Goal: Information Seeking & Learning: Learn about a topic

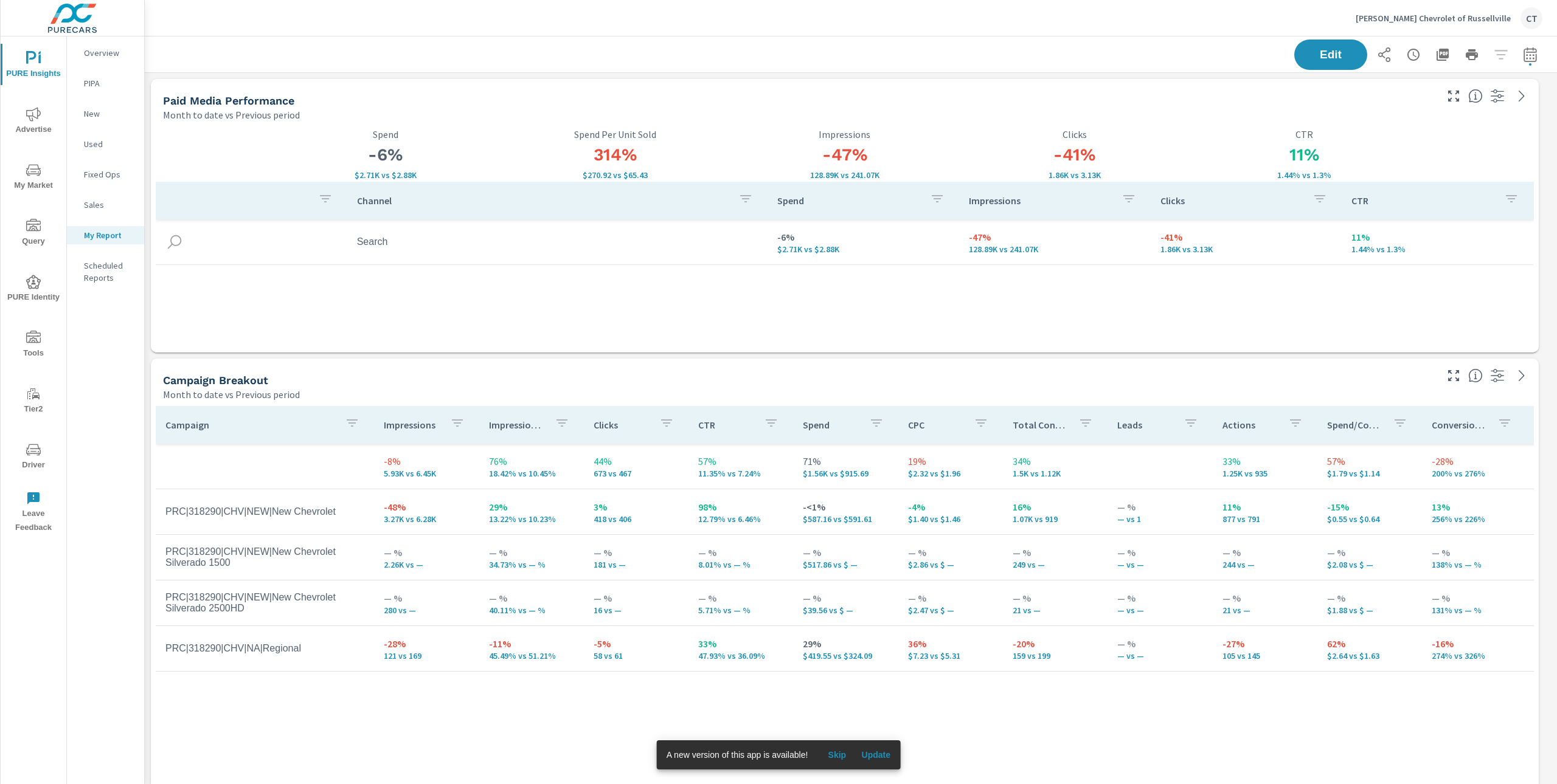
scroll to position [2132, 1429]
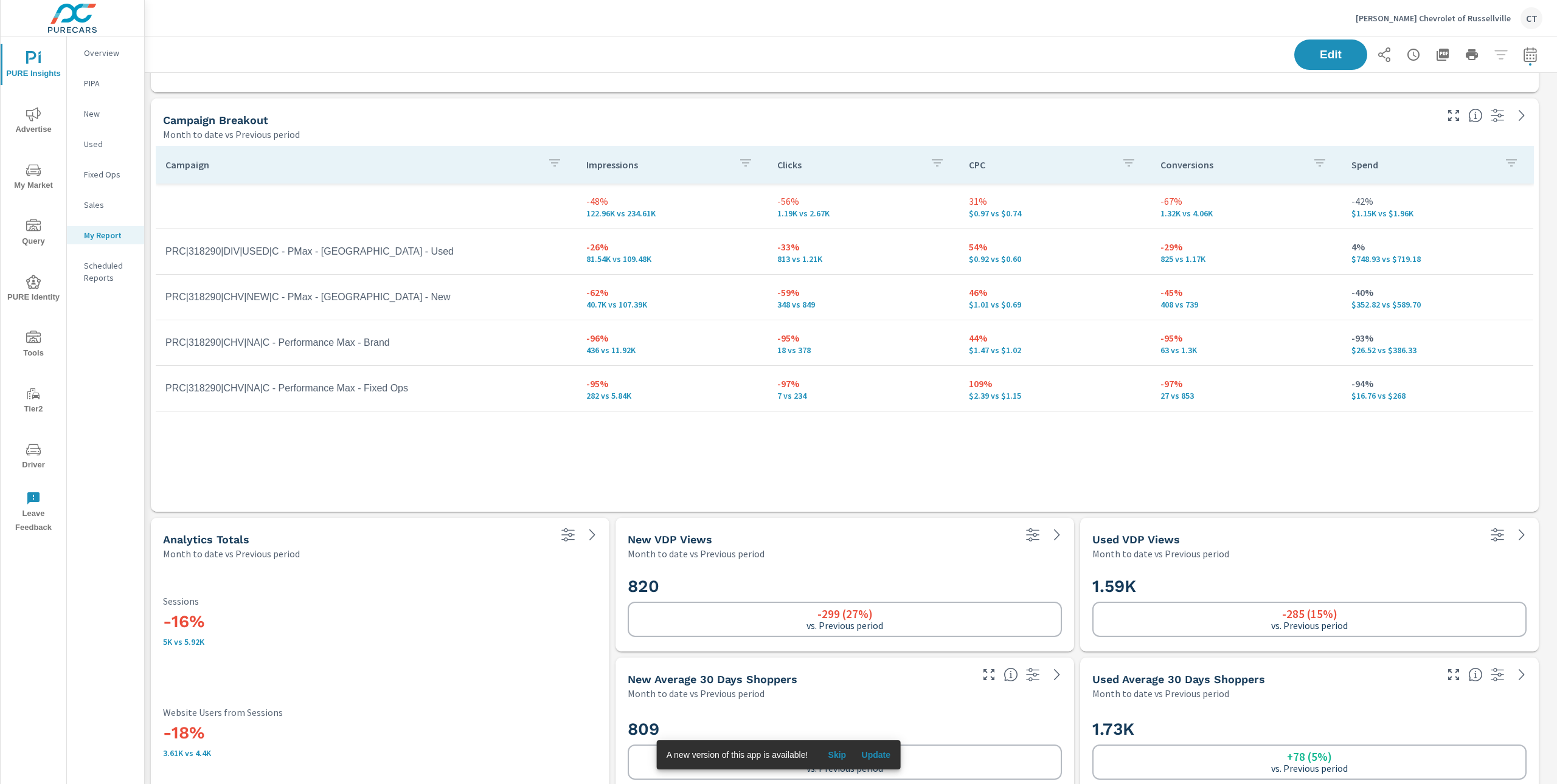
click at [51, 62] on span "PURE Insights" at bounding box center [33, 65] width 59 height 30
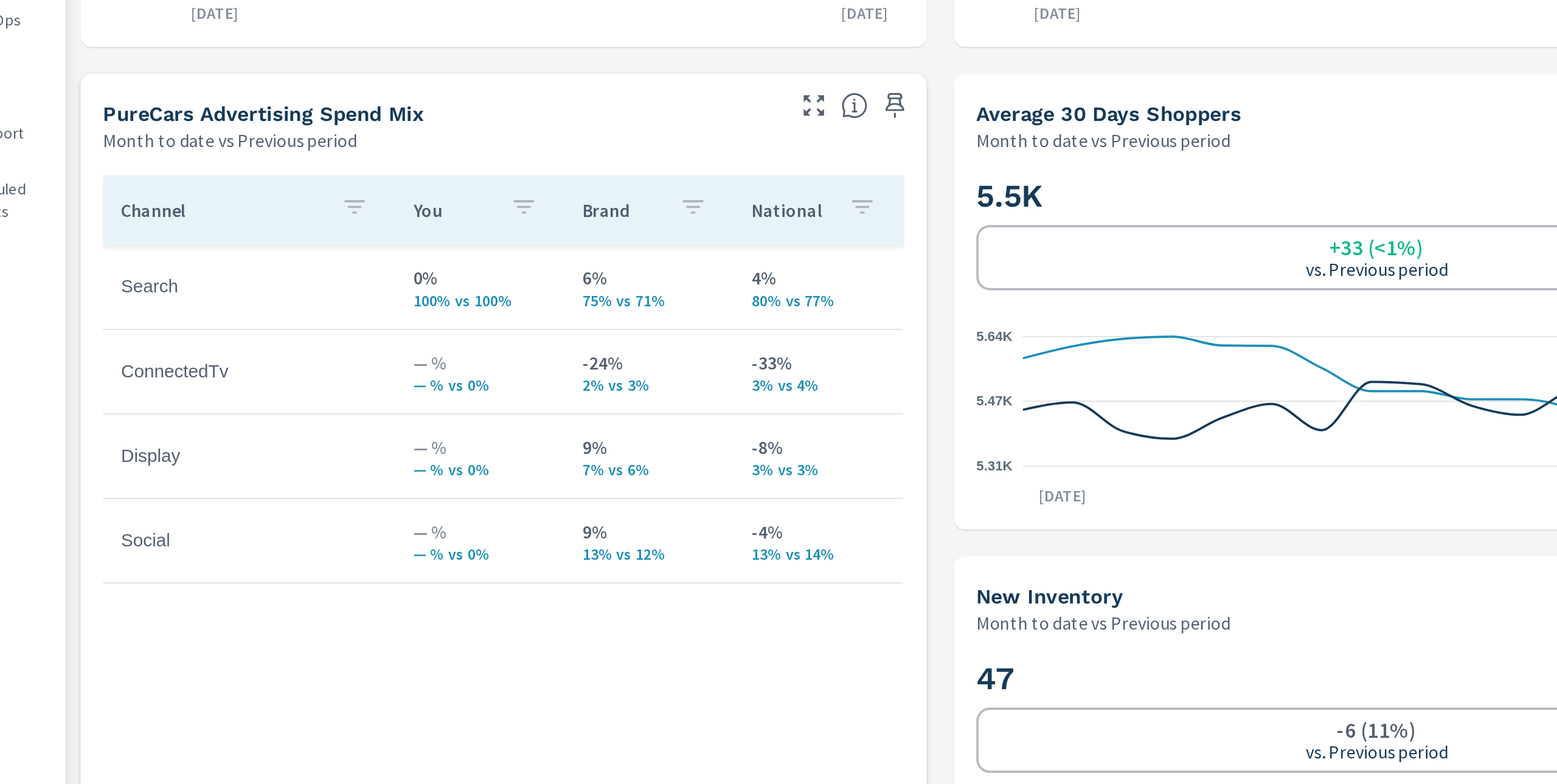
scroll to position [396, 0]
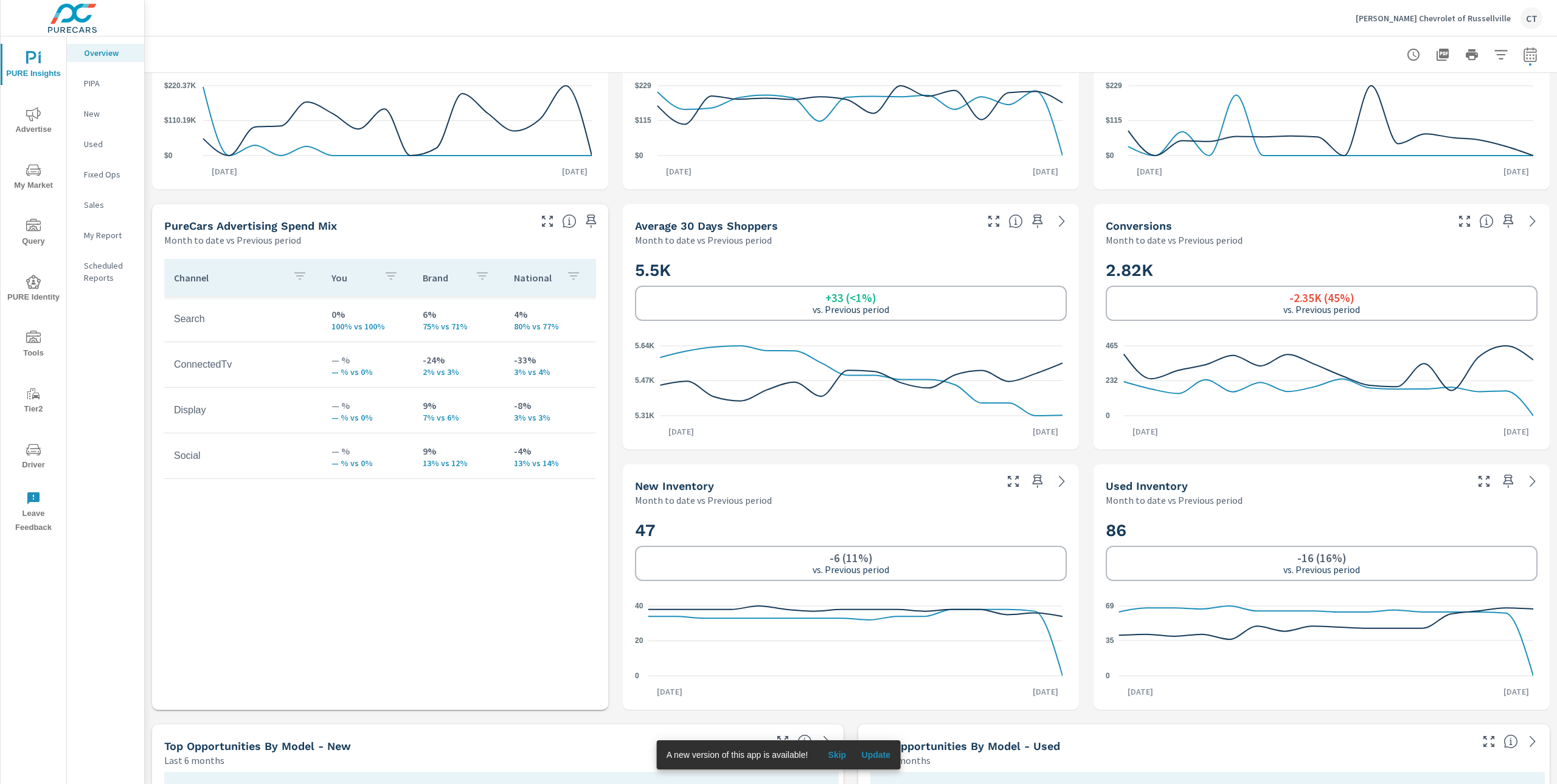
click at [375, 243] on div "Month to date vs Previous period" at bounding box center [346, 240] width 364 height 14
click at [1469, 20] on p "Newton Chevrolet of Russellville" at bounding box center [1433, 18] width 155 height 11
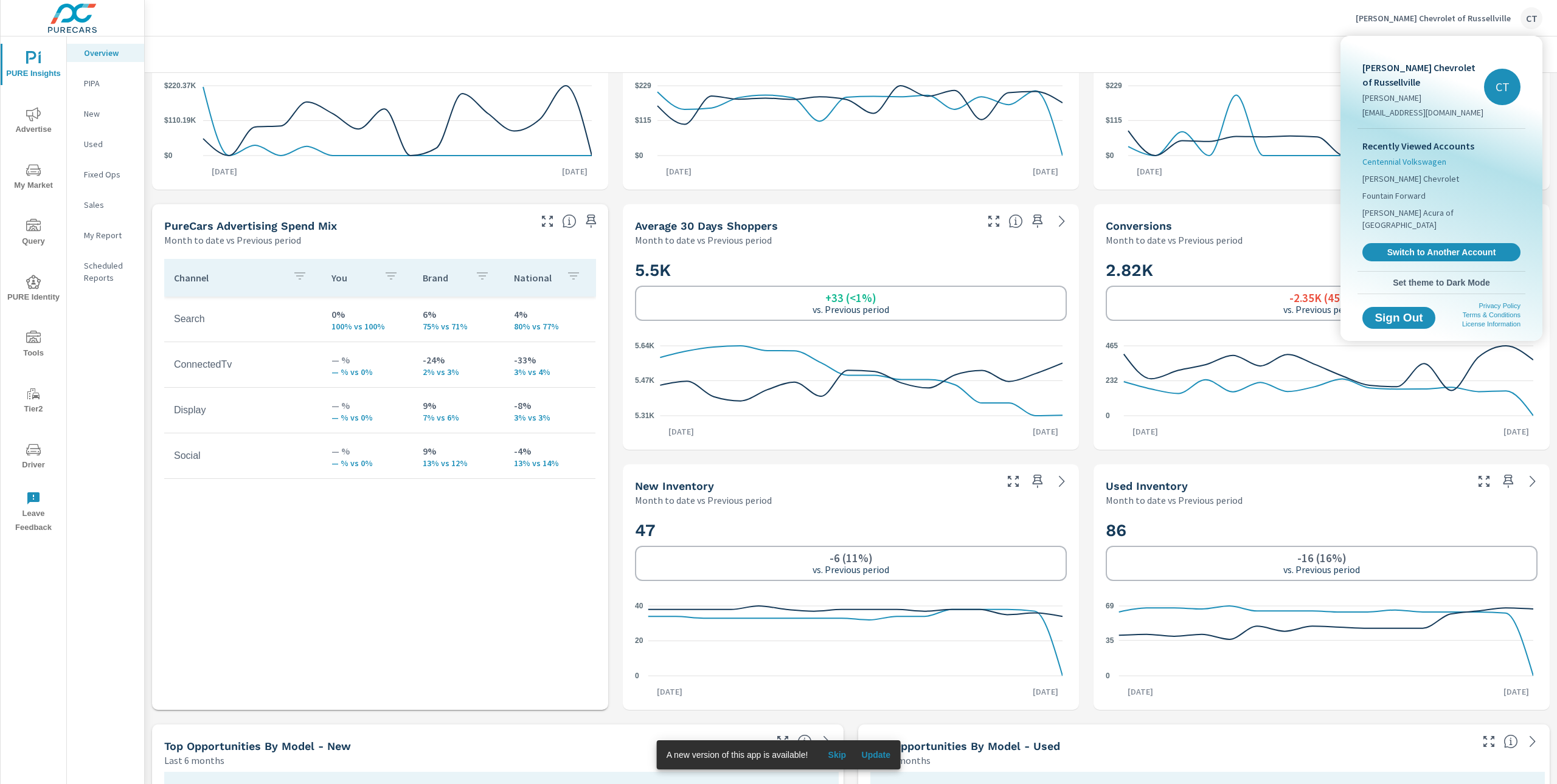
click at [1442, 164] on span "Centennial Volkswagen" at bounding box center [1404, 162] width 84 height 12
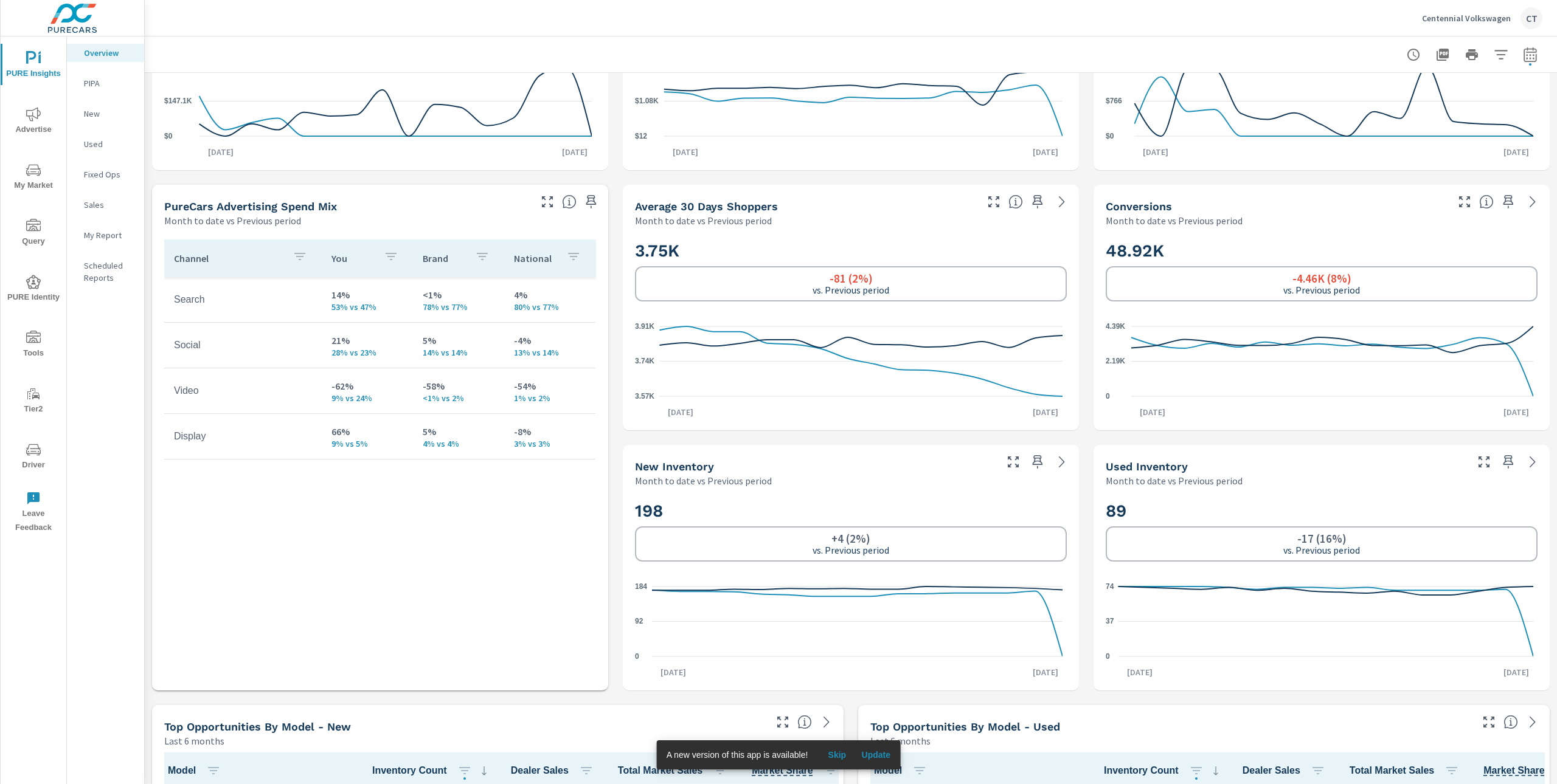
scroll to position [417, 0]
drag, startPoint x: 325, startPoint y: 296, endPoint x: 523, endPoint y: 306, distance: 198.3
click at [523, 307] on tr "Search 14% 53% vs 47% <1% 78% vs 77% 4% 80% vs 77%" at bounding box center [380, 299] width 431 height 46
click at [568, 308] on p "80% vs 77%" at bounding box center [549, 306] width 72 height 9
click at [334, 301] on p "53% vs 47%" at bounding box center [367, 306] width 72 height 9
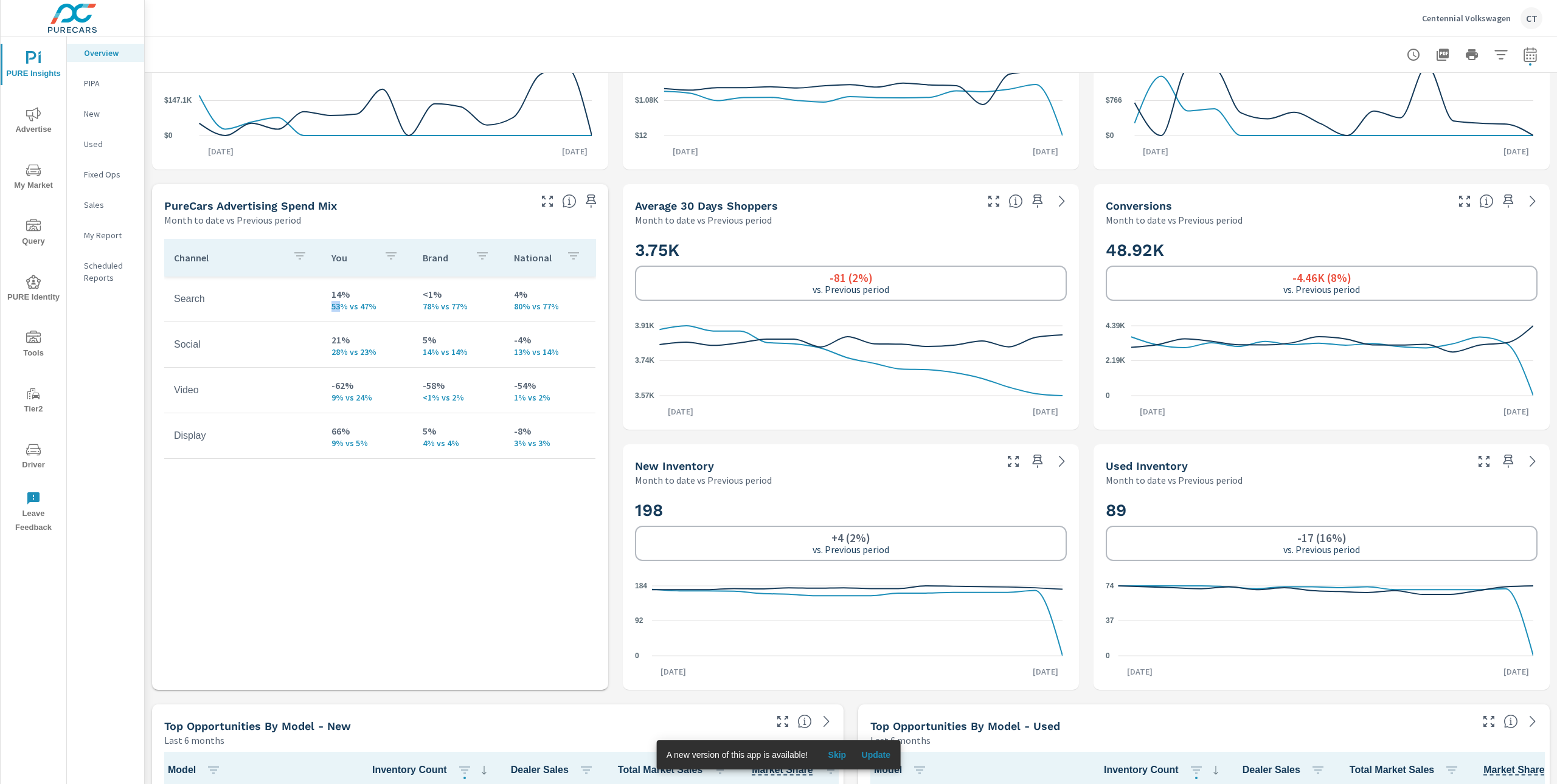
click at [334, 301] on p "53% vs 47%" at bounding box center [367, 306] width 72 height 9
click at [425, 306] on p "78% vs 77%" at bounding box center [458, 306] width 72 height 9
click at [519, 306] on p "80% vs 77%" at bounding box center [549, 306] width 72 height 9
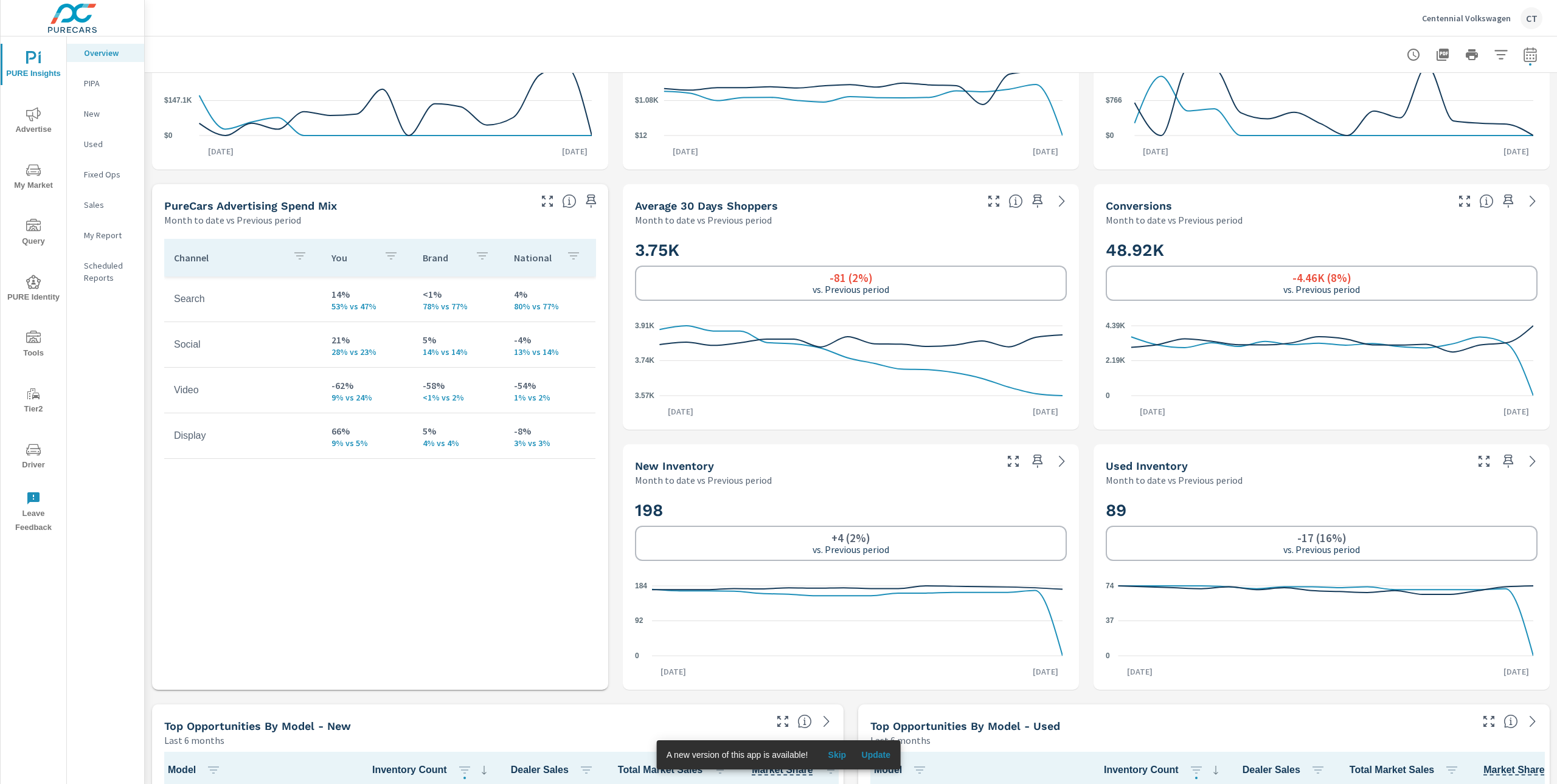
click at [515, 306] on p "80% vs 77%" at bounding box center [549, 306] width 72 height 9
click at [387, 541] on div "Channel You Brand National Search 14% 53% vs 47% <1% 78% vs 77% 4% 80% vs 77% S…" at bounding box center [381, 449] width 432 height 421
click at [334, 343] on p "21%" at bounding box center [367, 340] width 72 height 14
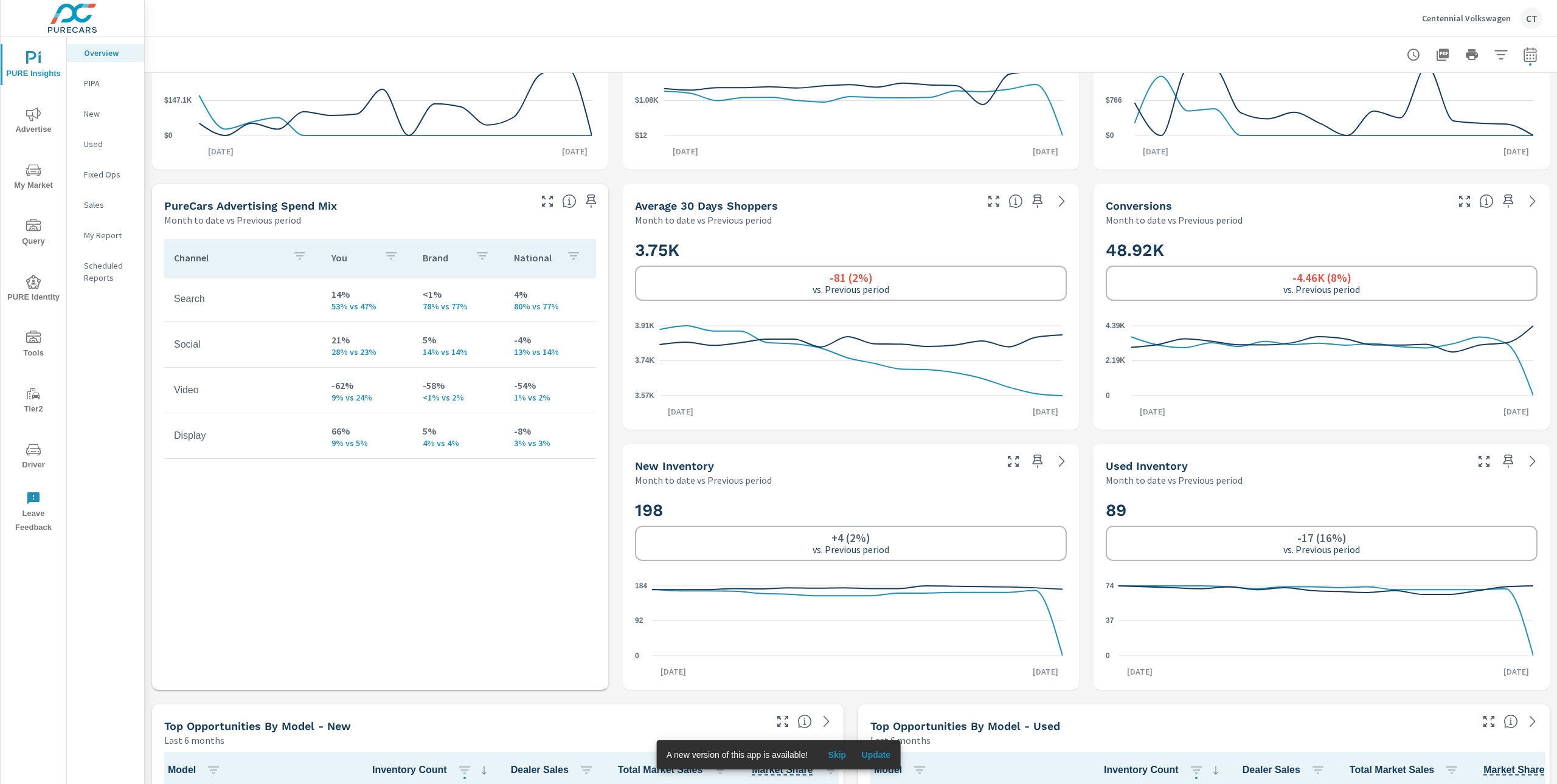
click at [415, 335] on td "5% 14% vs 14%" at bounding box center [459, 344] width 91 height 43
drag, startPoint x: 423, startPoint y: 341, endPoint x: 411, endPoint y: 343, distance: 12.2
click at [413, 343] on td "5% 14% vs 14%" at bounding box center [459, 344] width 91 height 43
click at [338, 345] on p "21%" at bounding box center [367, 340] width 72 height 14
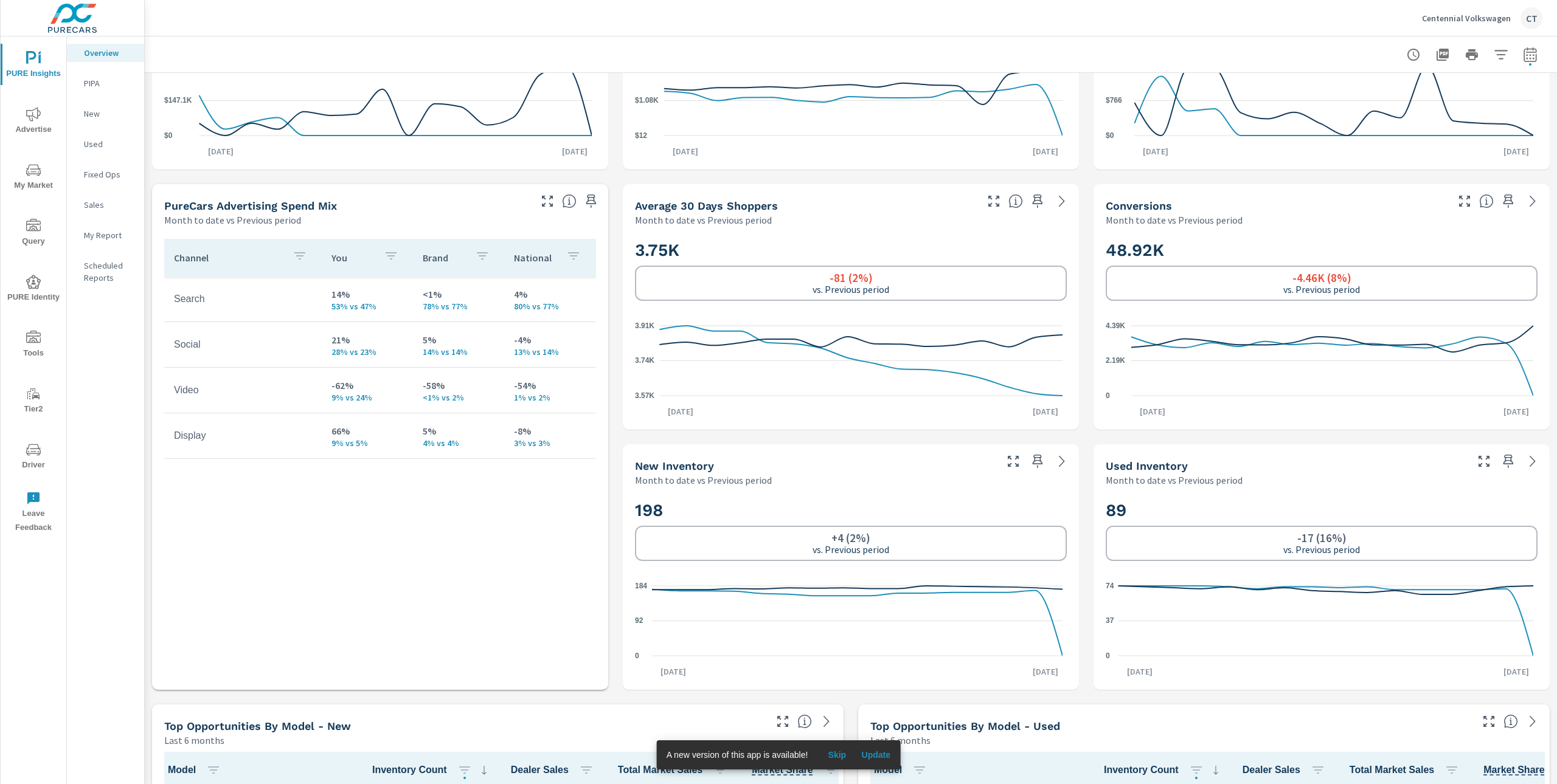
click at [377, 430] on p "66%" at bounding box center [367, 431] width 72 height 14
click at [333, 389] on p "-62%" at bounding box center [367, 385] width 72 height 14
click at [1480, 7] on div "Centennial Volkswagen CT" at bounding box center [1482, 18] width 120 height 22
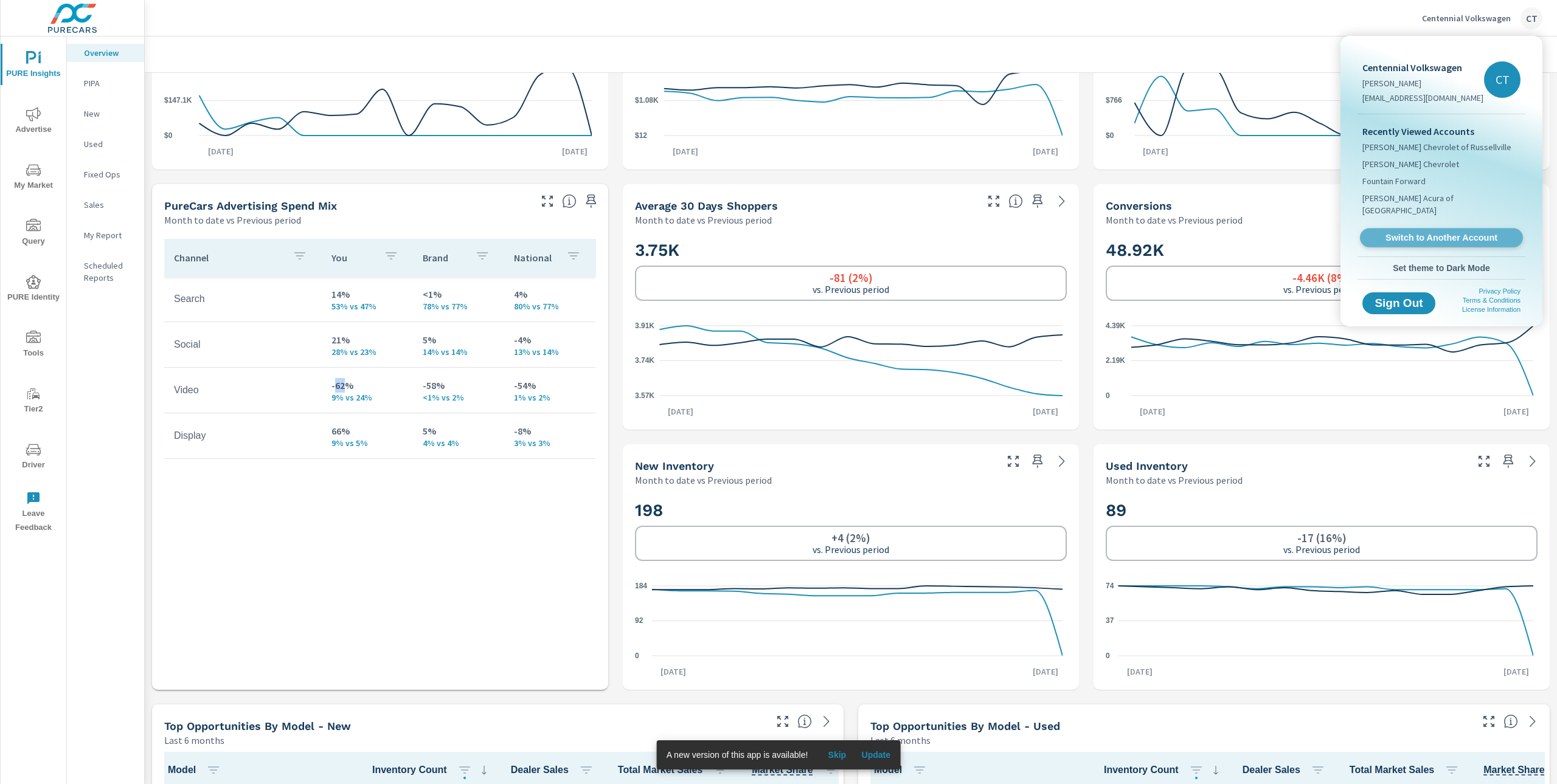
click at [1403, 232] on span "Switch to Another Account" at bounding box center [1441, 238] width 149 height 12
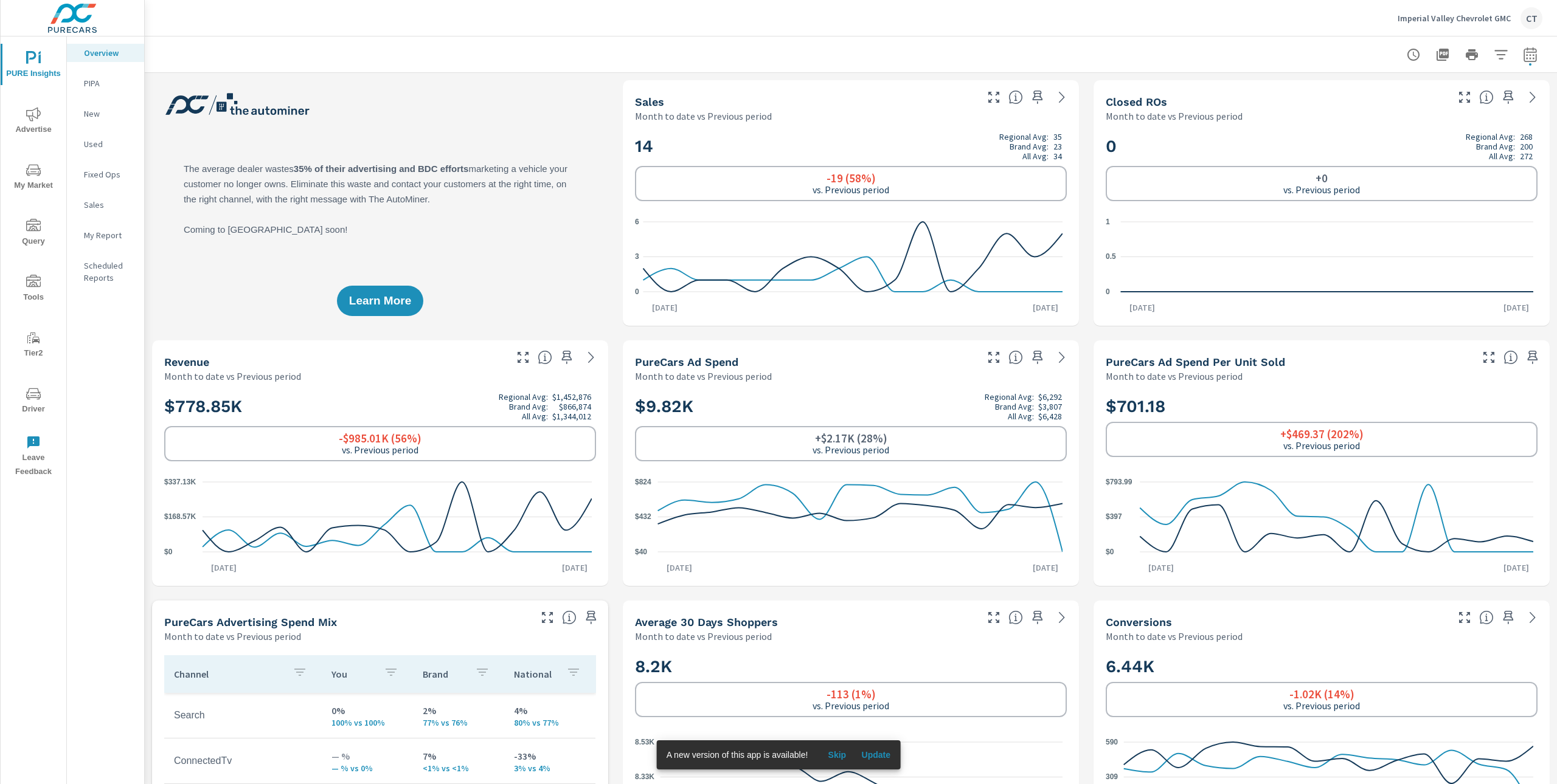
click at [509, 265] on div "Learn More" at bounding box center [380, 203] width 456 height 246
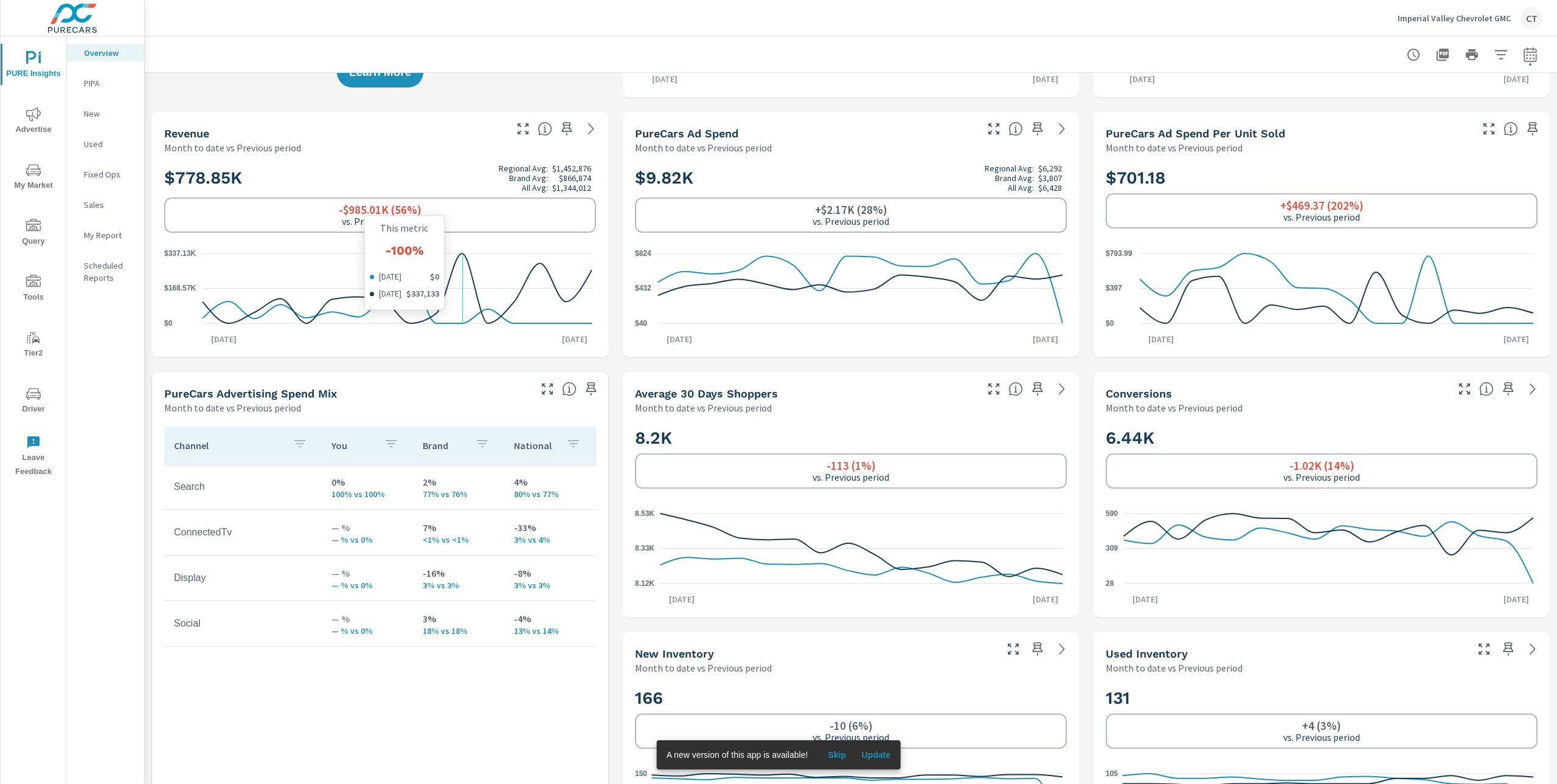
scroll to position [265, 0]
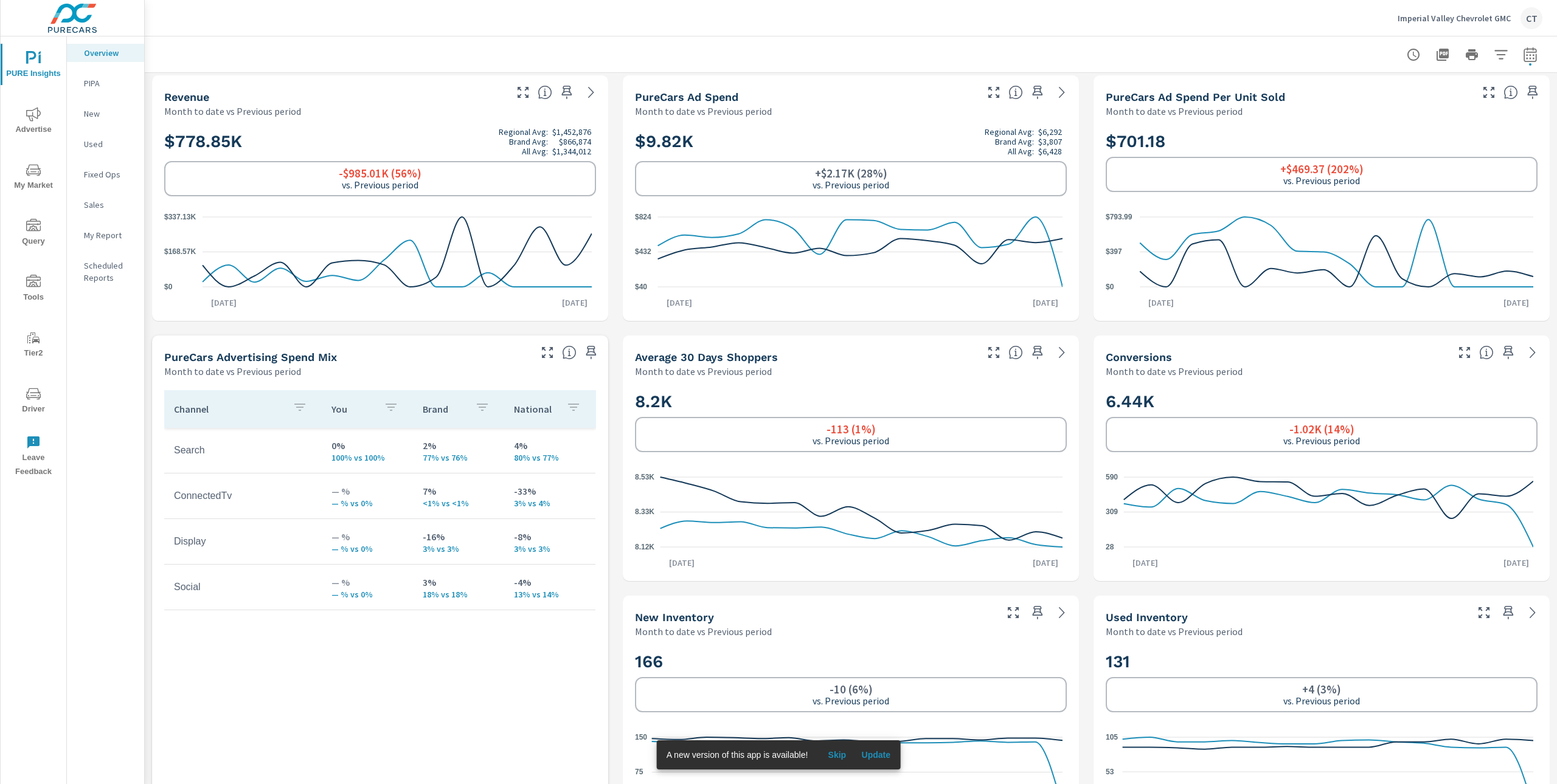
click at [28, 125] on span "Advertise" at bounding box center [33, 122] width 59 height 30
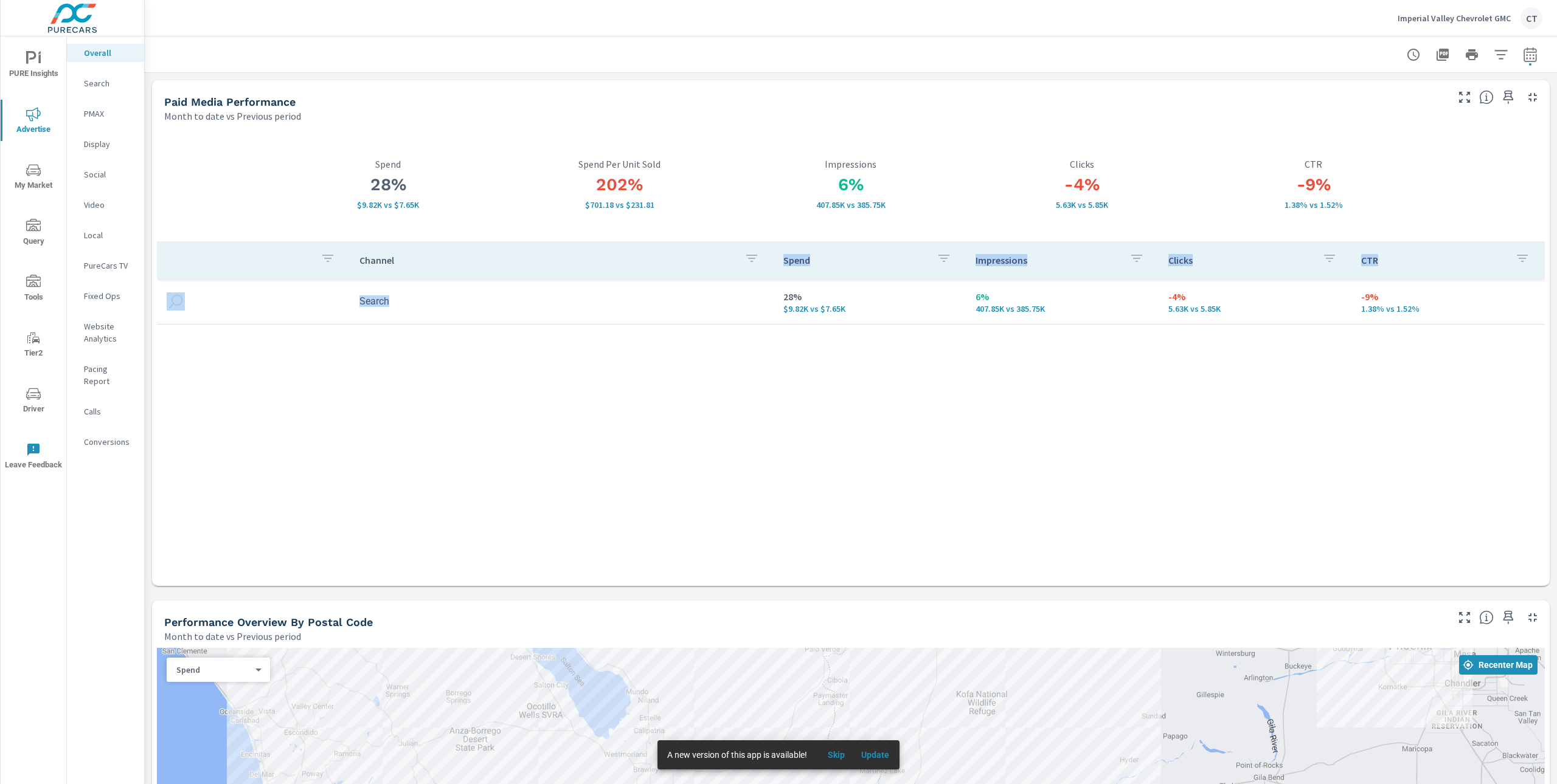
drag, startPoint x: 599, startPoint y: 444, endPoint x: 649, endPoint y: 255, distance: 195.5
click at [649, 255] on div "Channel Spend Impressions Clicks CTR Search 28% $9.82K vs $7.65K 6% 407.85K vs …" at bounding box center [850, 402] width 1387 height 322
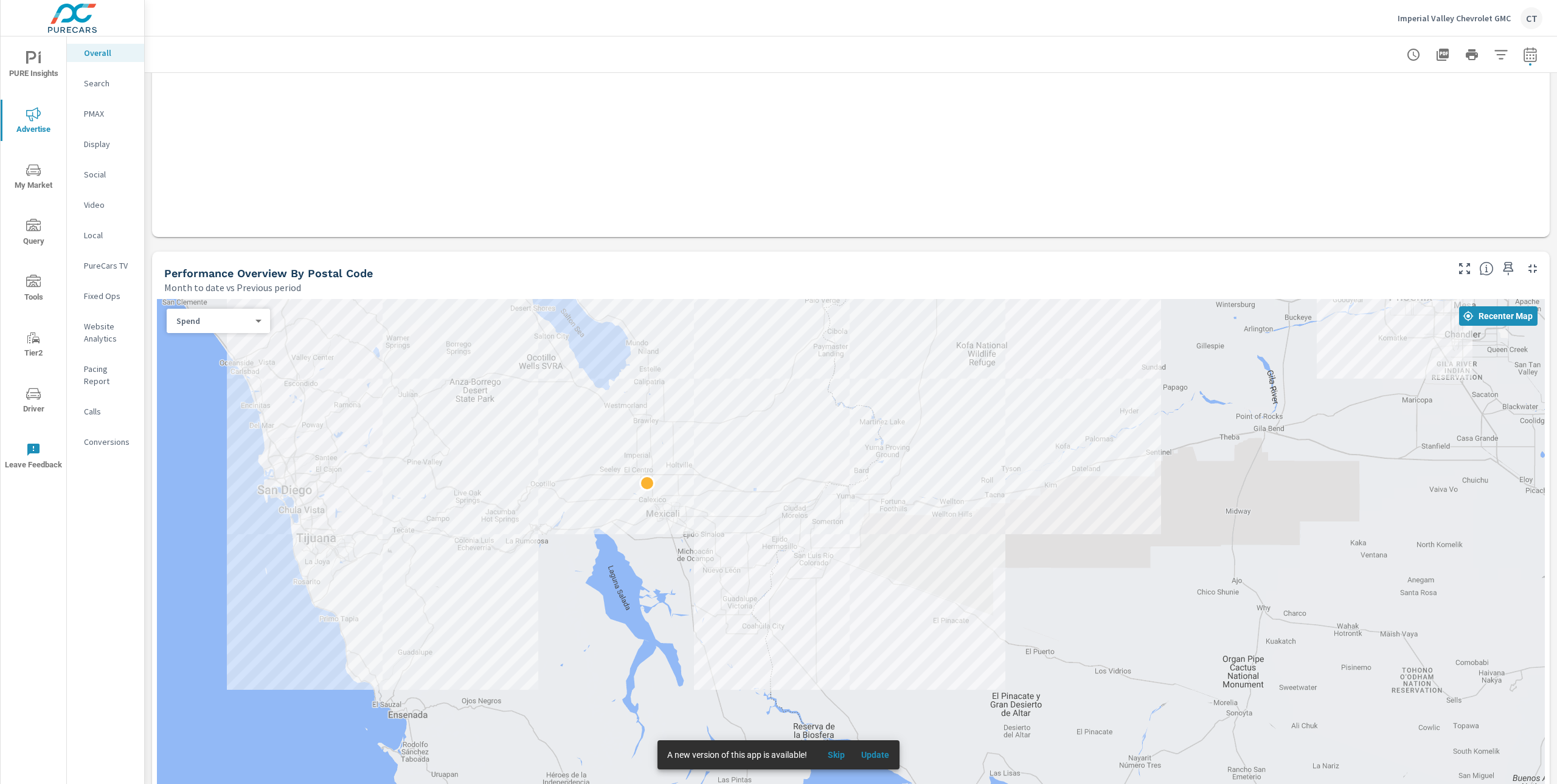
scroll to position [344, 0]
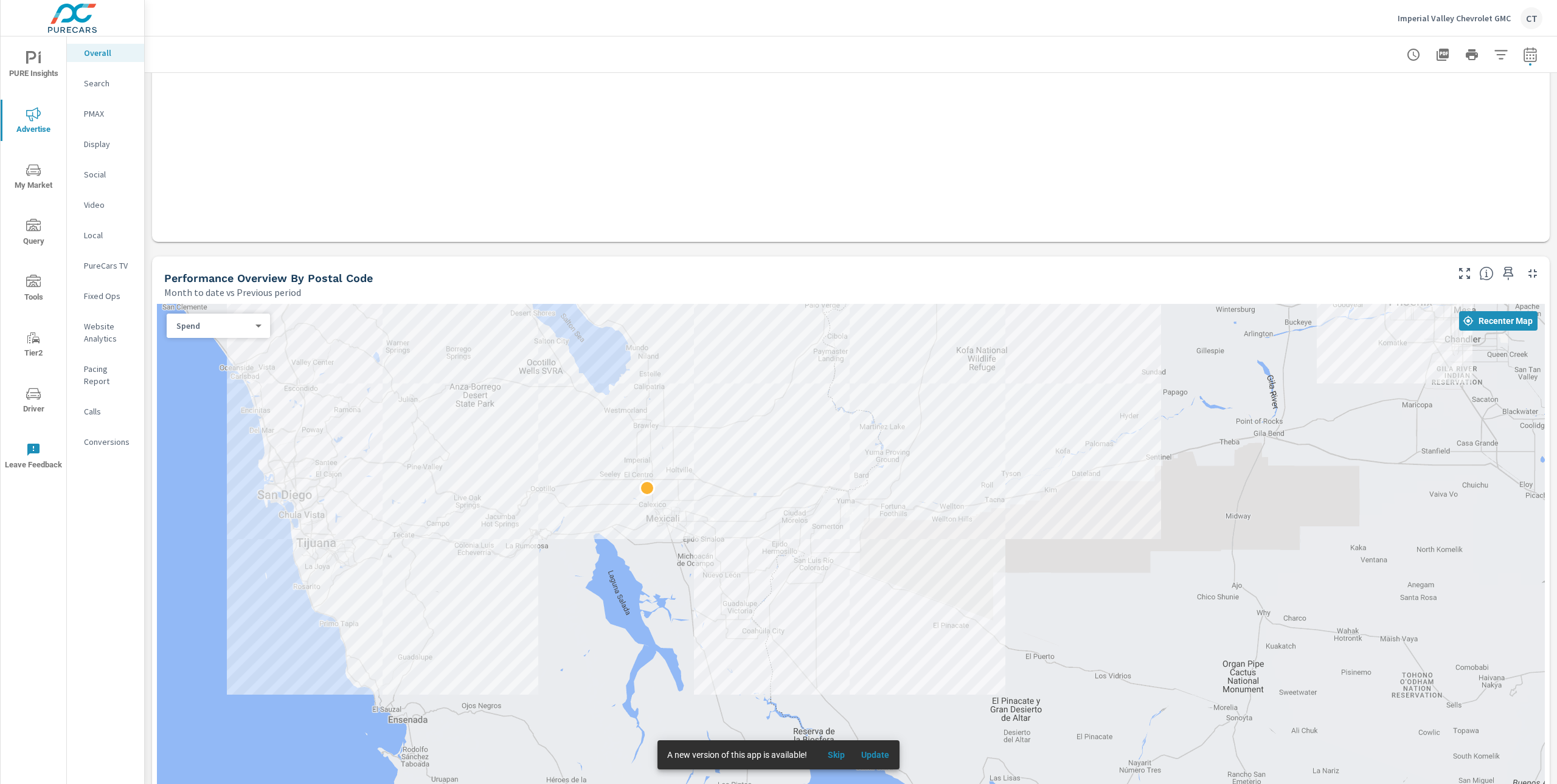
click at [615, 144] on div "Channel Spend Impressions Clicks CTR Search 28% $9.82K vs $7.65K 6% 407.85K vs …" at bounding box center [850, 58] width 1387 height 322
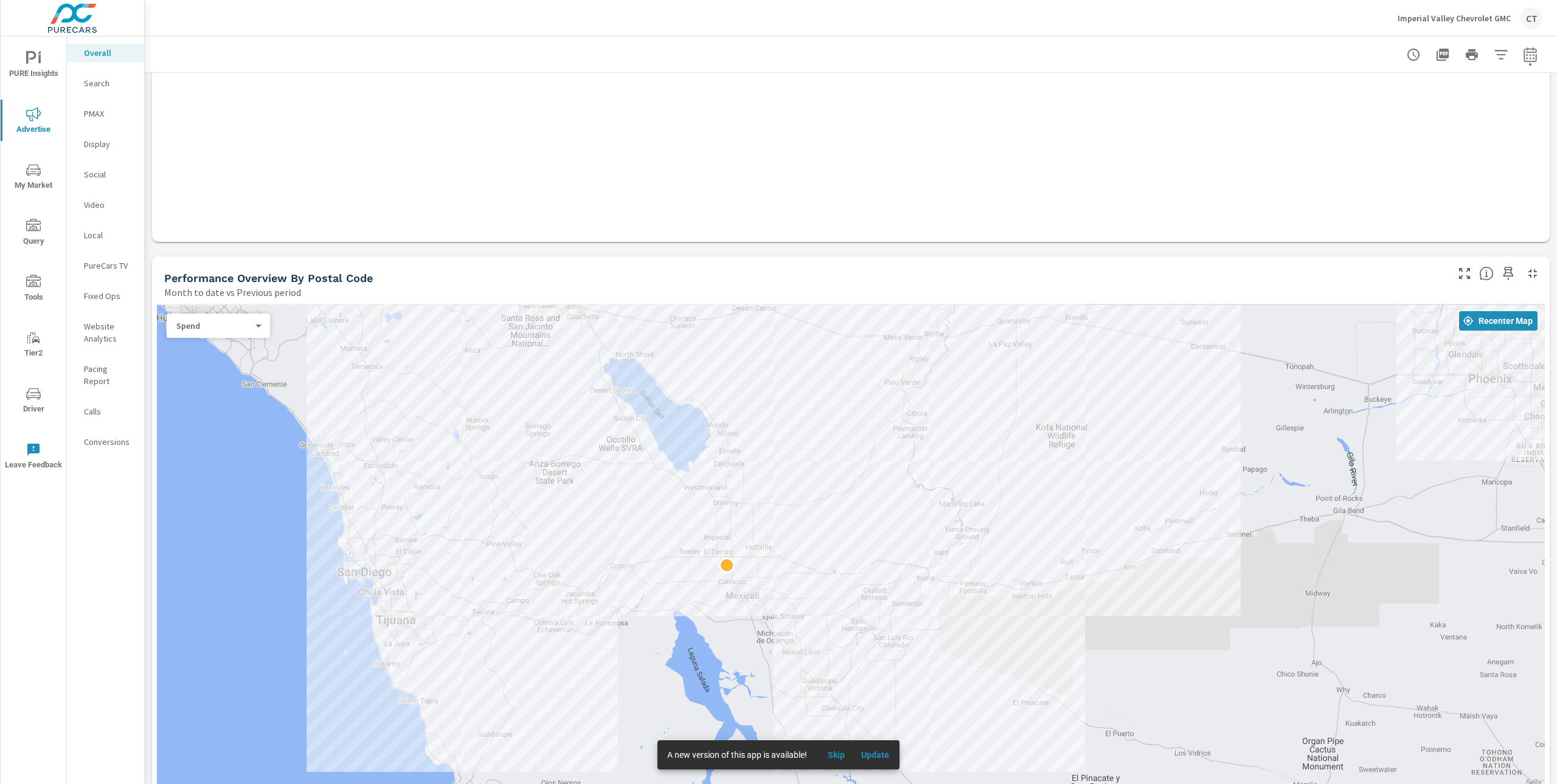
drag, startPoint x: 519, startPoint y: 429, endPoint x: 635, endPoint y: 522, distance: 148.7
click at [635, 522] on div at bounding box center [850, 576] width 1387 height 546
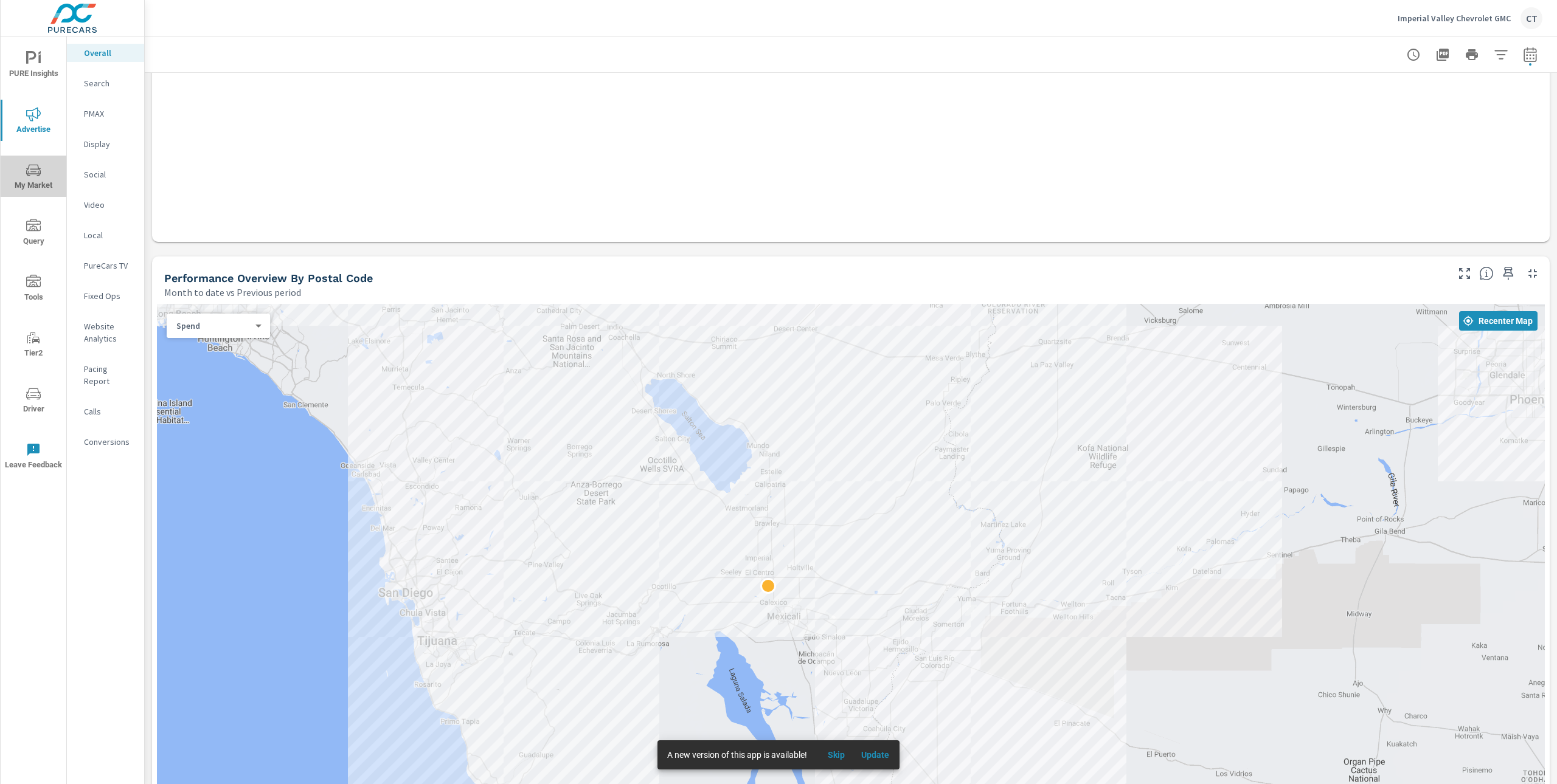
click at [40, 183] on span "My Market" at bounding box center [33, 178] width 59 height 30
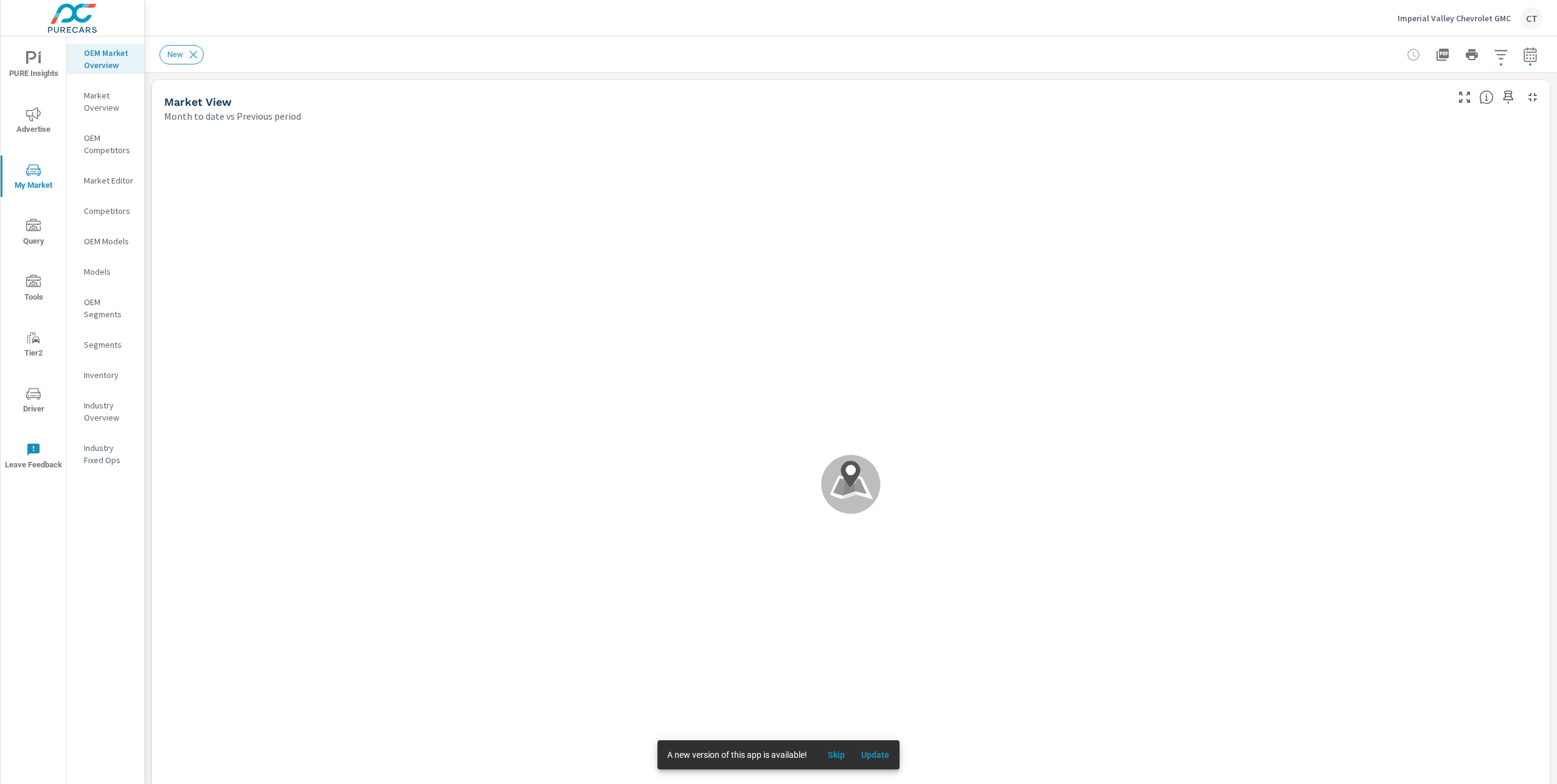
click at [107, 413] on p "Industry Overview" at bounding box center [109, 412] width 51 height 25
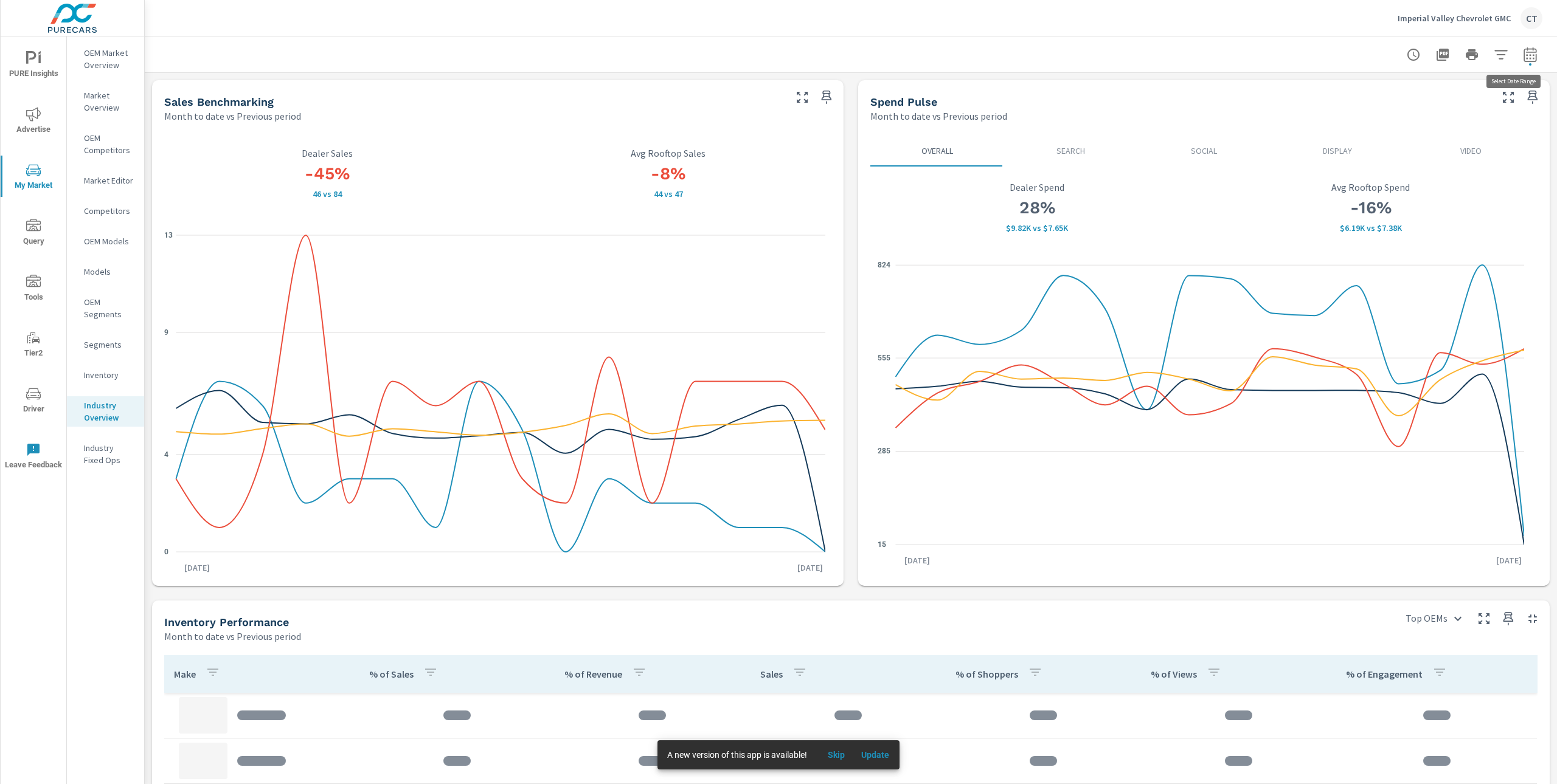
click at [1523, 59] on icon "button" at bounding box center [1530, 54] width 14 height 14
select select "Month to date"
select select "Previous period"
click at [1440, 116] on select "Custom [DATE] Last week Last 7 days Last 14 days Last 30 days Last 45 days Last…" at bounding box center [1421, 105] width 122 height 25
click at [1360, 93] on select "Custom [DATE] Last week Last 7 days Last 14 days Last 30 days Last 45 days Last…" at bounding box center [1421, 105] width 122 height 25
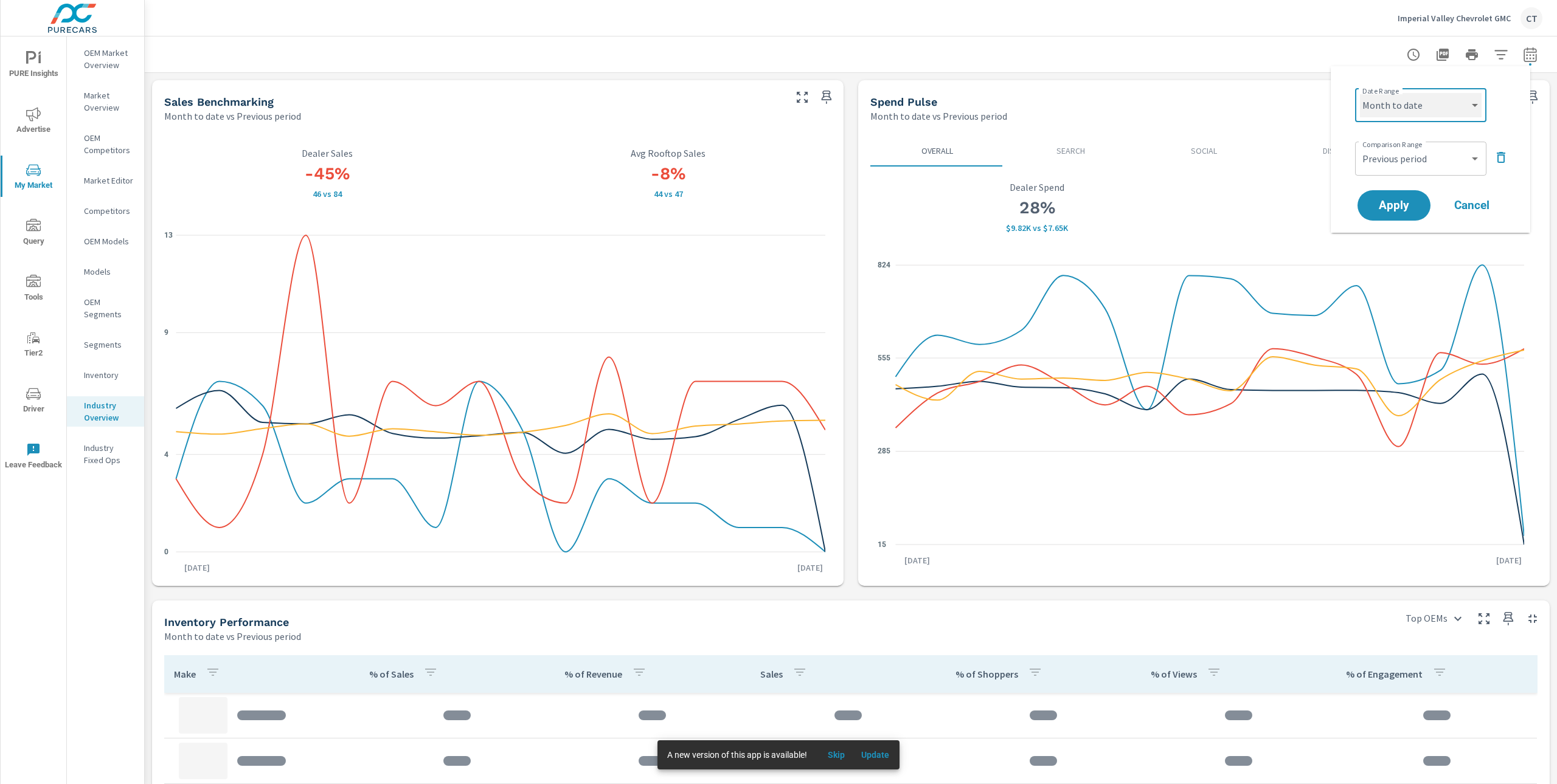
select select "Last 90 days"
click at [1411, 198] on button "Apply" at bounding box center [1394, 206] width 75 height 32
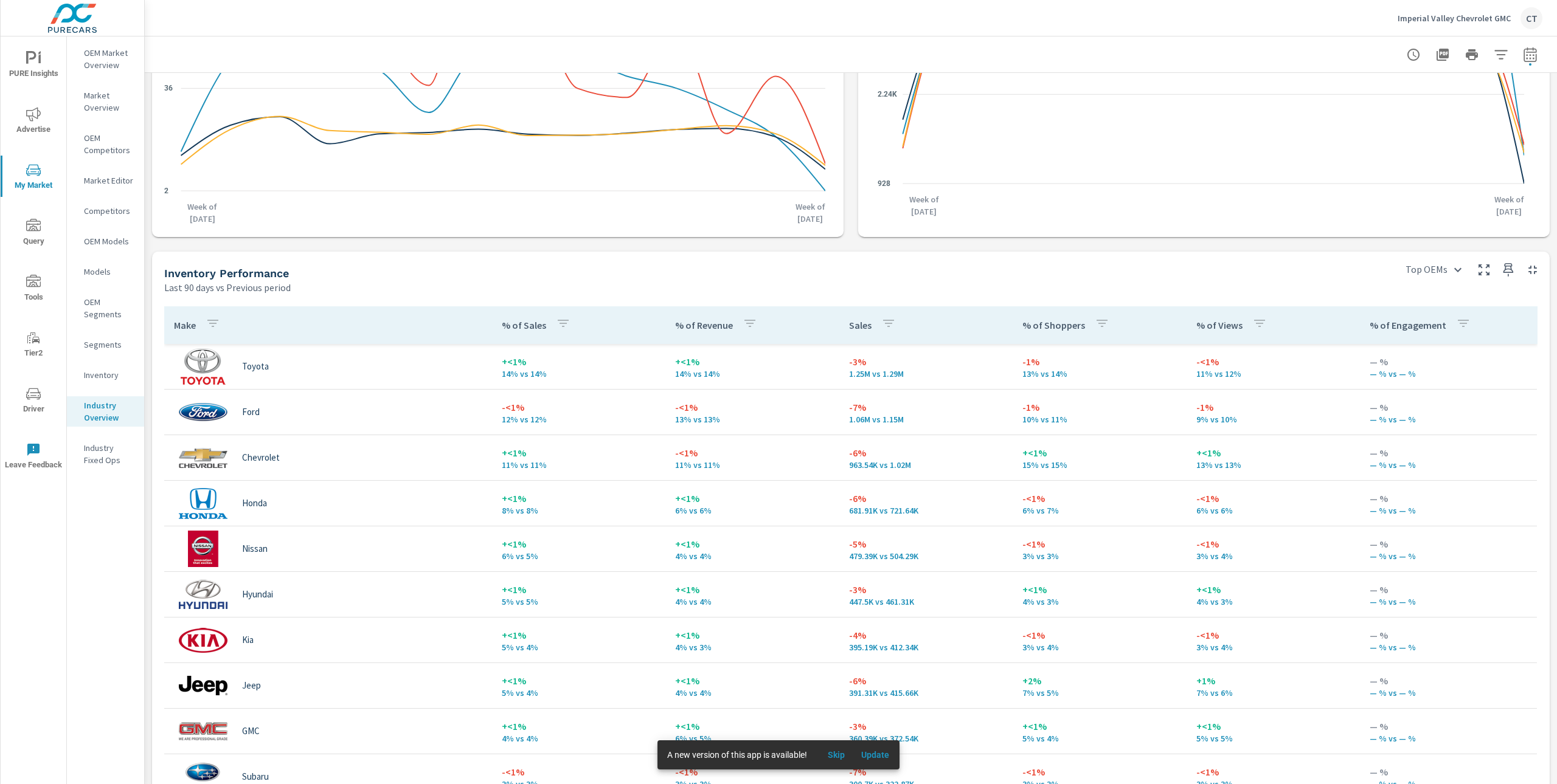
scroll to position [360, 0]
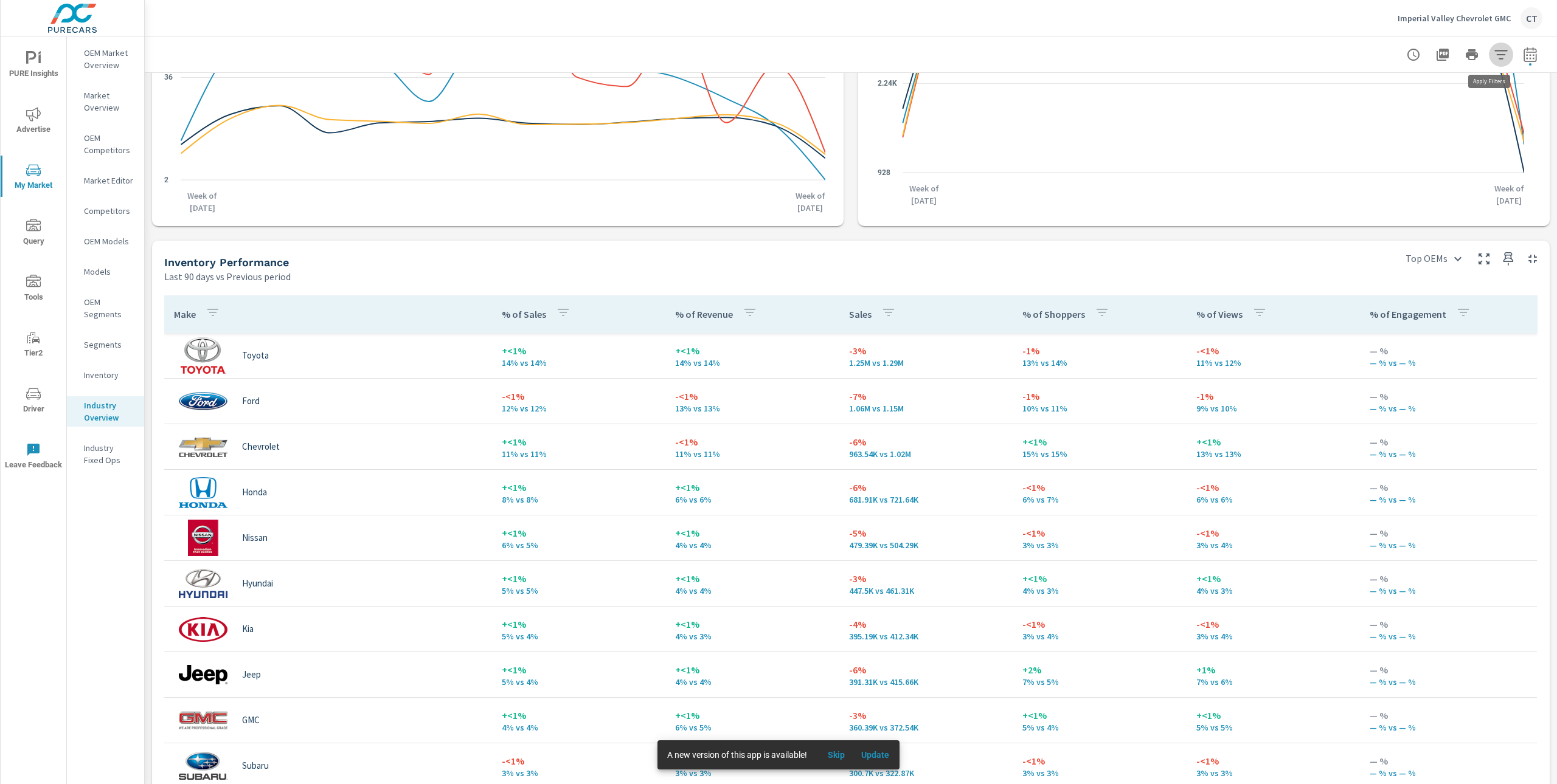
click at [1493, 57] on icon "button" at bounding box center [1500, 54] width 14 height 14
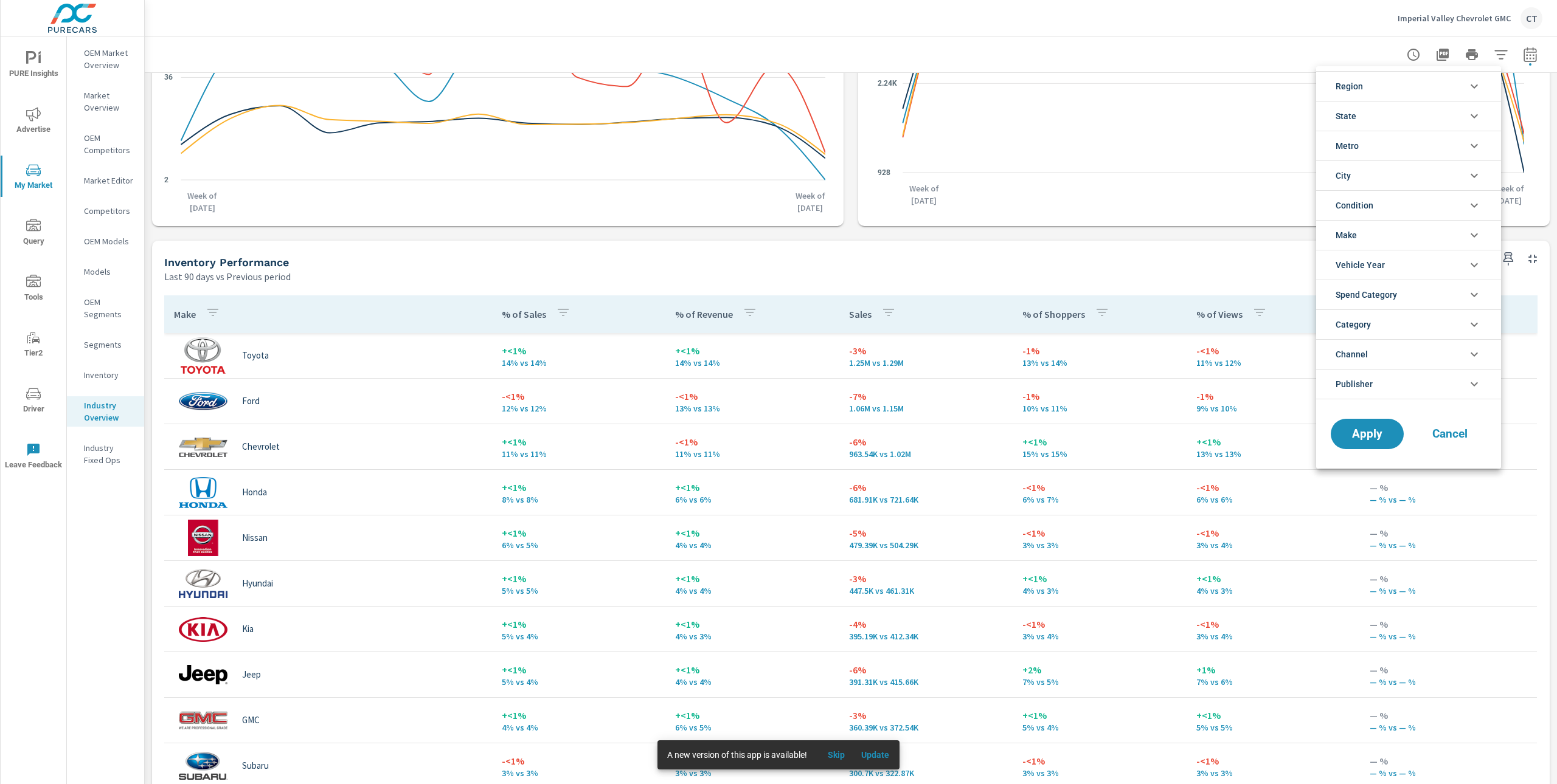
click at [1442, 118] on li "State" at bounding box center [1408, 115] width 185 height 30
click at [1369, 143] on span "CA" at bounding box center [1422, 145] width 133 height 14
click at [1375, 466] on span "Apply" at bounding box center [1367, 462] width 50 height 12
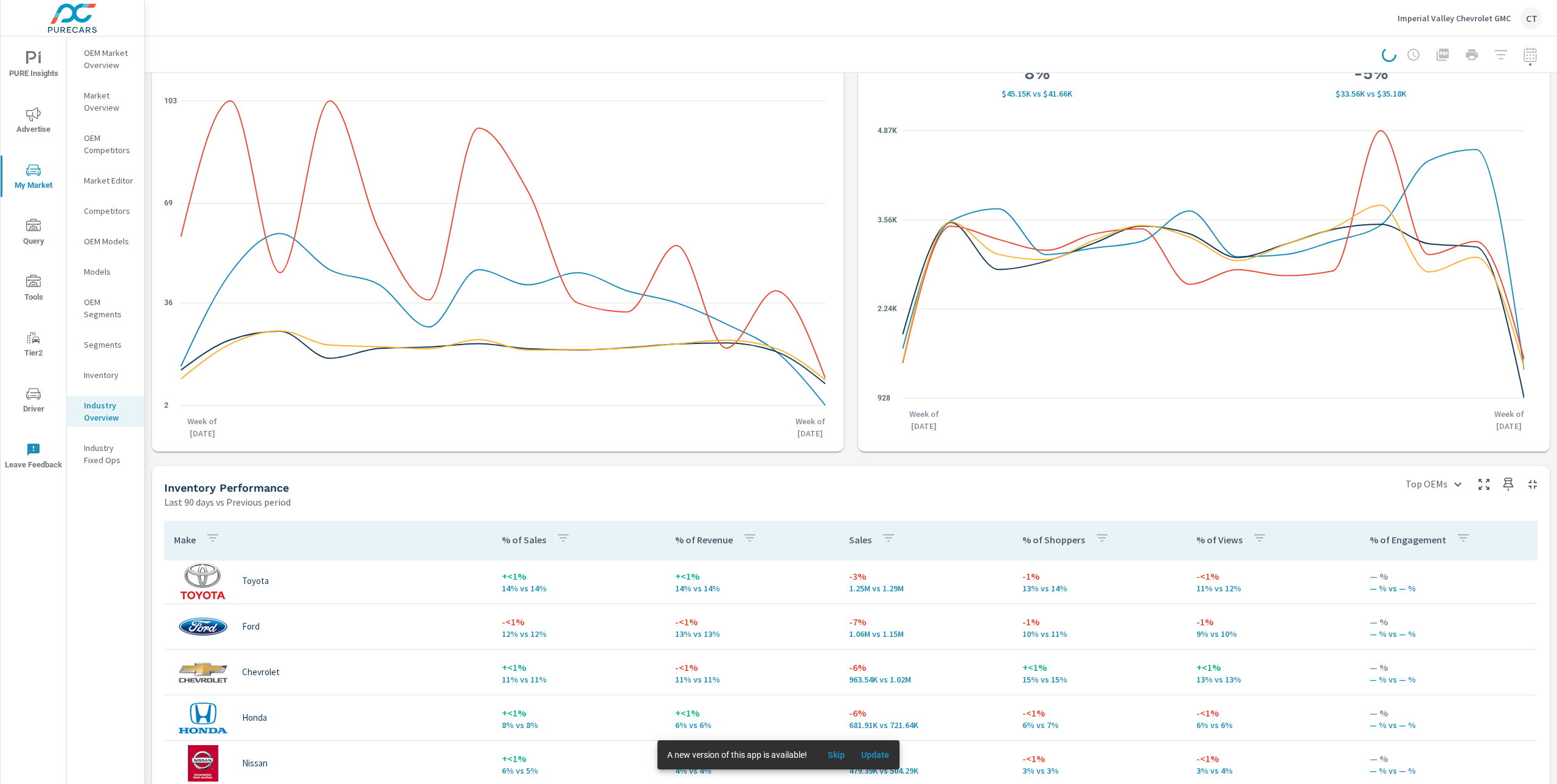
scroll to position [0, 0]
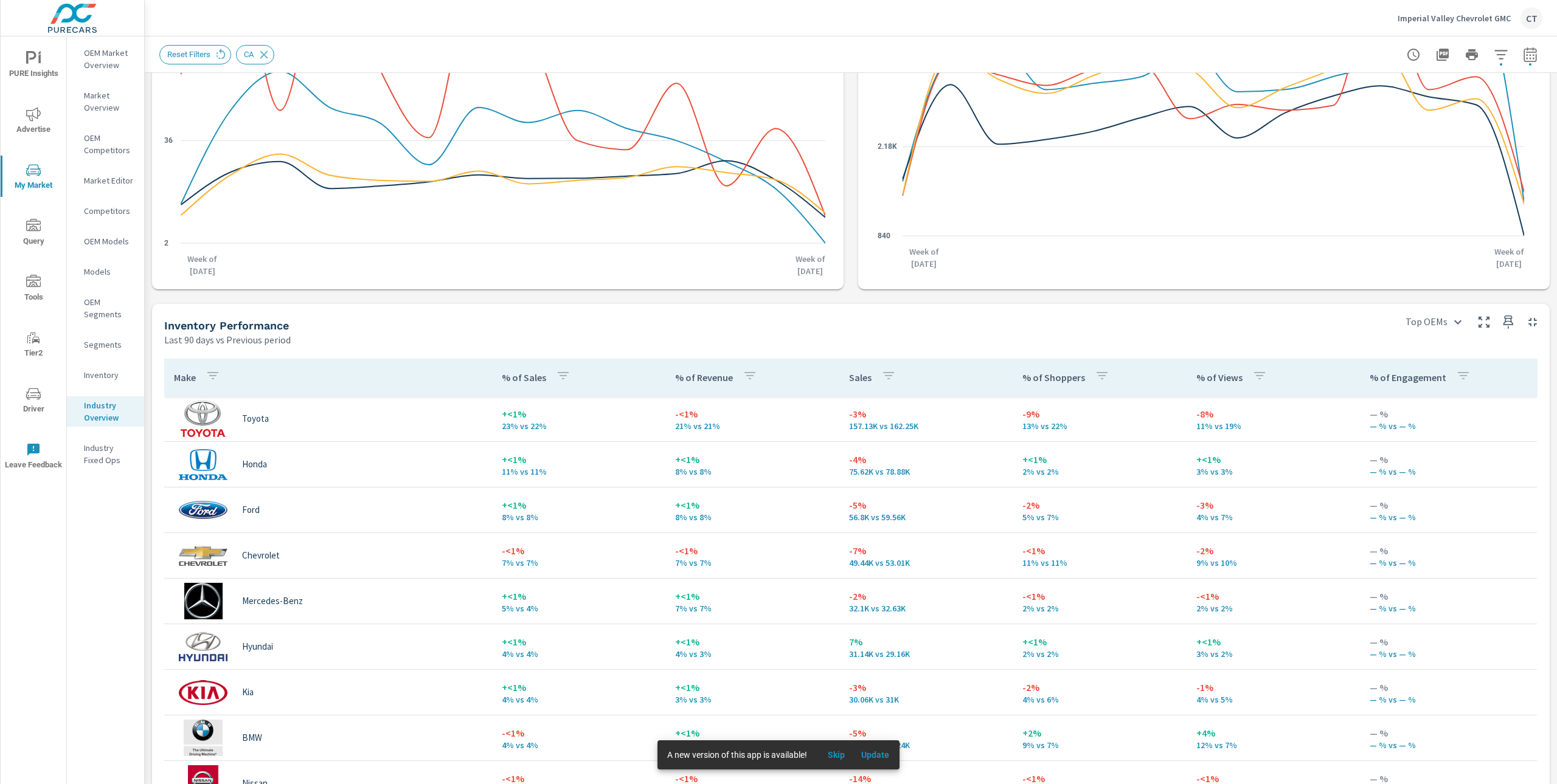
scroll to position [396, 0]
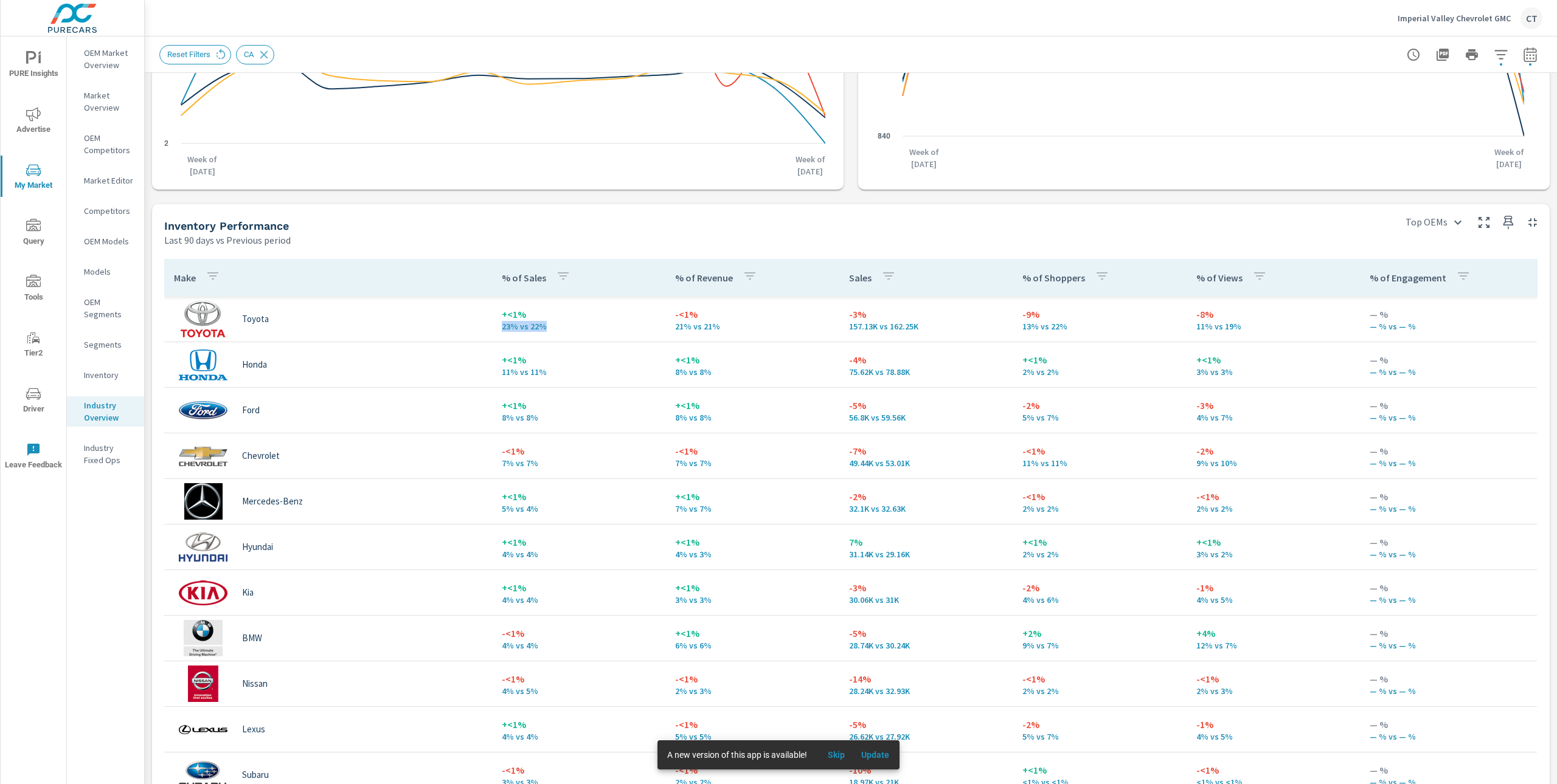
drag, startPoint x: 555, startPoint y: 329, endPoint x: 481, endPoint y: 326, distance: 74.1
click at [481, 326] on tr "Toyota +<1% 23% vs 22% -<1% 21% vs 21% -3% 157.13K vs 162.25K -9% 13% vs 22% -8…" at bounding box center [850, 319] width 1372 height 46
click at [807, 319] on p "-<1%" at bounding box center [752, 314] width 154 height 14
click at [1013, 328] on td "-9% 13% vs 22%" at bounding box center [1099, 319] width 173 height 43
drag, startPoint x: 1002, startPoint y: 328, endPoint x: 1011, endPoint y: 328, distance: 9.0
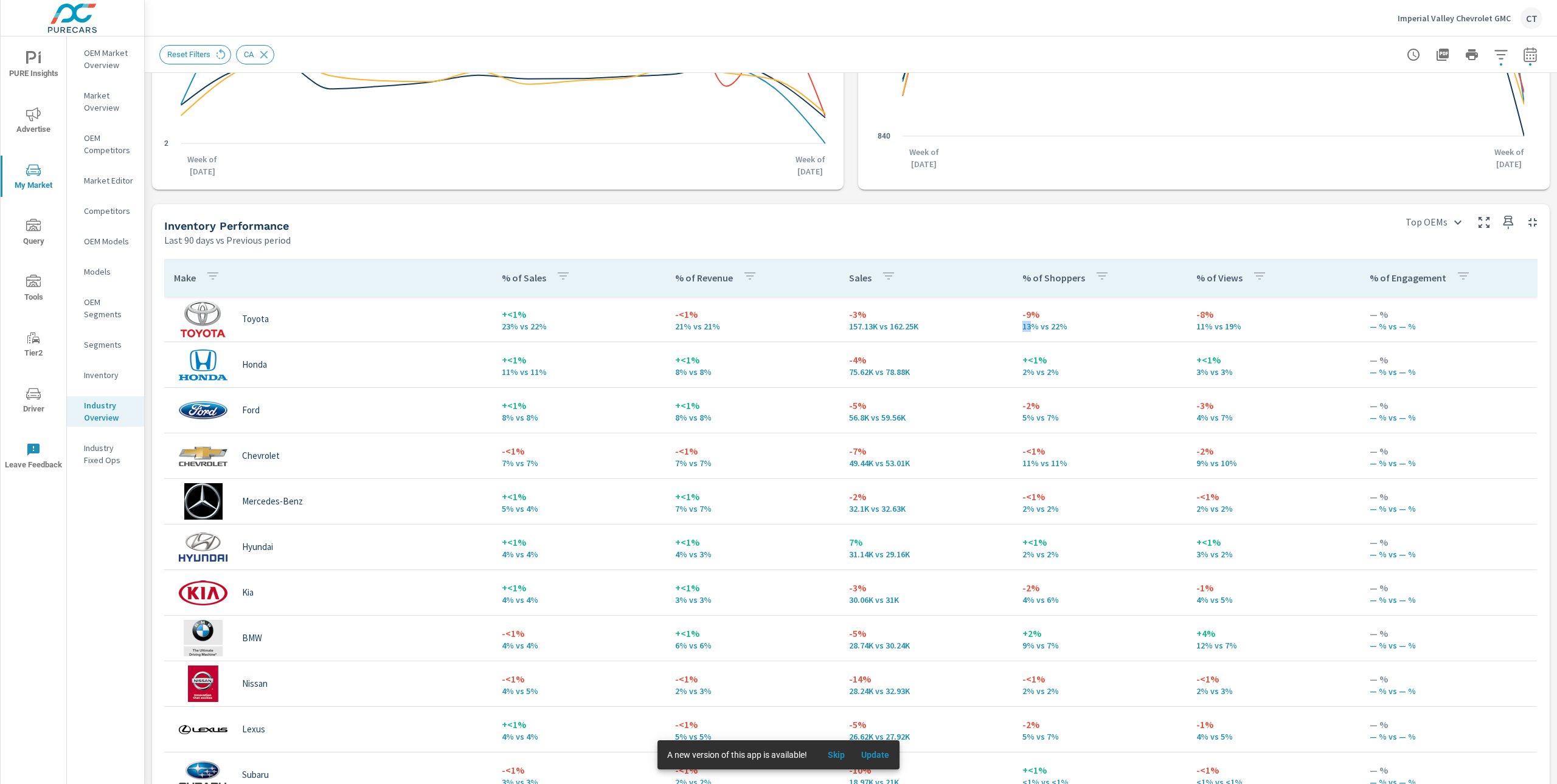
click at [1013, 328] on td "-9% 13% vs 22%" at bounding box center [1099, 319] width 173 height 43
click at [1028, 328] on p "13% vs 22%" at bounding box center [1099, 326] width 154 height 9
click at [1033, 323] on p "13% vs 22%" at bounding box center [1099, 326] width 154 height 9
click at [1022, 329] on p "13% vs 22%" at bounding box center [1099, 326] width 154 height 9
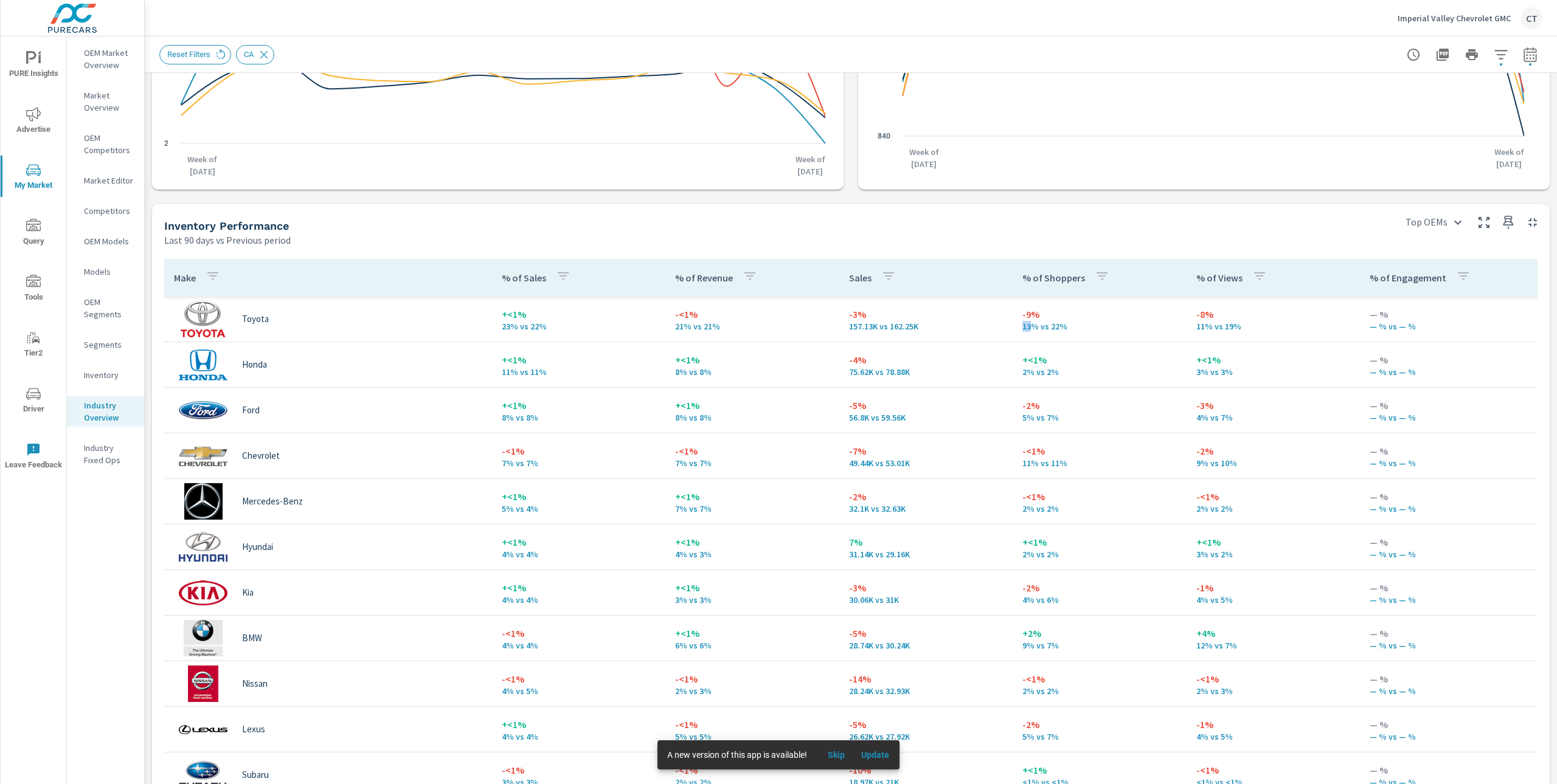
click at [1022, 329] on p "13% vs 22%" at bounding box center [1099, 326] width 154 height 9
click at [1074, 319] on p "-9%" at bounding box center [1099, 314] width 154 height 14
drag, startPoint x: 538, startPoint y: 330, endPoint x: 483, endPoint y: 319, distance: 56.1
click at [483, 319] on tr "Toyota +<1% 23% vs 22% -<1% 21% vs 21% -3% 157.13K vs 162.25K -9% 13% vs 22% -8…" at bounding box center [850, 319] width 1372 height 46
drag, startPoint x: 926, startPoint y: 329, endPoint x: 821, endPoint y: 311, distance: 106.5
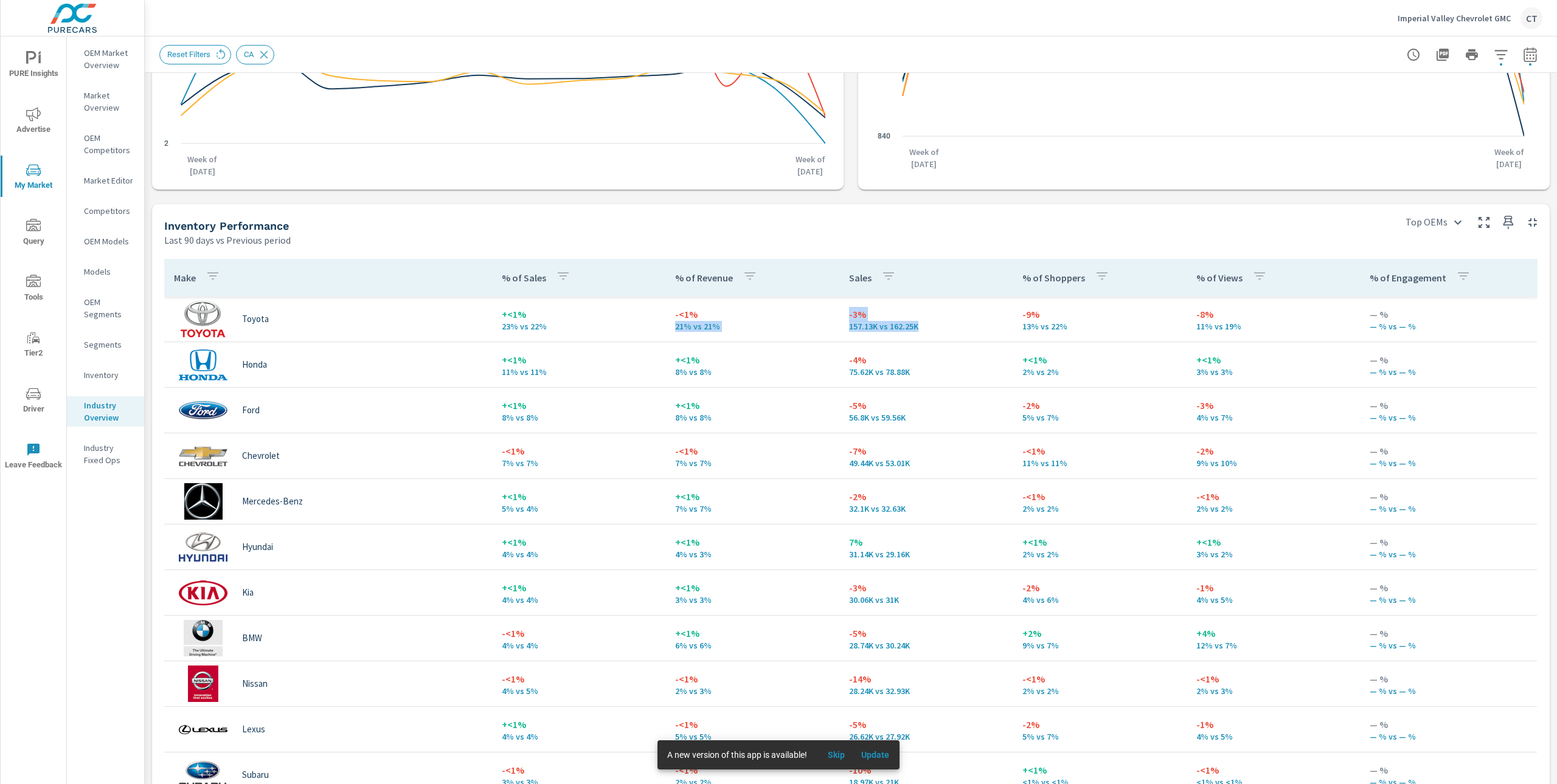
click at [821, 311] on tr "Toyota +<1% 23% vs 22% -<1% 21% vs 21% -3% 157.13K vs 162.25K -9% 13% vs 22% -8…" at bounding box center [850, 319] width 1372 height 46
click at [1057, 330] on p "13% vs 22%" at bounding box center [1099, 326] width 154 height 9
drag, startPoint x: 1058, startPoint y: 328, endPoint x: 999, endPoint y: 310, distance: 61.7
click at [1013, 310] on td "-9% 13% vs 22%" at bounding box center [1099, 319] width 173 height 43
click at [1415, 228] on body "PURE Insights Advertise My Market Query Tools Tier2 Driver Leave Feedback OEM M…" at bounding box center [778, 392] width 1557 height 784
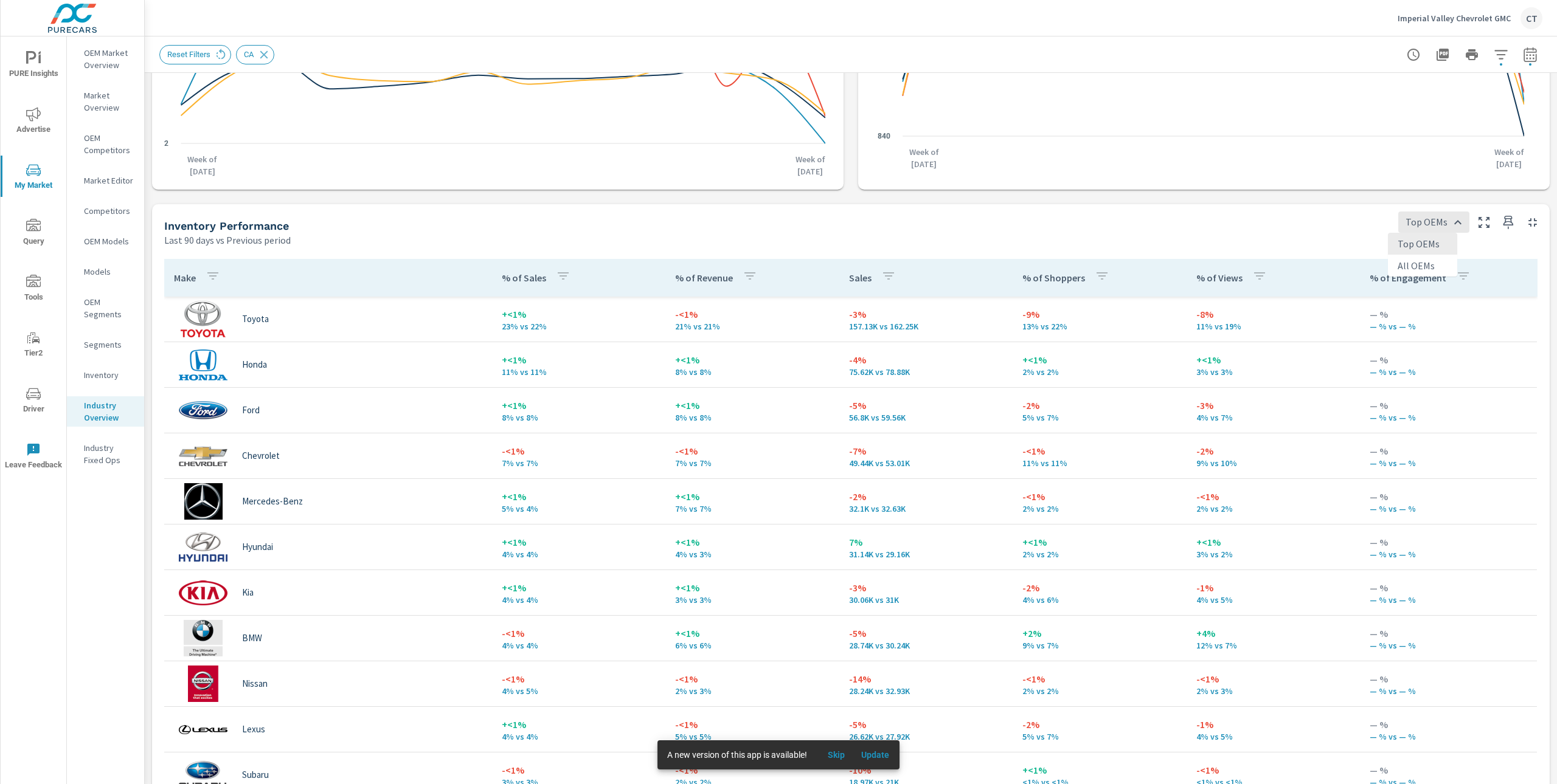
click at [1271, 229] on div at bounding box center [778, 392] width 1557 height 784
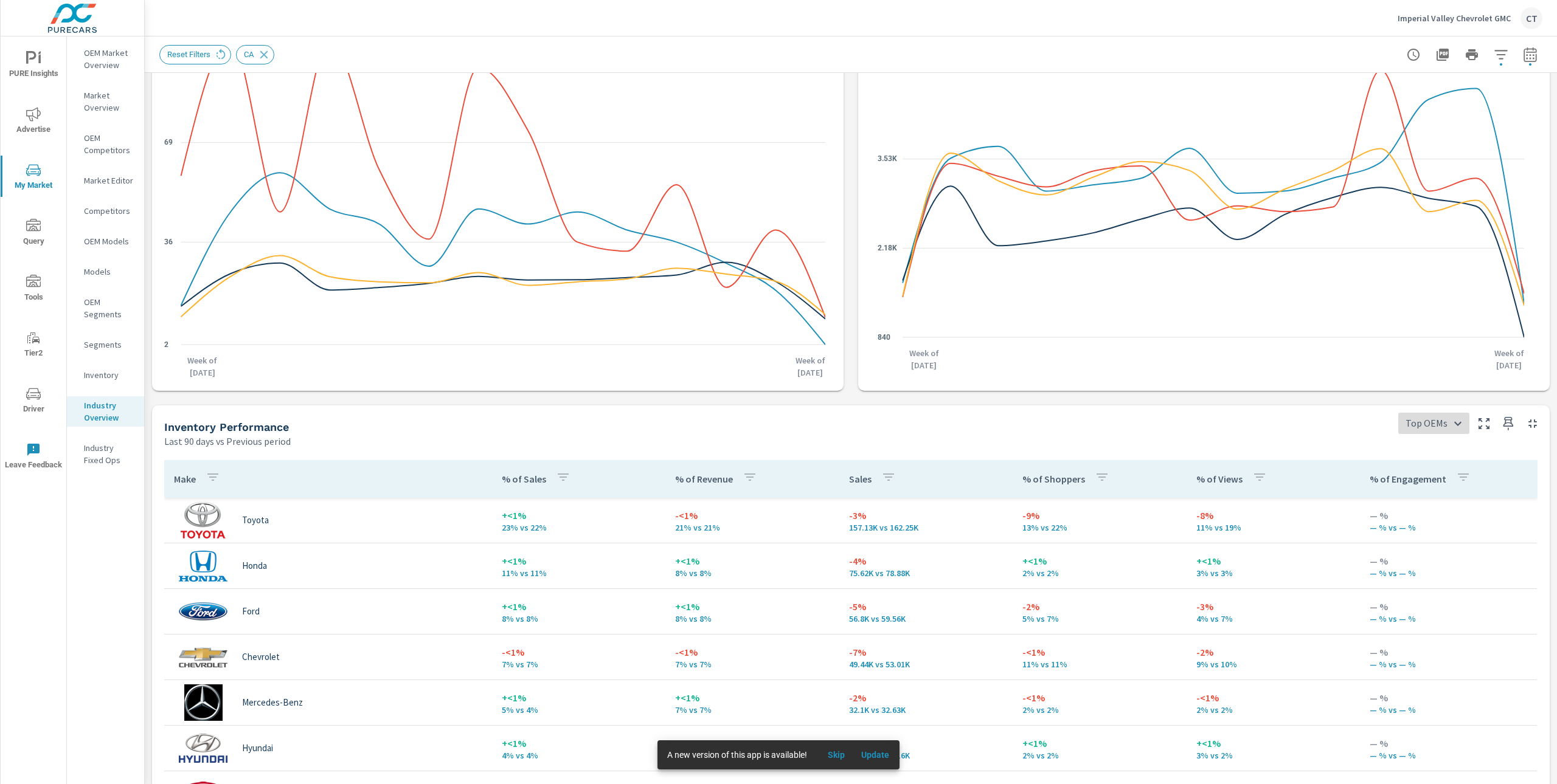
scroll to position [0, 0]
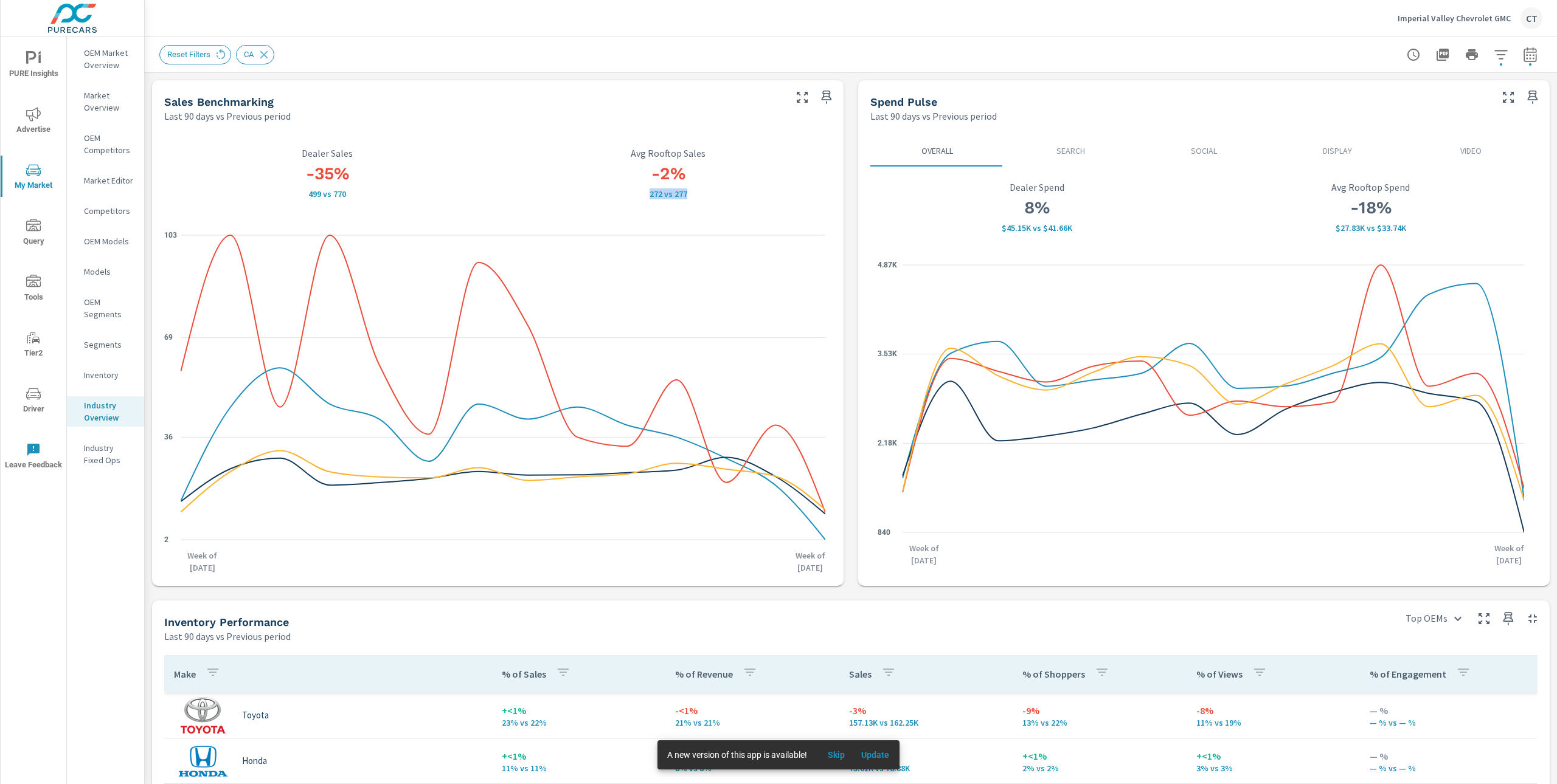
drag, startPoint x: 693, startPoint y: 195, endPoint x: 639, endPoint y: 194, distance: 54.0
click at [639, 194] on p "272 vs 277" at bounding box center [668, 193] width 327 height 9
click at [674, 216] on div "-35% 499 vs 770 Dealer Sales -2% 272 vs 277 Avg Rooftop Sales 2 36 69 103 Week …" at bounding box center [497, 354] width 681 height 454
click at [1072, 153] on p "Search" at bounding box center [1070, 151] width 114 height 12
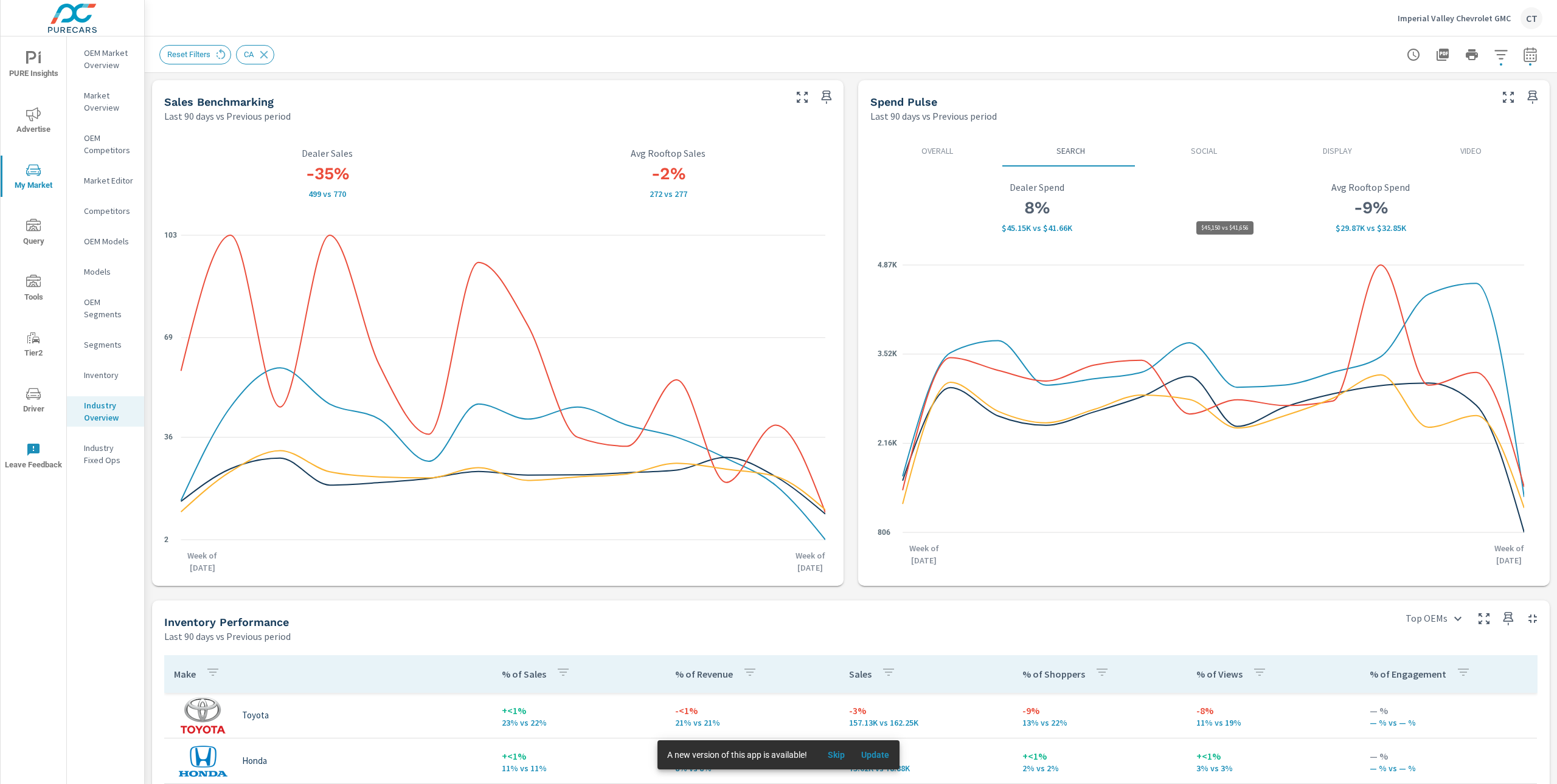
click at [1053, 228] on p "$45.15K vs $41.66K" at bounding box center [1037, 228] width 319 height 9
click at [1012, 226] on p "$45.15K vs $41.66K" at bounding box center [1037, 228] width 319 height 9
click at [1387, 230] on p "$29.87K vs $32.85K" at bounding box center [1371, 228] width 319 height 9
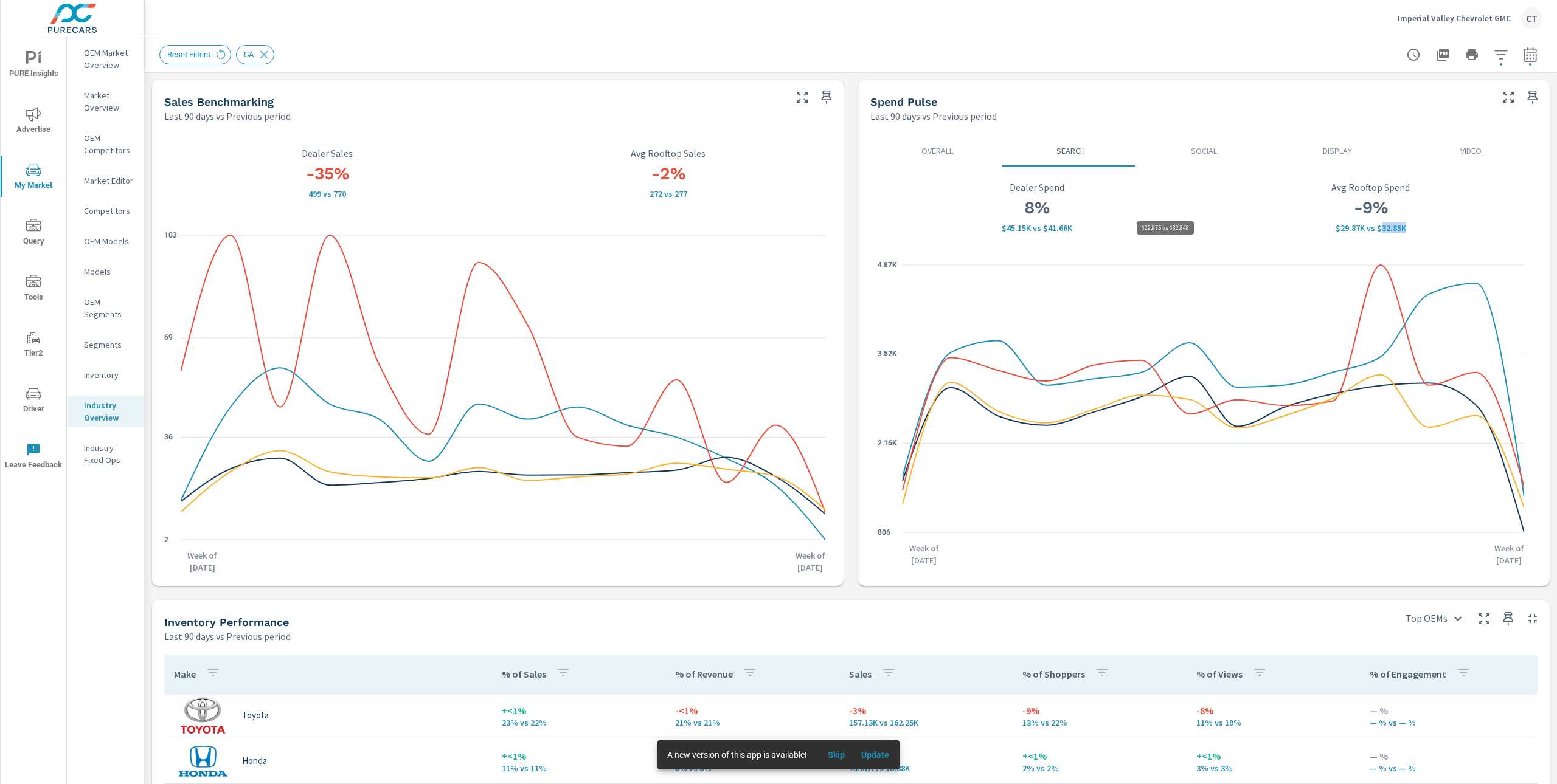
click at [1387, 230] on p "$29.87K vs $32.85K" at bounding box center [1371, 228] width 319 height 9
click at [1498, 55] on button "button" at bounding box center [1501, 55] width 25 height 25
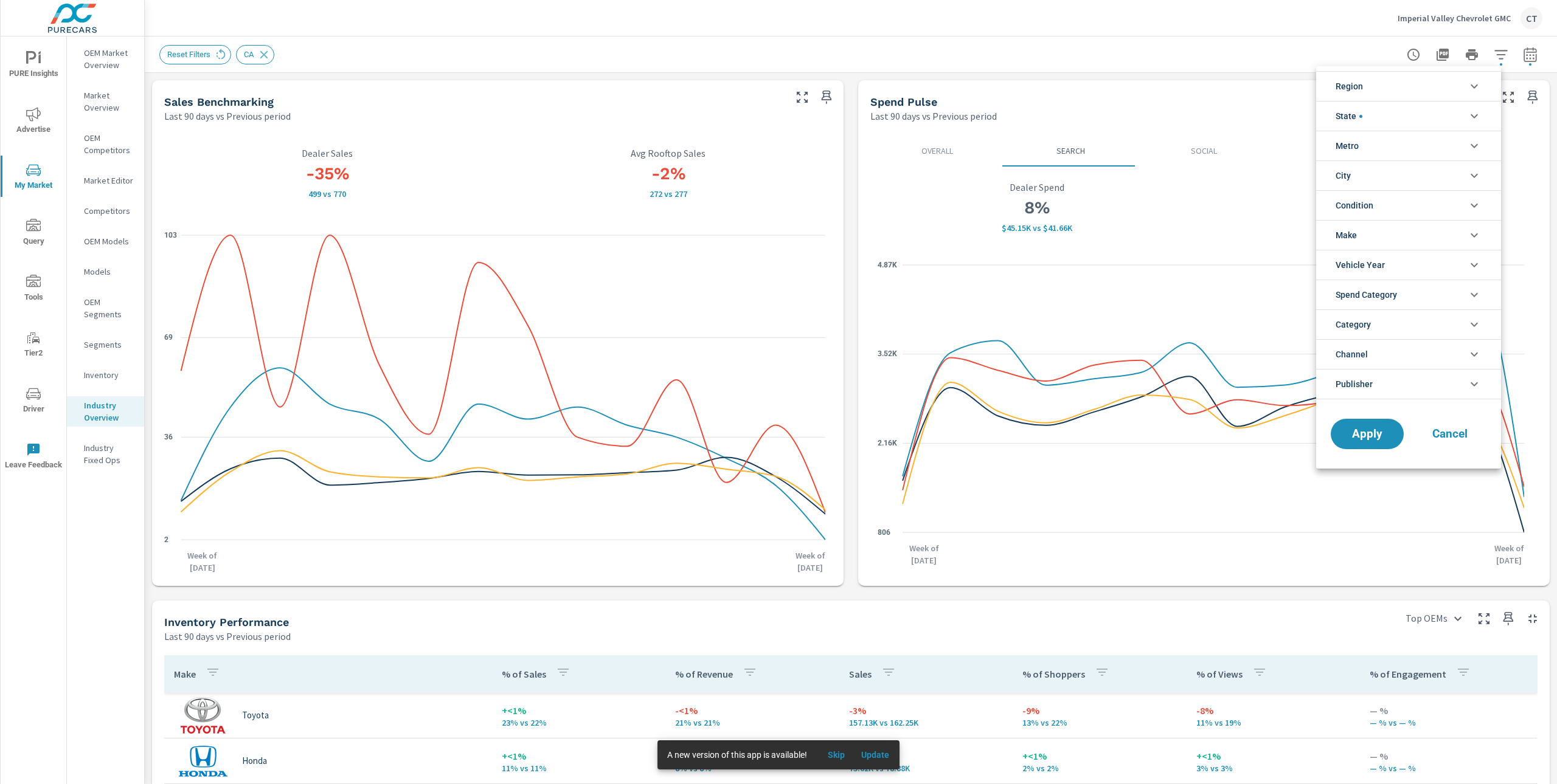
click at [1377, 231] on li "Make" at bounding box center [1408, 235] width 185 height 30
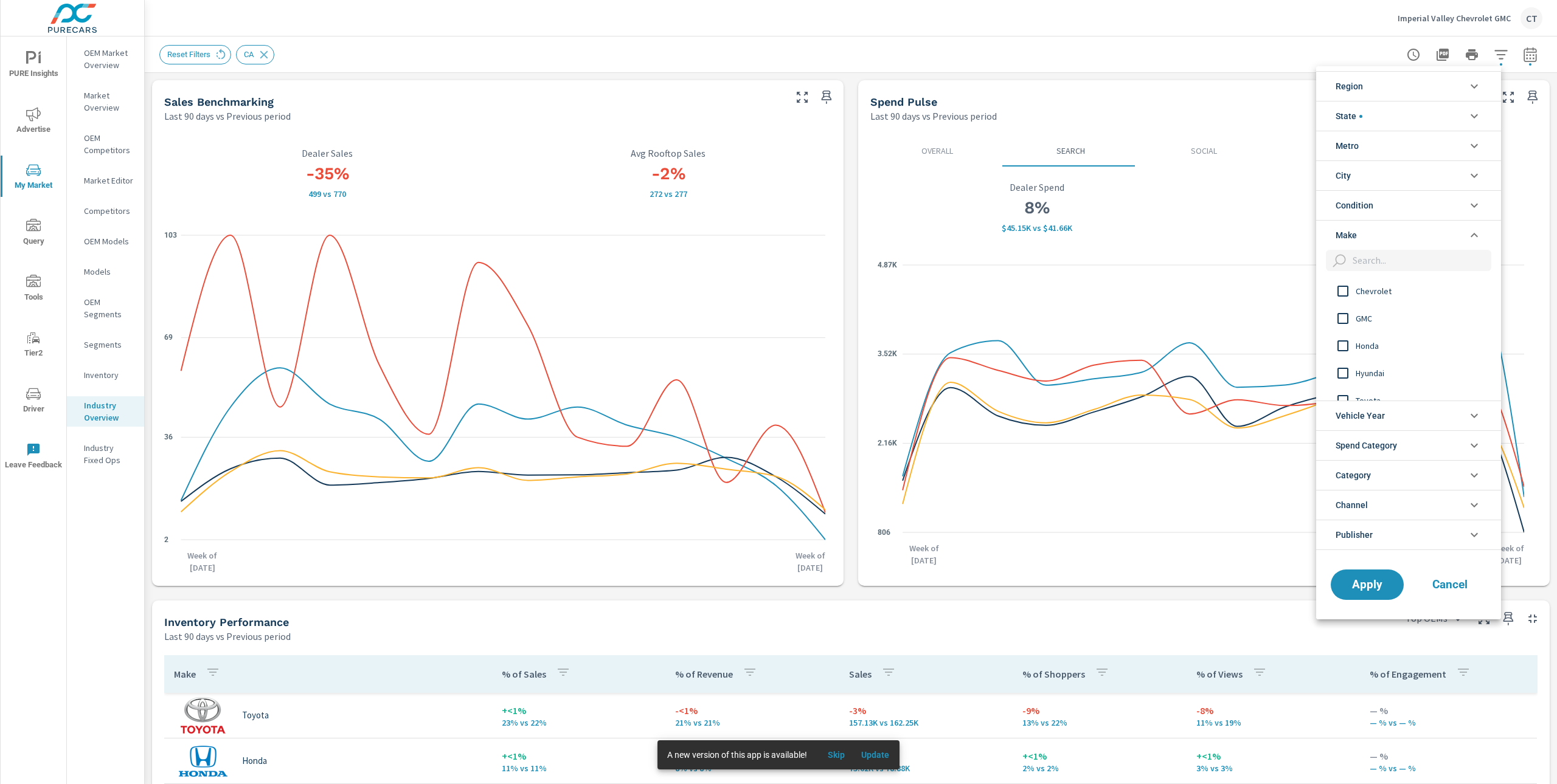
click at [1392, 258] on input "filter options" at bounding box center [1419, 260] width 144 height 21
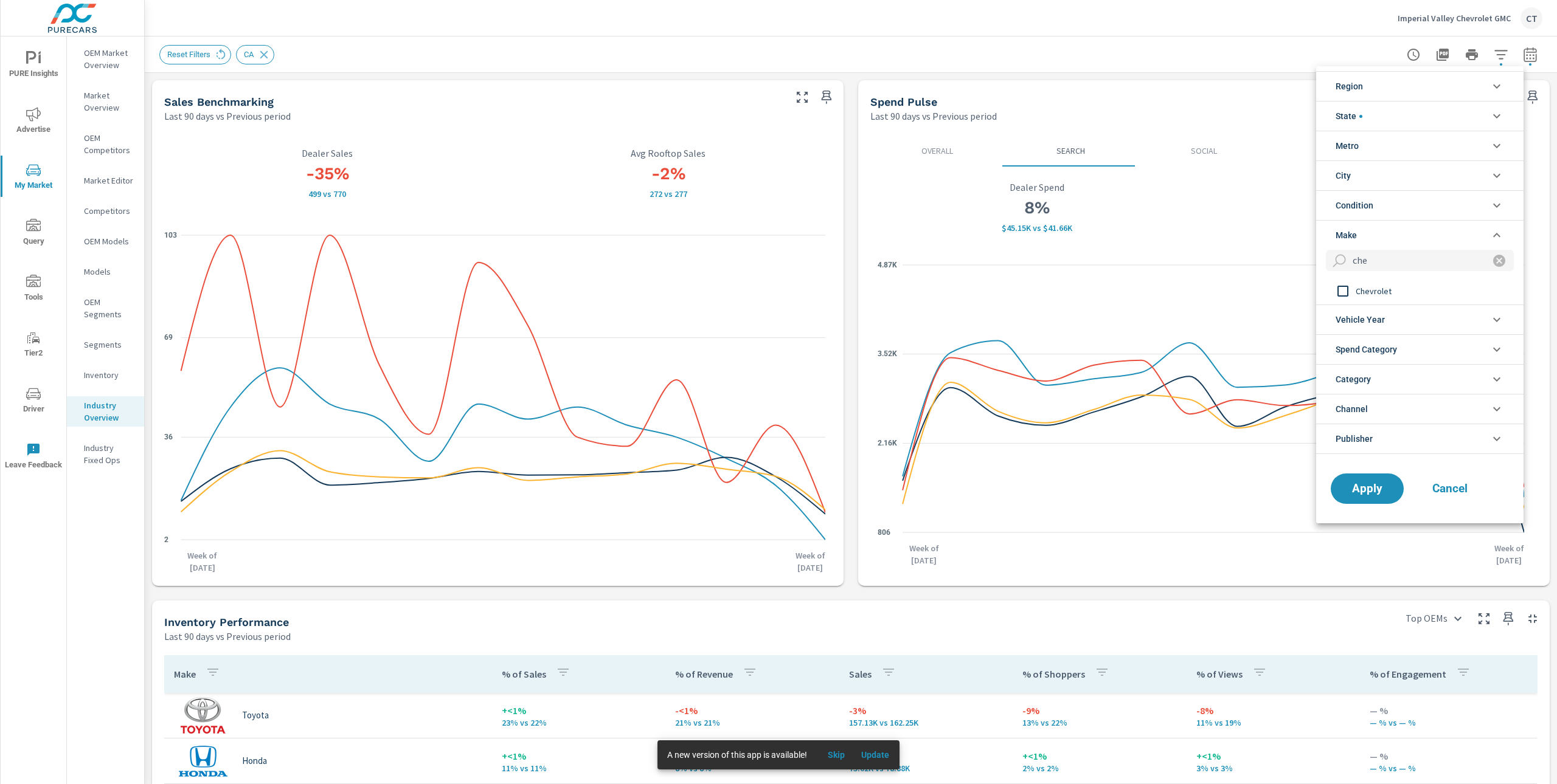
click at [1371, 296] on span "Chevrolet" at bounding box center [1422, 291] width 133 height 14
click at [1407, 259] on input "che" at bounding box center [1413, 260] width 132 height 21
type input "gmc"
click at [1377, 286] on span "GMC" at bounding box center [1422, 291] width 133 height 14
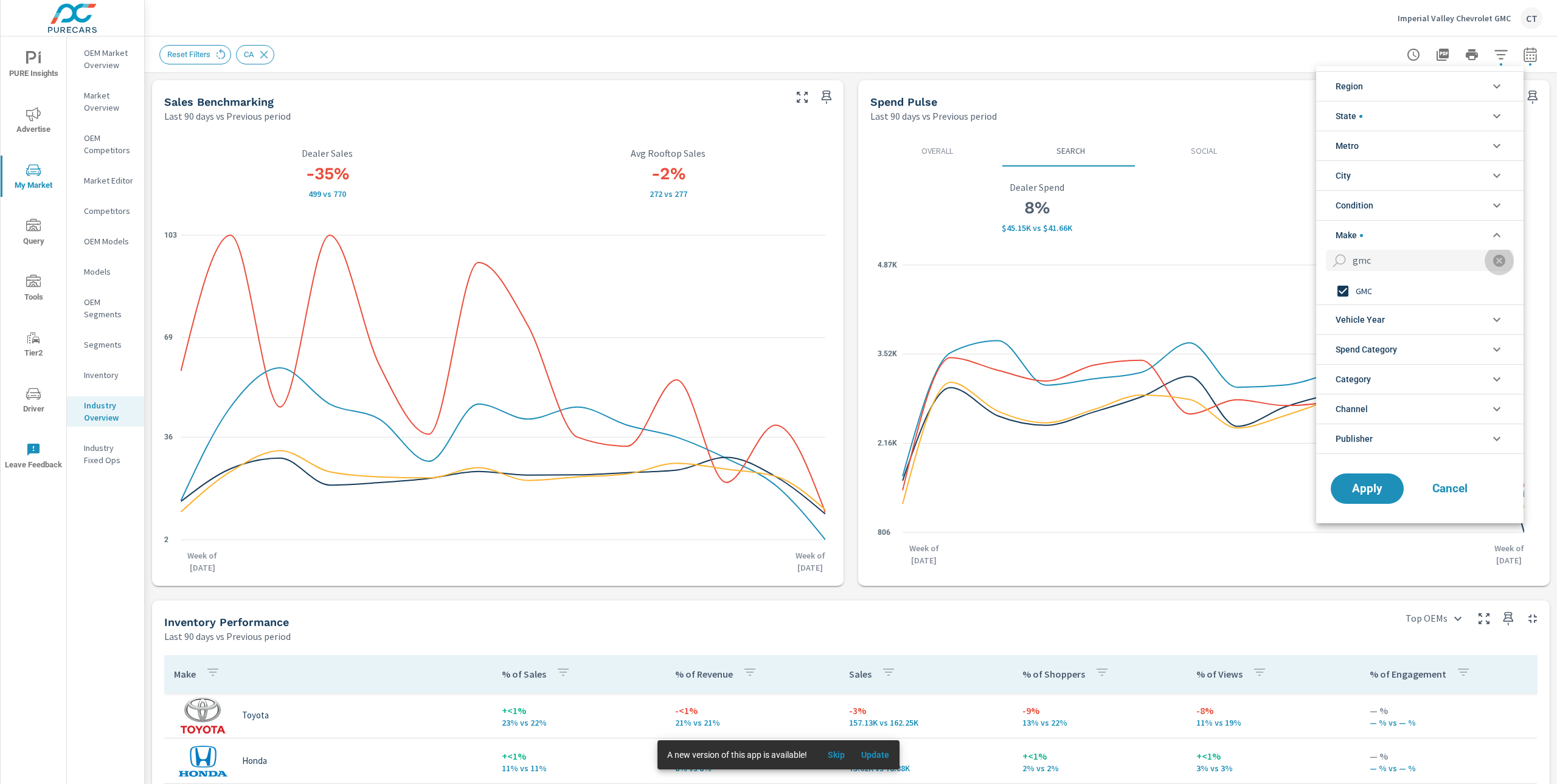
click at [1493, 262] on icon "filter options" at bounding box center [1499, 261] width 12 height 12
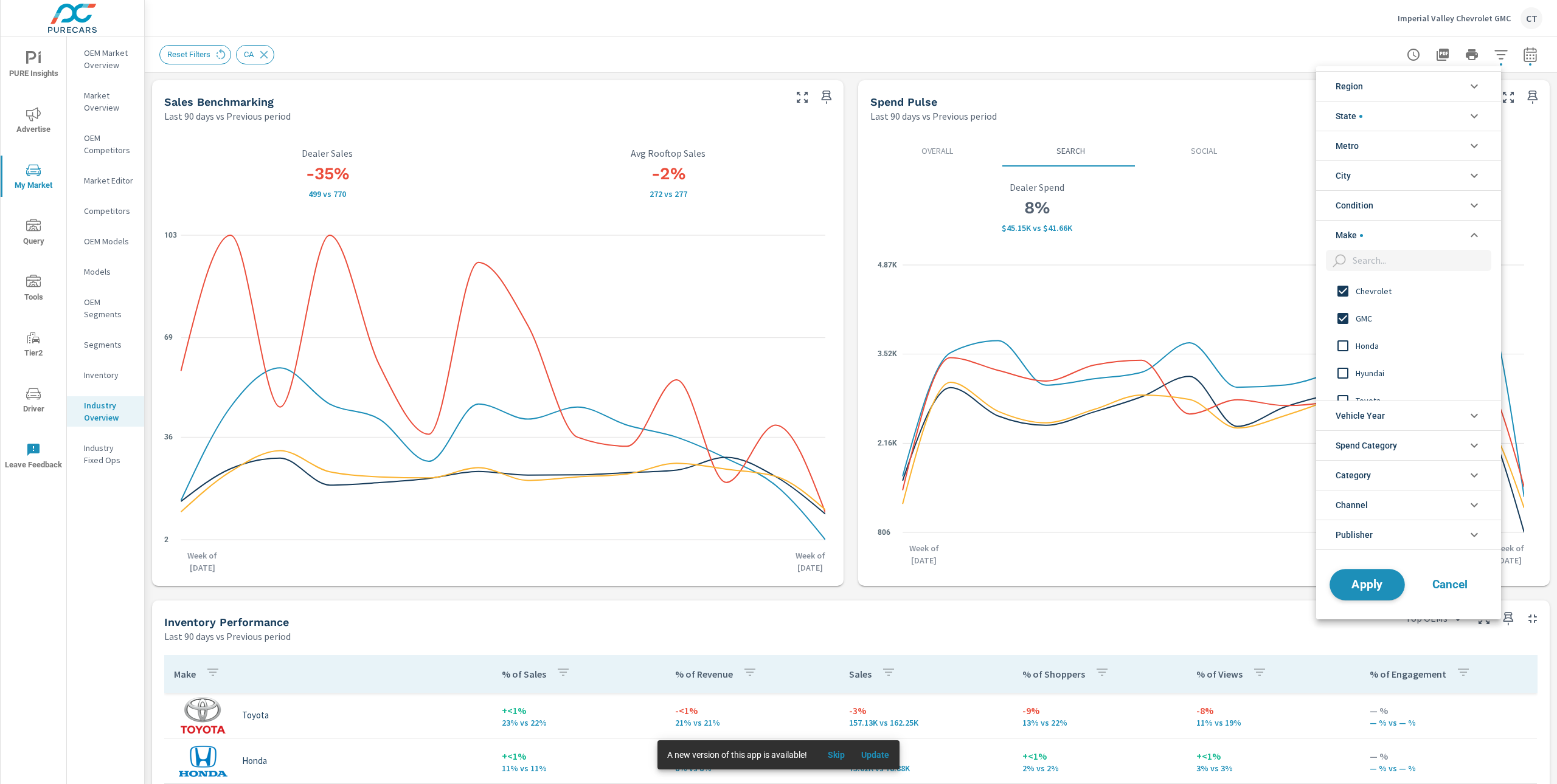
click at [1384, 573] on button "Apply" at bounding box center [1367, 585] width 75 height 32
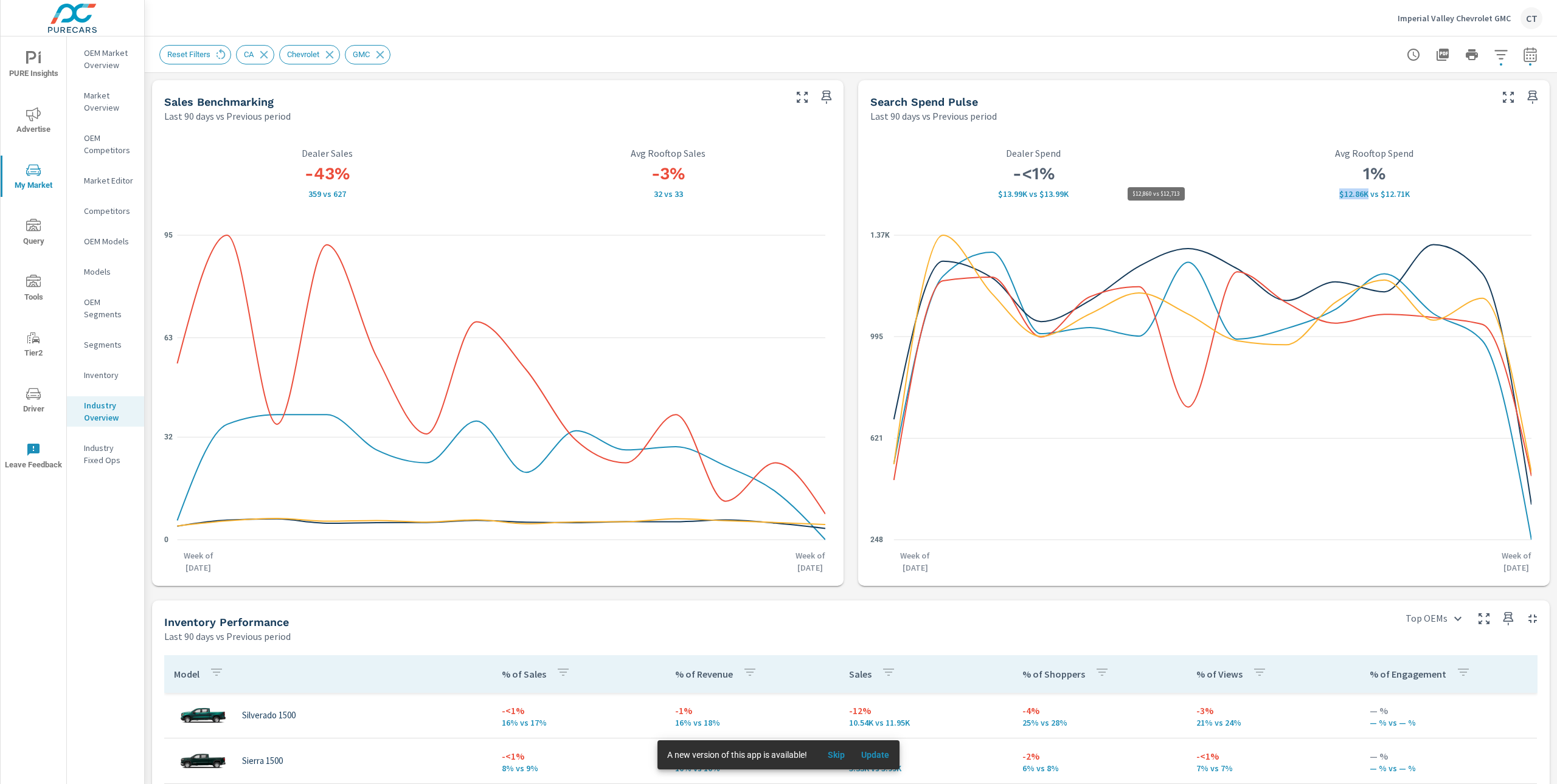
drag, startPoint x: 1324, startPoint y: 197, endPoint x: 1358, endPoint y: 196, distance: 34.0
click at [1358, 196] on p "$12.86K vs $12.71K" at bounding box center [1374, 193] width 327 height 9
drag, startPoint x: 987, startPoint y: 192, endPoint x: 1021, endPoint y: 195, distance: 34.1
click at [1021, 195] on p "$13.99K vs $13.99K" at bounding box center [1034, 193] width 327 height 9
click at [1541, 157] on div "Sales Benchmarking Last 90 days vs Previous period -43% 359 vs 627 Dealer Sales…" at bounding box center [851, 723] width 1412 height 1301
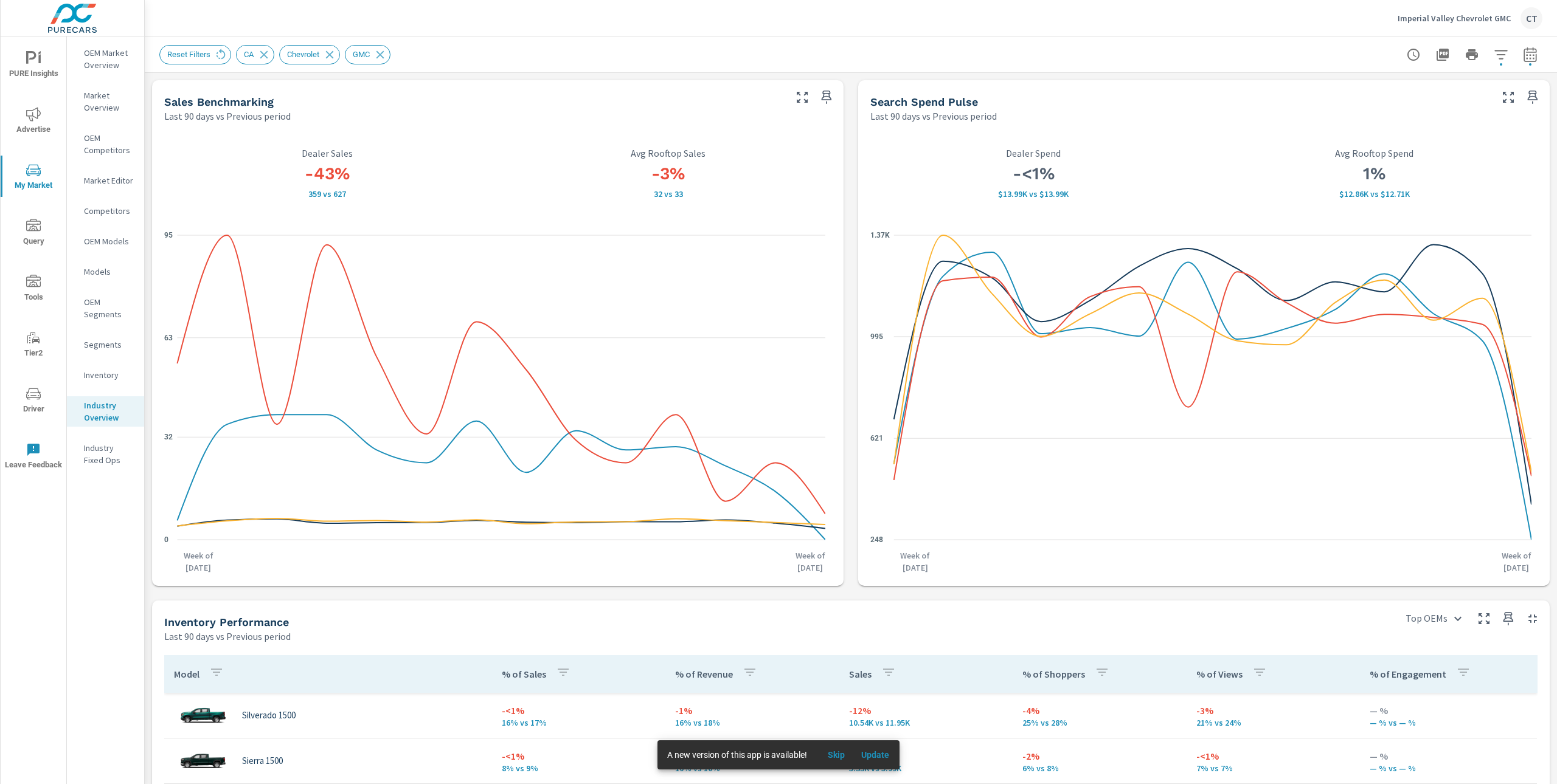
click at [1437, 20] on p "Imperial Valley Chevrolet GMC" at bounding box center [1454, 18] width 113 height 11
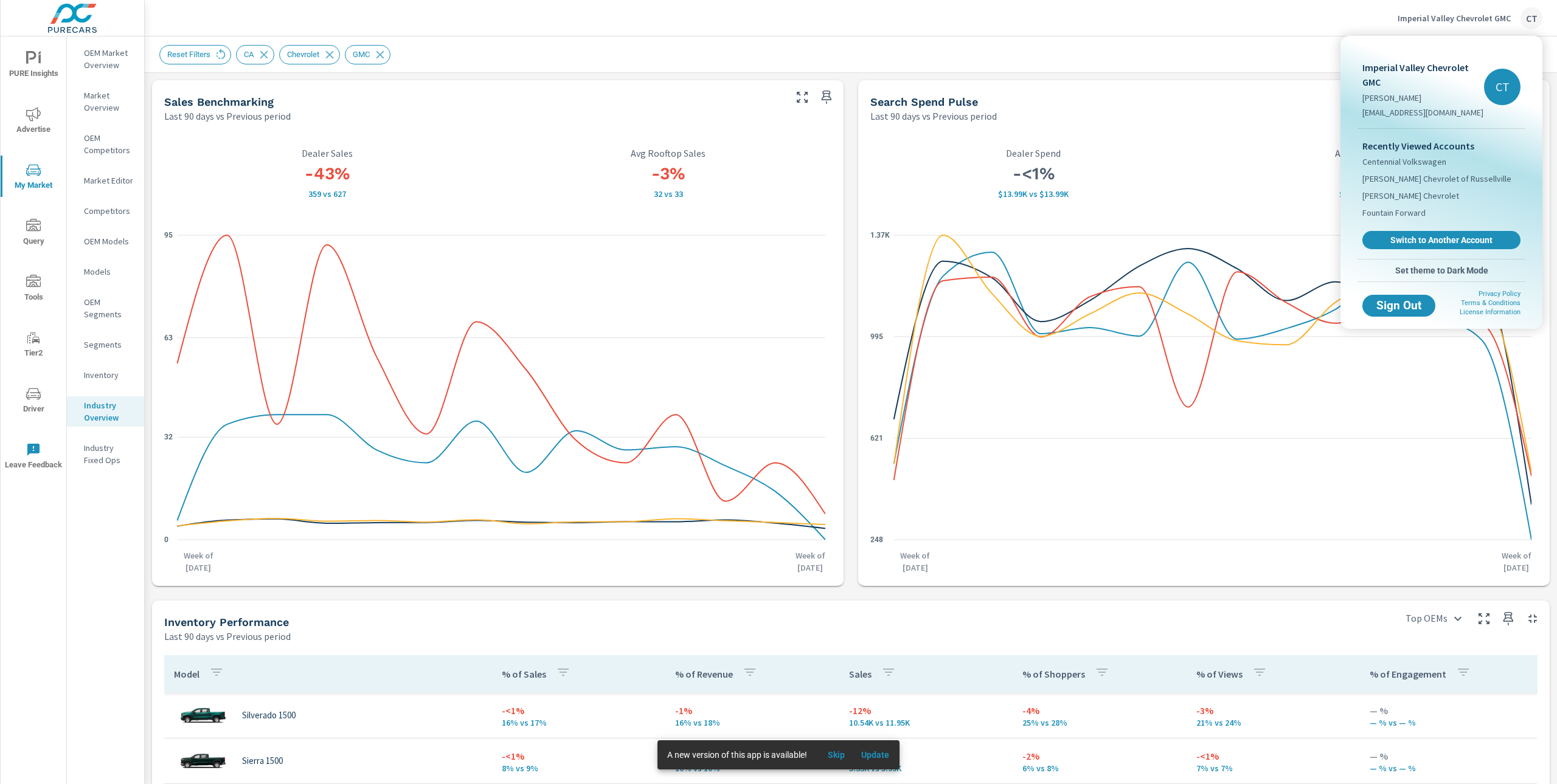
drag, startPoint x: 1414, startPoint y: 240, endPoint x: 1406, endPoint y: 242, distance: 8.2
click at [1414, 240] on span "Switch to Another Account" at bounding box center [1441, 240] width 145 height 11
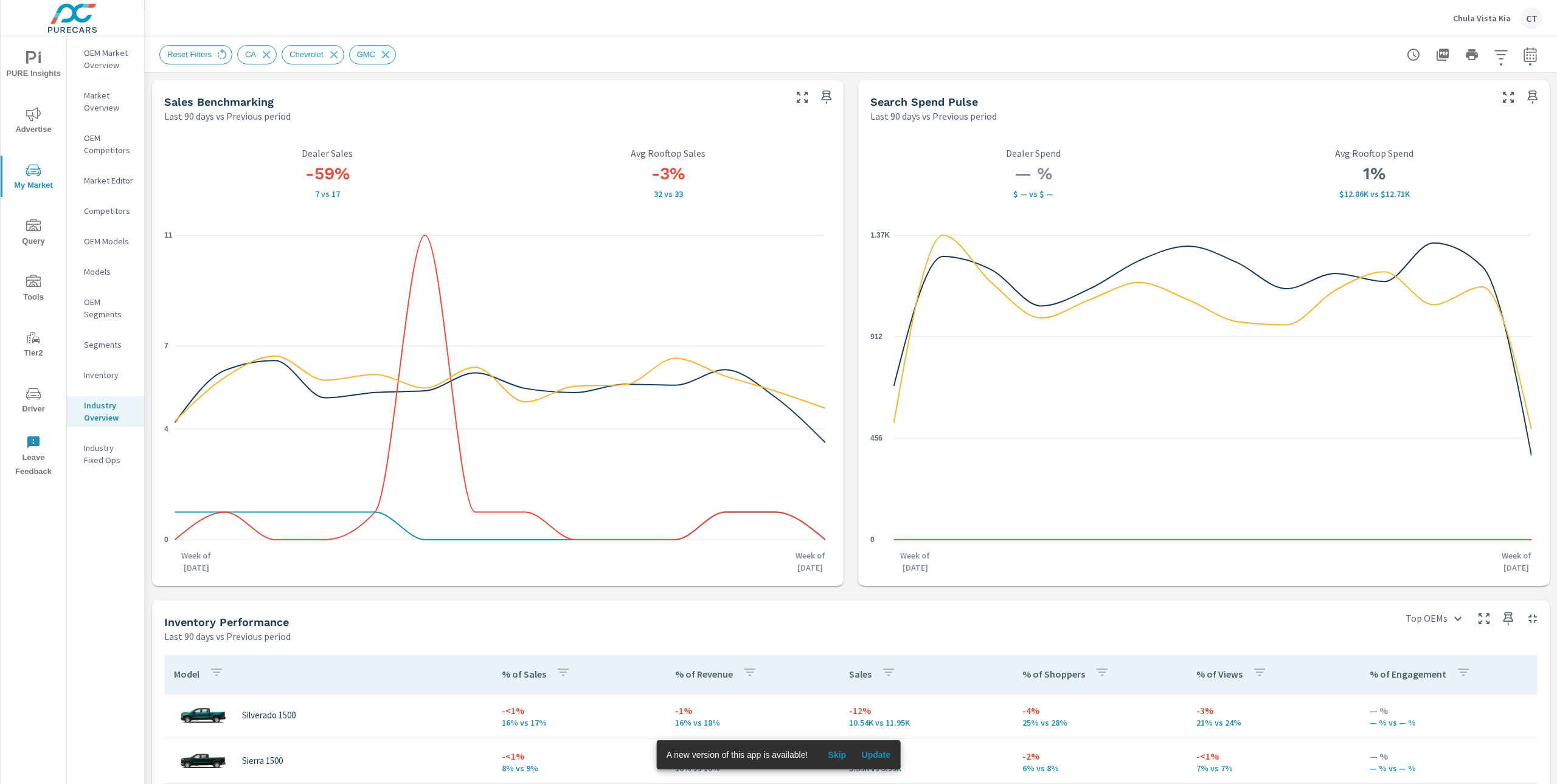
click at [392, 51] on icon at bounding box center [386, 54] width 13 height 13
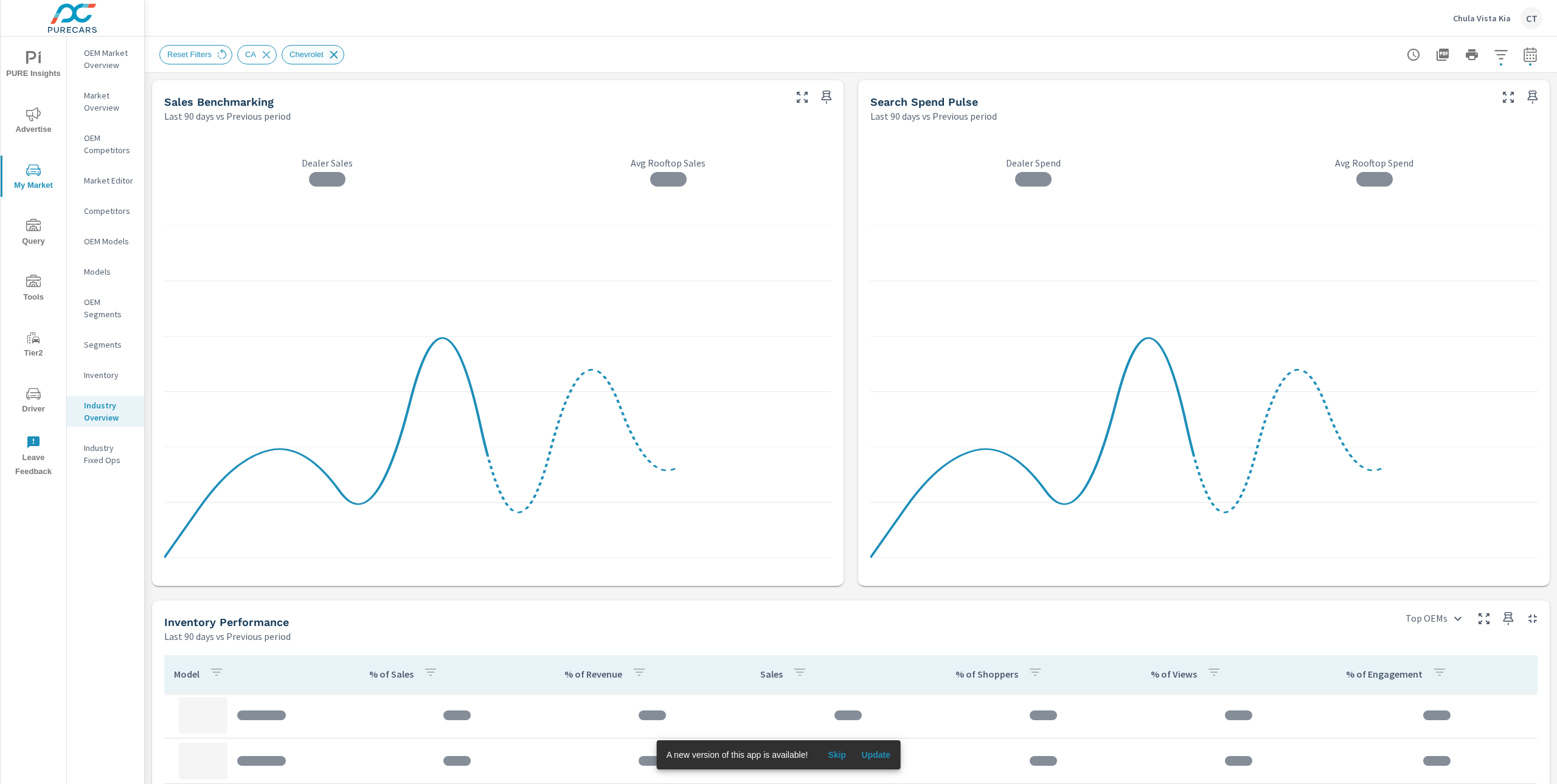
click at [334, 48] on icon at bounding box center [333, 54] width 13 height 13
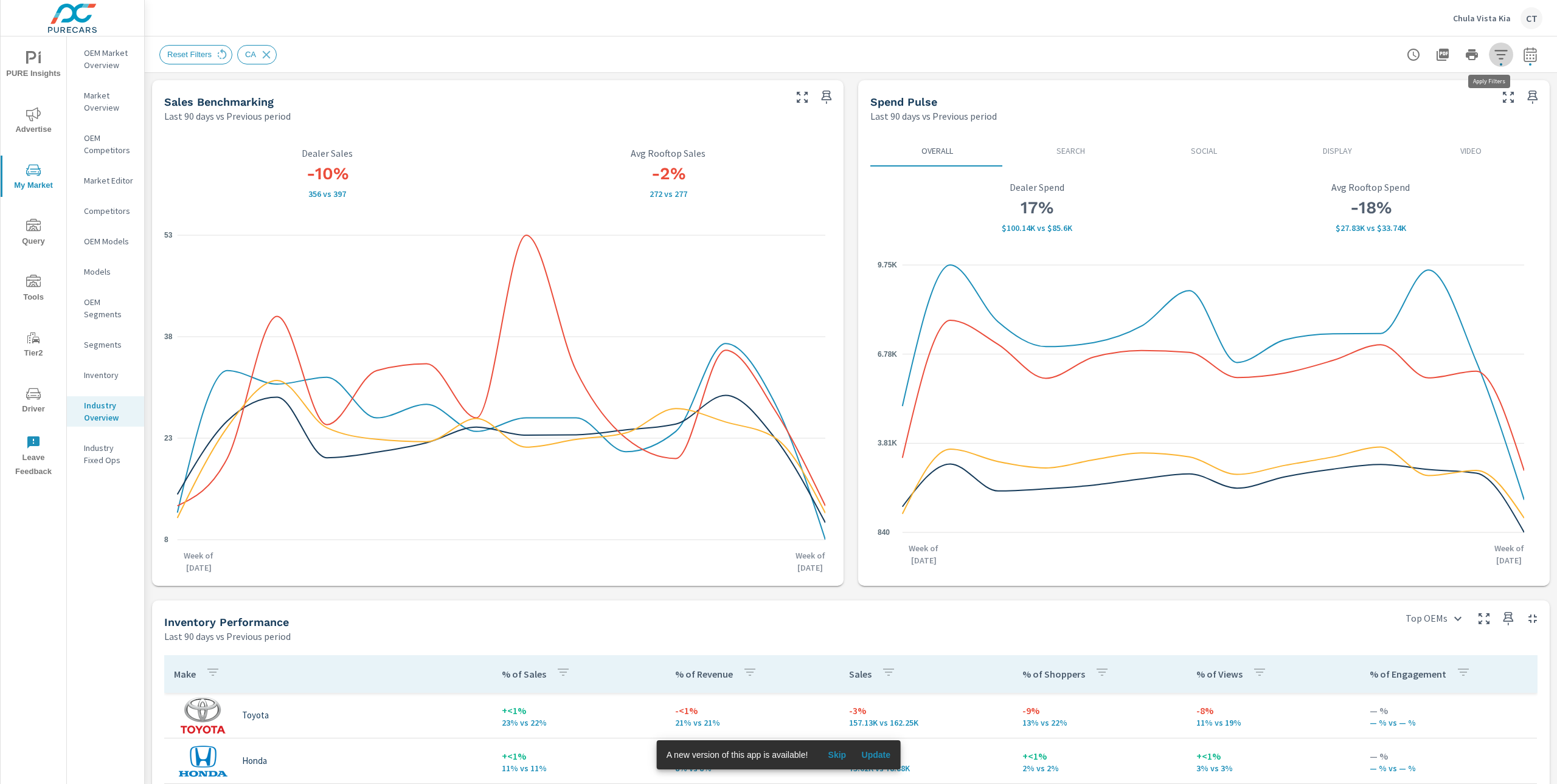
click at [1498, 59] on button "button" at bounding box center [1501, 55] width 25 height 25
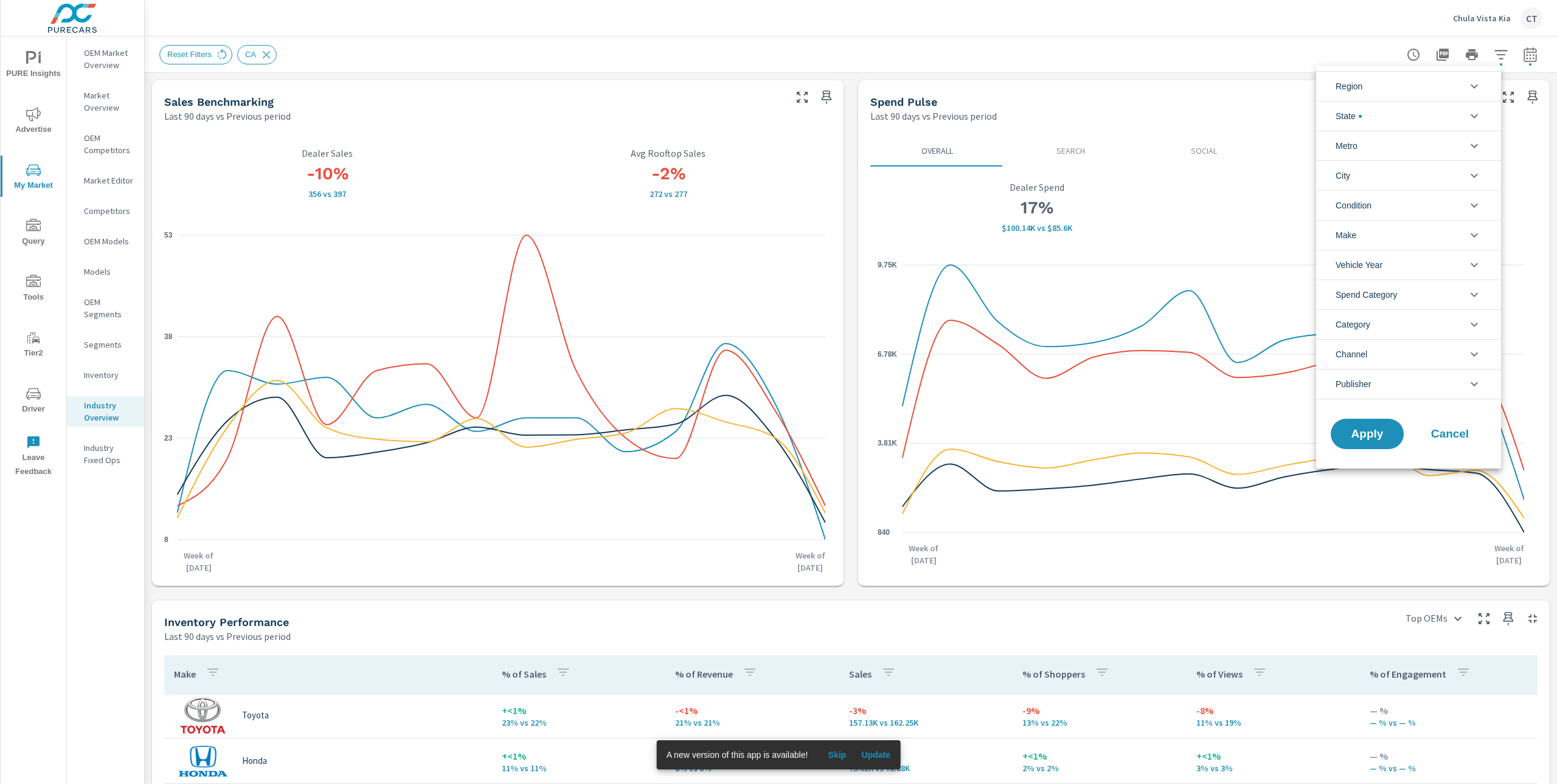
click at [1376, 235] on li "Make" at bounding box center [1408, 235] width 185 height 30
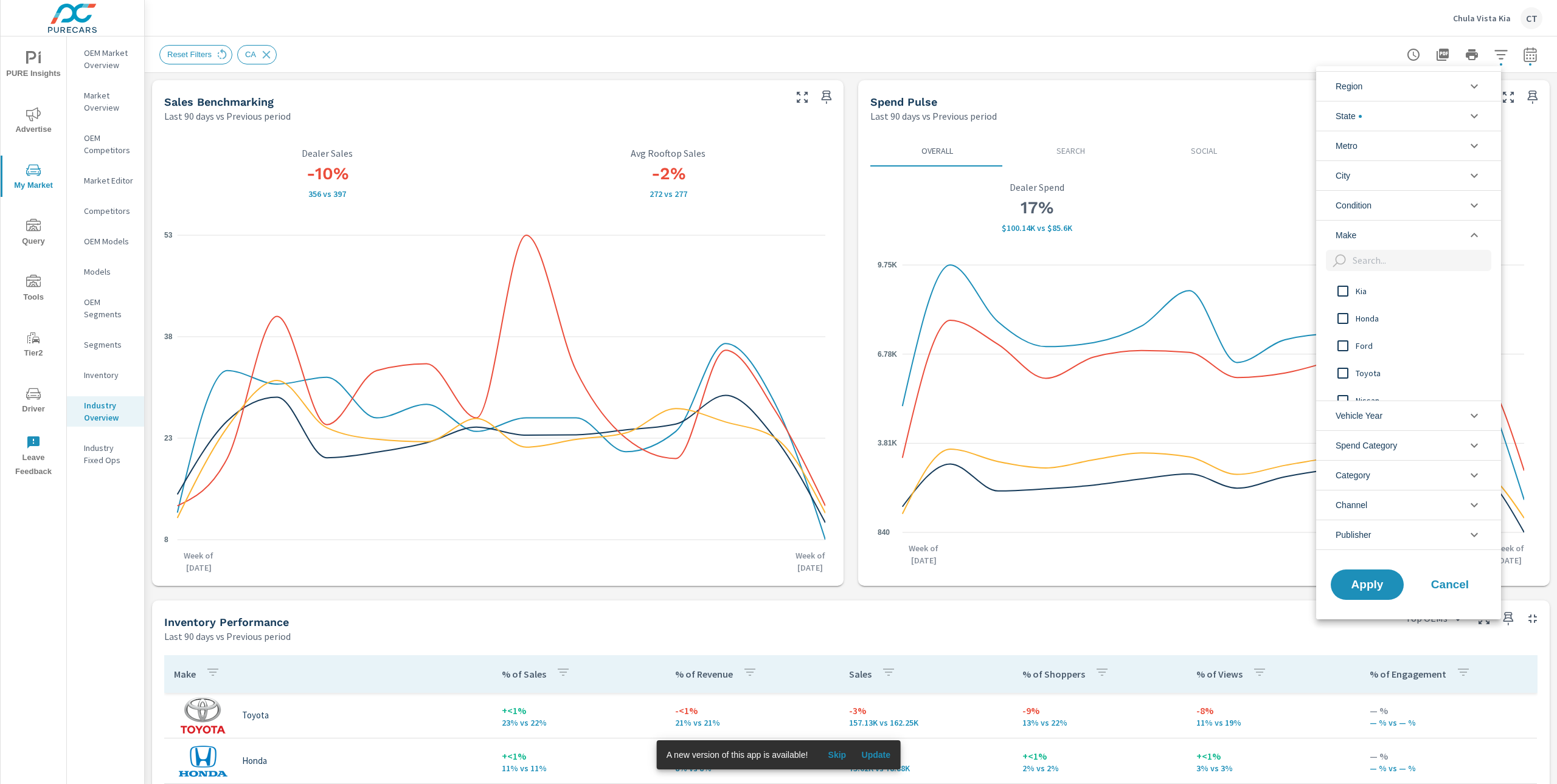
click at [1366, 291] on span "Kia" at bounding box center [1422, 291] width 133 height 14
click at [1384, 591] on span "Apply" at bounding box center [1367, 585] width 50 height 12
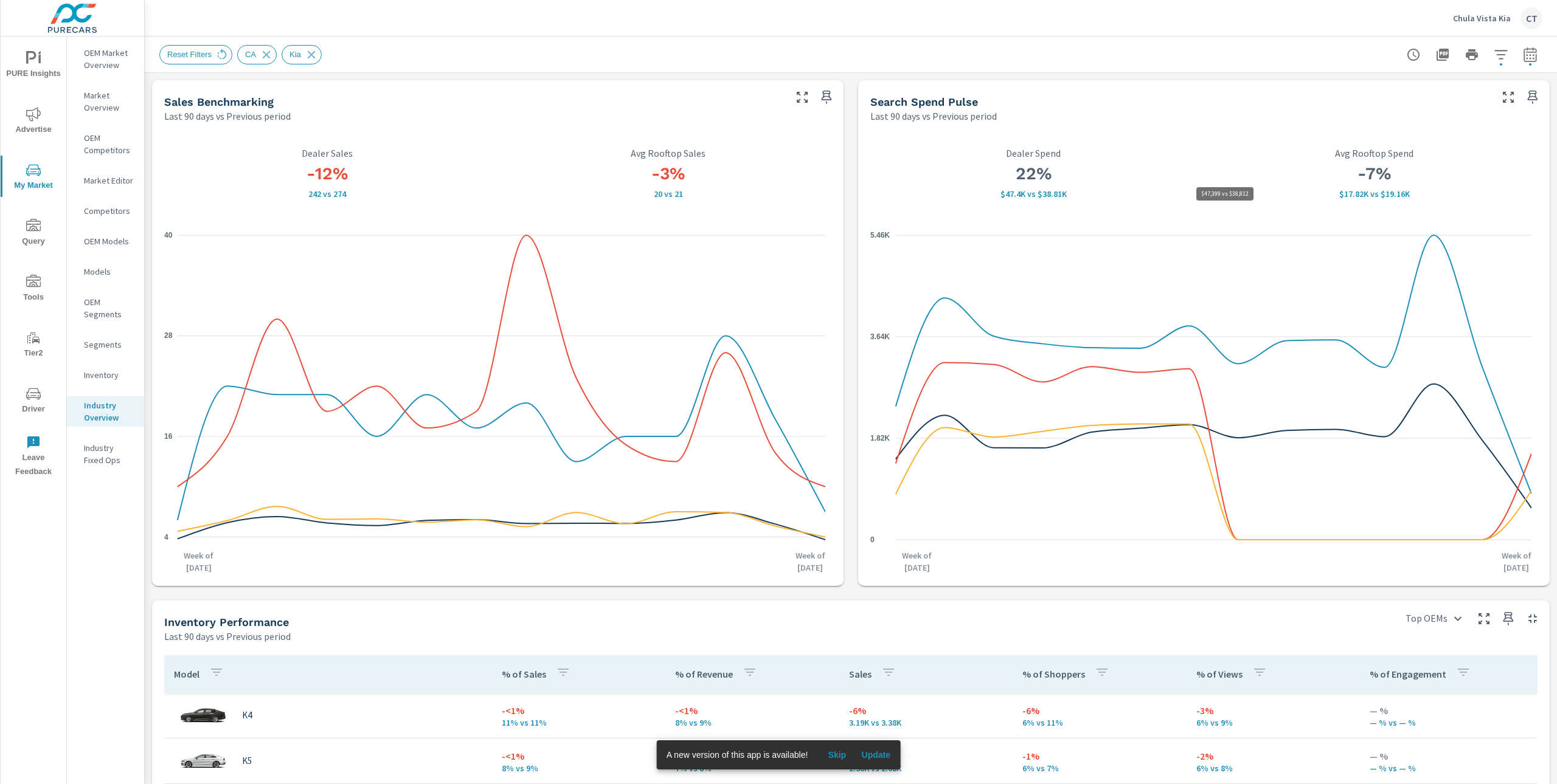
click at [1037, 195] on p "$47.4K vs $38.81K" at bounding box center [1034, 193] width 327 height 9
click at [1006, 198] on p "$47.4K vs $38.81K" at bounding box center [1034, 193] width 327 height 9
click at [1395, 196] on p "$17.82K vs $19.16K" at bounding box center [1374, 193] width 327 height 9
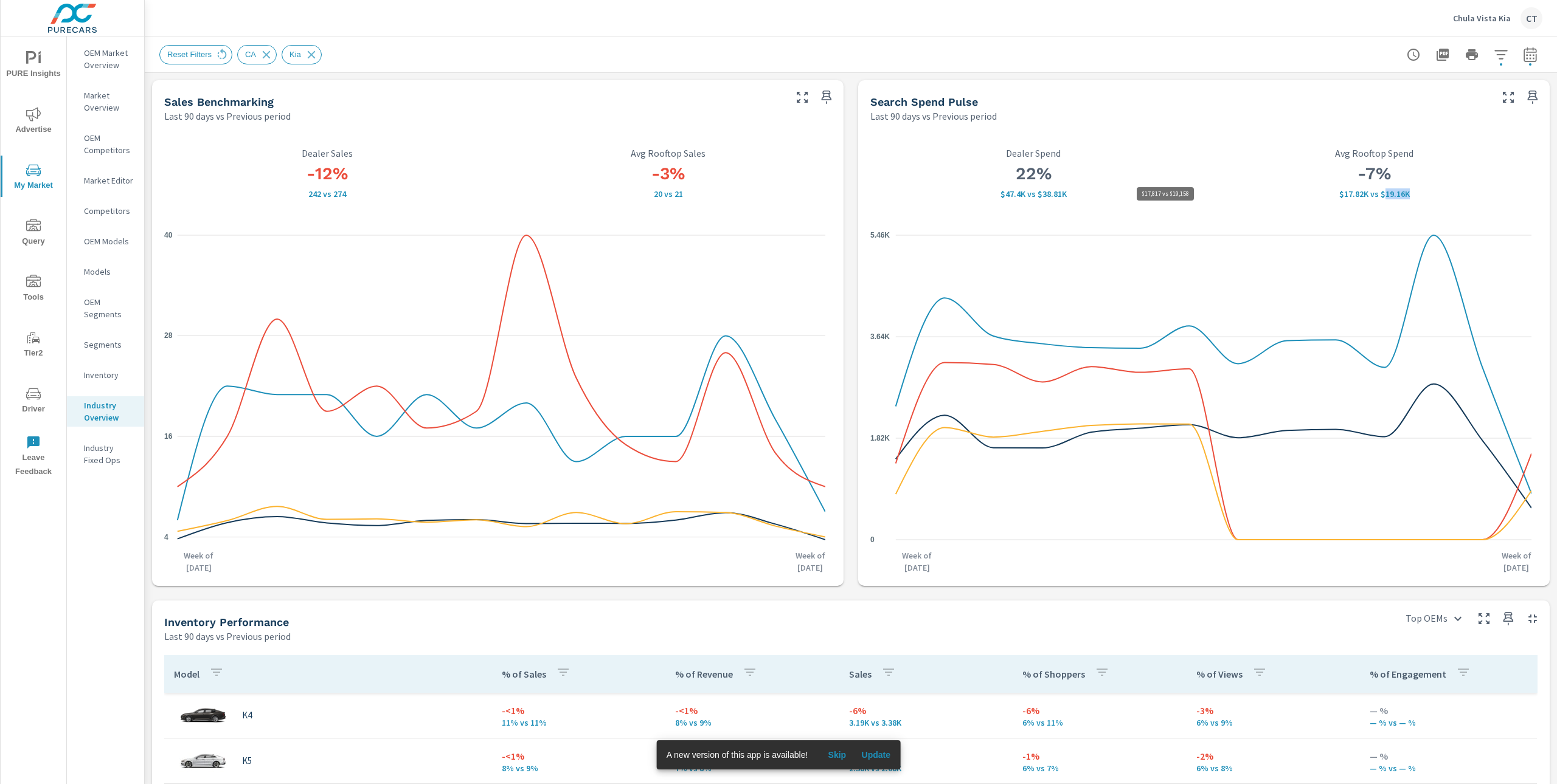
click at [1395, 196] on p "$17.82K vs $19.16K" at bounding box center [1374, 193] width 327 height 9
click at [1345, 196] on p "$17.82K vs $19.16K" at bounding box center [1374, 193] width 327 height 9
click at [1377, 112] on div "Last 90 days vs Previous period" at bounding box center [1179, 116] width 618 height 14
click at [1429, 193] on div "-7% $17.82K vs $19.16K Avg Rooftop Spend" at bounding box center [1374, 173] width 327 height 51
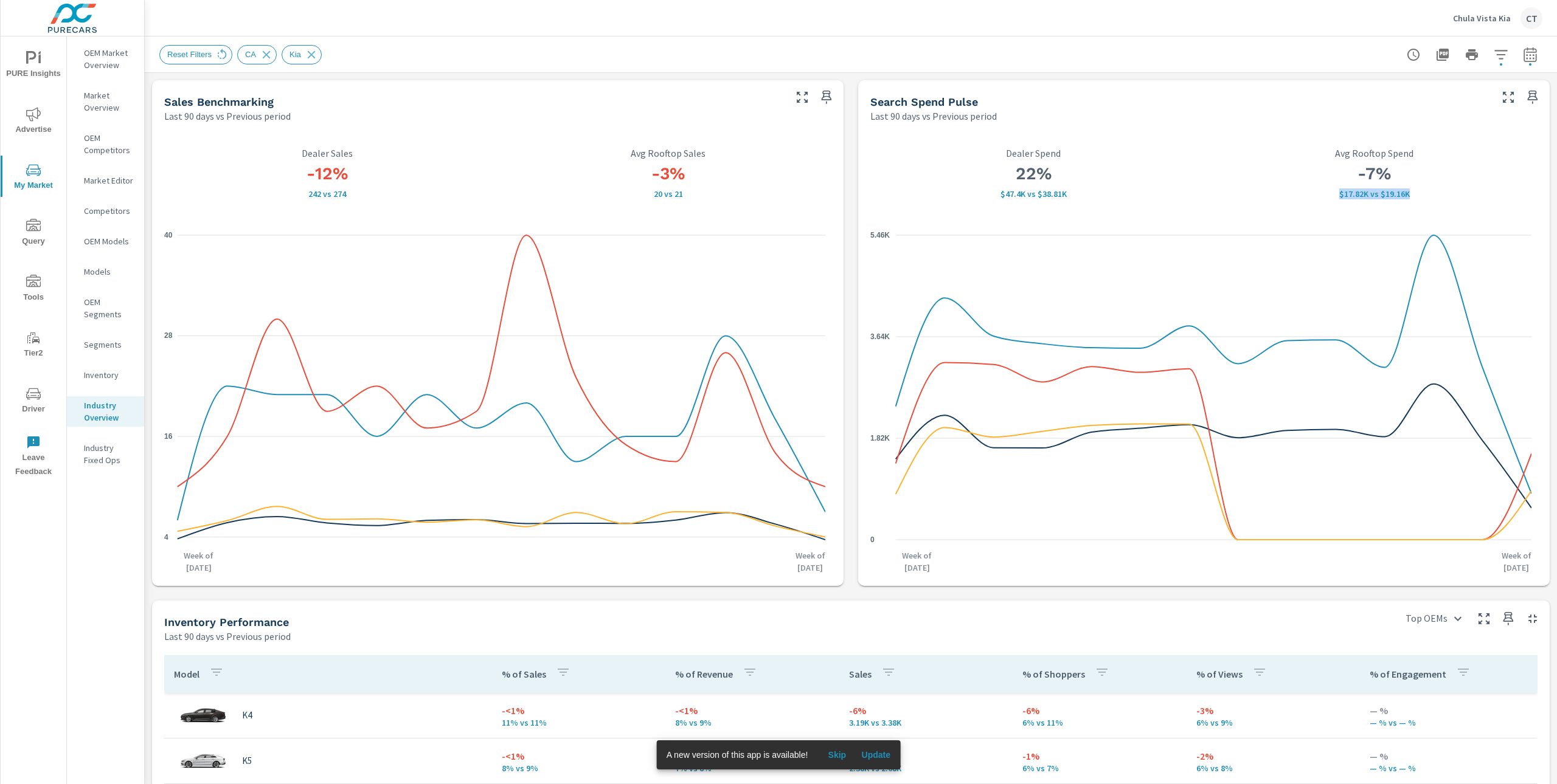
click at [1524, 53] on icon "button" at bounding box center [1530, 54] width 14 height 14
select select "Last 90 days"
select select "Previous period"
click at [1467, 108] on select "Custom [DATE] Last week Last 7 days Last 14 days Last 30 days Last 45 days Last…" at bounding box center [1421, 105] width 122 height 25
click at [1360, 93] on select "Custom [DATE] Last week Last 7 days Last 14 days Last 30 days Last 45 days Last…" at bounding box center [1421, 105] width 122 height 25
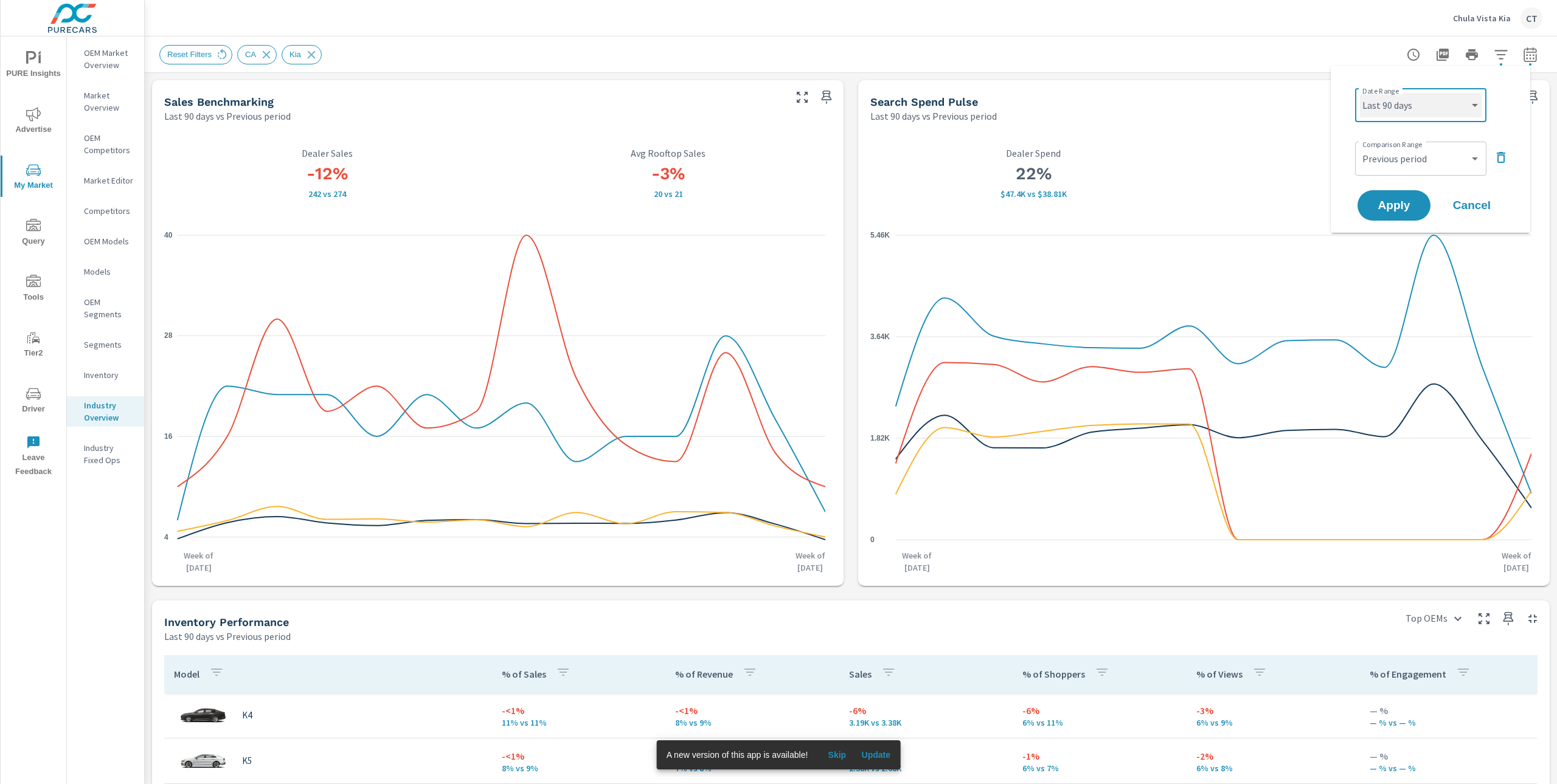
select select "Last month"
click at [1418, 204] on span "Apply" at bounding box center [1393, 206] width 50 height 12
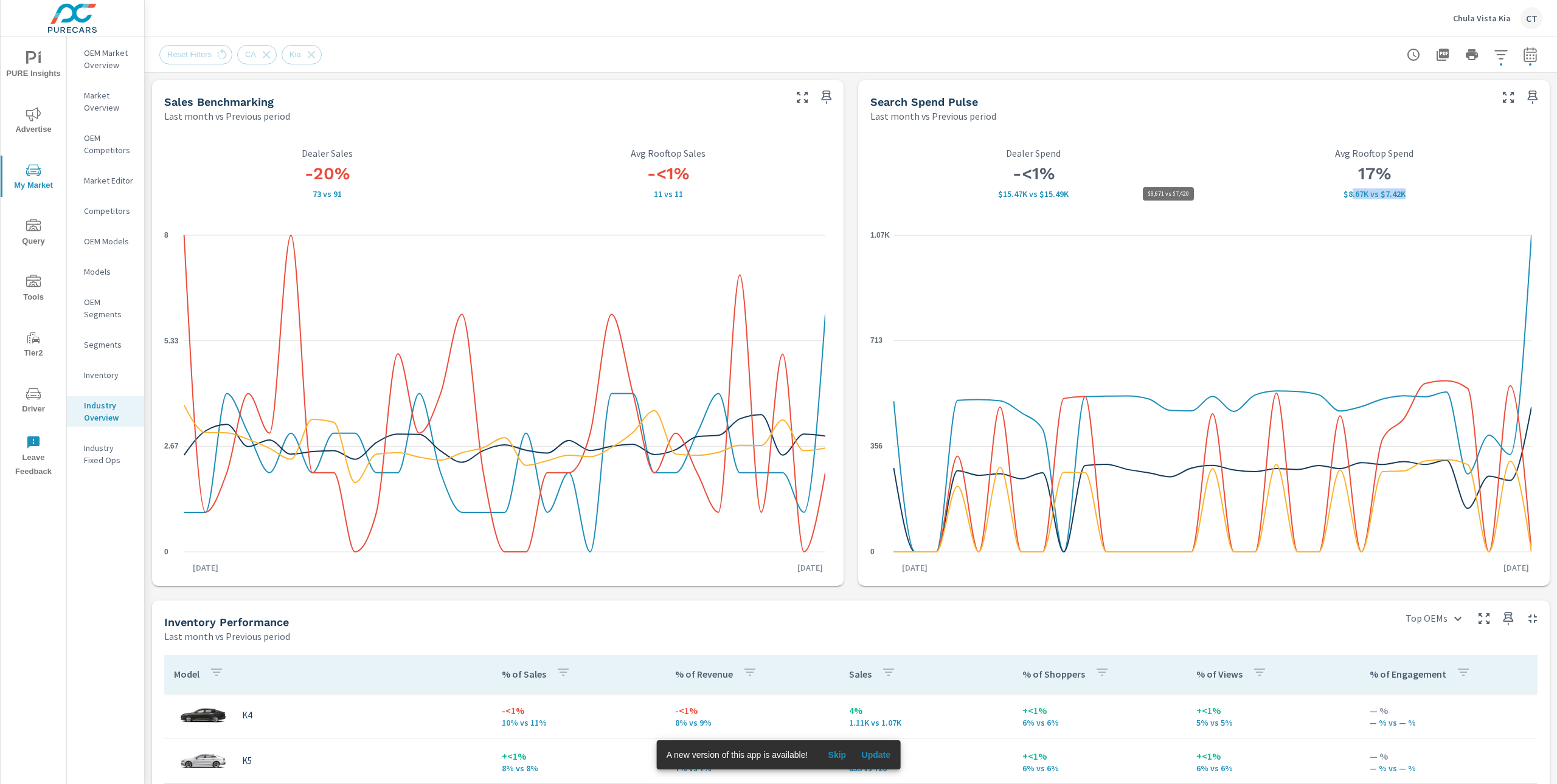
drag, startPoint x: 1410, startPoint y: 195, endPoint x: 1342, endPoint y: 191, distance: 68.1
click at [1342, 191] on p "$8.67K vs $7.42K" at bounding box center [1374, 193] width 327 height 9
click at [1411, 184] on div "17% $8.67K vs $7.42K Avg Rooftop Spend" at bounding box center [1374, 173] width 327 height 51
drag, startPoint x: 1410, startPoint y: 185, endPoint x: 1395, endPoint y: 192, distance: 16.6
click at [1395, 192] on div "17% $8.67K vs $7.42K Avg Rooftop Spend" at bounding box center [1374, 173] width 327 height 51
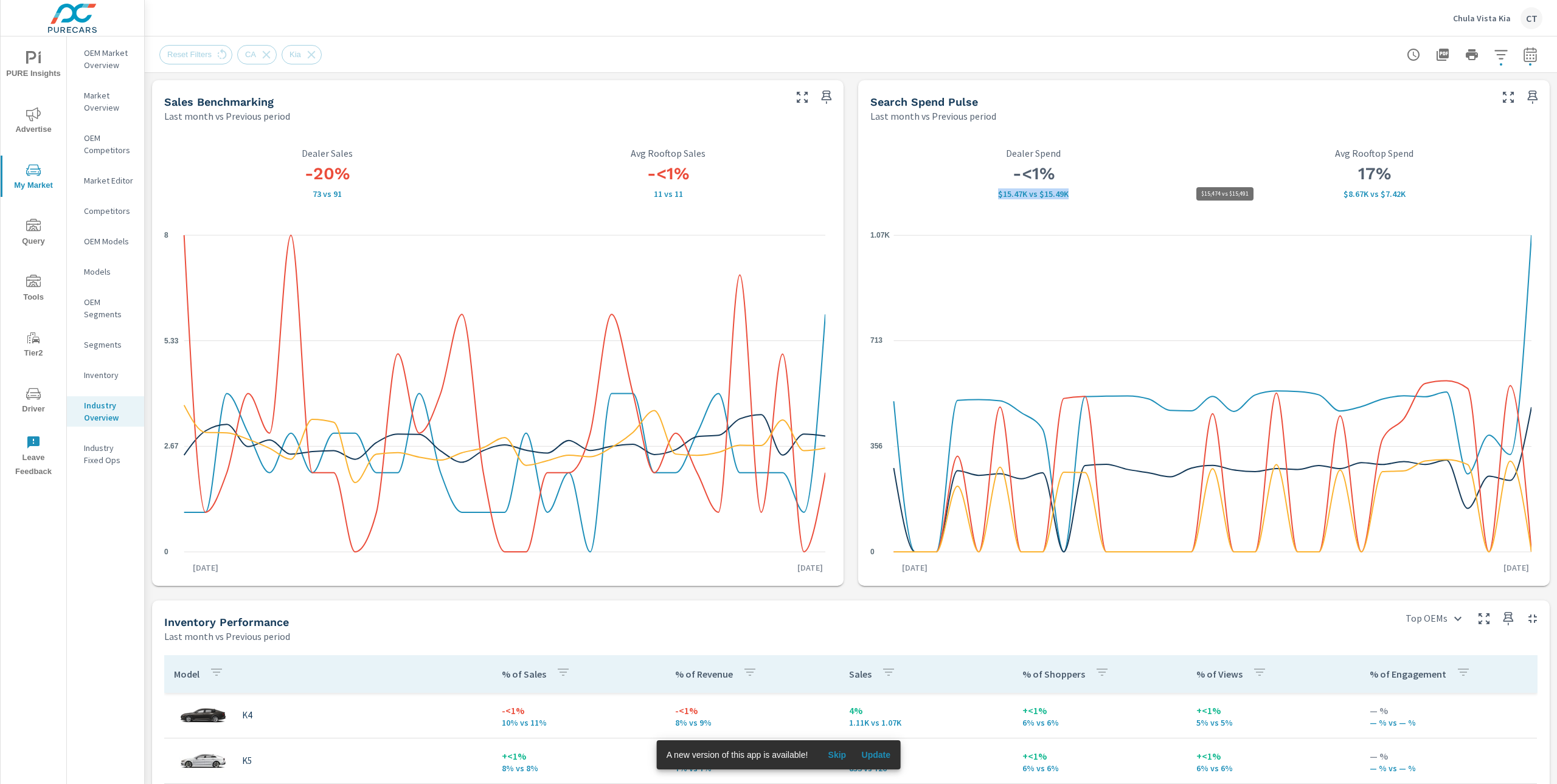
drag, startPoint x: 1113, startPoint y: 191, endPoint x: 968, endPoint y: 194, distance: 145.0
click at [968, 194] on p "$15.47K vs $15.49K" at bounding box center [1034, 193] width 327 height 9
drag, startPoint x: 1400, startPoint y: 191, endPoint x: 1331, endPoint y: 193, distance: 69.0
click at [1331, 193] on p "$8.67K vs $7.42K" at bounding box center [1374, 193] width 327 height 9
click at [1063, 207] on div "-<1% $15.47K vs $15.49K Dealer Spend" at bounding box center [1034, 172] width 327 height 76
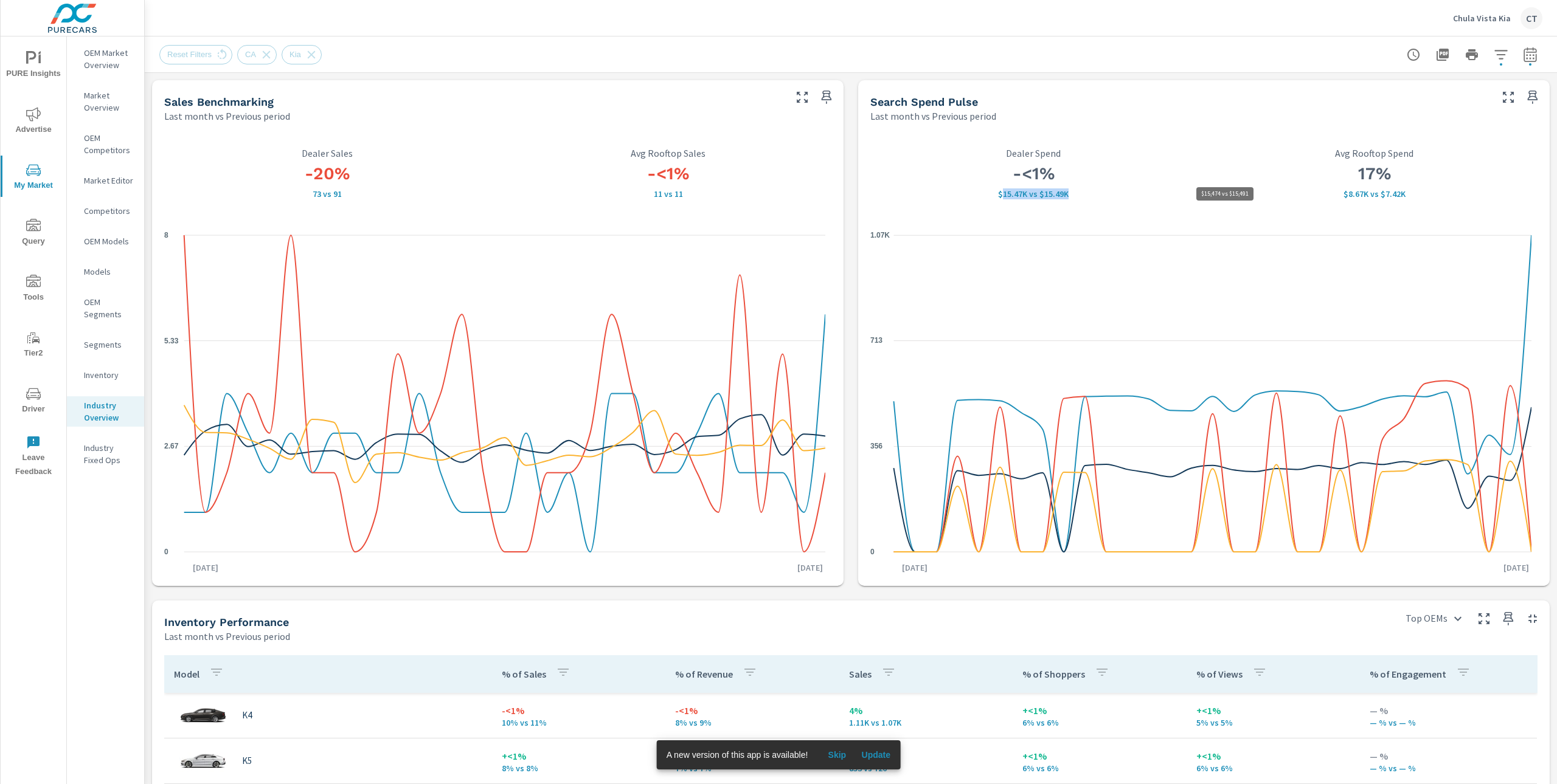
drag, startPoint x: 1073, startPoint y: 195, endPoint x: 994, endPoint y: 193, distance: 79.0
click at [994, 193] on p "$15.47K vs $15.49K" at bounding box center [1034, 193] width 327 height 9
click at [1079, 180] on h3 "-<1%" at bounding box center [1034, 174] width 327 height 21
drag, startPoint x: 1089, startPoint y: 196, endPoint x: 984, endPoint y: 192, distance: 105.1
click at [984, 192] on p "$15.47K vs $15.49K" at bounding box center [1034, 193] width 327 height 9
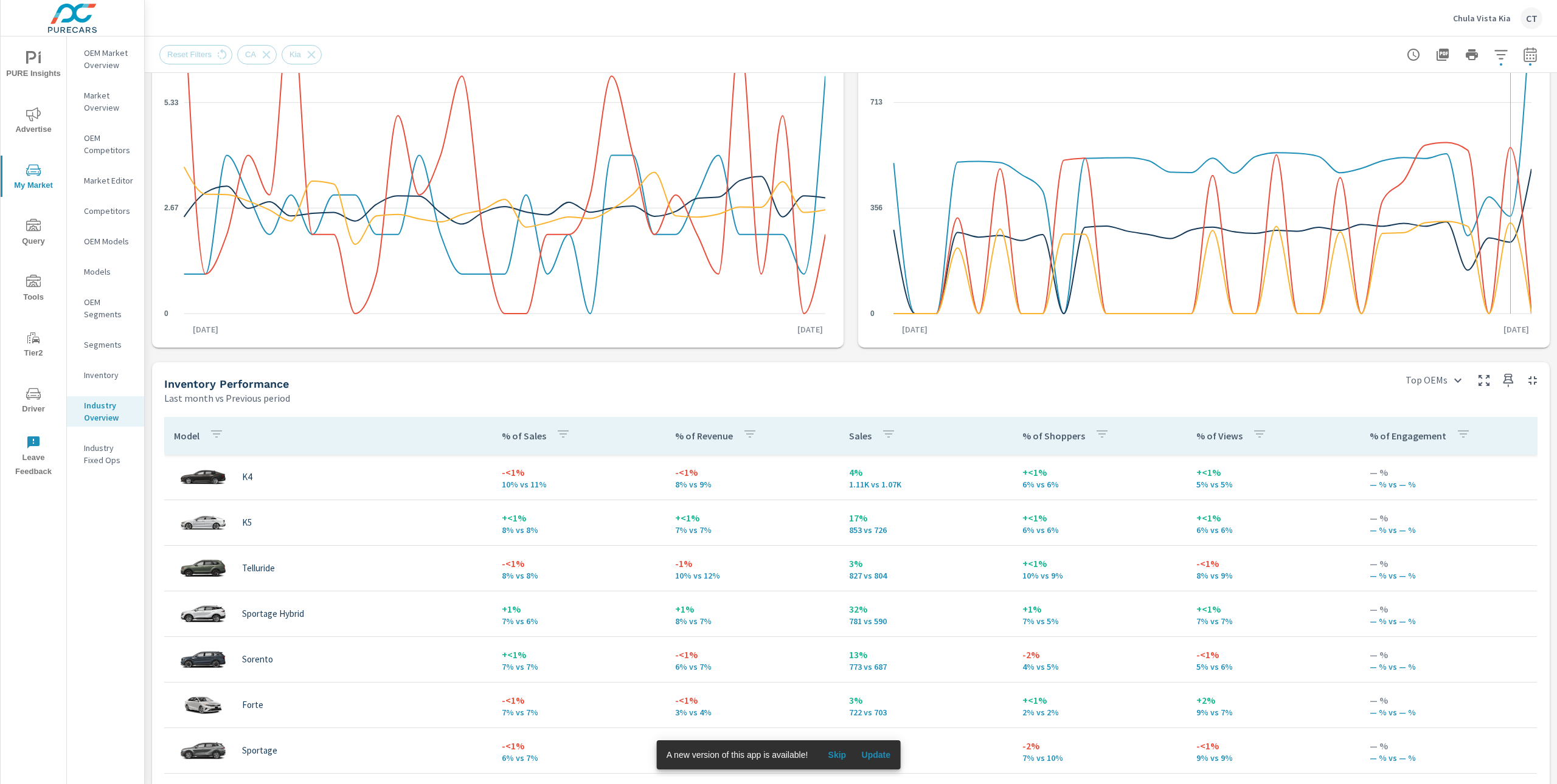
scroll to position [304, 0]
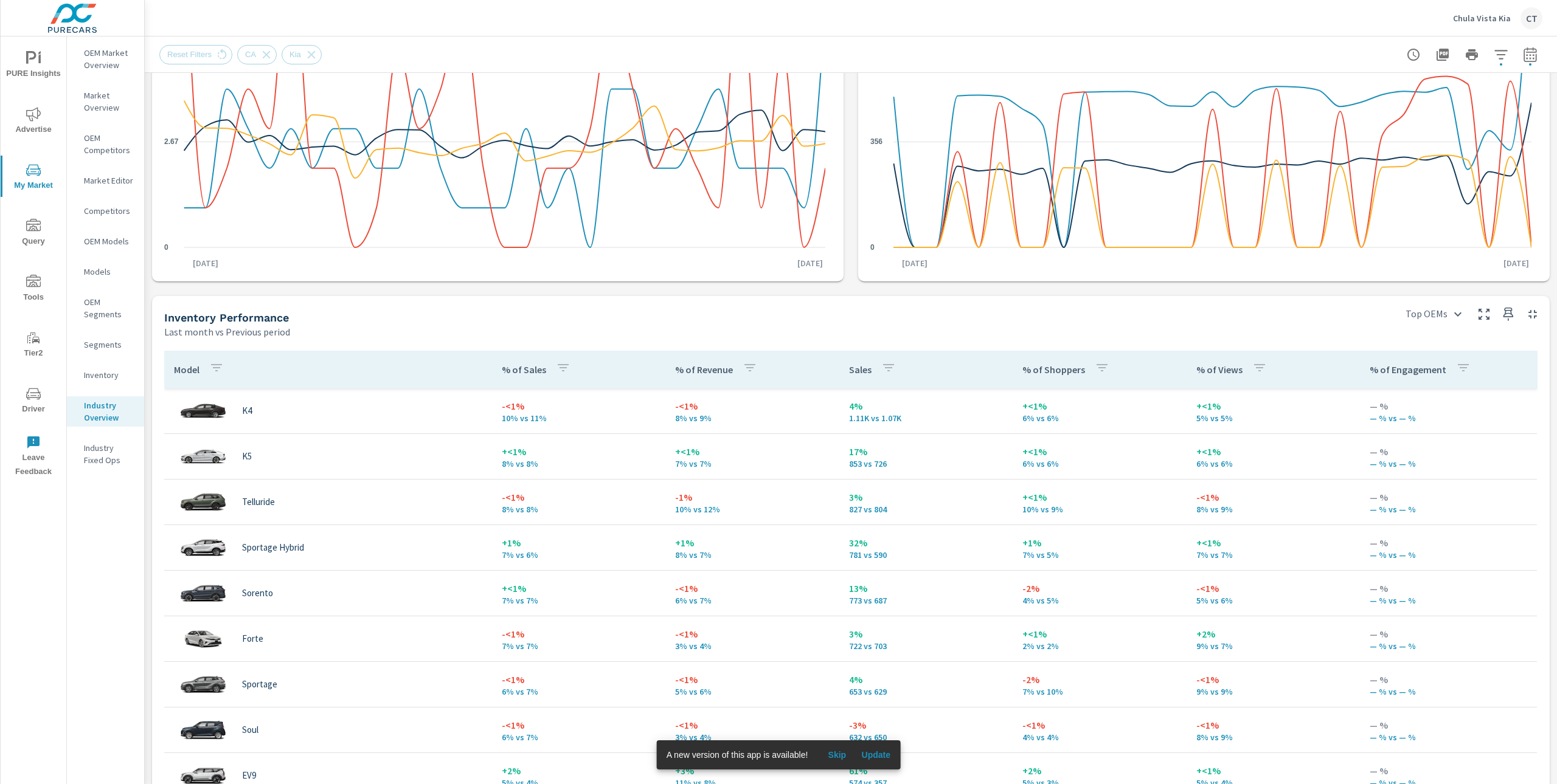
click at [43, 89] on div "PURE Insights Advertise My Market Query Tools Tier2 Driver Leave Feedback" at bounding box center [33, 259] width 66 height 447
click at [43, 122] on span "Advertise" at bounding box center [33, 122] width 59 height 30
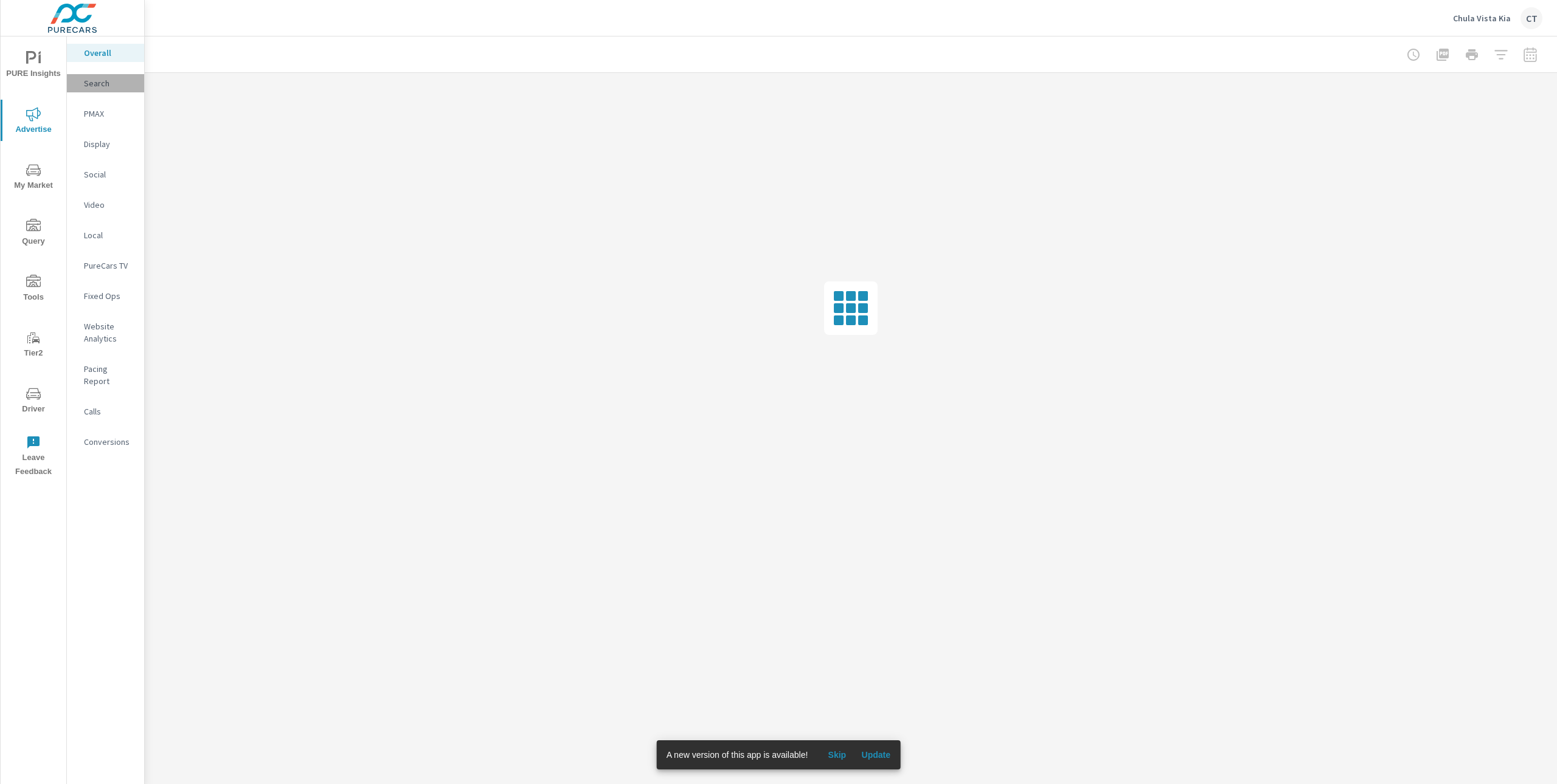
click at [104, 83] on p "Search" at bounding box center [109, 83] width 51 height 12
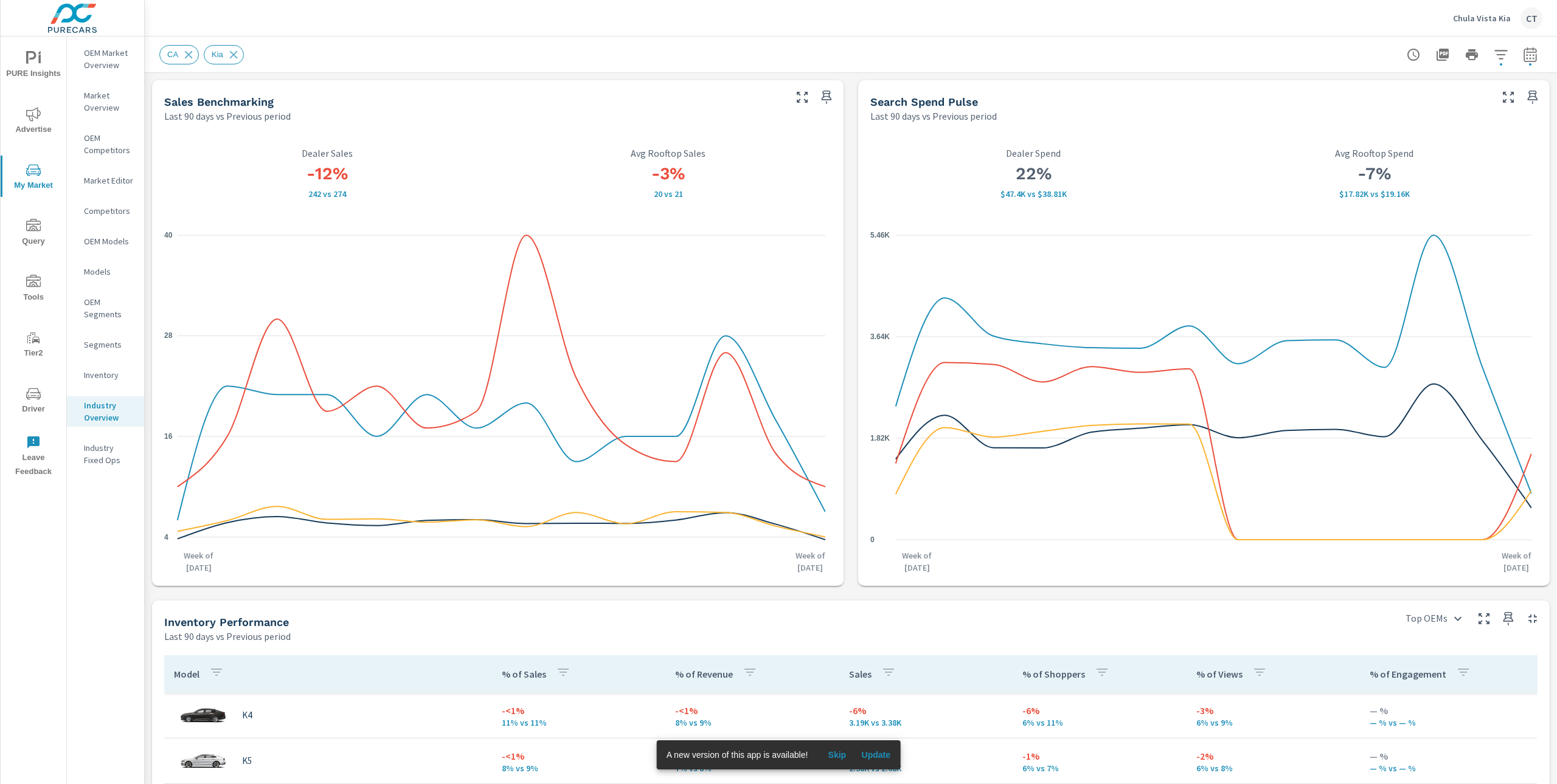
click at [465, 76] on div "Sales Benchmarking Last 90 days vs Previous period -12% 242 vs 274 Dealer Sales…" at bounding box center [851, 723] width 1412 height 1301
click at [30, 120] on span "Advertise" at bounding box center [33, 122] width 59 height 30
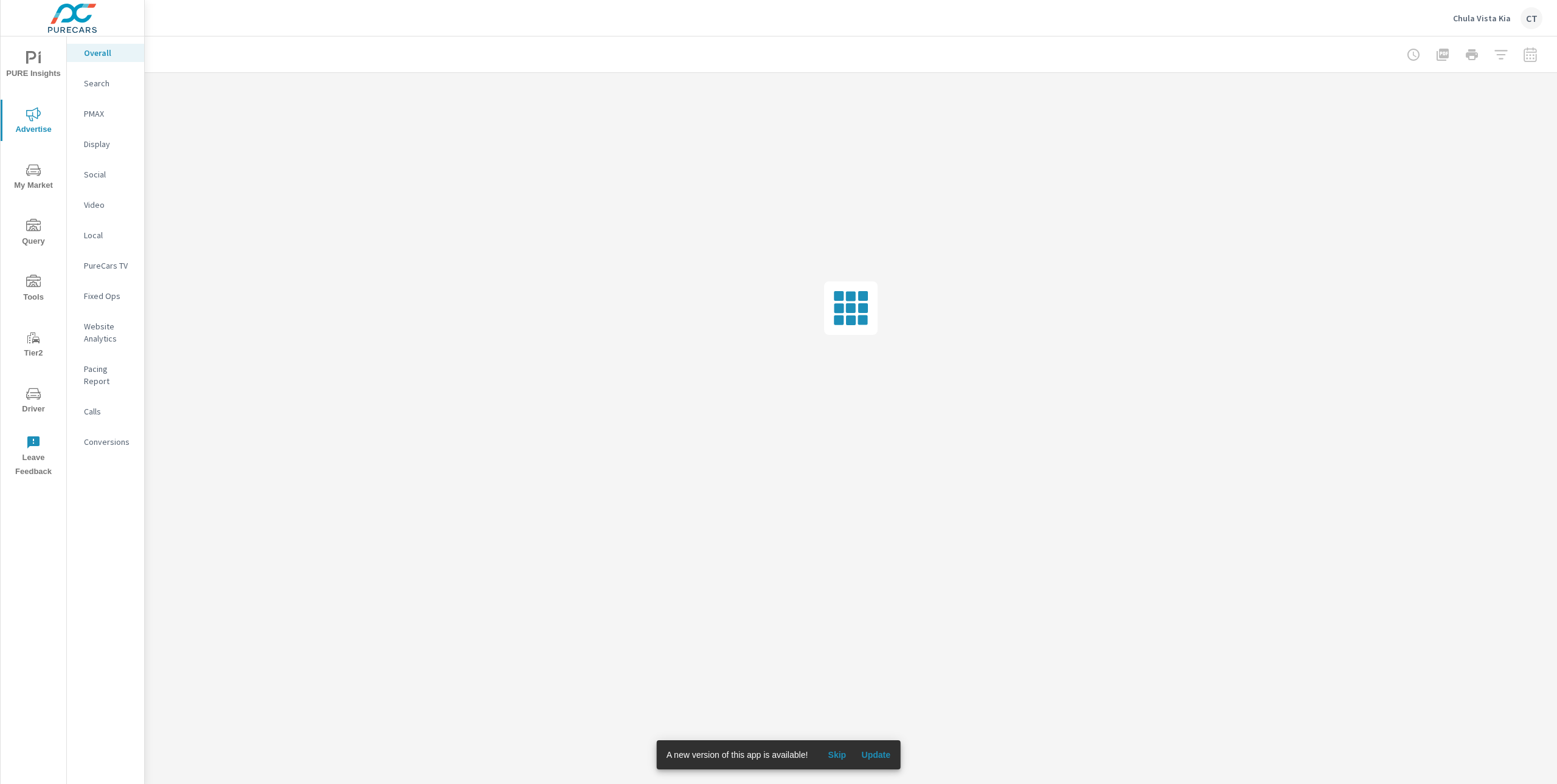
click at [116, 72] on nav "Overall Search PMAX Display Social Video Local PureCars TV Fixed Ops Website An…" at bounding box center [105, 252] width 78 height 432
click at [102, 86] on p "Search" at bounding box center [109, 83] width 51 height 12
click at [839, 756] on span "Skip" at bounding box center [836, 754] width 29 height 11
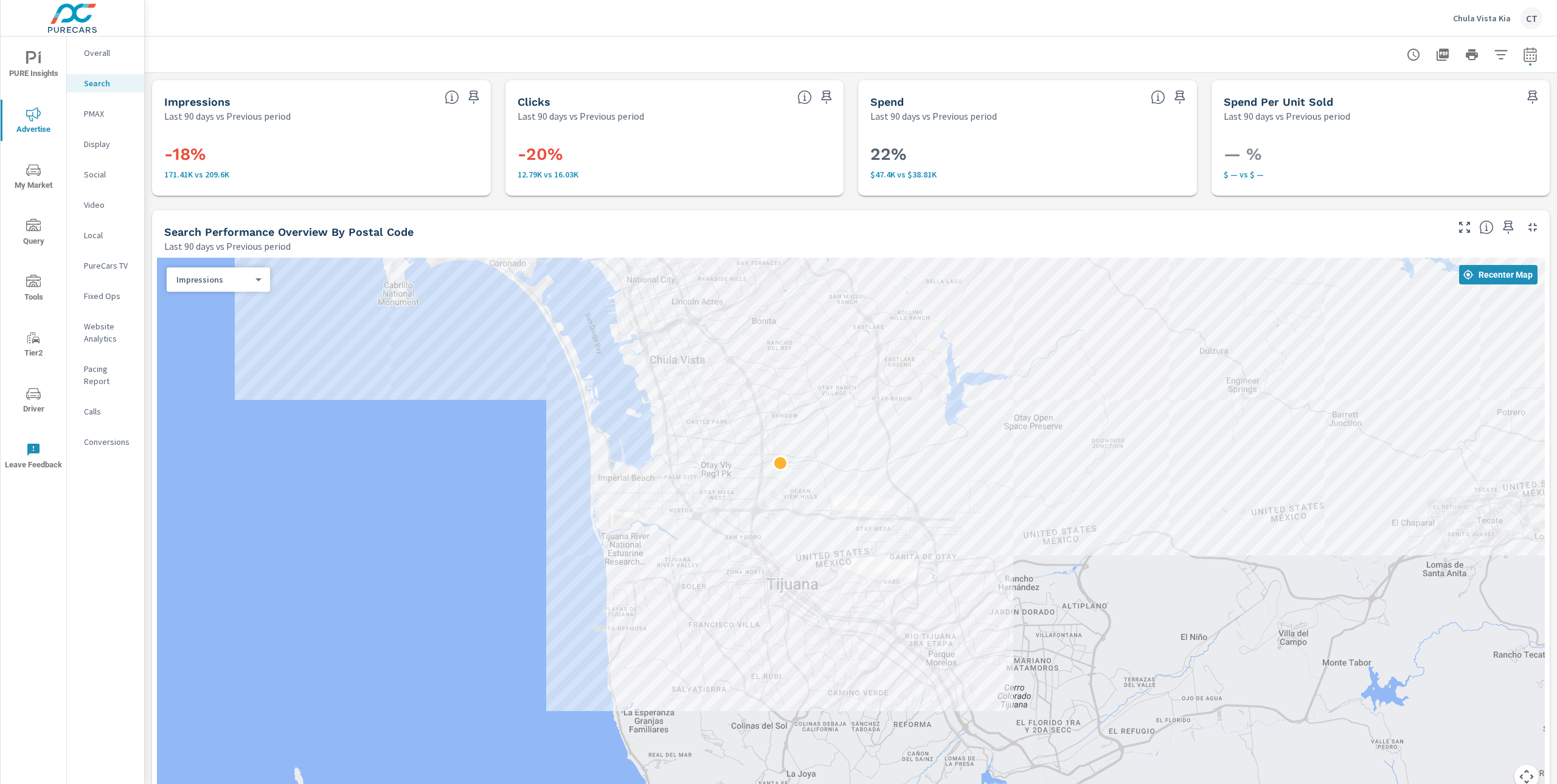
drag, startPoint x: 881, startPoint y: 619, endPoint x: 873, endPoint y: 592, distance: 28.2
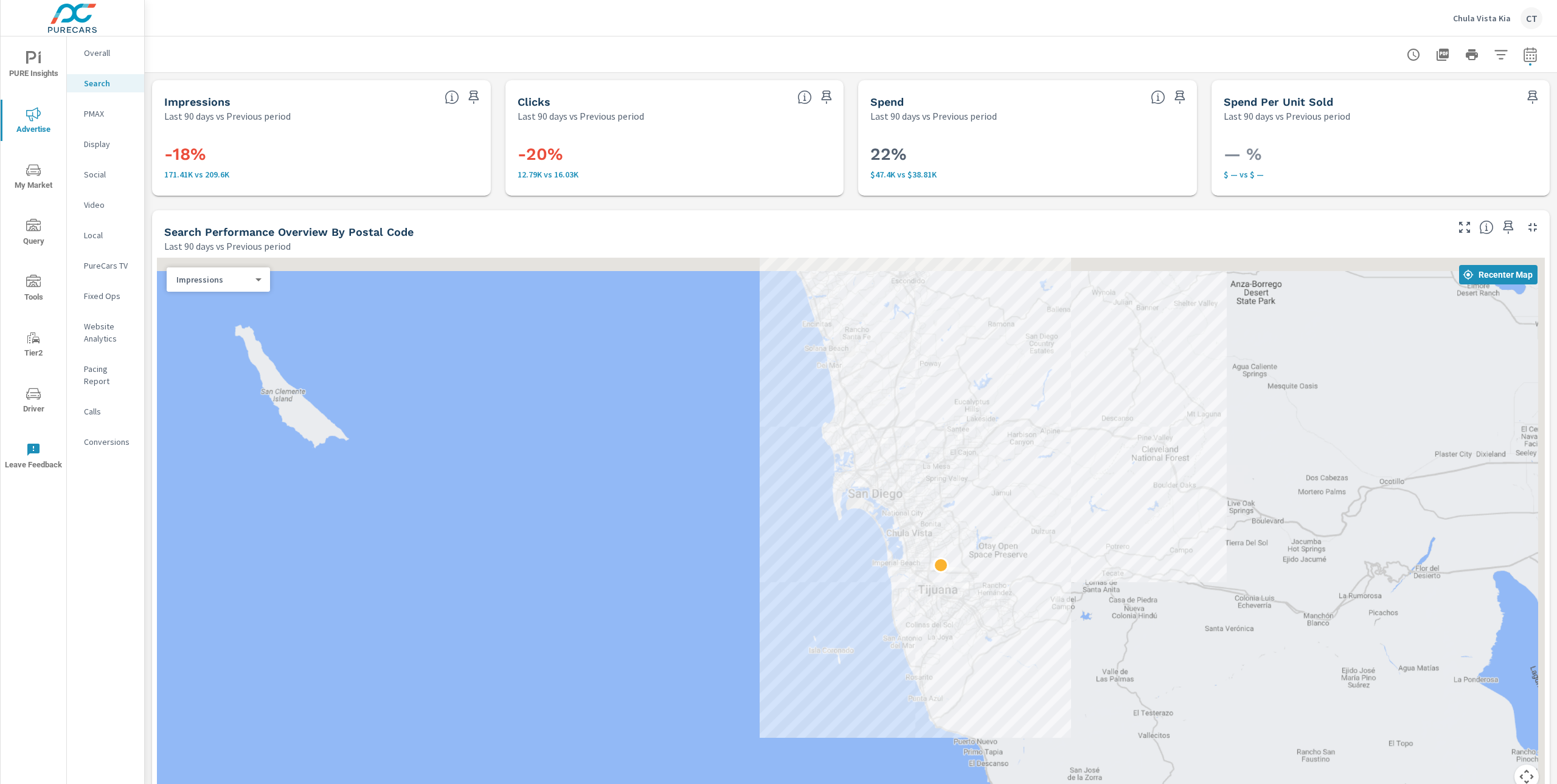
drag, startPoint x: 1066, startPoint y: 388, endPoint x: 1014, endPoint y: 538, distance: 158.8
click at [1016, 541] on div at bounding box center [850, 530] width 1387 height 546
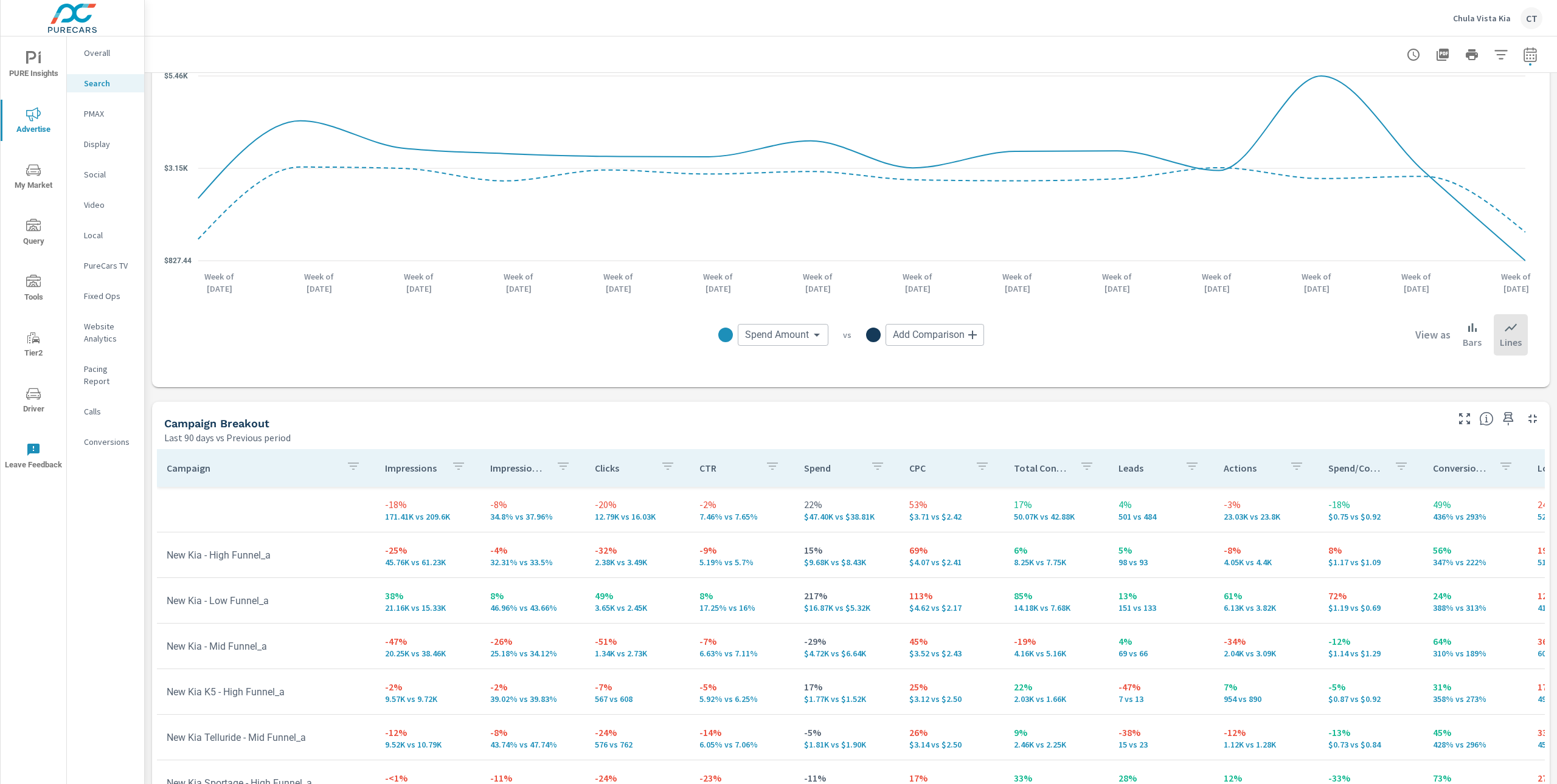
scroll to position [980, 0]
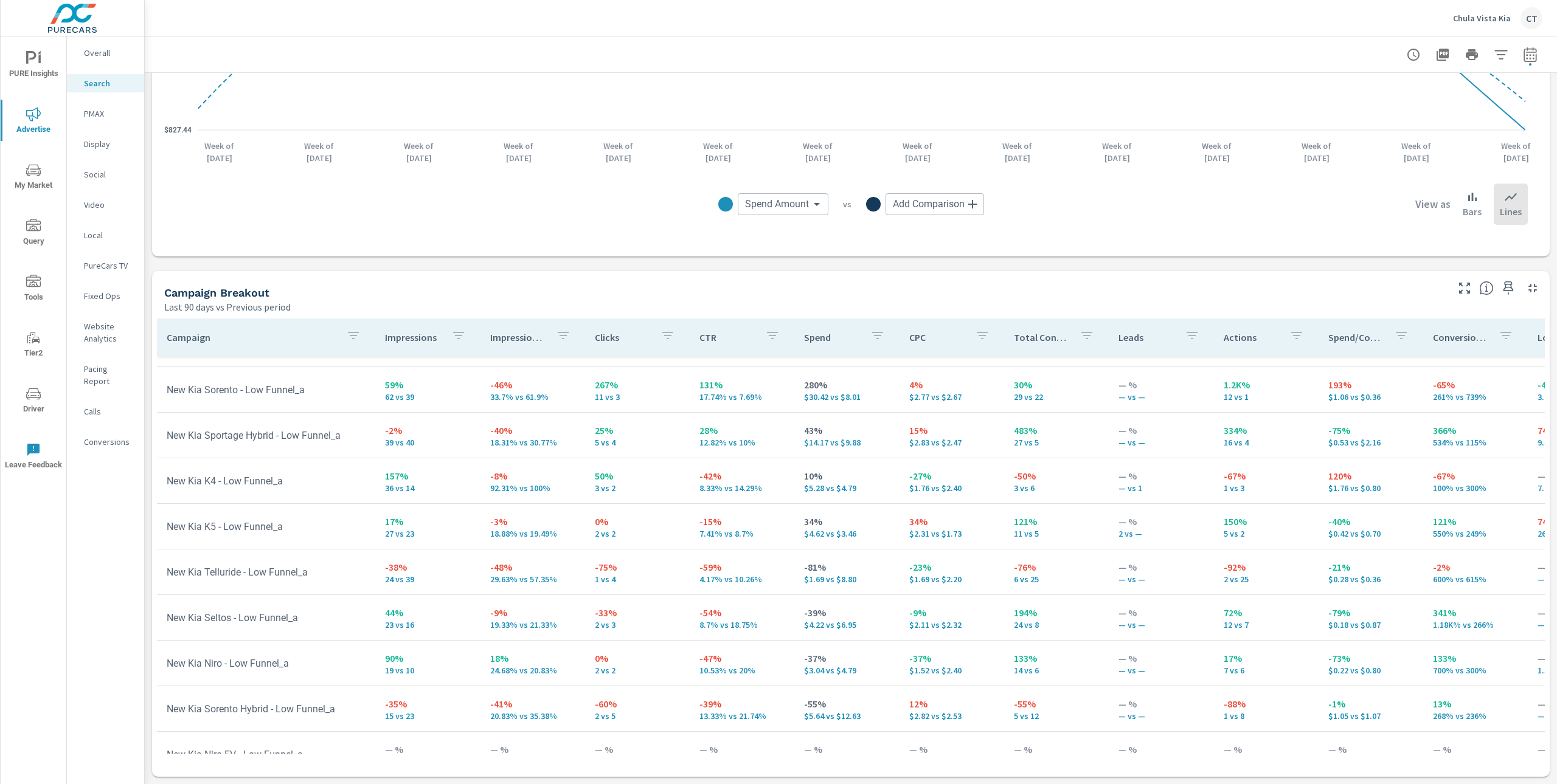
scroll to position [1301, 0]
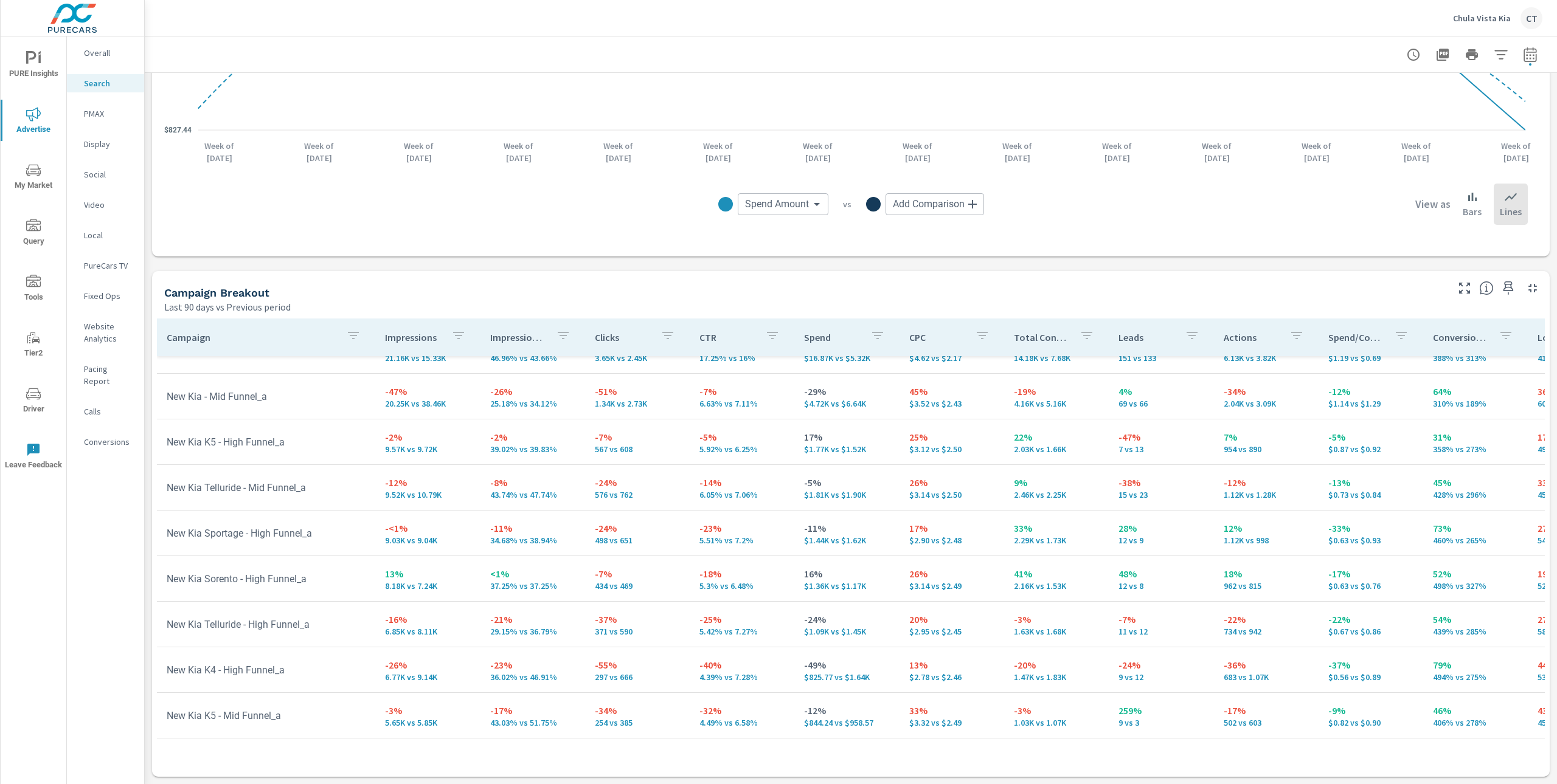
scroll to position [46, 0]
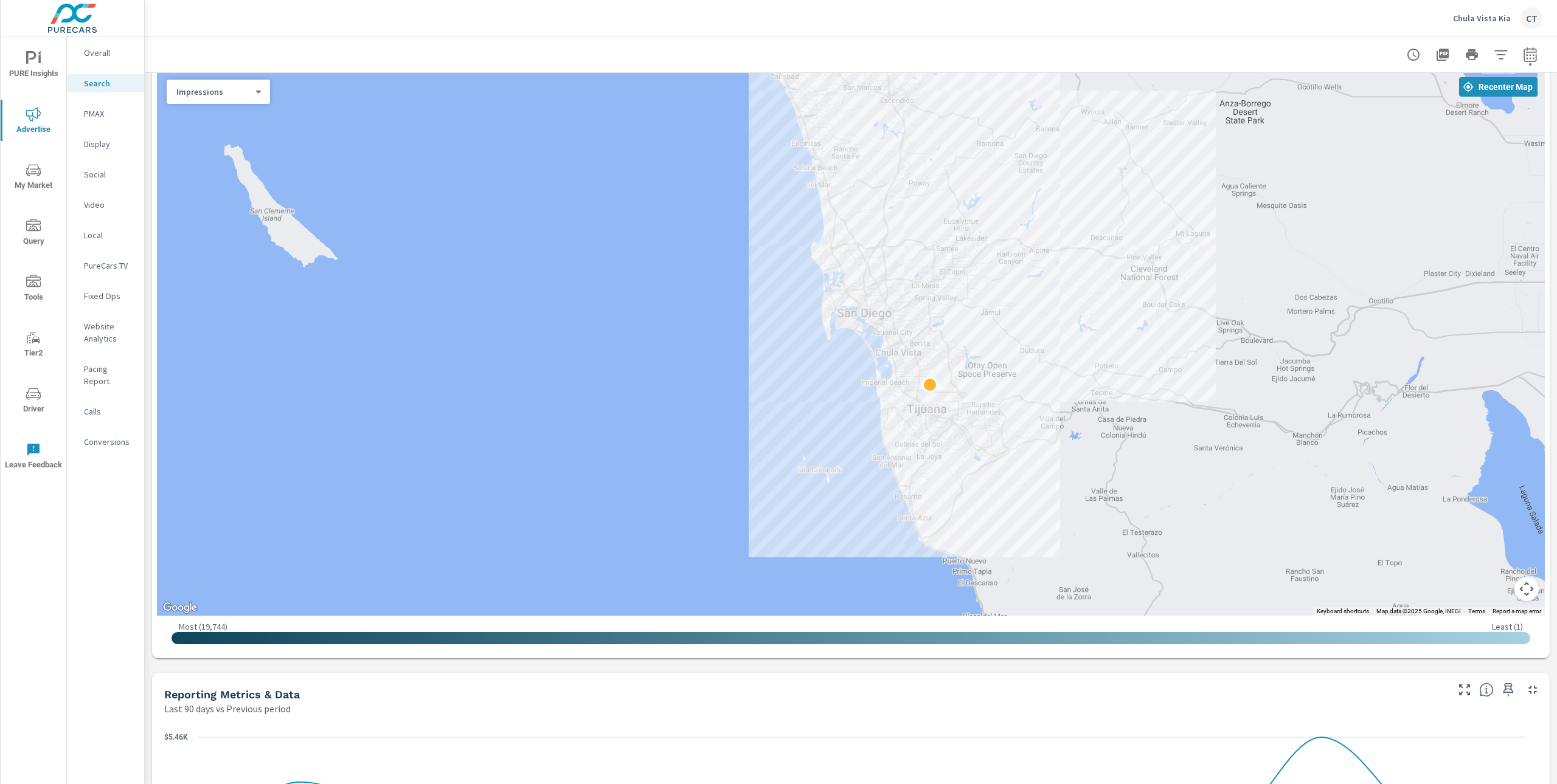
scroll to position [168, 0]
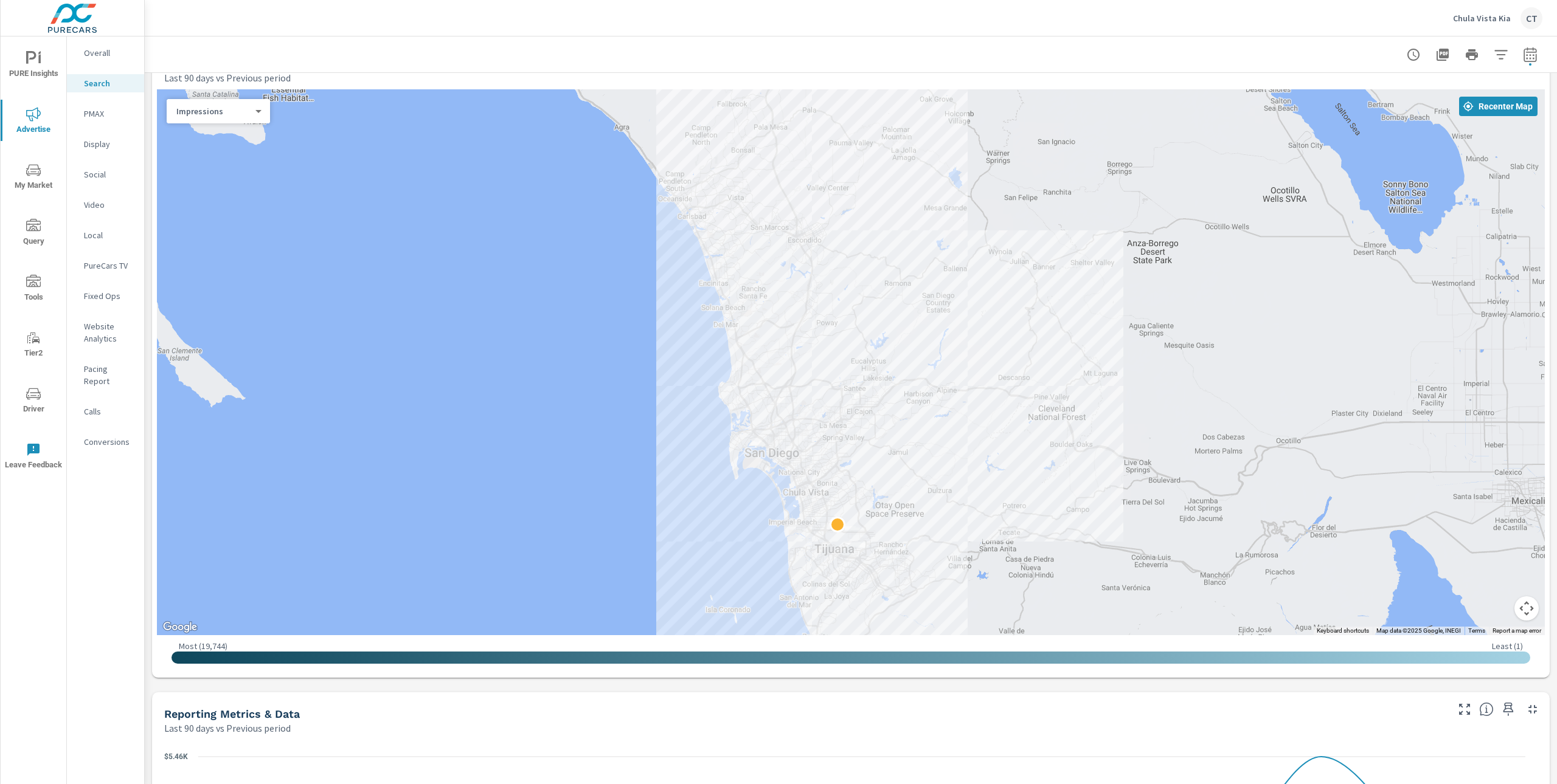
drag, startPoint x: 747, startPoint y: 351, endPoint x: 685, endPoint y: 439, distance: 107.6
click at [685, 439] on div at bounding box center [850, 362] width 1387 height 546
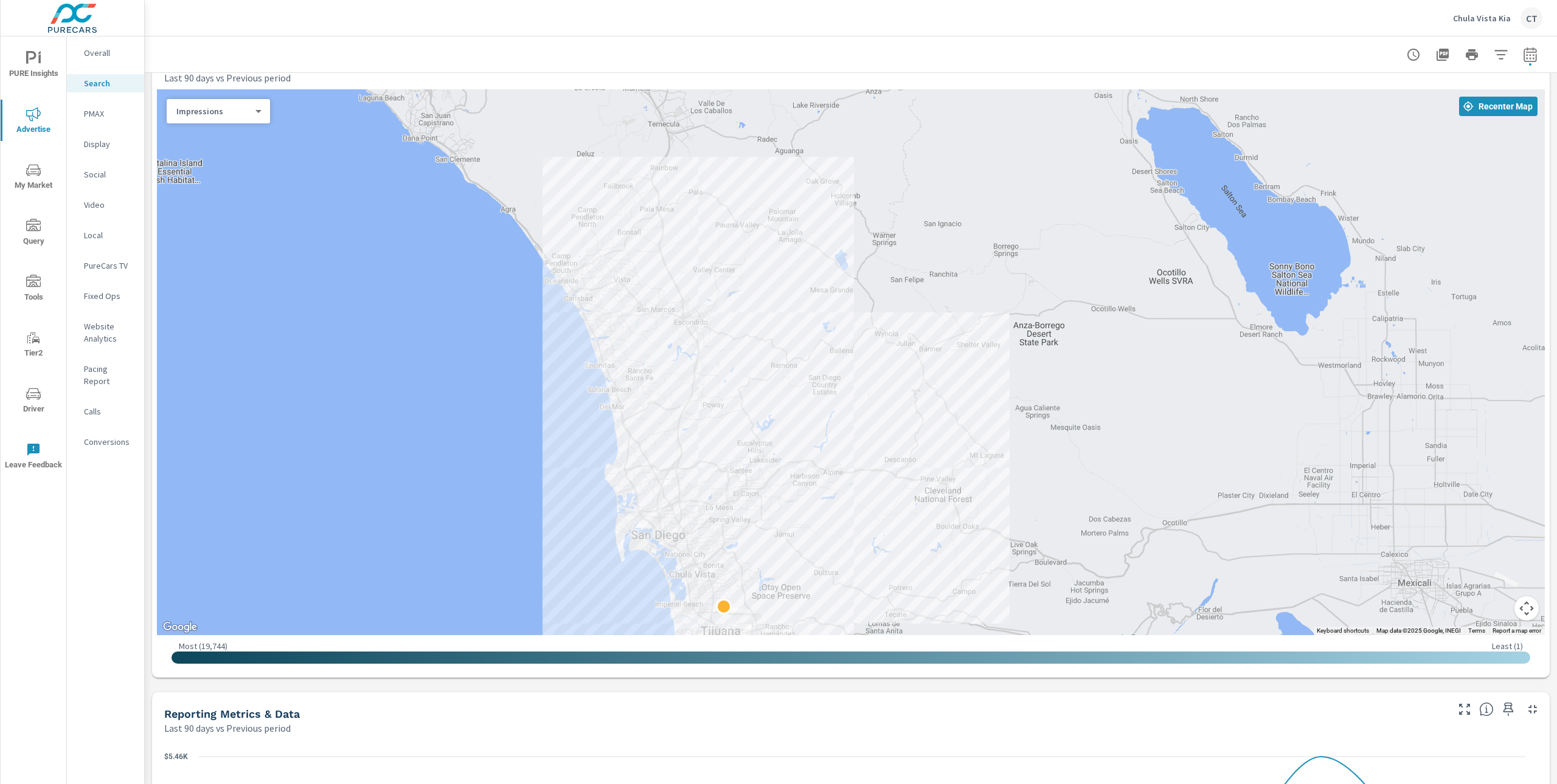
drag, startPoint x: 1022, startPoint y: 232, endPoint x: 913, endPoint y: 342, distance: 154.9
click at [912, 328] on div at bounding box center [850, 362] width 1387 height 546
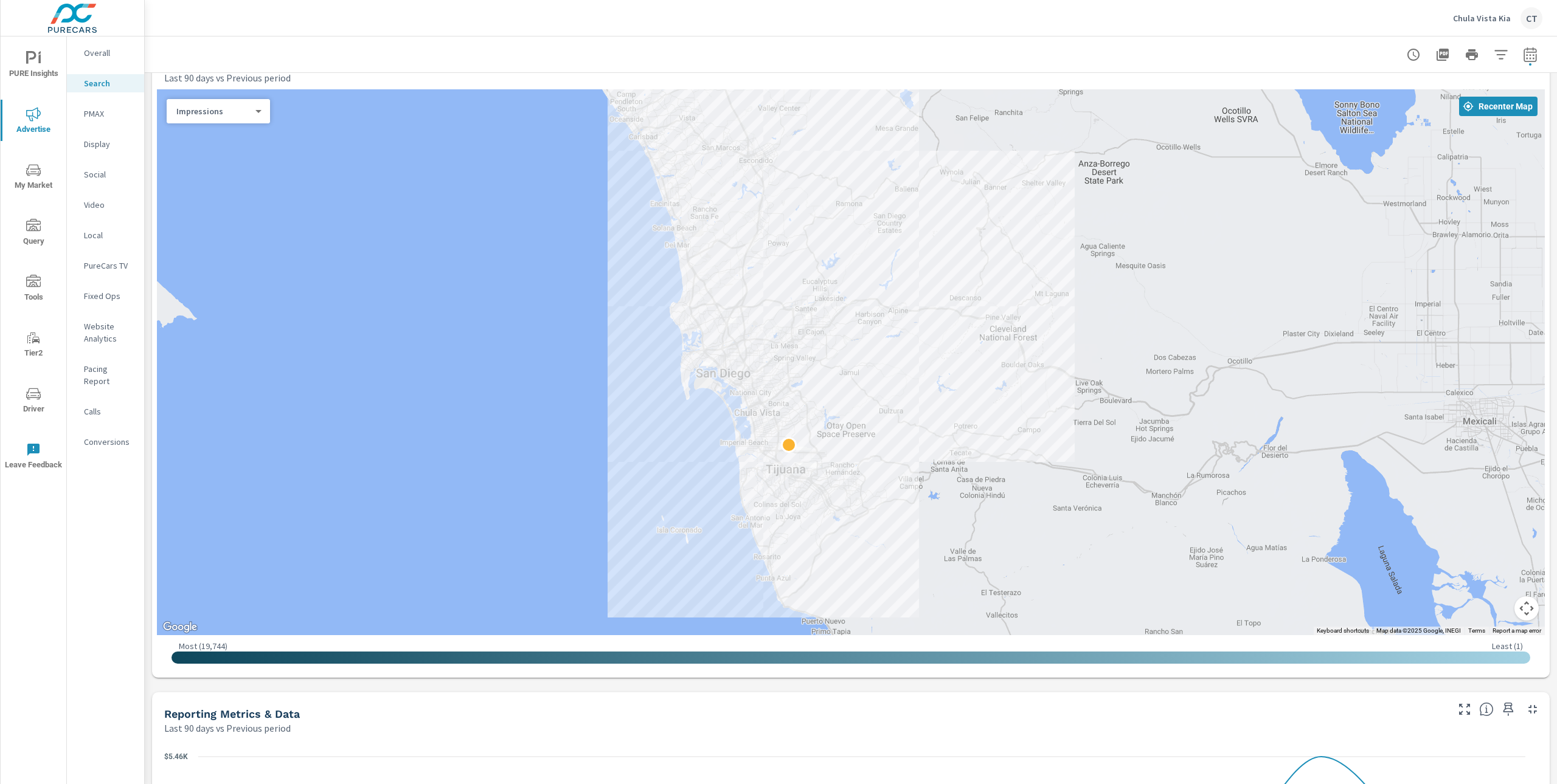
drag, startPoint x: 1042, startPoint y: 309, endPoint x: 1142, endPoint y: 228, distance: 128.7
click at [1142, 228] on div at bounding box center [850, 362] width 1387 height 546
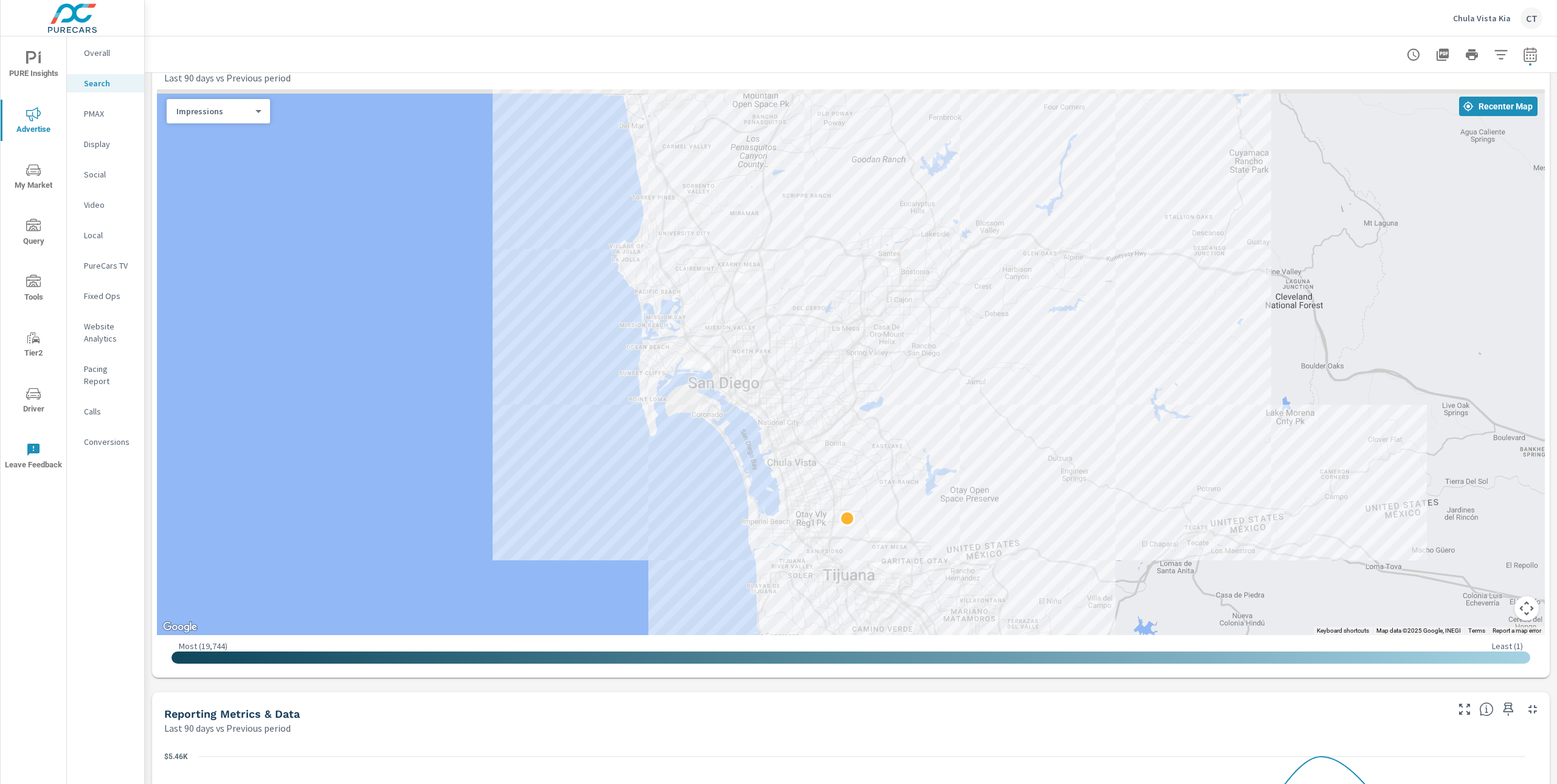
drag, startPoint x: 968, startPoint y: 343, endPoint x: 950, endPoint y: 428, distance: 86.9
click at [950, 428] on div at bounding box center [850, 362] width 1387 height 546
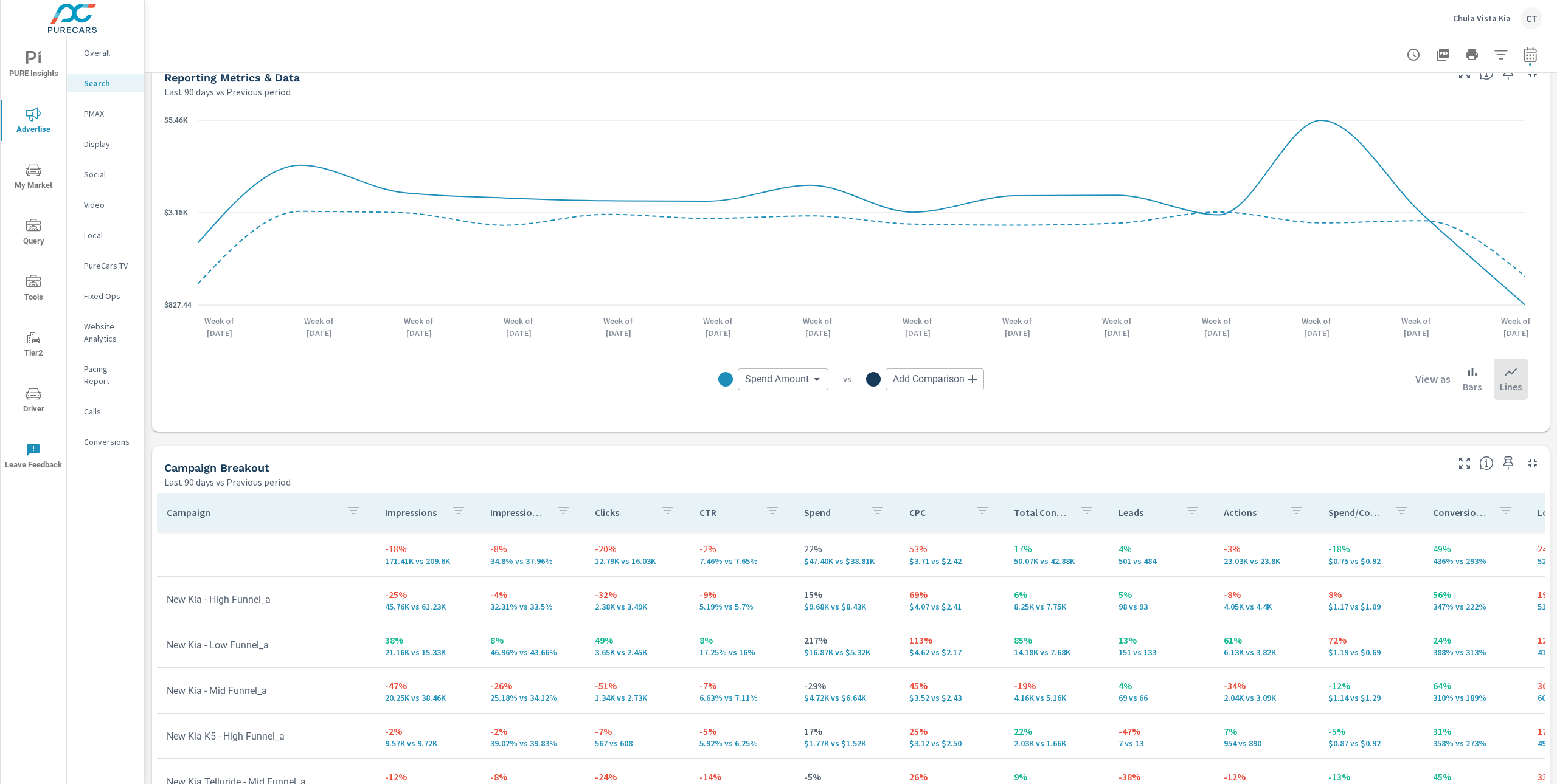
scroll to position [980, 0]
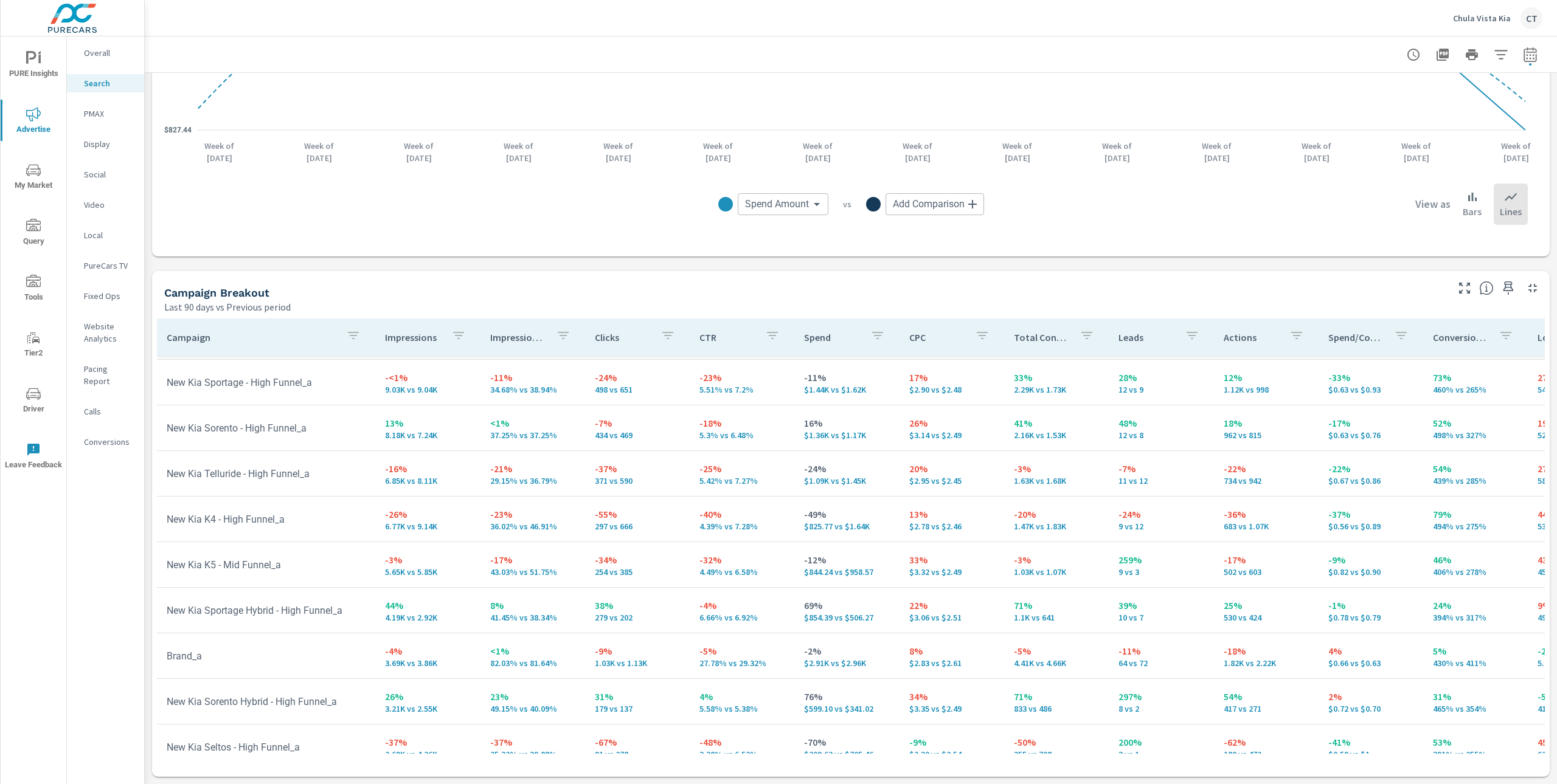
scroll to position [320, 0]
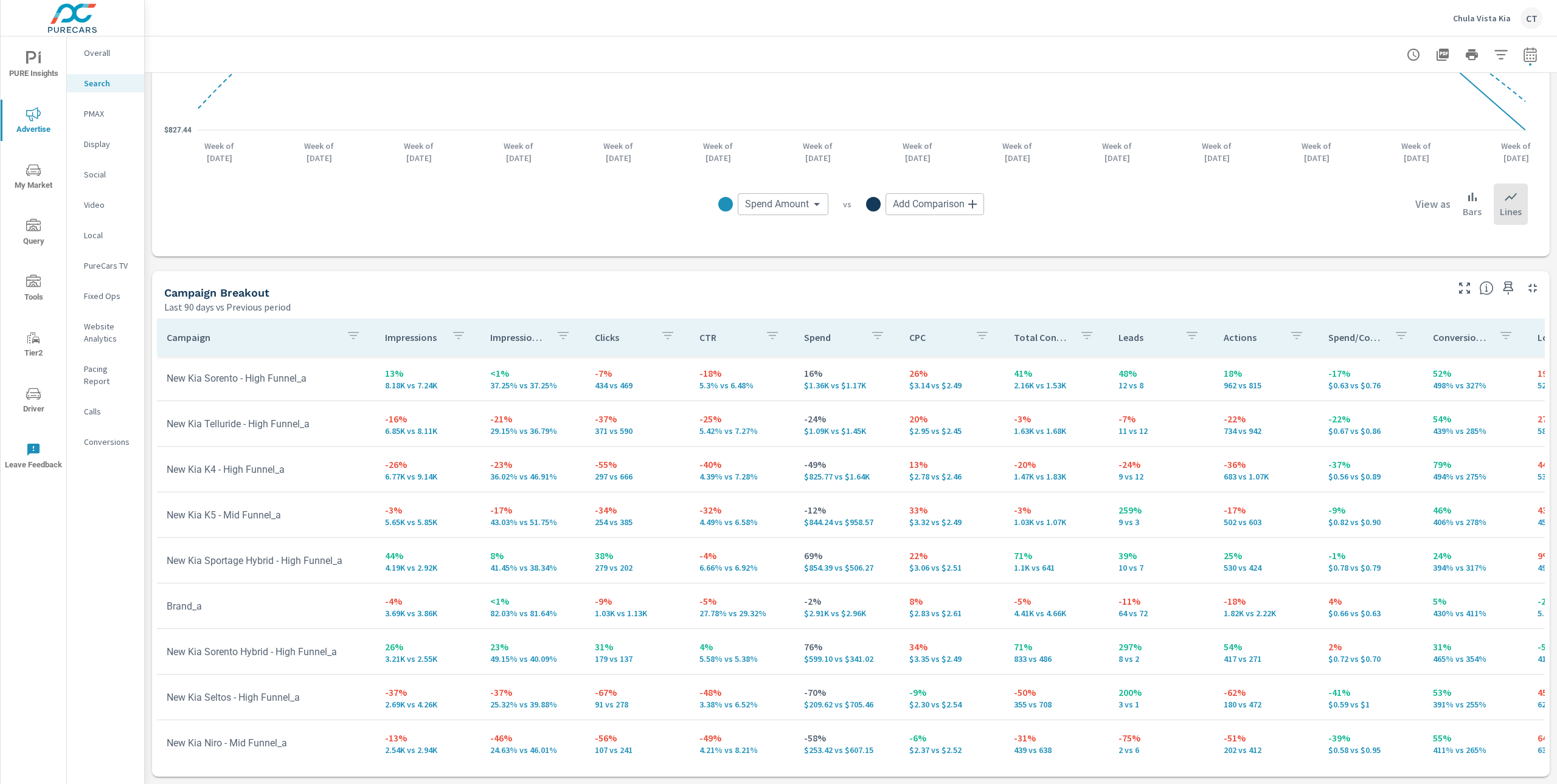
click at [102, 119] on p "PMAX" at bounding box center [109, 113] width 51 height 12
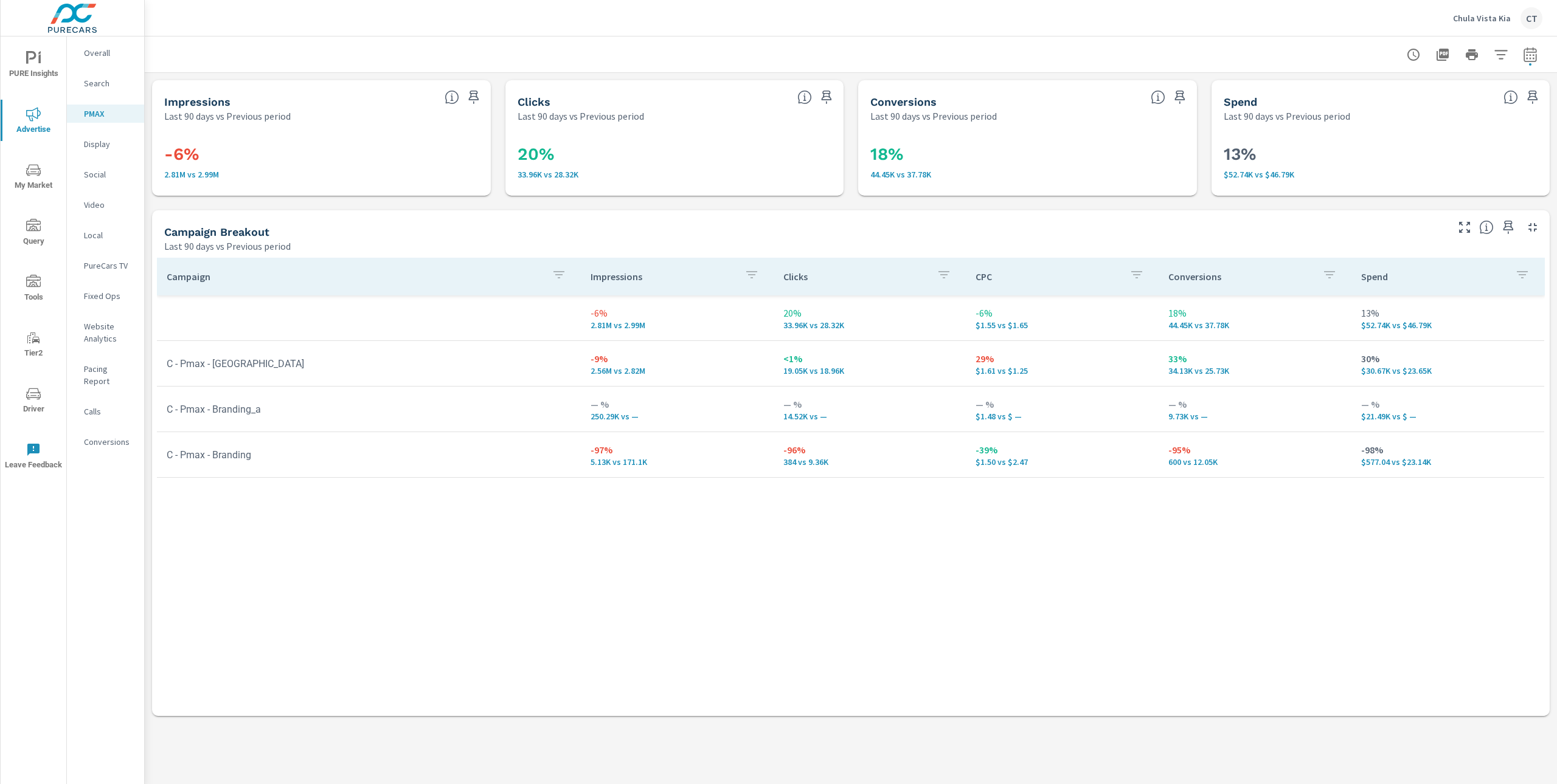
click at [106, 84] on p "Search" at bounding box center [109, 83] width 51 height 12
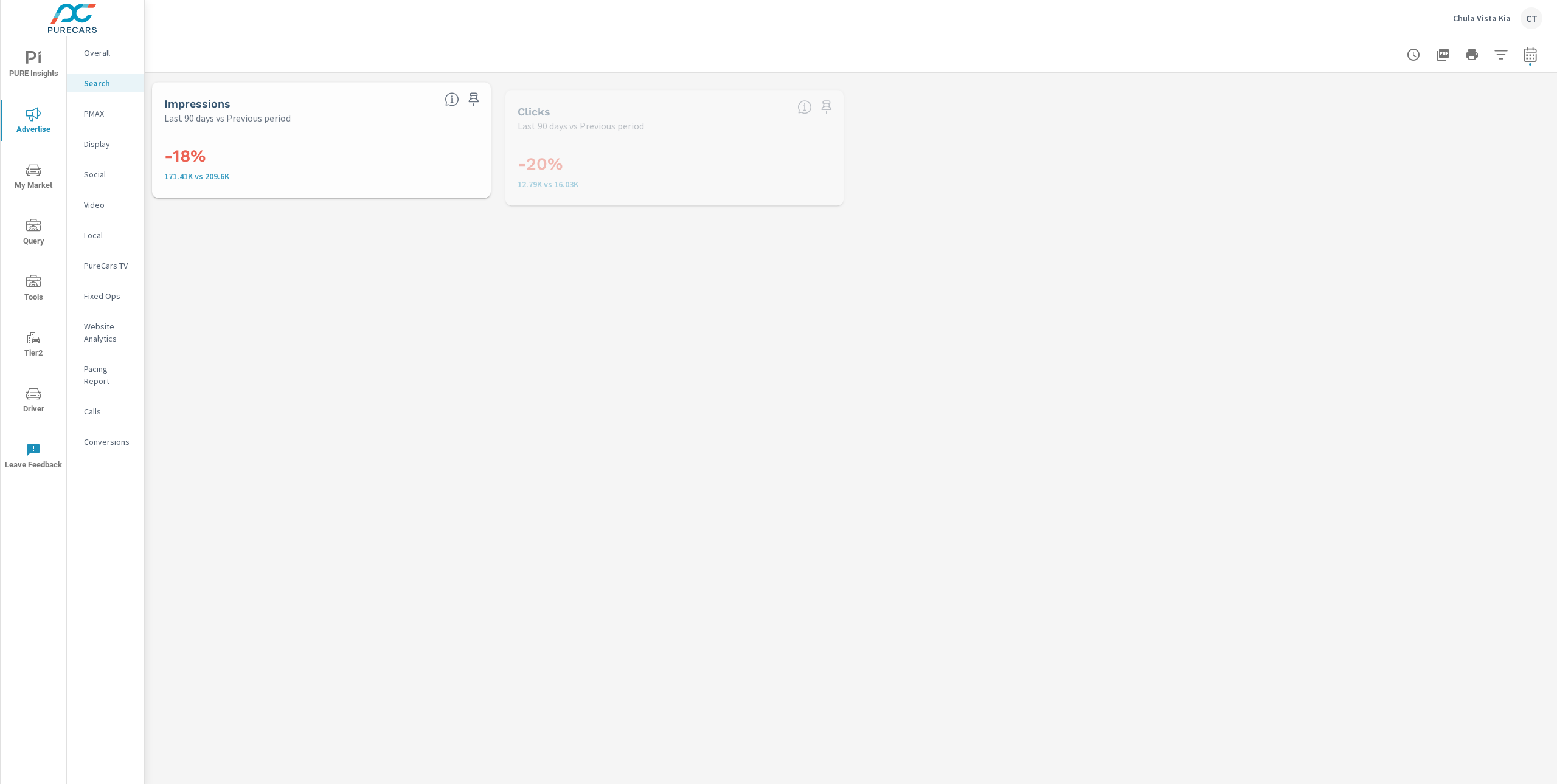
scroll to position [274, 0]
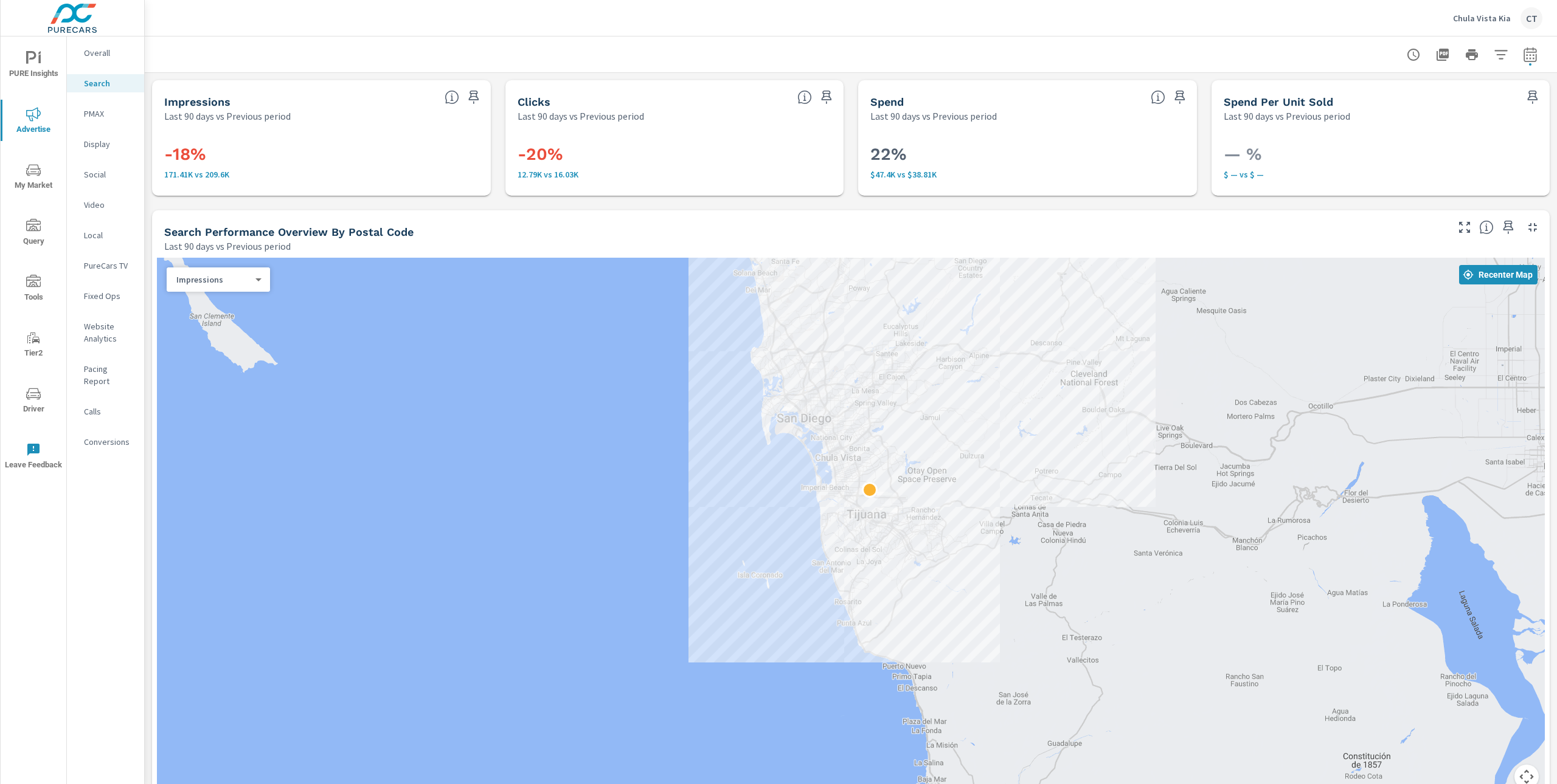
drag, startPoint x: 999, startPoint y: 586, endPoint x: 1007, endPoint y: 527, distance: 59.5
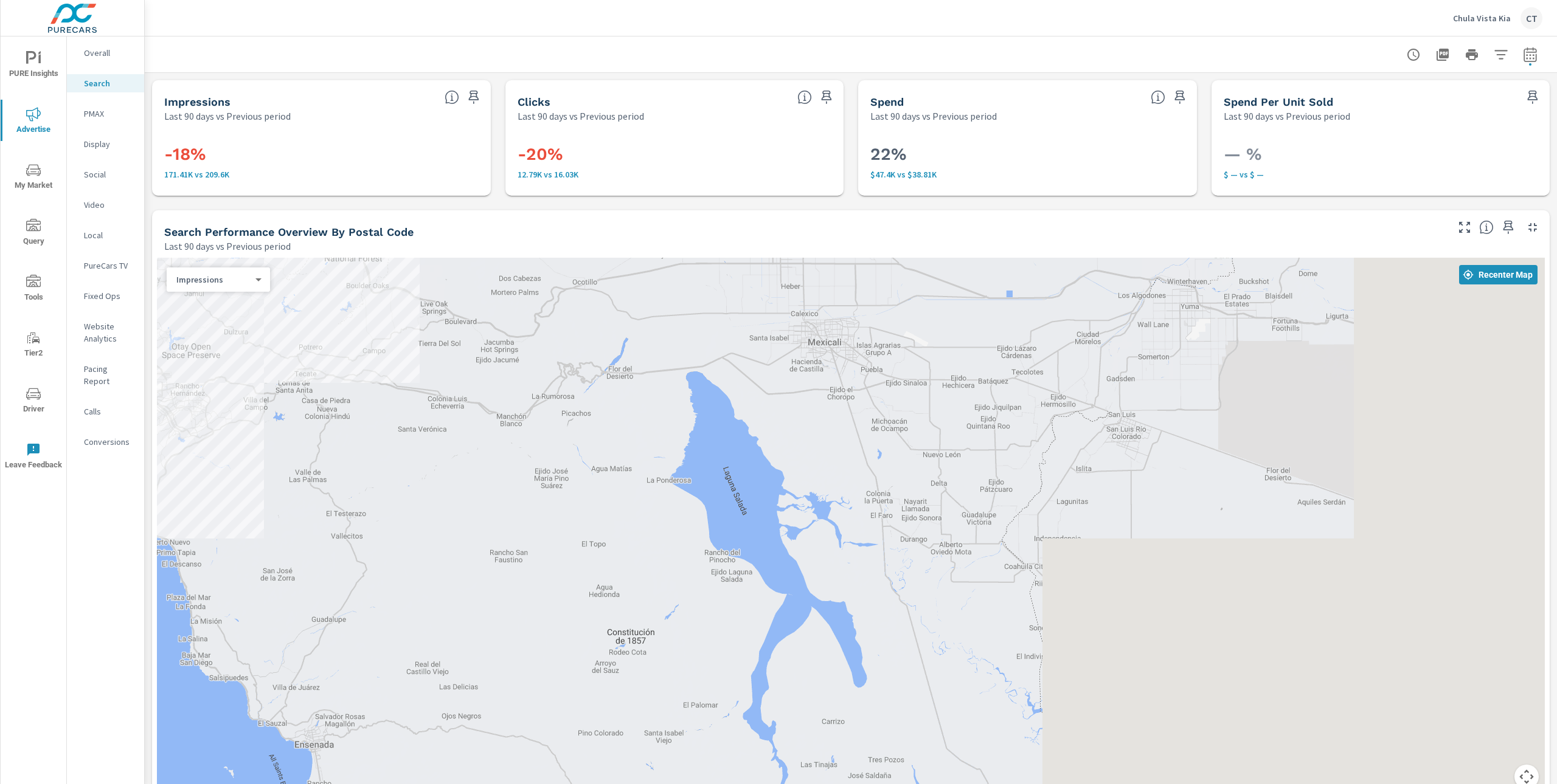
drag, startPoint x: 1237, startPoint y: 530, endPoint x: 502, endPoint y: 416, distance: 743.8
click at [502, 416] on div at bounding box center [850, 530] width 1387 height 546
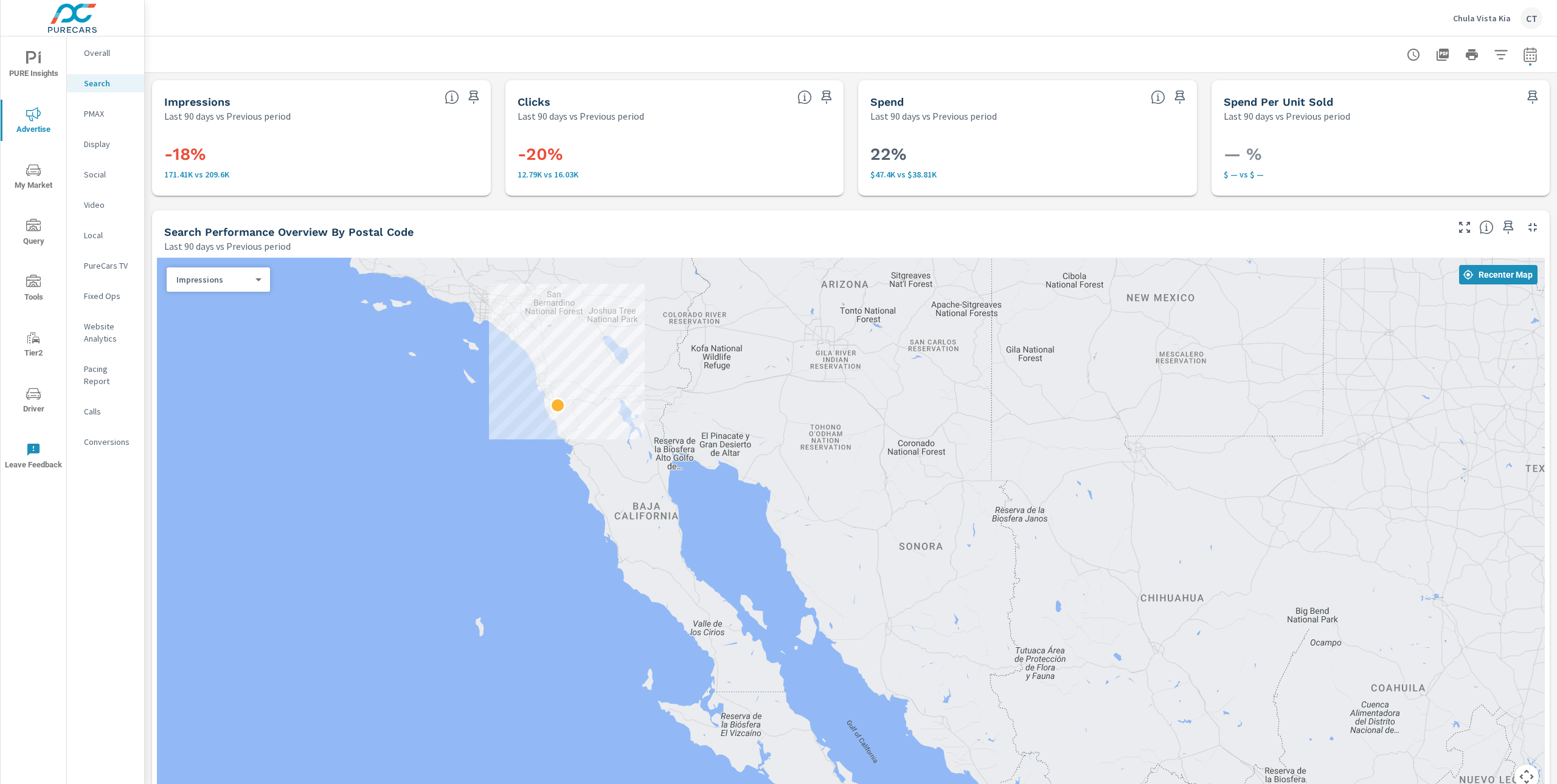
drag, startPoint x: 1163, startPoint y: 538, endPoint x: 792, endPoint y: 456, distance: 380.0
click at [792, 462] on div at bounding box center [1165, 791] width 1168 height 656
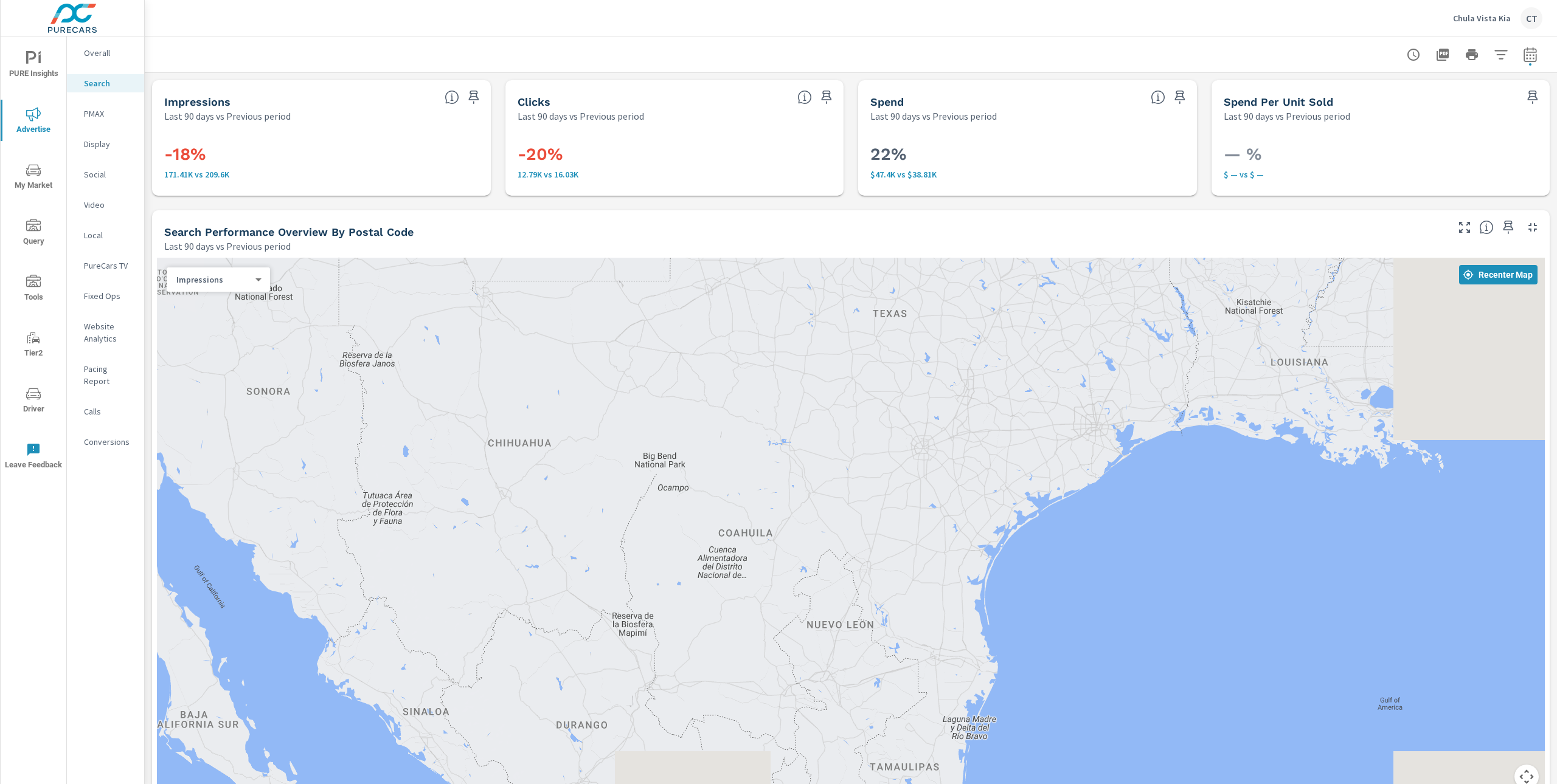
drag, startPoint x: 1146, startPoint y: 543, endPoint x: 857, endPoint y: 452, distance: 303.0
click at [859, 454] on div at bounding box center [1097, 757] width 1168 height 656
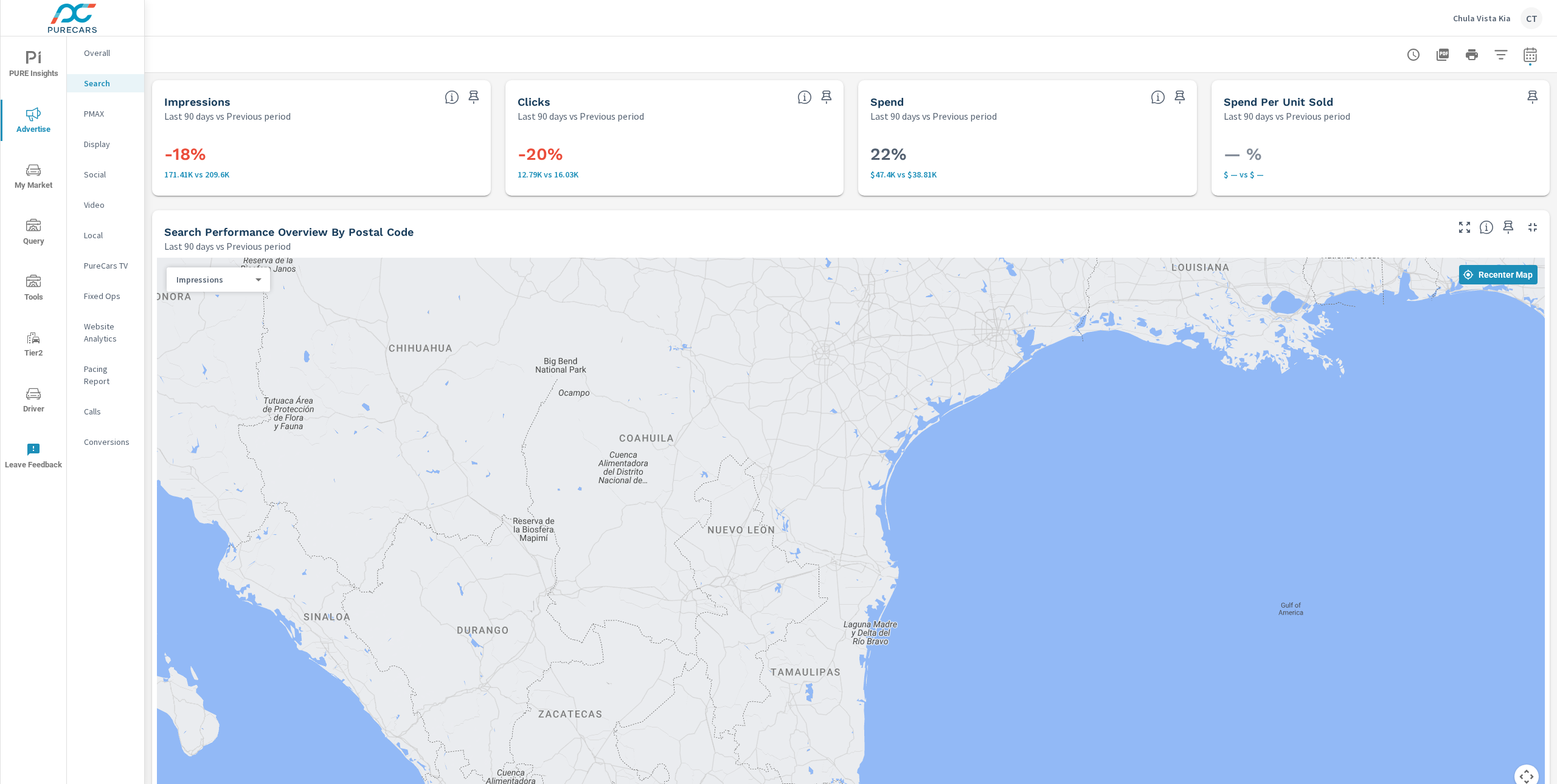
drag, startPoint x: 873, startPoint y: 478, endPoint x: 874, endPoint y: 367, distance: 111.0
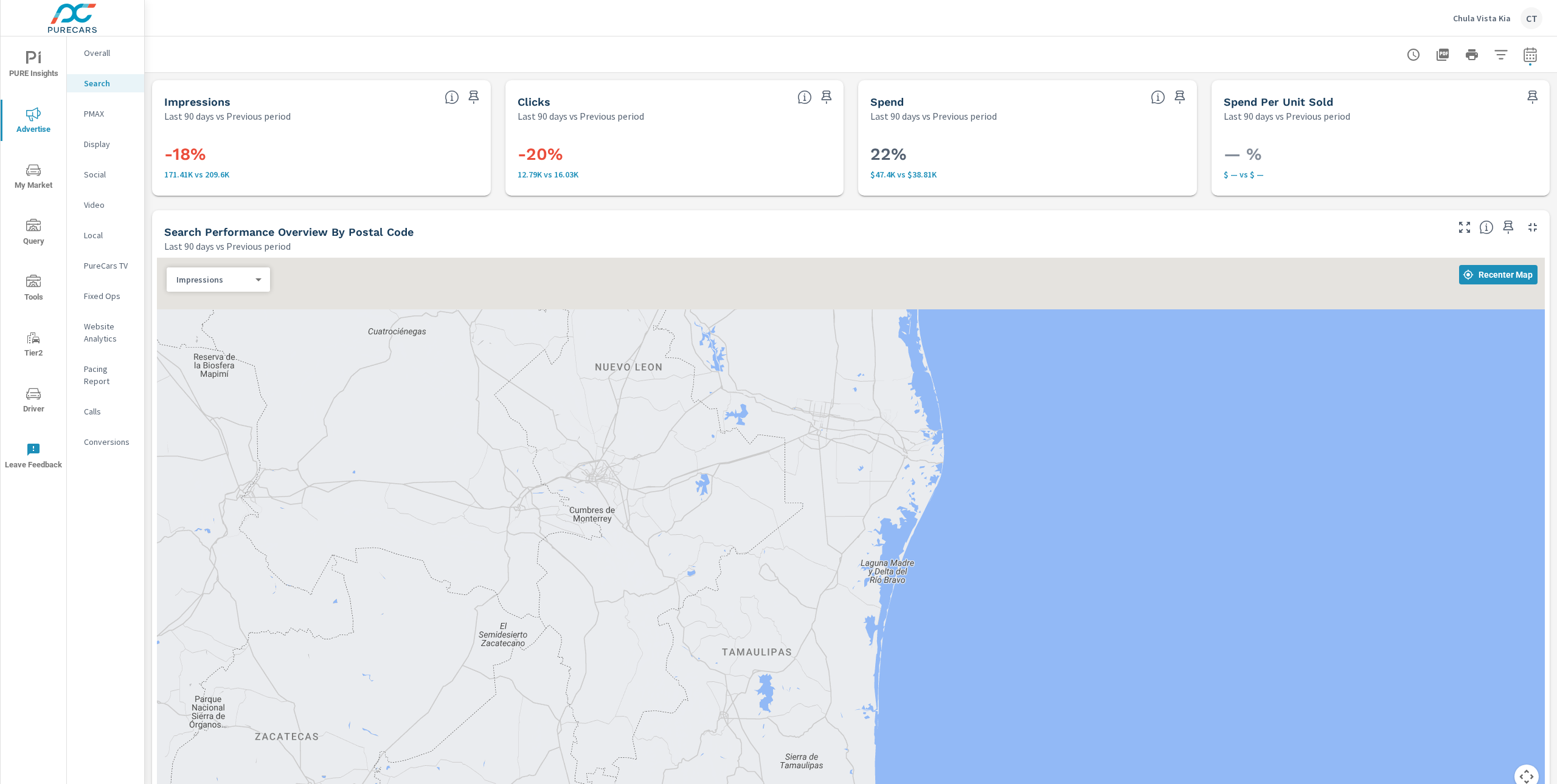
drag, startPoint x: 887, startPoint y: 321, endPoint x: 832, endPoint y: 533, distance: 219.0
click at [829, 538] on div at bounding box center [850, 530] width 1387 height 546
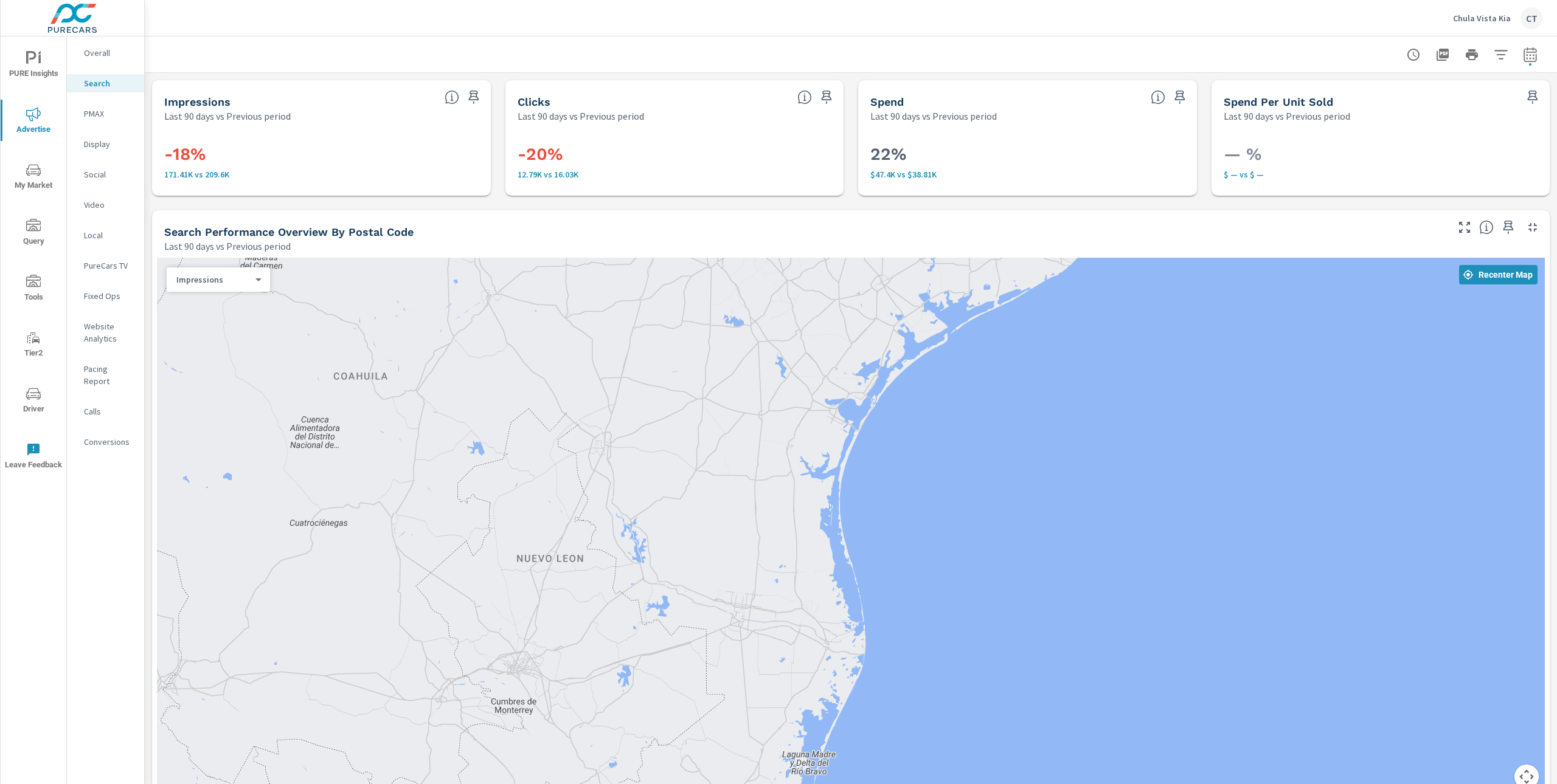
drag, startPoint x: 910, startPoint y: 402, endPoint x: 904, endPoint y: 427, distance: 25.7
click at [906, 427] on div at bounding box center [850, 530] width 1387 height 546
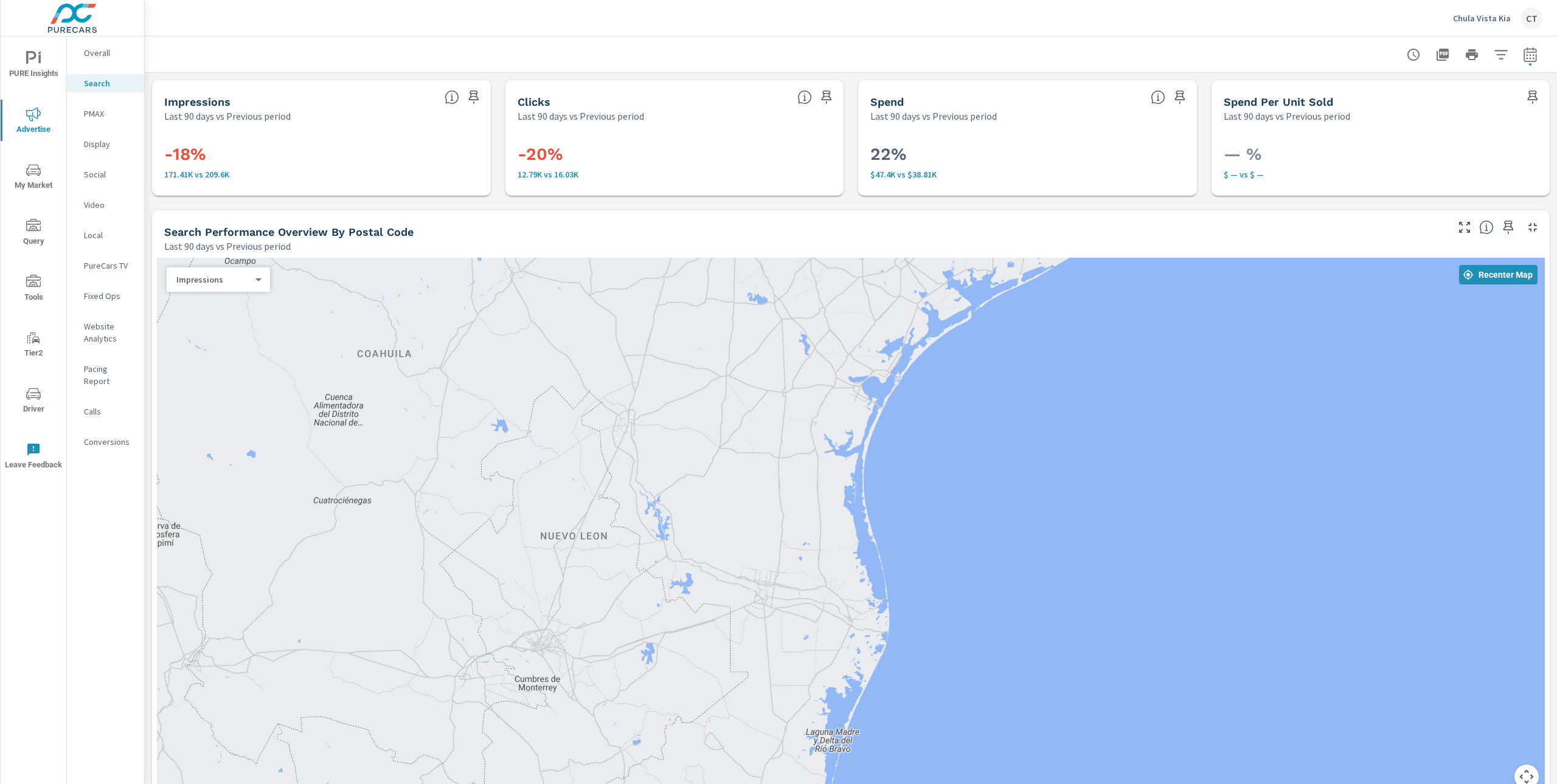
drag, startPoint x: 802, startPoint y: 483, endPoint x: 878, endPoint y: 557, distance: 106.1
click at [836, 399] on div at bounding box center [850, 530] width 1387 height 546
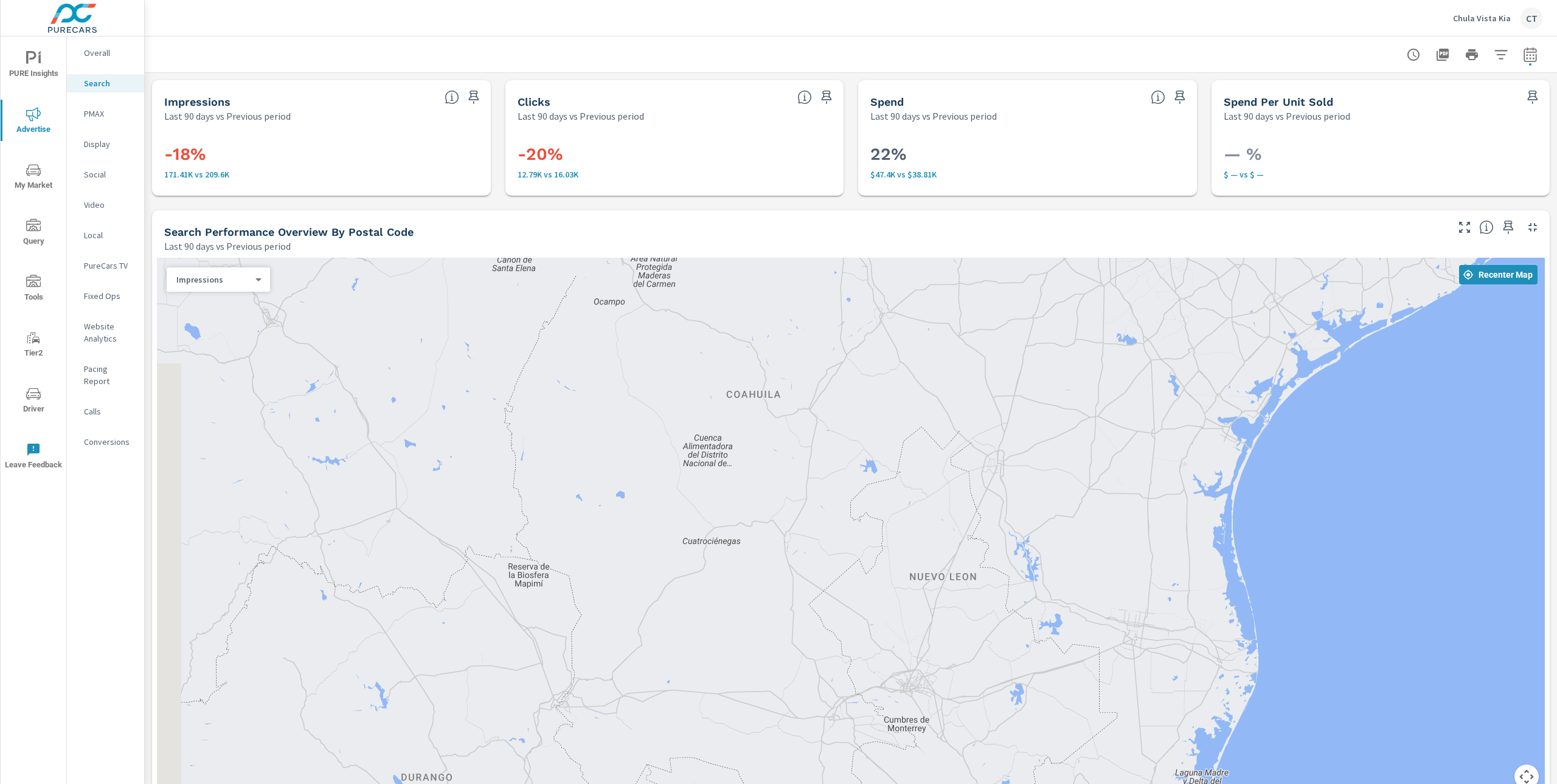
drag, startPoint x: 597, startPoint y: 360, endPoint x: 1045, endPoint y: 518, distance: 475.0
click at [1014, 501] on div at bounding box center [850, 530] width 1387 height 546
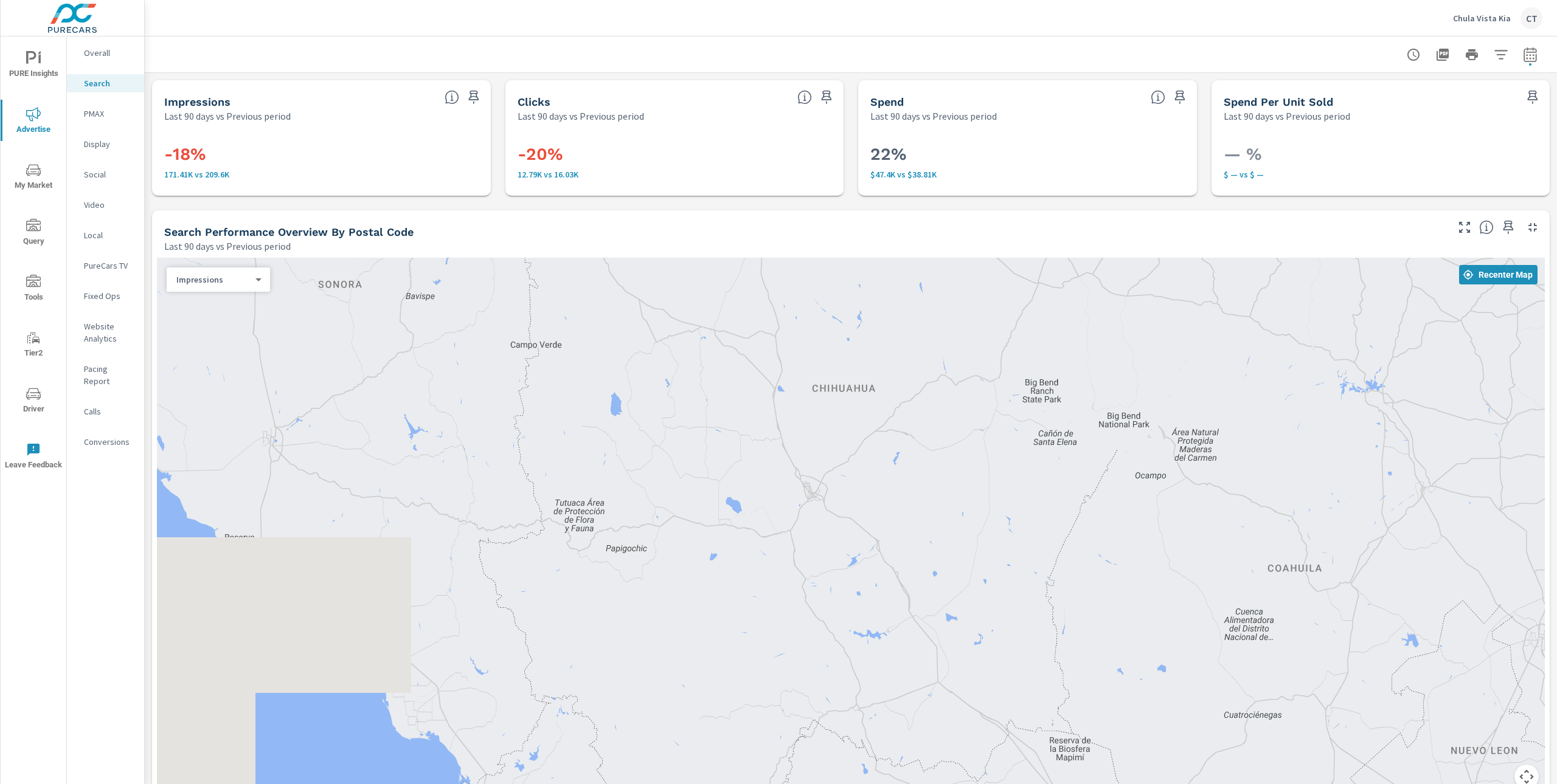
drag, startPoint x: 447, startPoint y: 399, endPoint x: 796, endPoint y: 470, distance: 356.1
click at [791, 469] on div at bounding box center [850, 530] width 1387 height 546
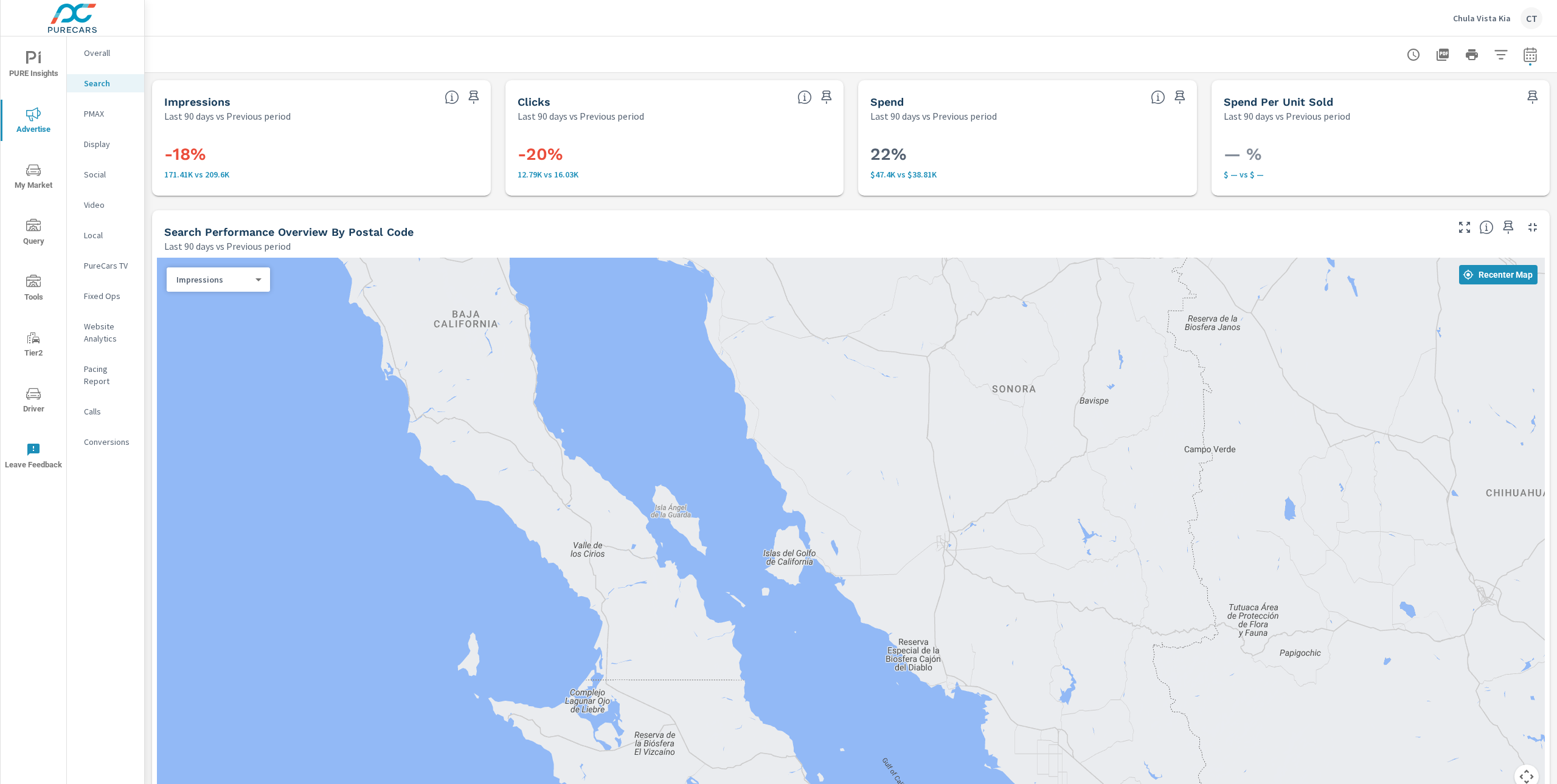
drag, startPoint x: 576, startPoint y: 391, endPoint x: 618, endPoint y: 609, distance: 222.0
click at [618, 610] on div at bounding box center [850, 530] width 1387 height 546
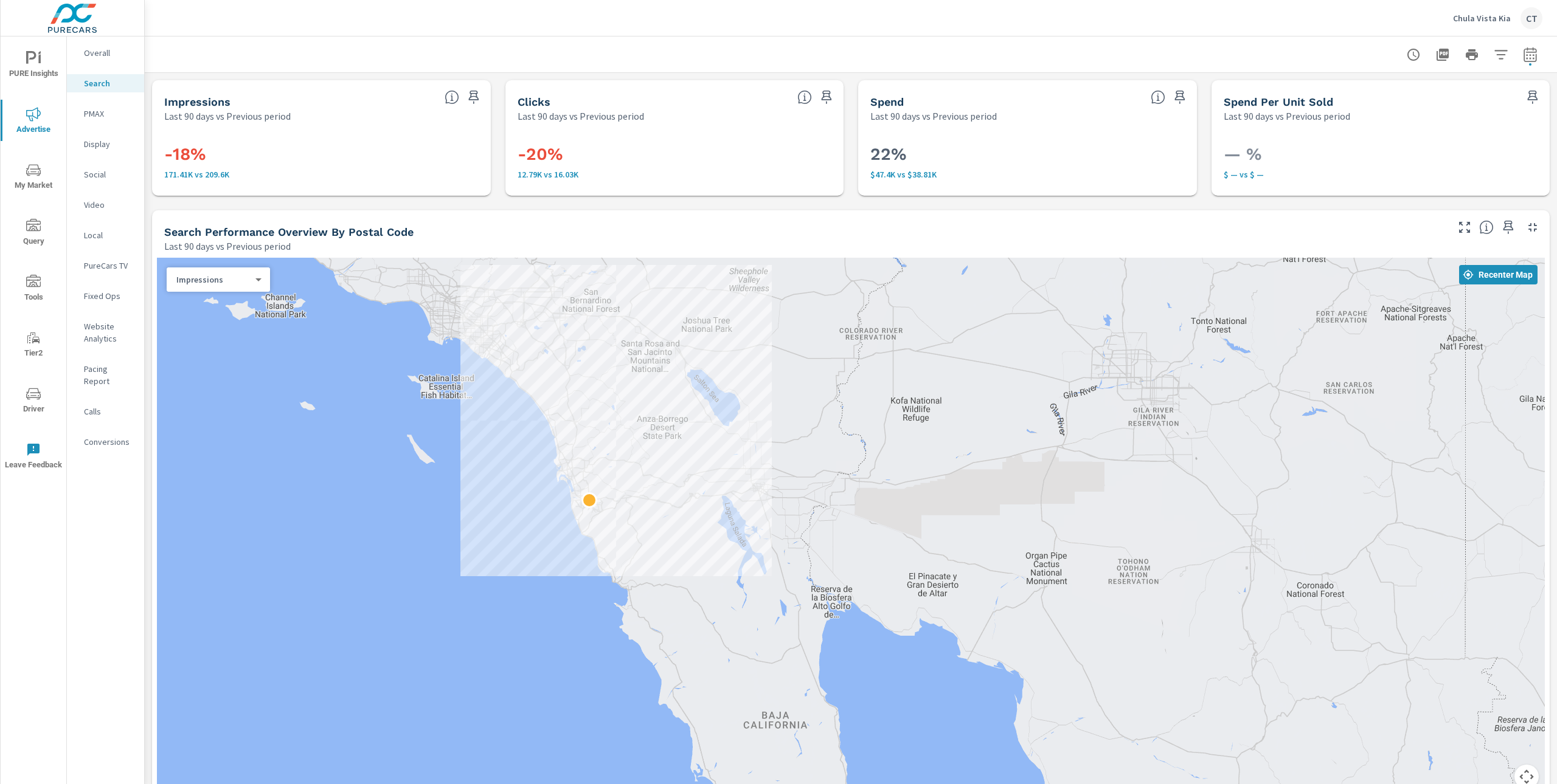
drag, startPoint x: 476, startPoint y: 466, endPoint x: 735, endPoint y: 546, distance: 271.1
click at [726, 543] on div at bounding box center [850, 530] width 1387 height 546
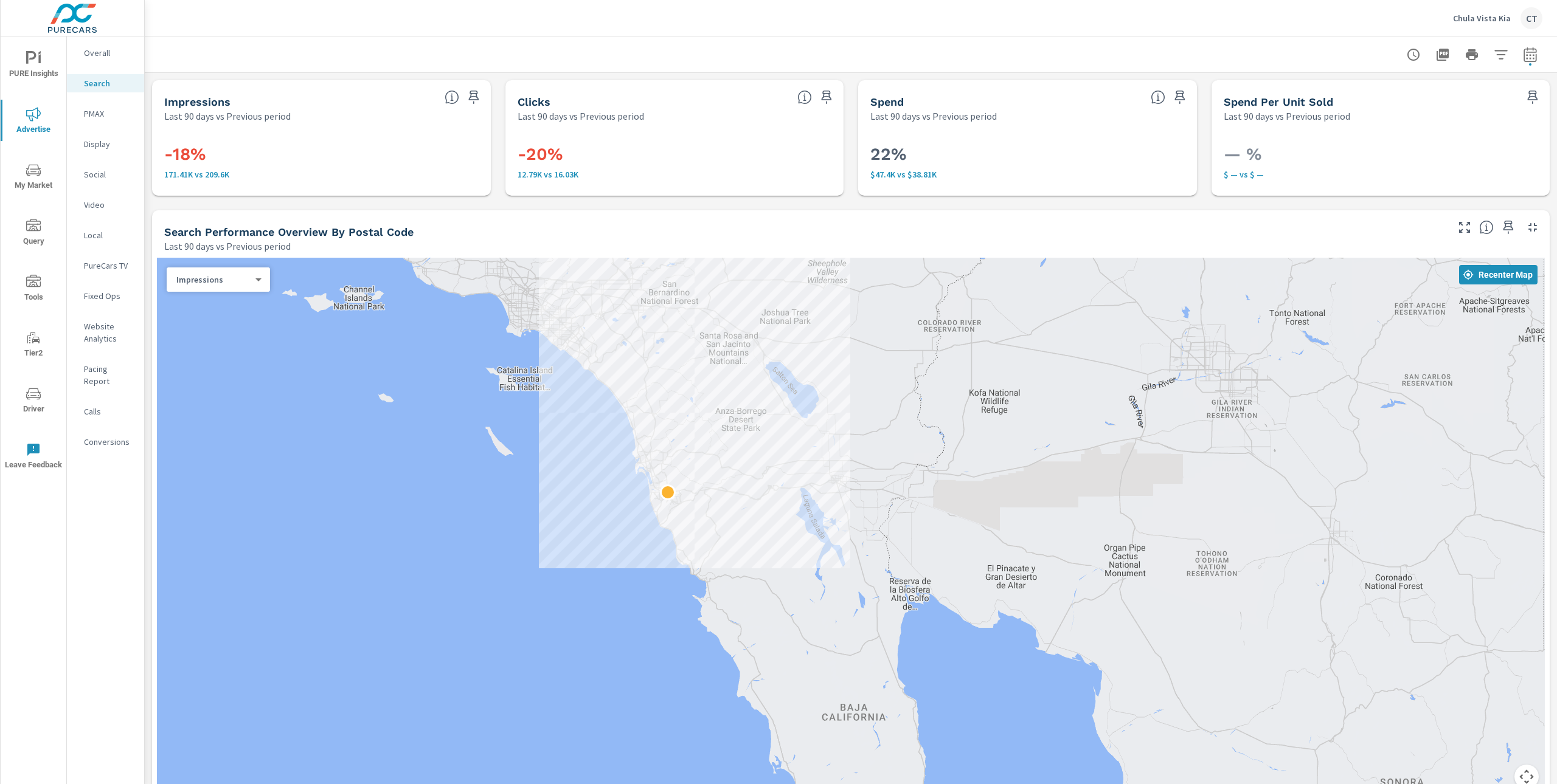
drag, startPoint x: 517, startPoint y: 517, endPoint x: 589, endPoint y: 507, distance: 72.7
click at [588, 508] on div at bounding box center [850, 530] width 1387 height 546
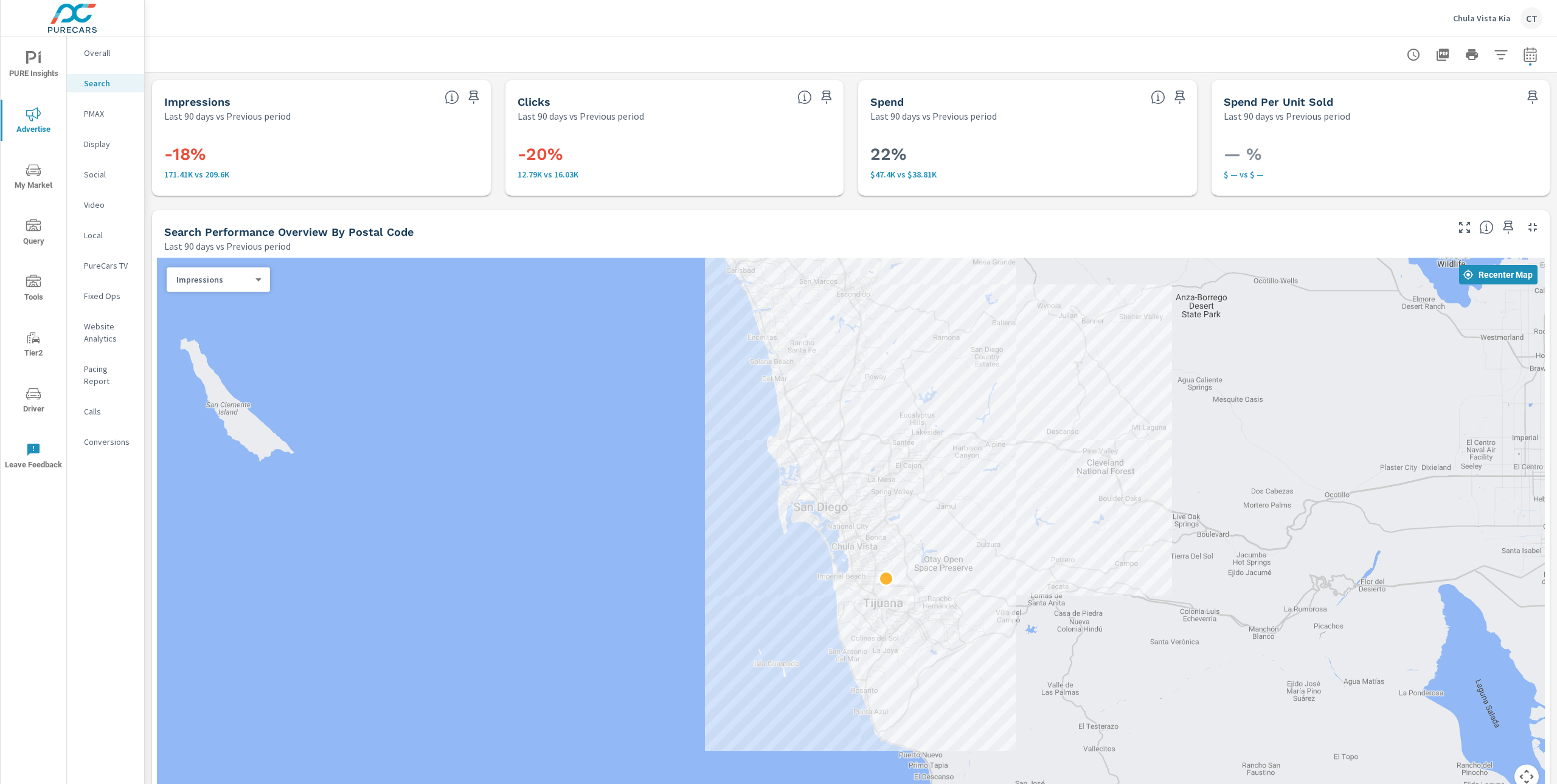
drag, startPoint x: 684, startPoint y: 550, endPoint x: 636, endPoint y: 547, distance: 48.1
click at [635, 547] on div at bounding box center [850, 530] width 1387 height 546
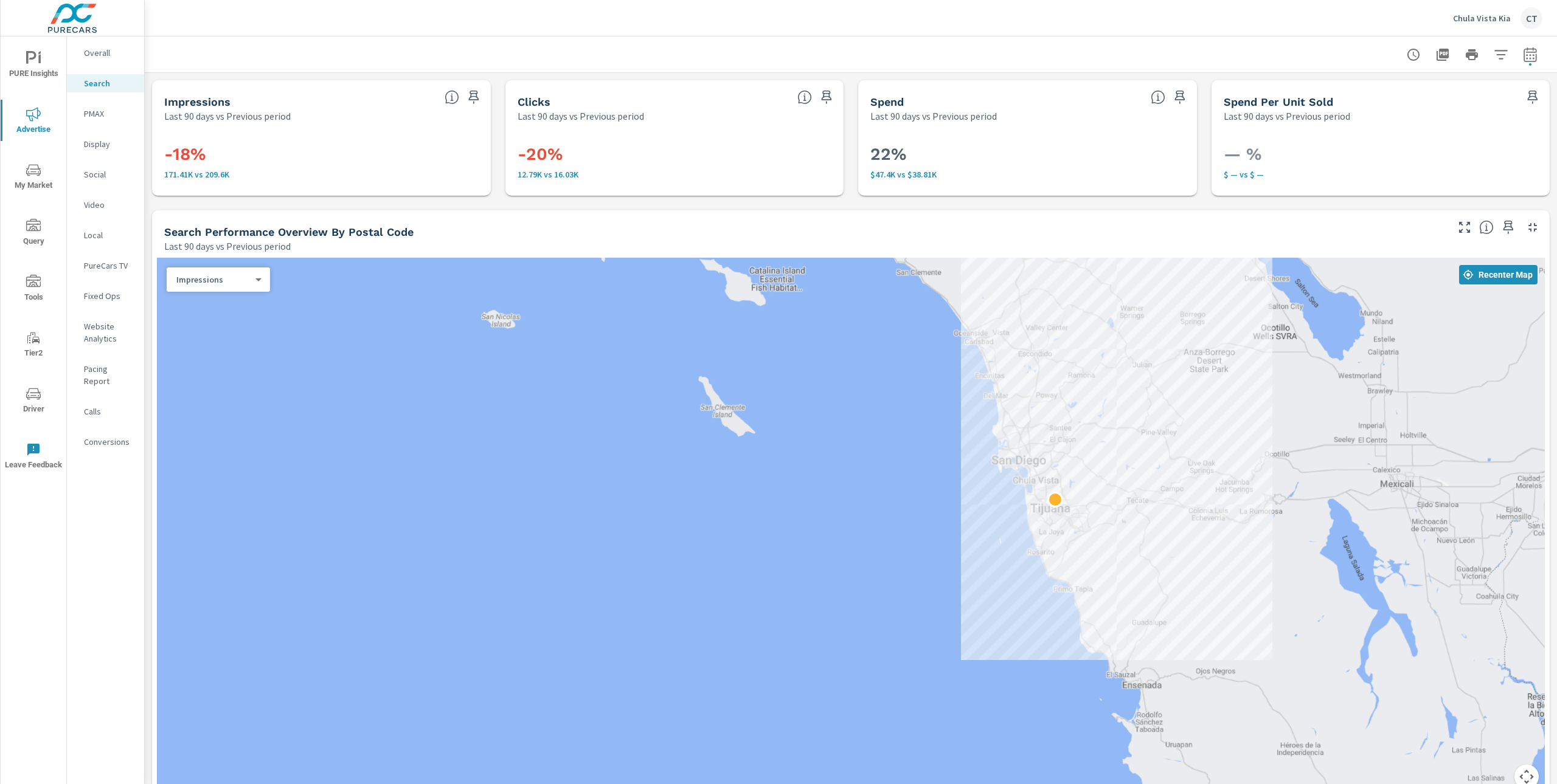
drag, startPoint x: 1230, startPoint y: 359, endPoint x: 1167, endPoint y: 504, distance: 158.1
click at [1167, 504] on div at bounding box center [850, 530] width 1387 height 546
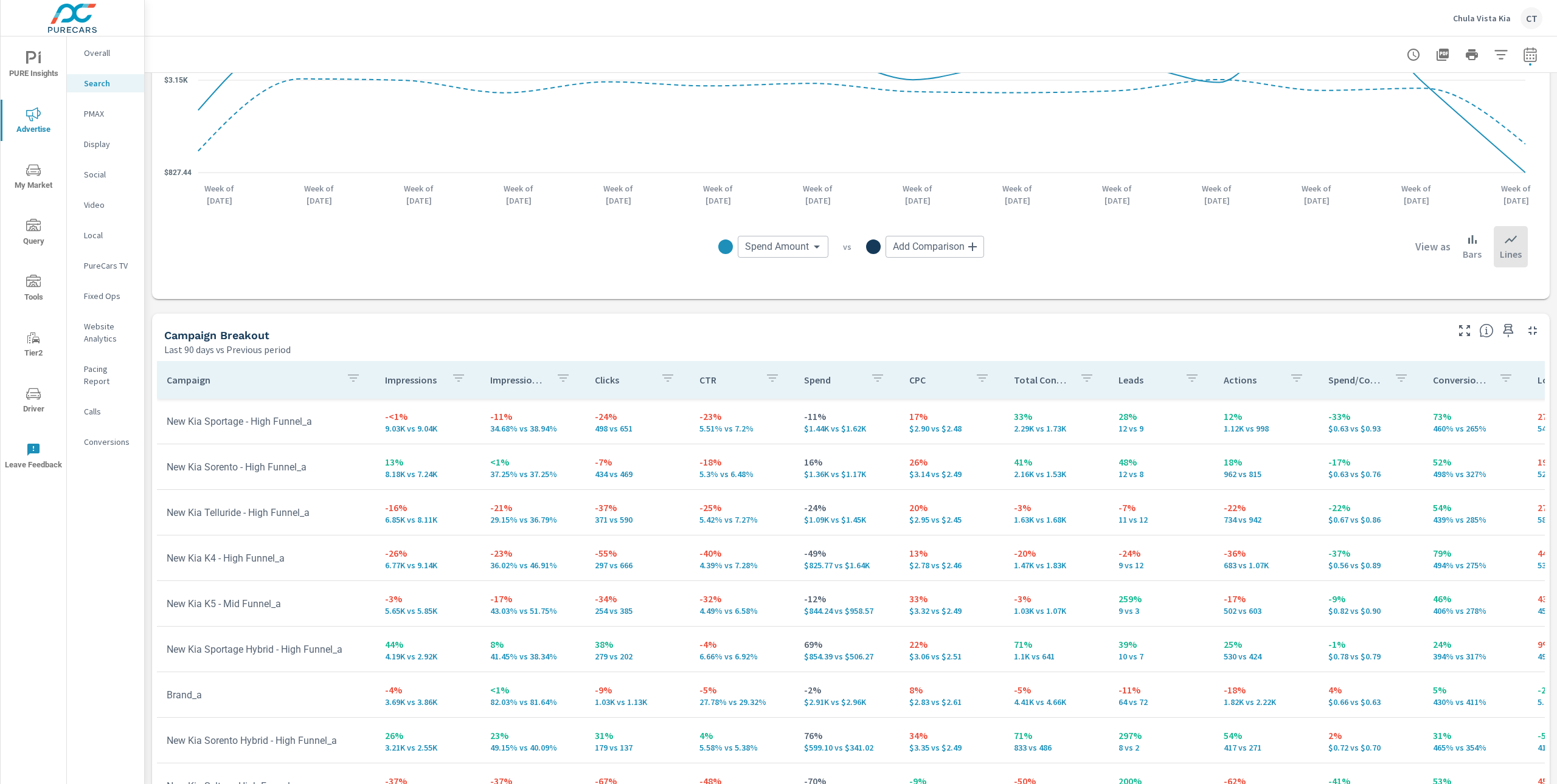
scroll to position [980, 0]
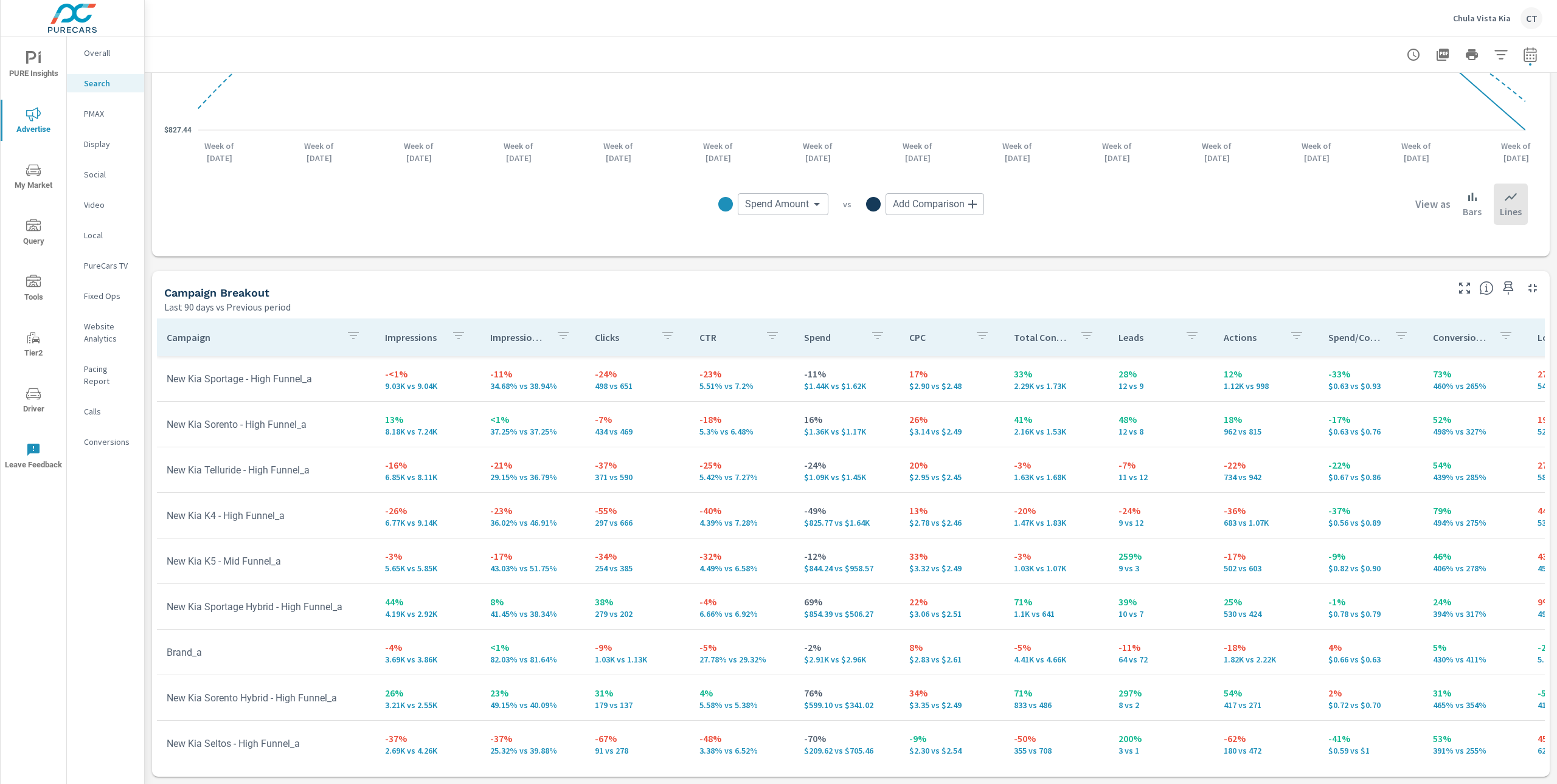
click at [504, 337] on p "Impression Share" at bounding box center [518, 337] width 56 height 12
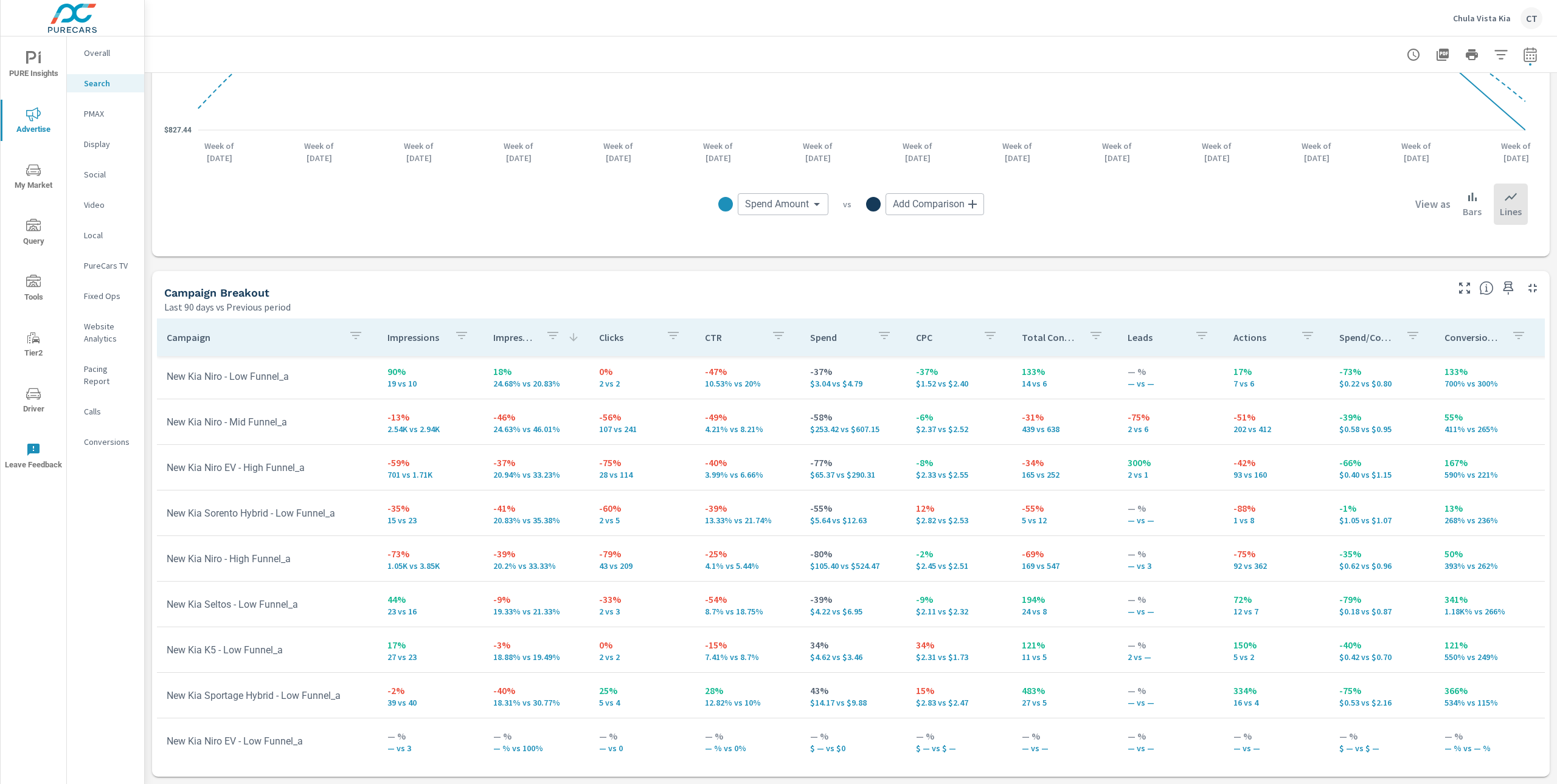
scroll to position [1301, 0]
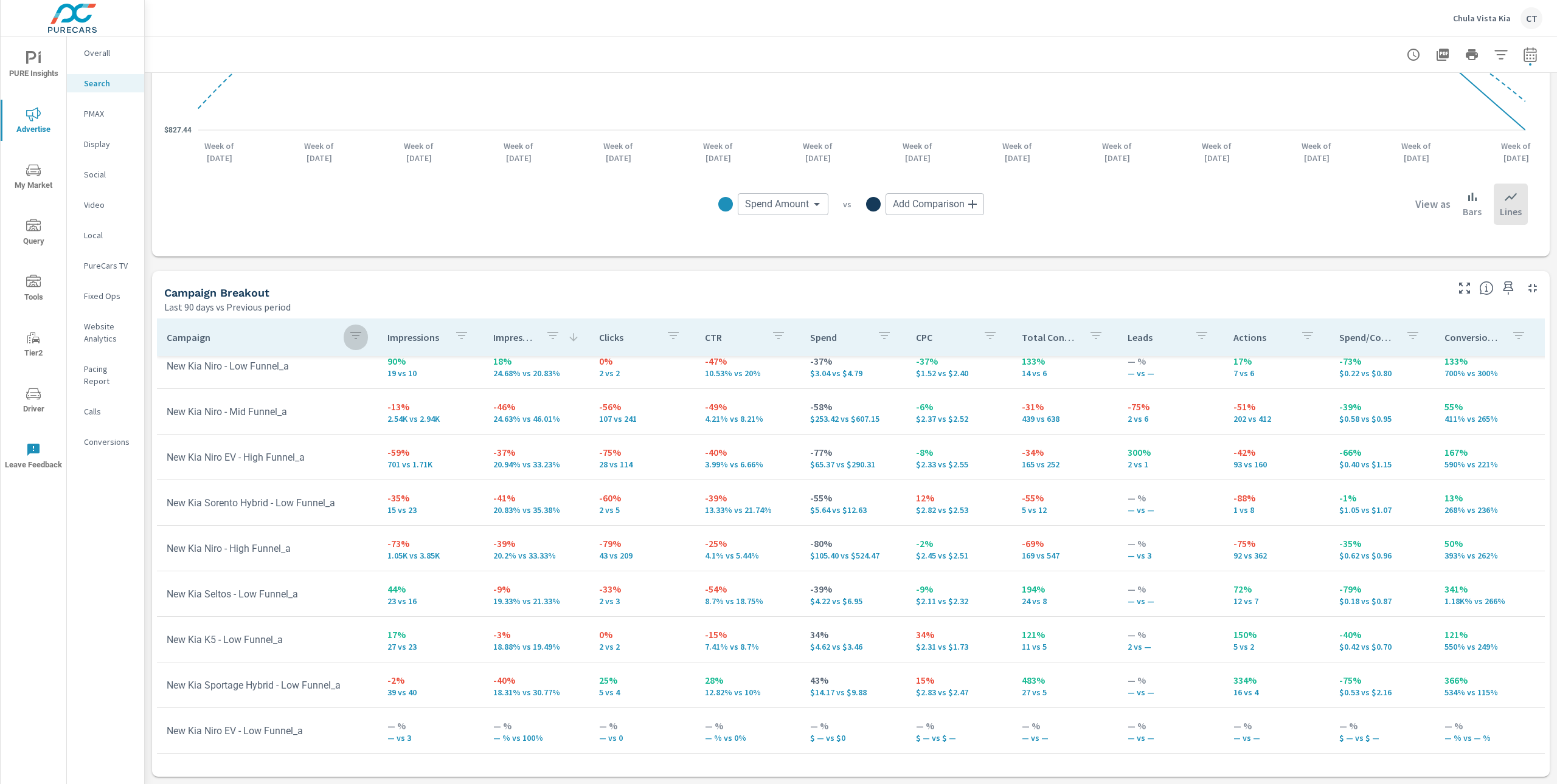
click at [344, 337] on button "button" at bounding box center [356, 337] width 25 height 28
click at [342, 422] on input "Search" at bounding box center [355, 420] width 139 height 25
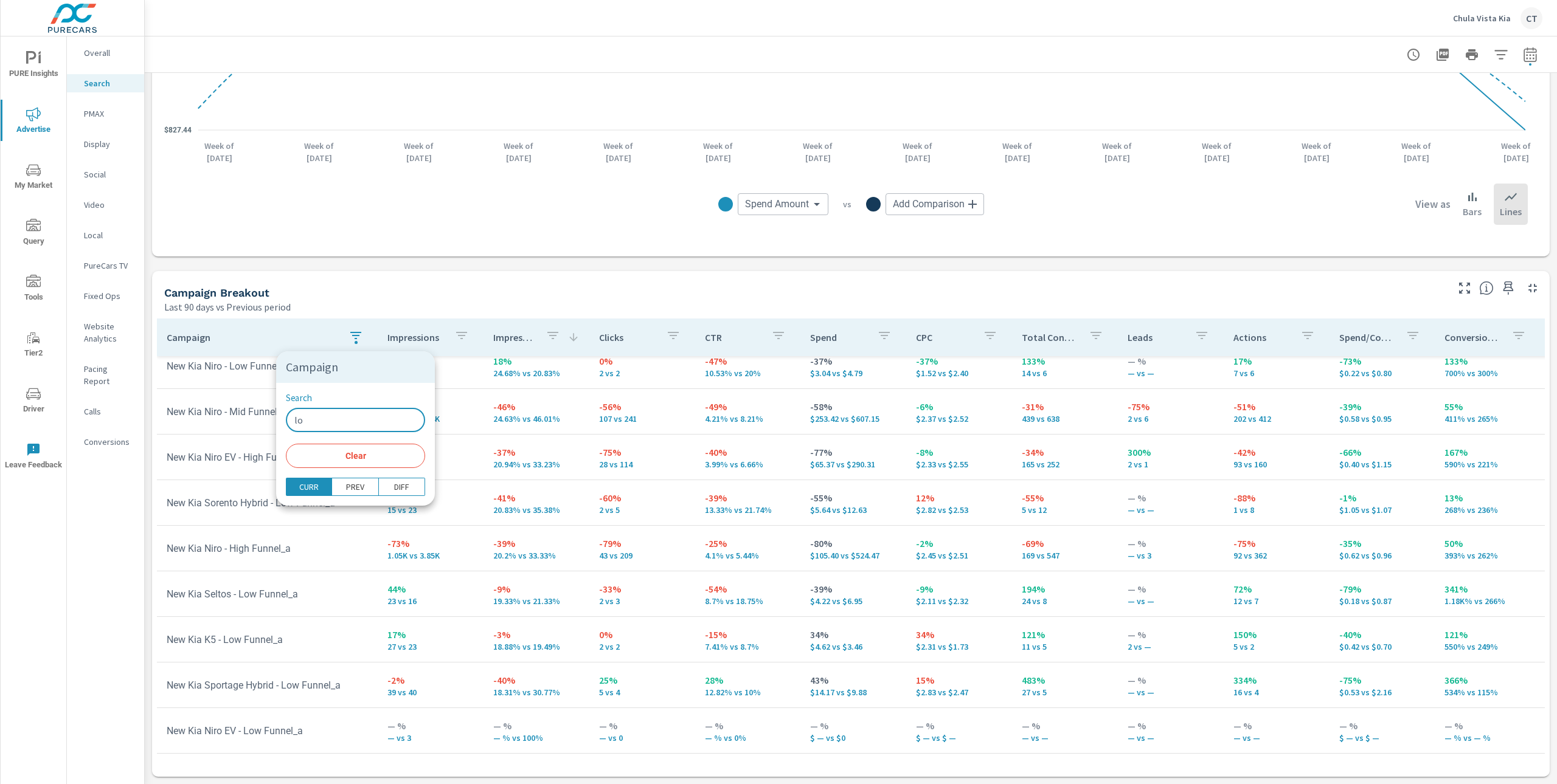
scroll to position [162, 0]
type input "low"
click at [389, 393] on div "Search low ​" at bounding box center [355, 412] width 139 height 40
click at [477, 399] on div at bounding box center [778, 392] width 1557 height 784
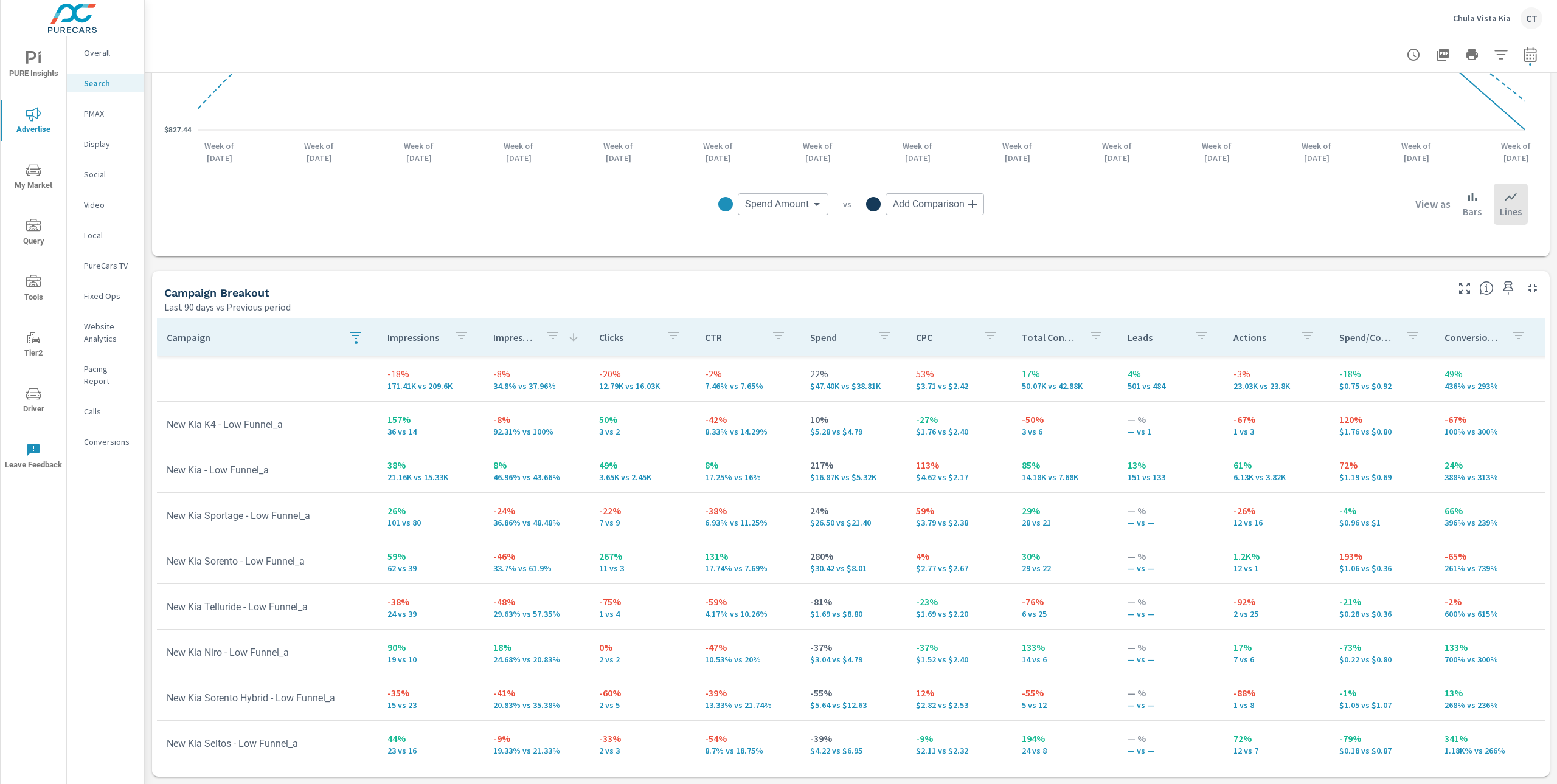
scroll to position [162, 0]
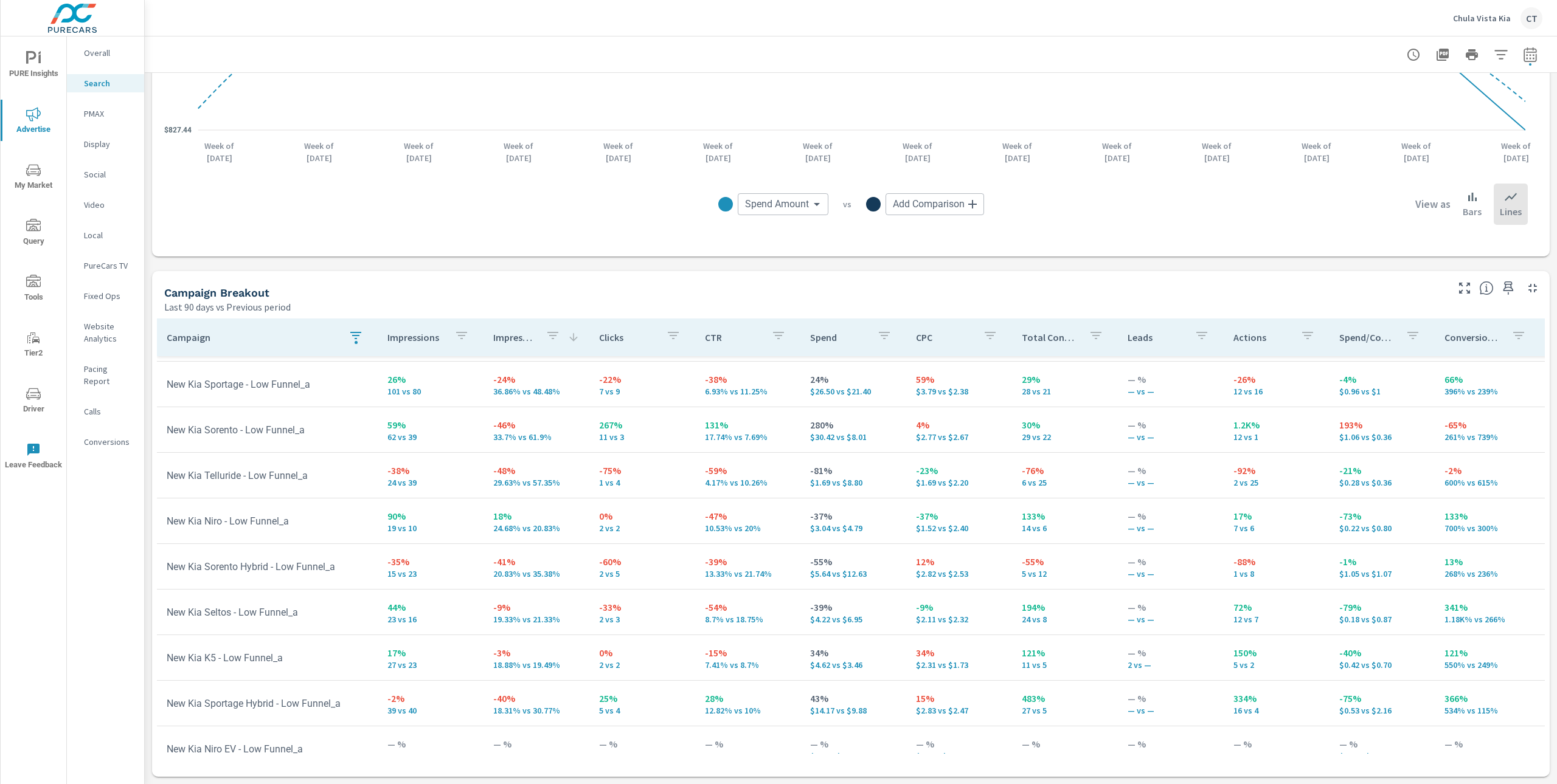
scroll to position [124, 0]
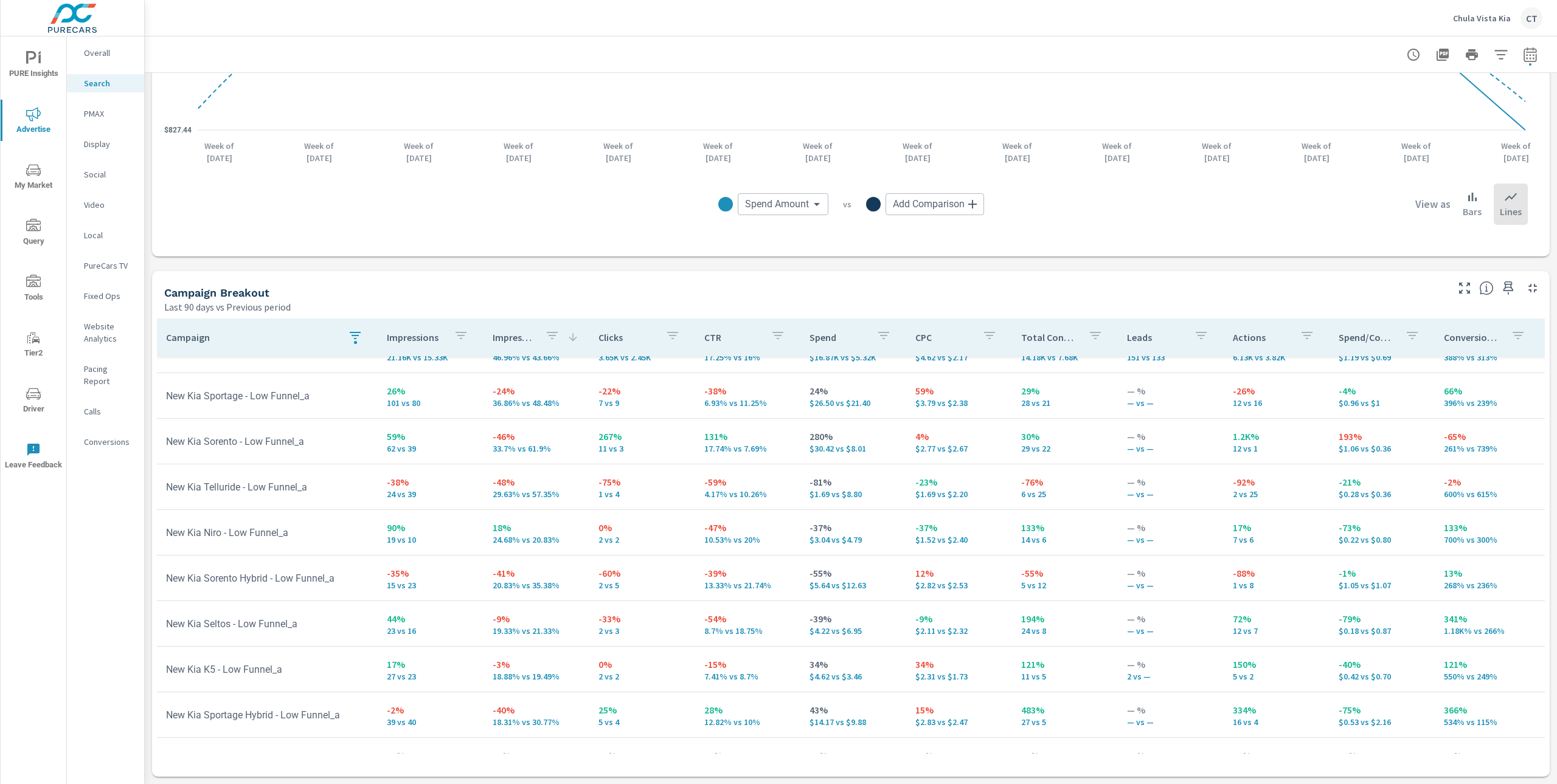
scroll to position [86, 1]
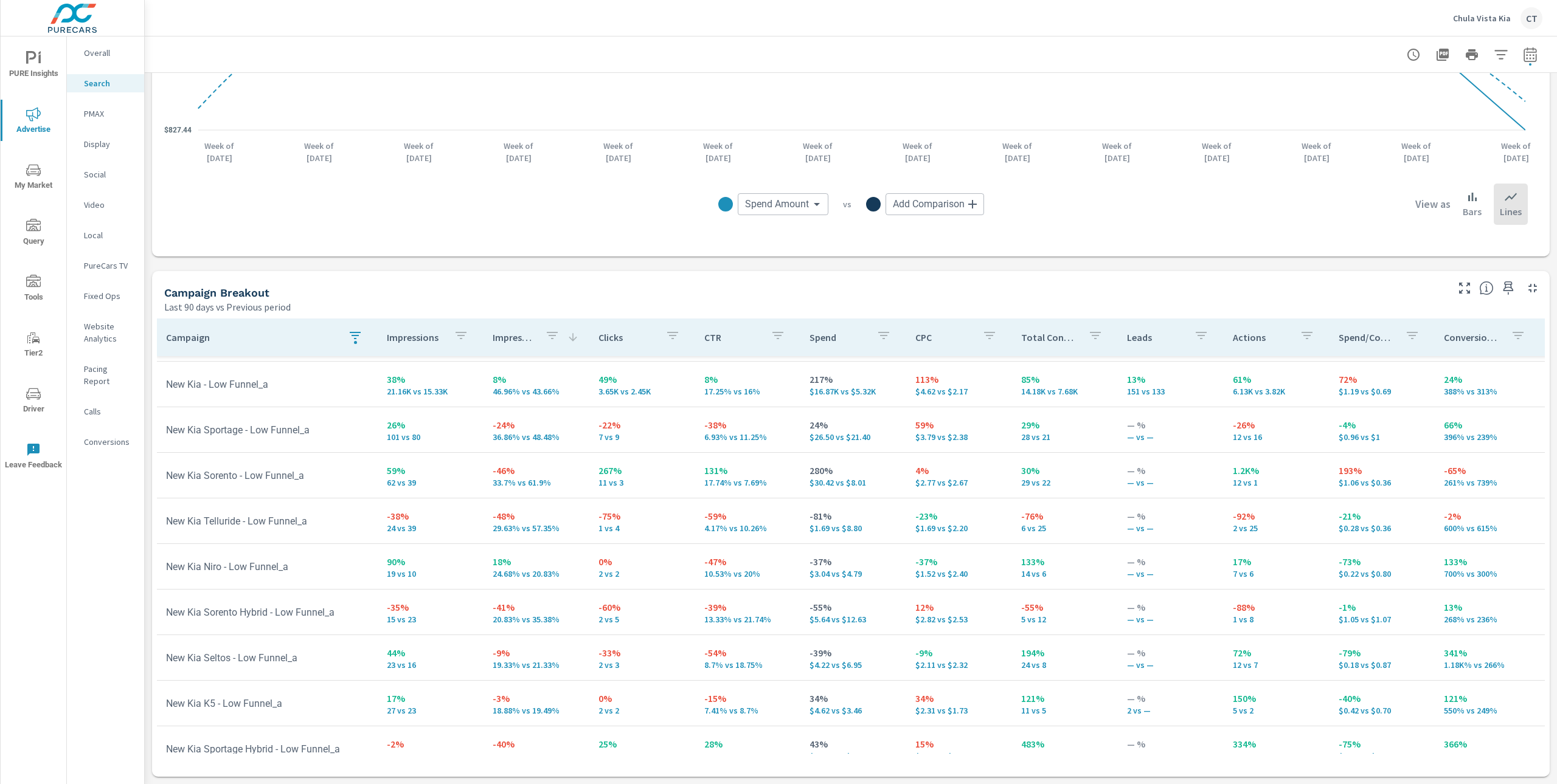
scroll to position [0, 1]
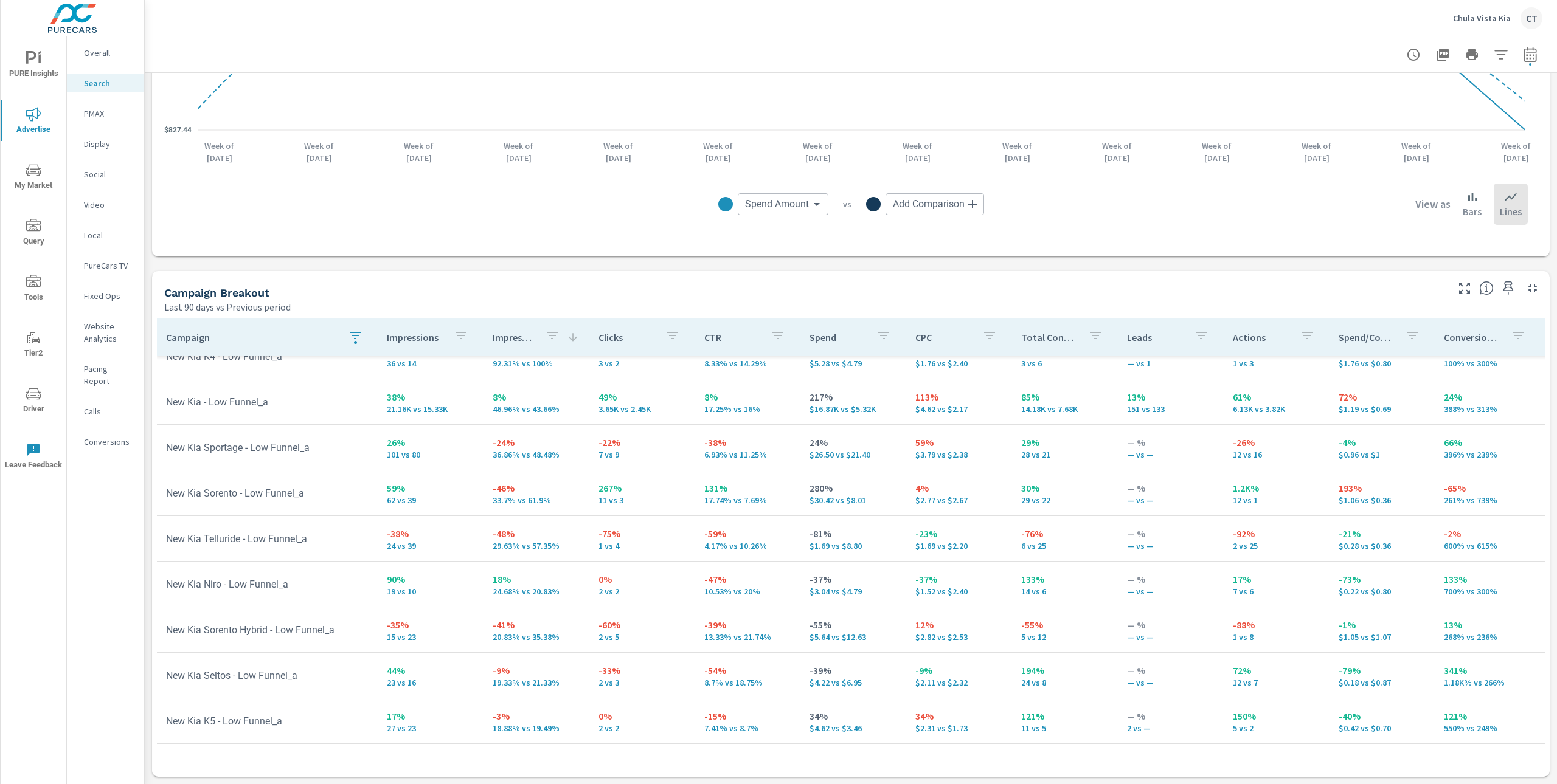
scroll to position [77, 1]
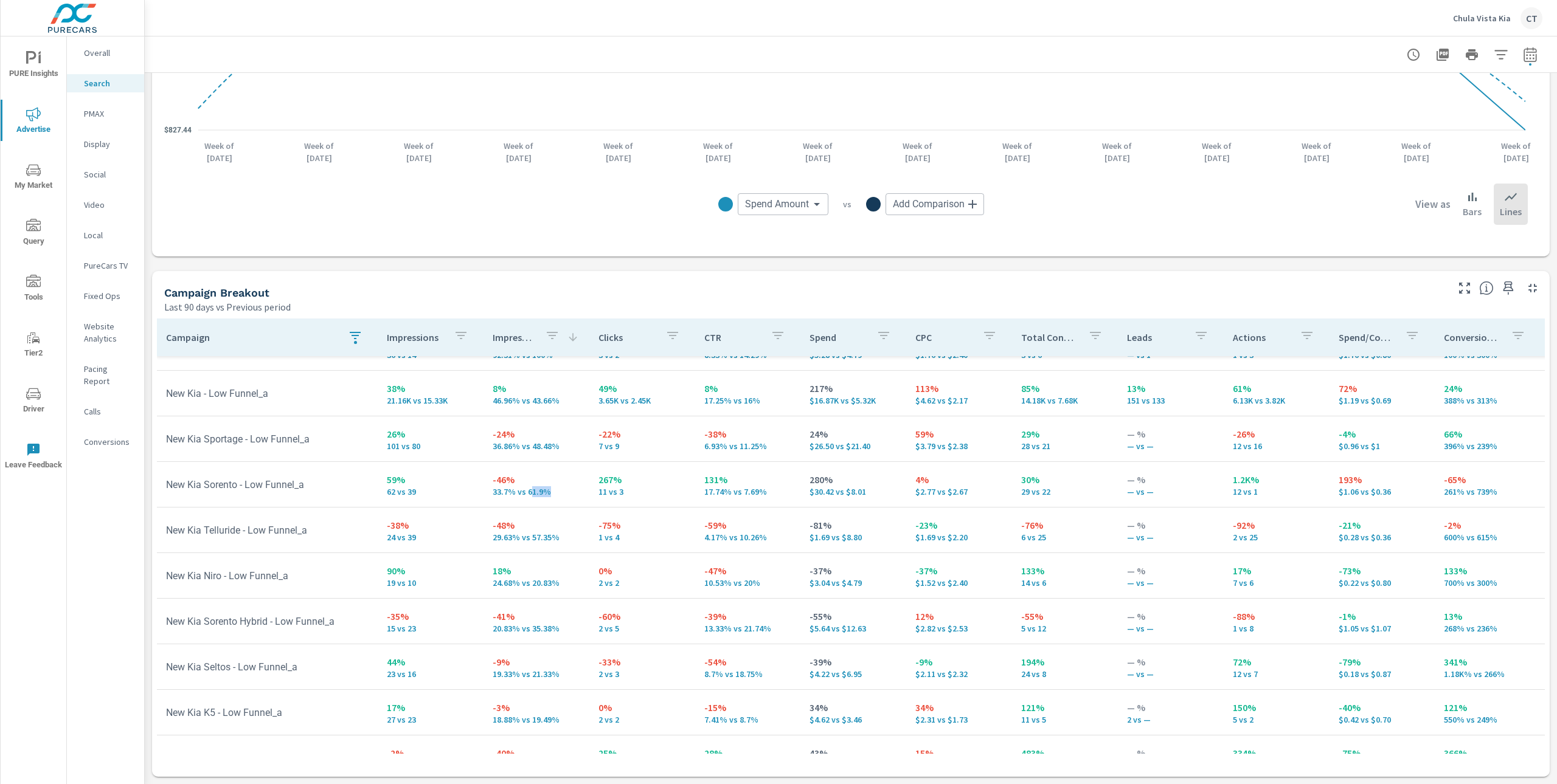
drag, startPoint x: 546, startPoint y: 489, endPoint x: 528, endPoint y: 489, distance: 18.0
click at [528, 489] on p "33.7% vs 61.9%" at bounding box center [536, 491] width 86 height 9
click at [493, 491] on p "33.7% vs 61.9%" at bounding box center [536, 491] width 86 height 9
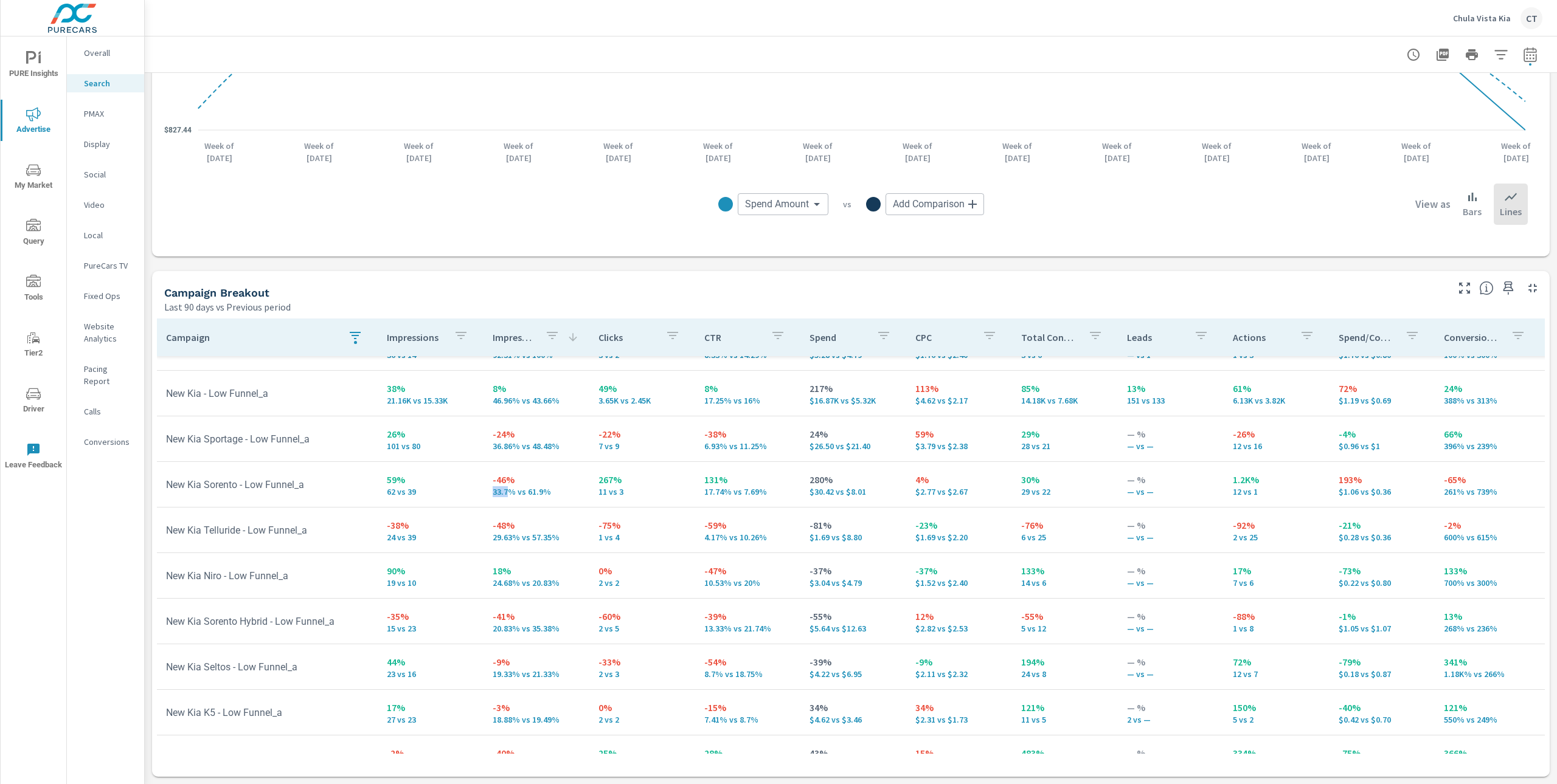
click at [493, 491] on p "33.7% vs 61.9%" at bounding box center [536, 491] width 86 height 9
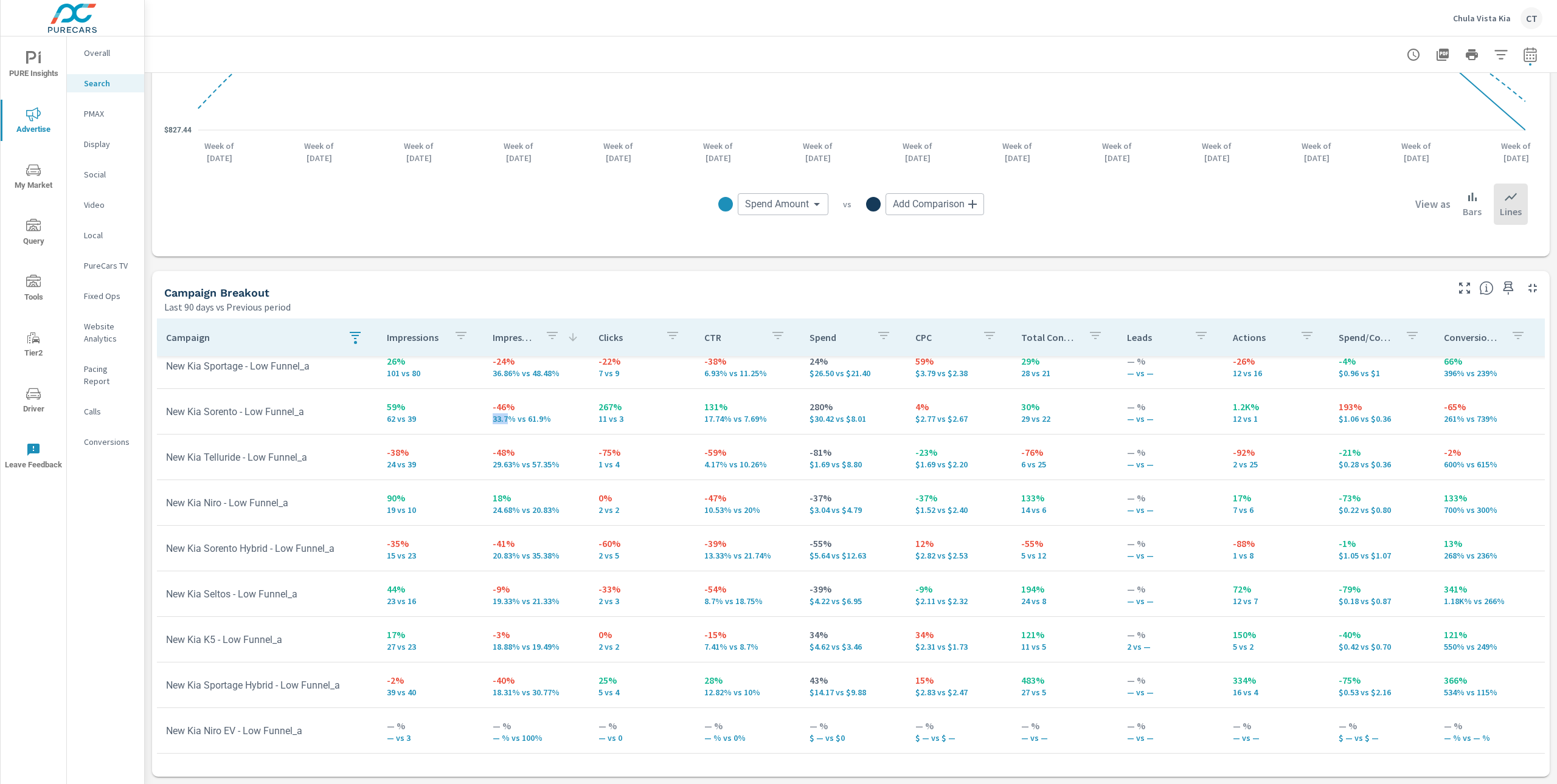
scroll to position [149, 1]
click at [543, 462] on p "29.63% vs 57.35%" at bounding box center [536, 464] width 86 height 9
click at [485, 462] on td "-48% 29.63% vs 57.35%" at bounding box center [536, 457] width 106 height 43
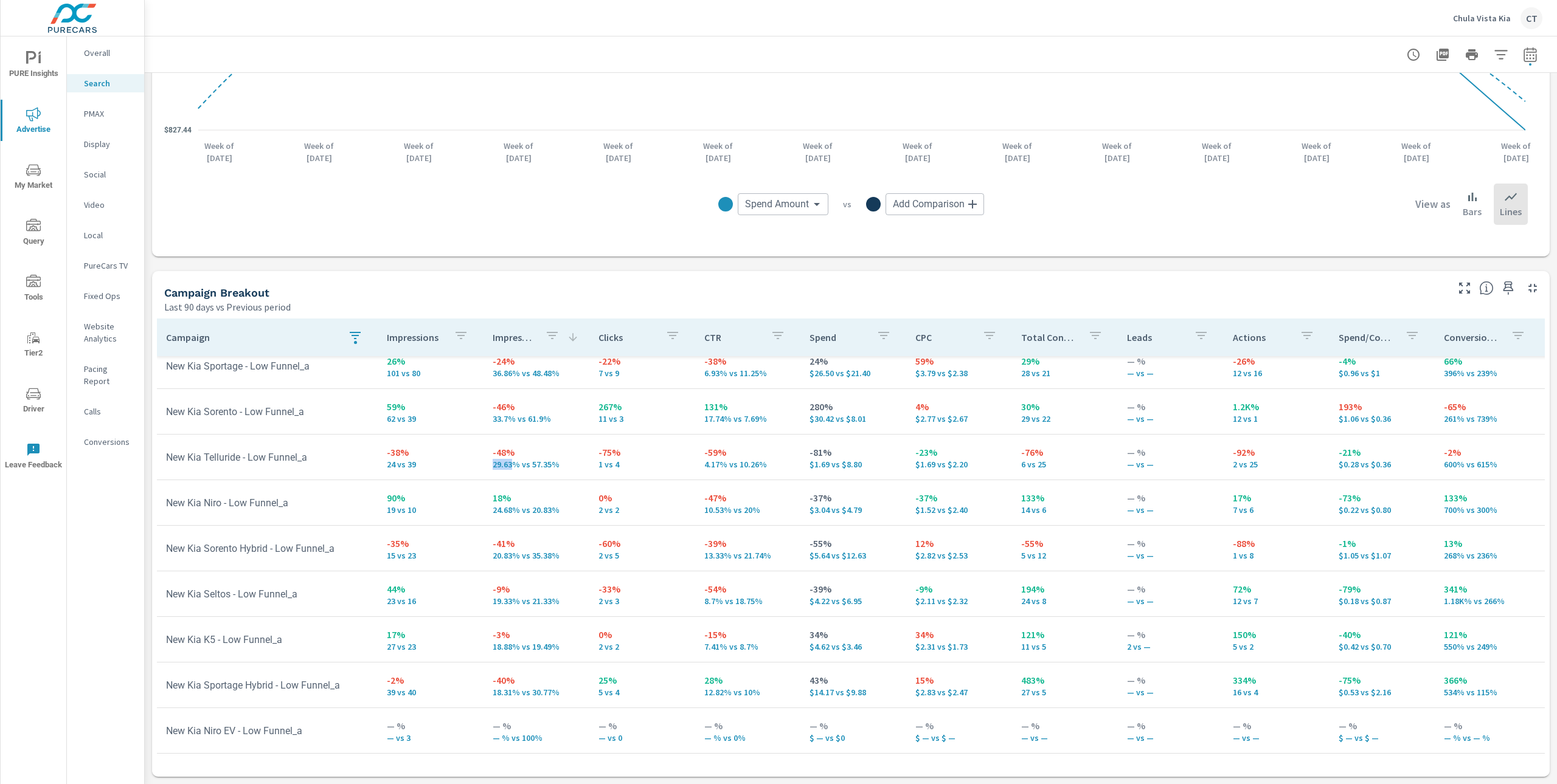
scroll to position [162, 0]
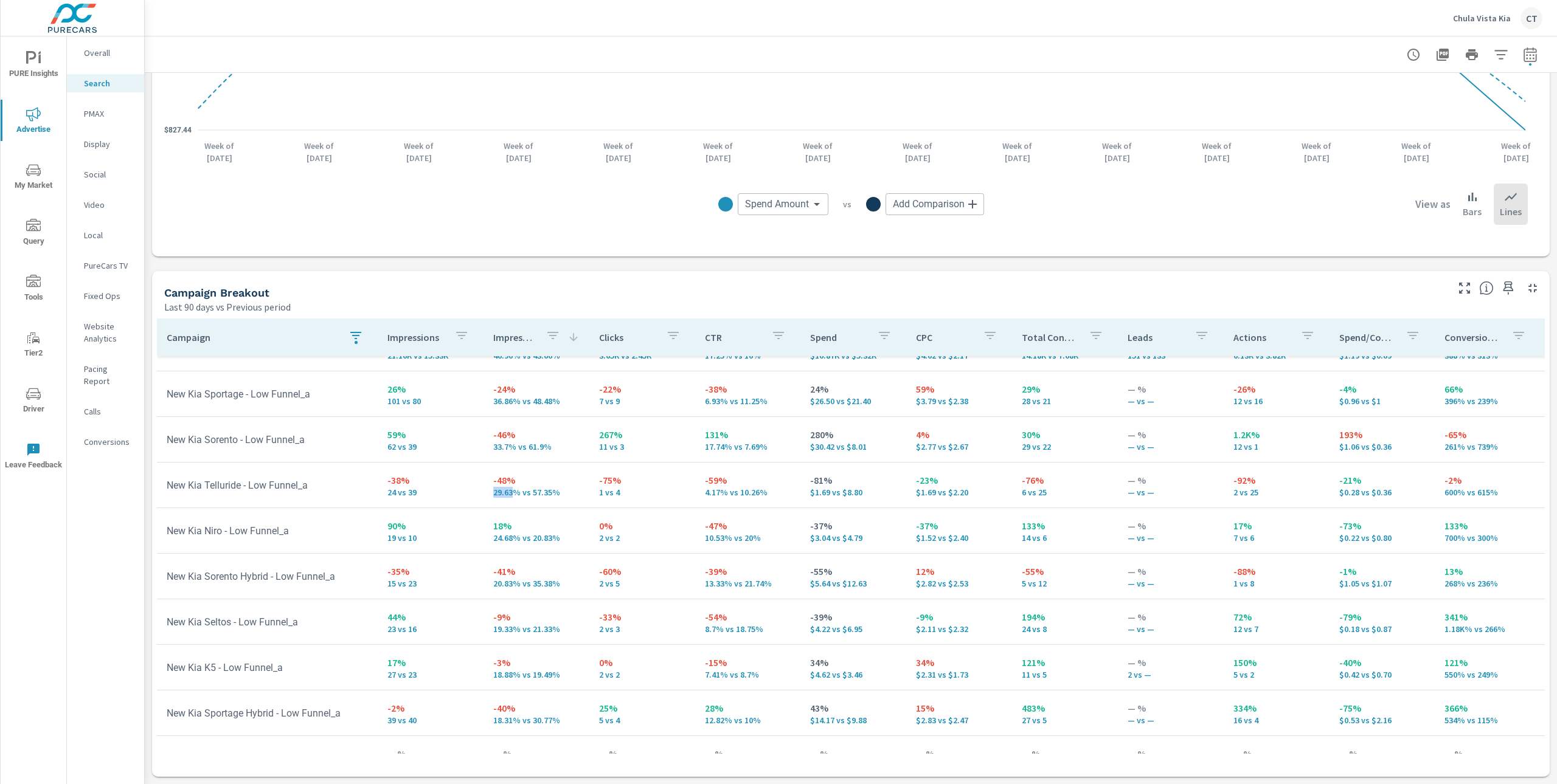
scroll to position [54, 0]
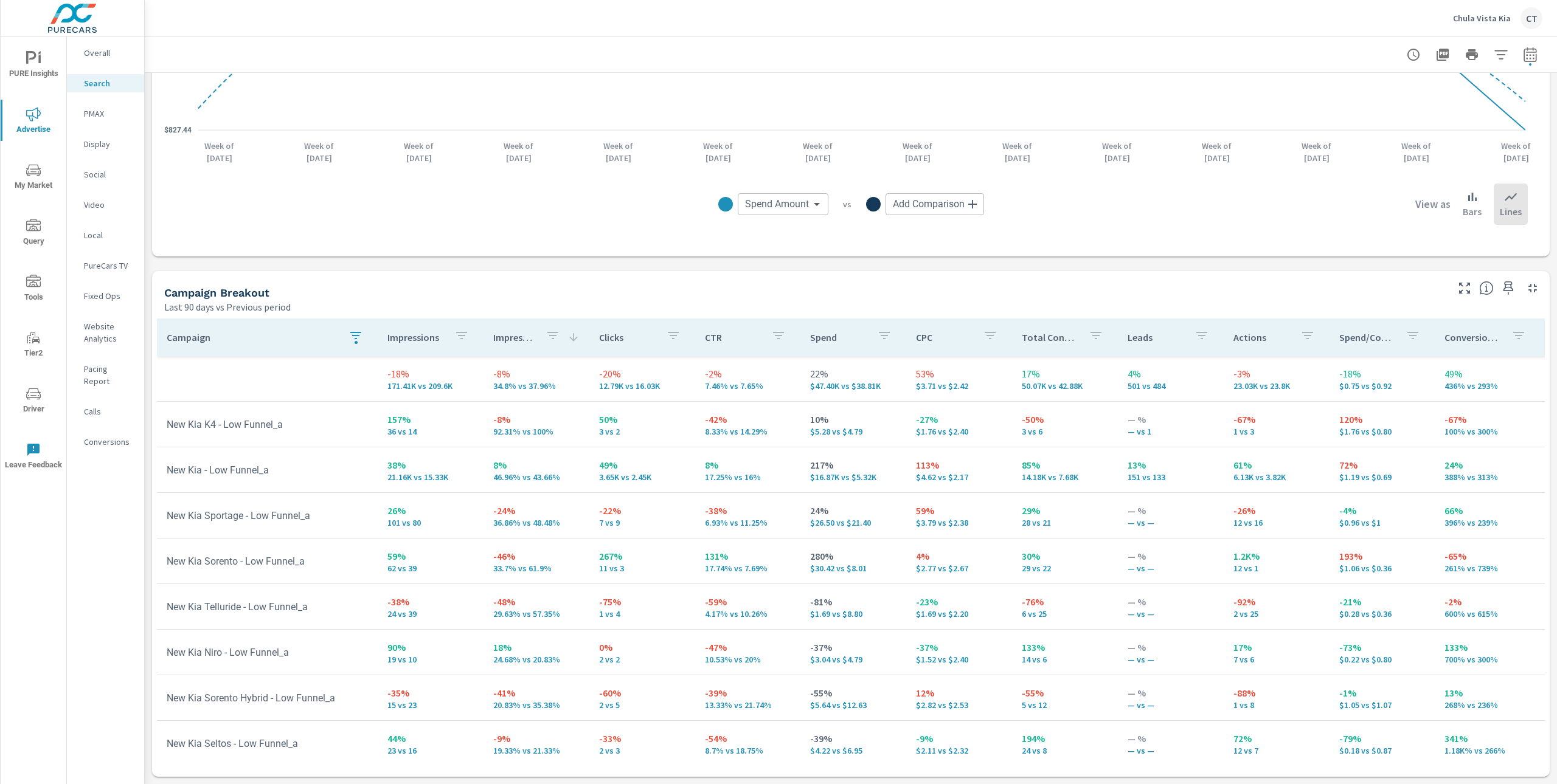
click at [834, 346] on div "Spend" at bounding box center [852, 337] width 86 height 28
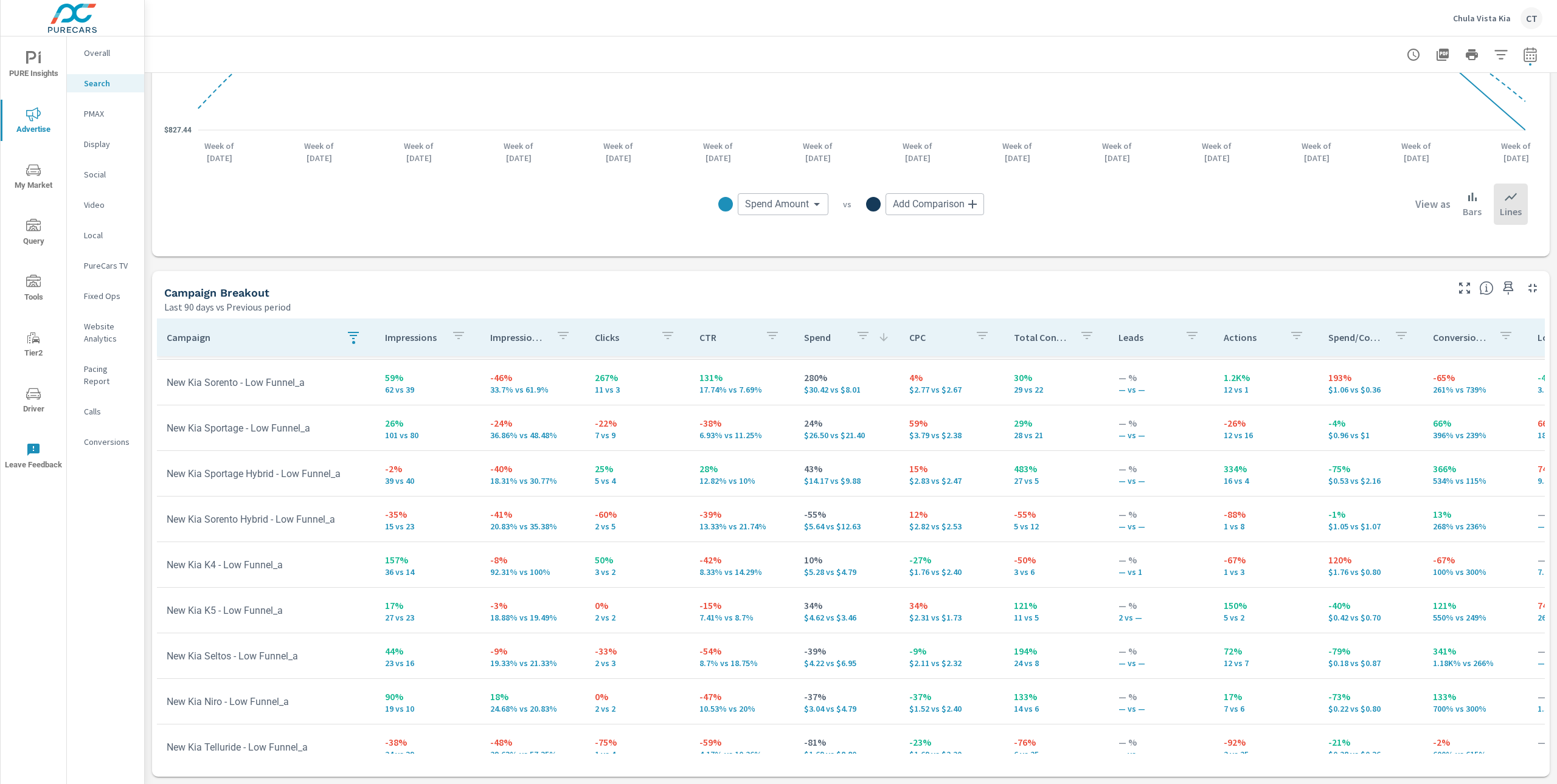
scroll to position [162, 0]
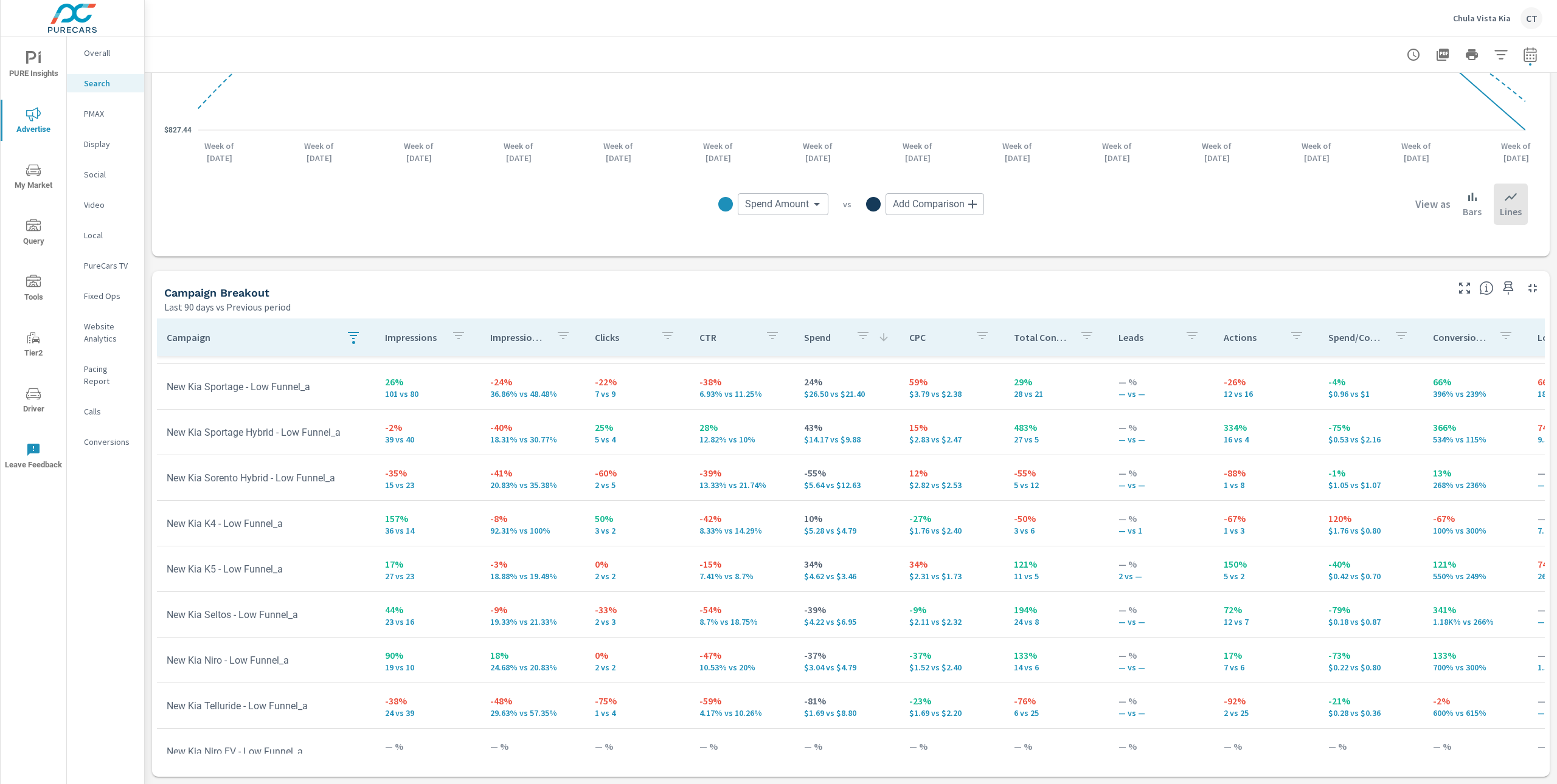
scroll to position [162, 0]
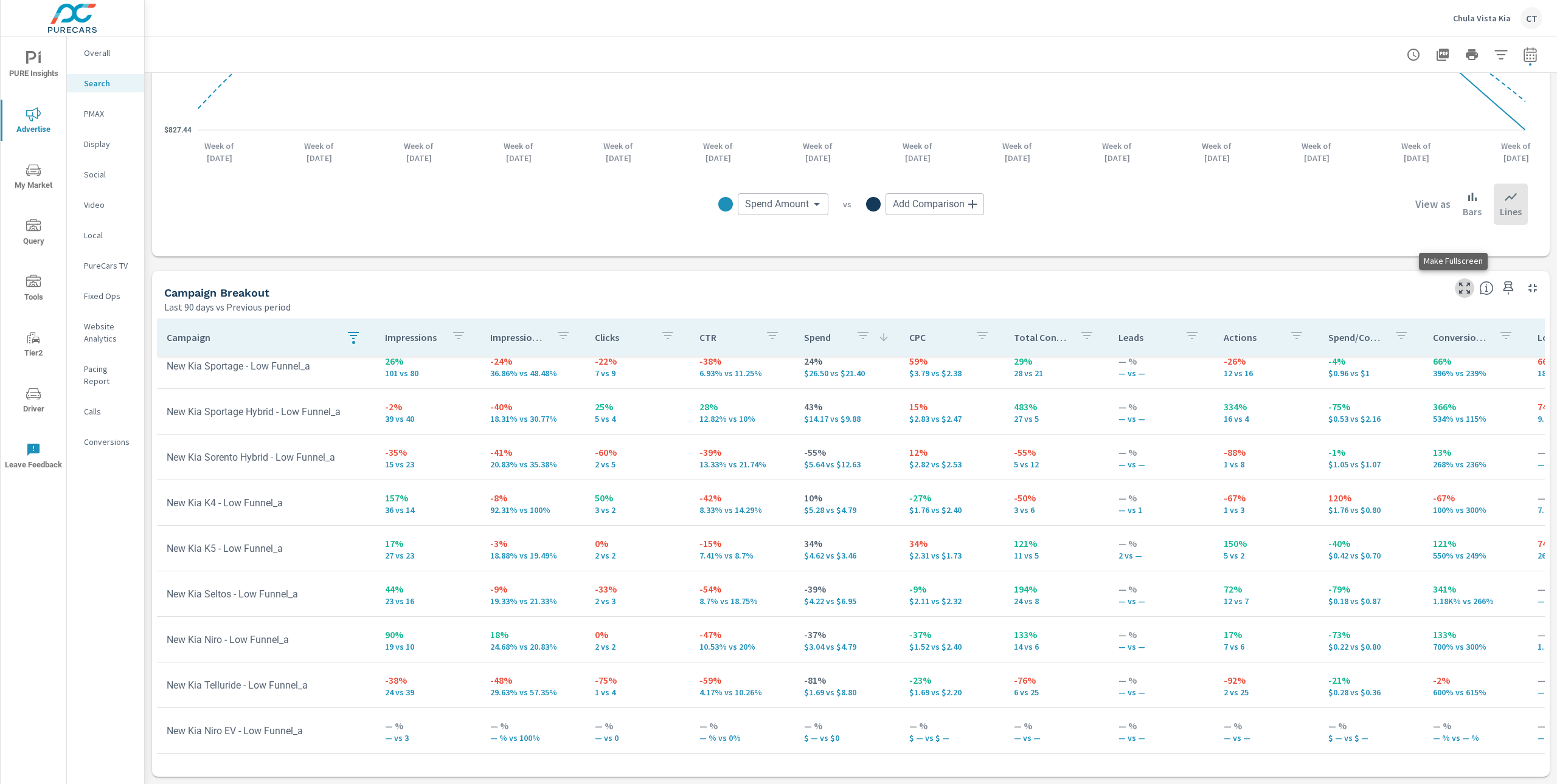
click at [1457, 283] on icon "button" at bounding box center [1464, 288] width 14 height 14
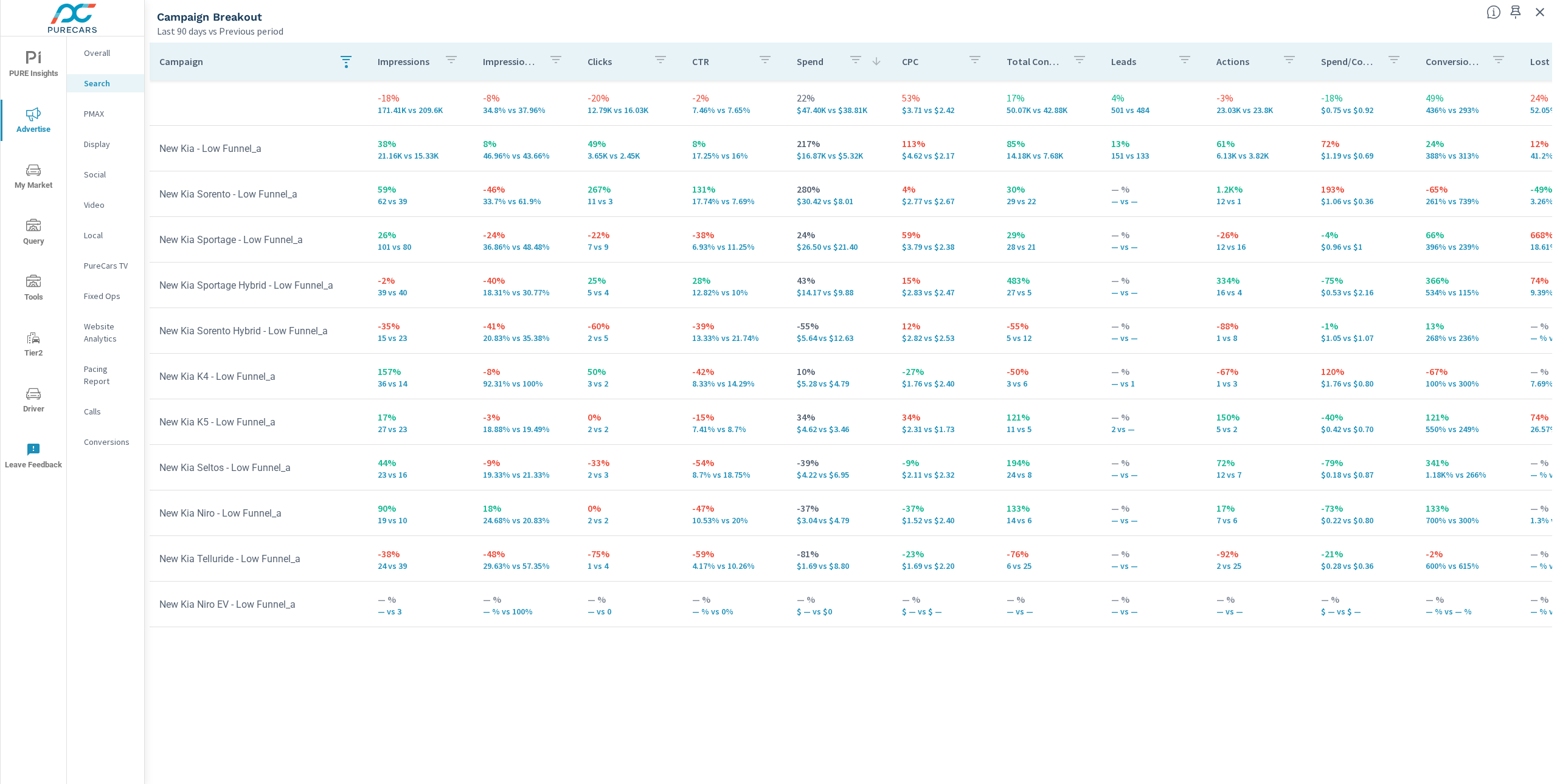
click at [209, 141] on td "New Kia - Low Funnel_a" at bounding box center [258, 149] width 218 height 31
drag, startPoint x: 207, startPoint y: 149, endPoint x: 313, endPoint y: 147, distance: 106.0
click at [313, 147] on td "New Kia - Low Funnel_a" at bounding box center [258, 149] width 218 height 31
drag, startPoint x: 373, startPoint y: 158, endPoint x: 446, endPoint y: 158, distance: 73.0
click at [446, 158] on td "38% 21.16K vs 15.33K" at bounding box center [420, 149] width 104 height 43
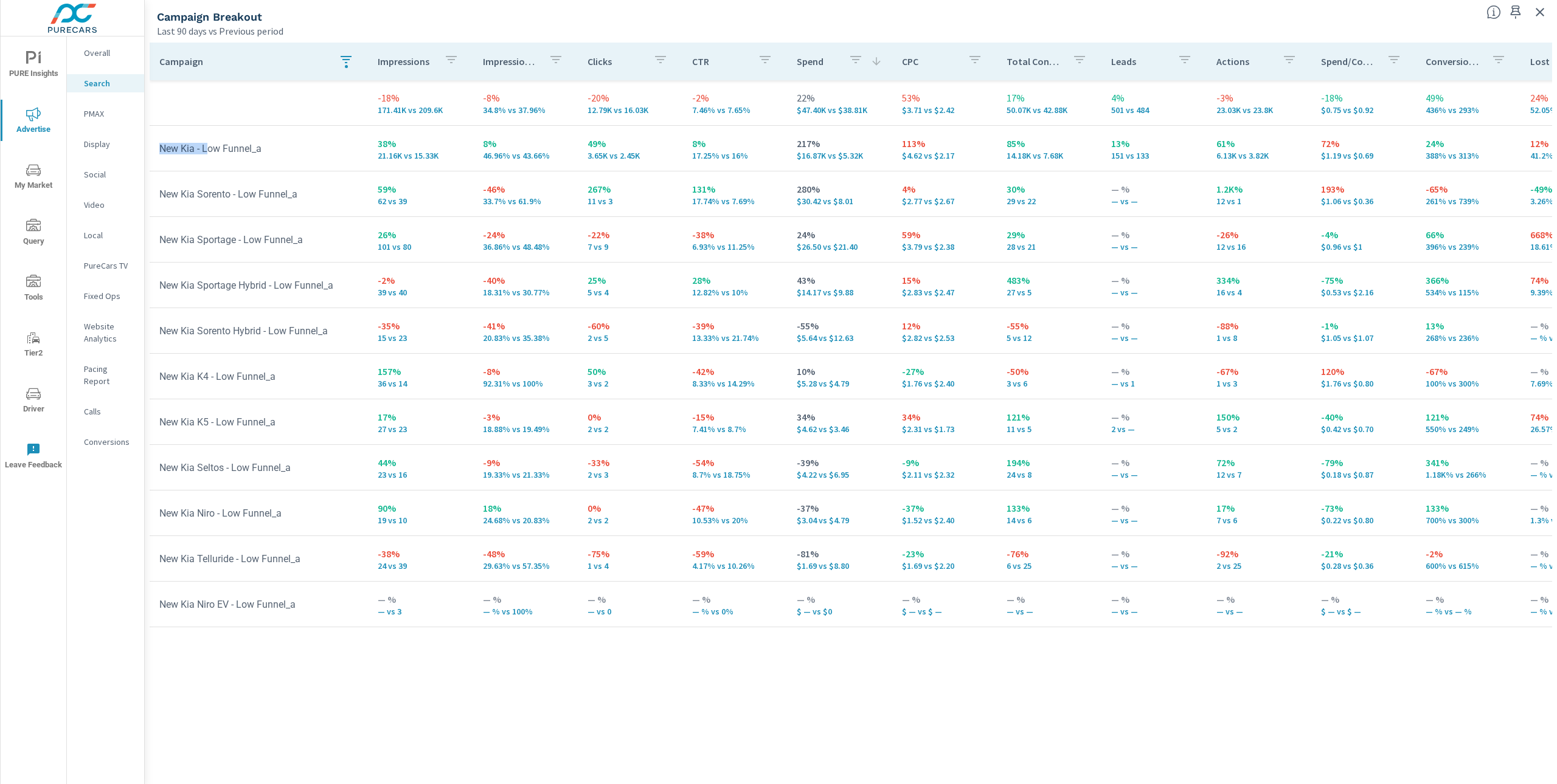
drag, startPoint x: 160, startPoint y: 149, endPoint x: 208, endPoint y: 147, distance: 48.0
click at [208, 147] on td "New Kia - Low Funnel_a" at bounding box center [258, 149] width 218 height 31
click at [166, 203] on td "New Kia Sorento - Low Funnel_a" at bounding box center [258, 194] width 218 height 31
drag, startPoint x: 155, startPoint y: 192, endPoint x: 229, endPoint y: 191, distance: 74.0
click at [229, 191] on td "New Kia Sorento - Low Funnel_a" at bounding box center [258, 194] width 218 height 31
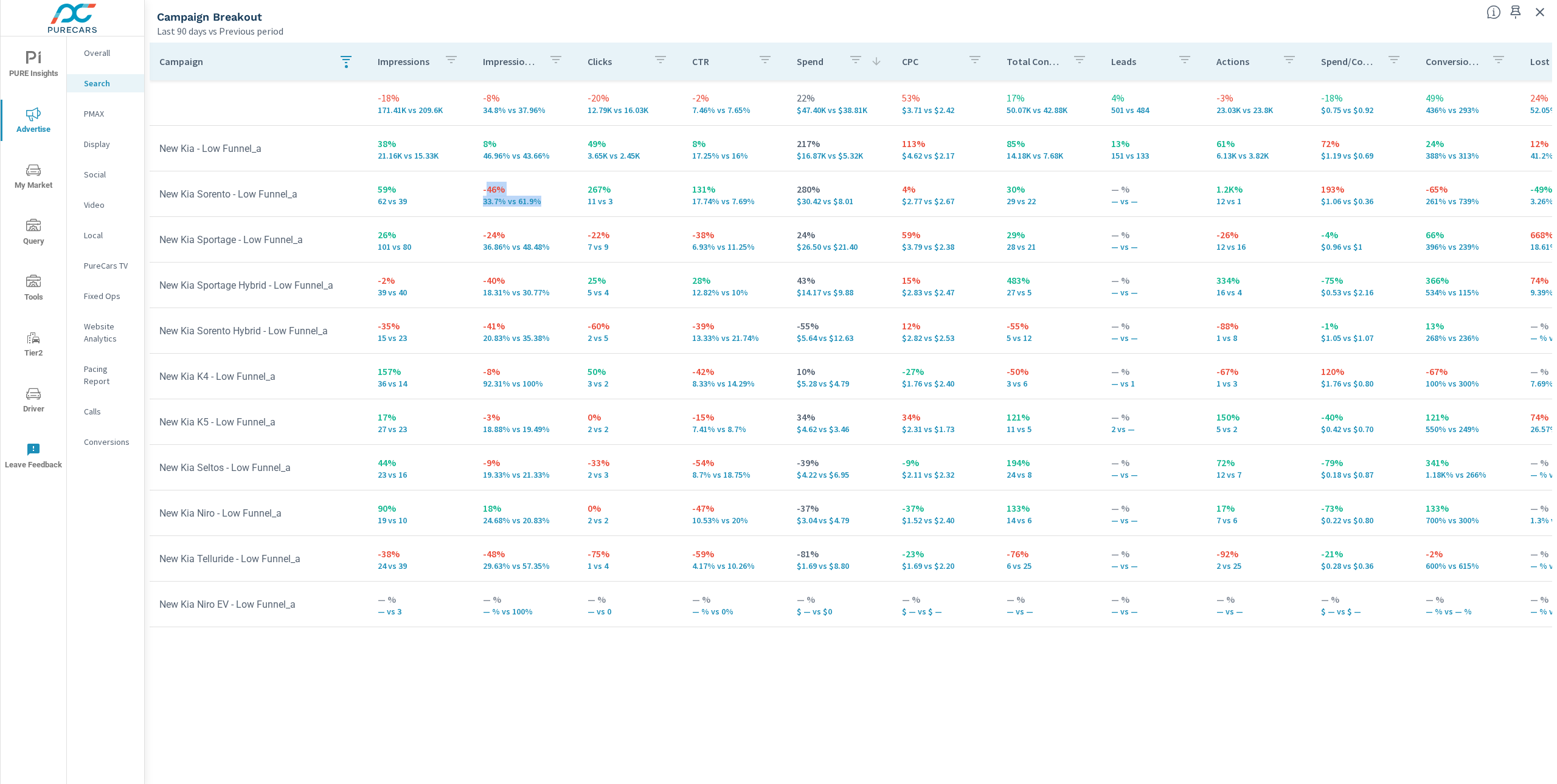
drag, startPoint x: 547, startPoint y: 202, endPoint x: 482, endPoint y: 193, distance: 65.6
click at [483, 193] on div "-46% 33.7% vs 61.9%" at bounding box center [525, 194] width 85 height 25
drag, startPoint x: 397, startPoint y: 198, endPoint x: 368, endPoint y: 203, distance: 29.4
click at [368, 203] on td "59% 62 vs 39" at bounding box center [420, 193] width 104 height 43
drag, startPoint x: 834, startPoint y: 199, endPoint x: 771, endPoint y: 197, distance: 63.0
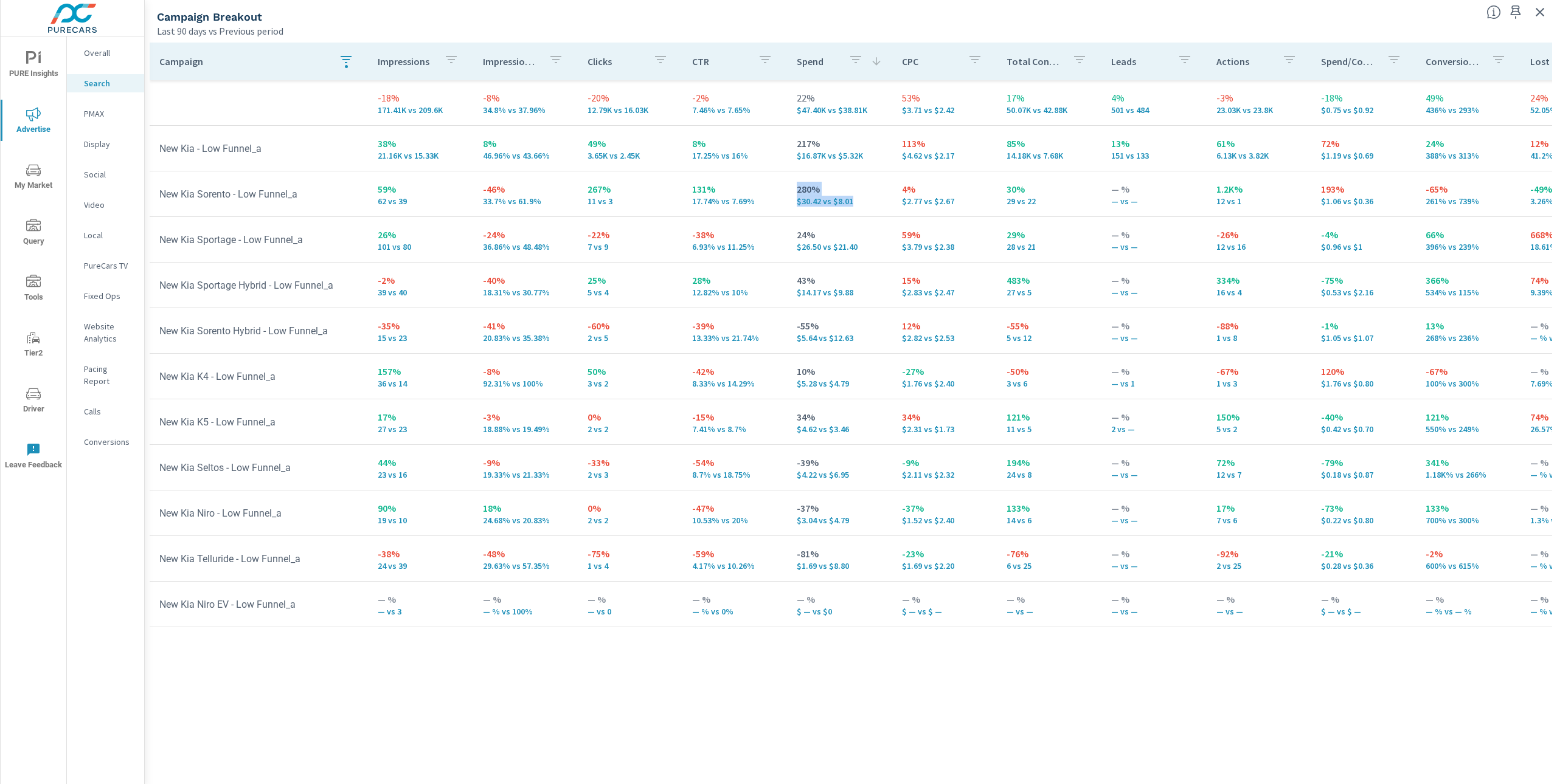
click at [771, 197] on tr "New Kia Sorento - Low Funnel_a 59% 62 vs 39 -46% 33.7% vs 61.9% 267% 11 vs 3 13…" at bounding box center [939, 194] width 1580 height 46
drag, startPoint x: 865, startPoint y: 157, endPoint x: 780, endPoint y: 144, distance: 86.0
click at [787, 144] on td "217% $16.87K vs $5.32K" at bounding box center [839, 149] width 104 height 43
click at [1545, 17] on icon "button" at bounding box center [1540, 12] width 14 height 14
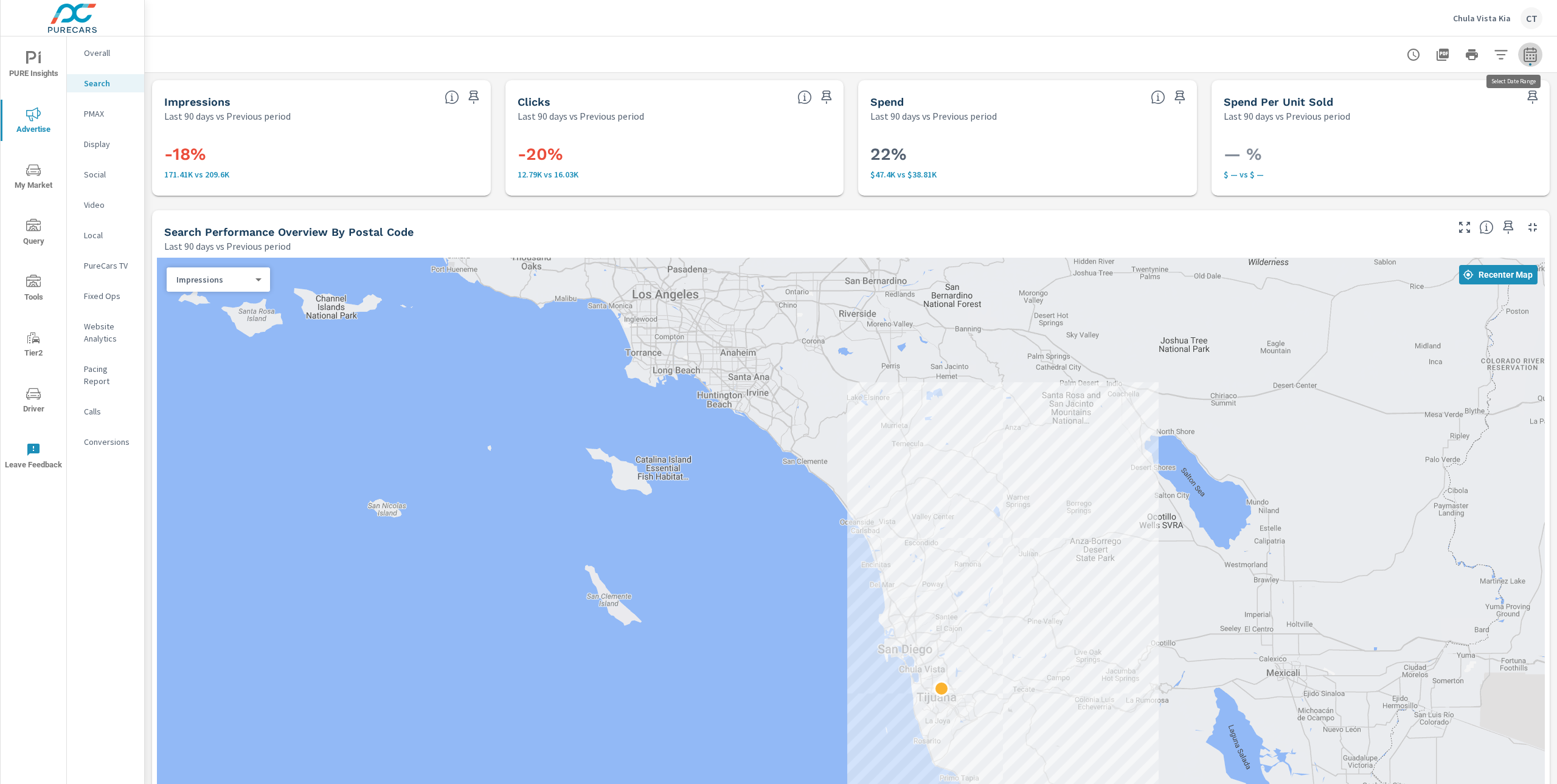
click at [1529, 63] on span "button" at bounding box center [1529, 64] width 2 height 2
select select "Last 90 days"
select select "Previous period"
click at [1444, 100] on select "Custom [DATE] Last week Last 7 days Last 14 days Last 30 days Last 45 days Last…" at bounding box center [1421, 105] width 122 height 25
click at [1360, 93] on select "Custom [DATE] Last week Last 7 days Last 14 days Last 30 days Last 45 days Last…" at bounding box center [1421, 105] width 122 height 25
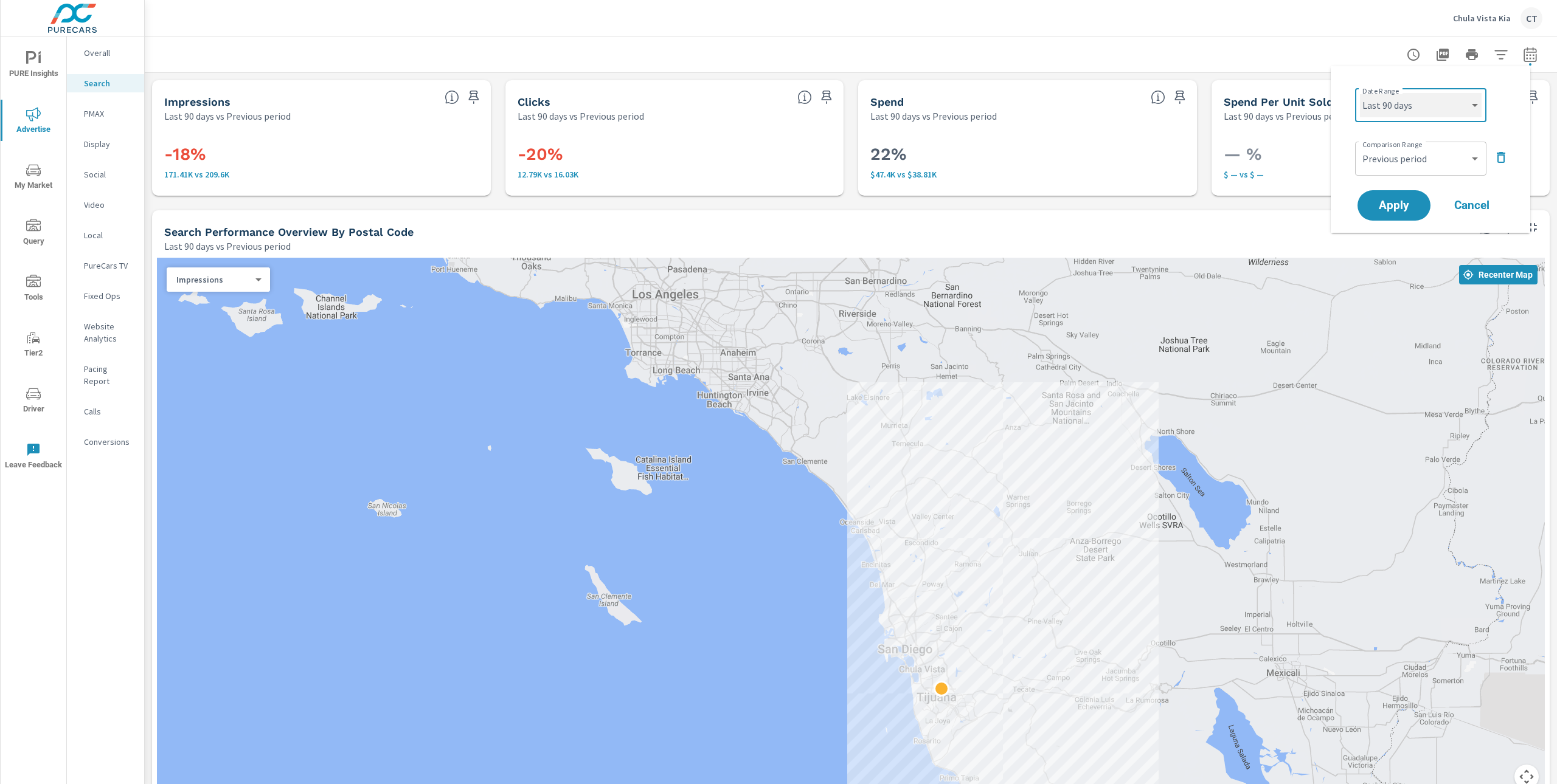
select select "Month to date"
click at [1408, 201] on span "Apply" at bounding box center [1393, 206] width 50 height 12
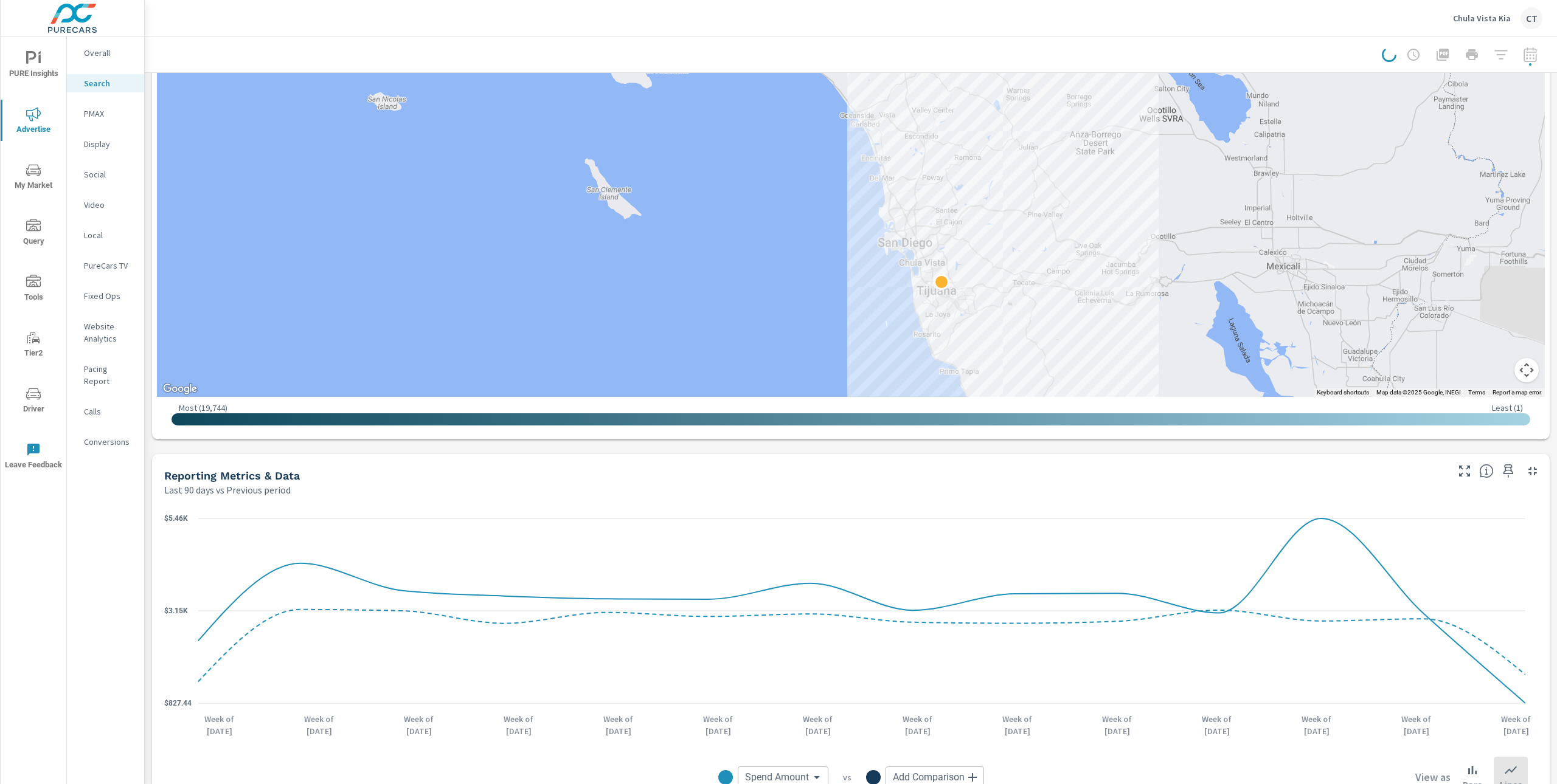
scroll to position [980, 0]
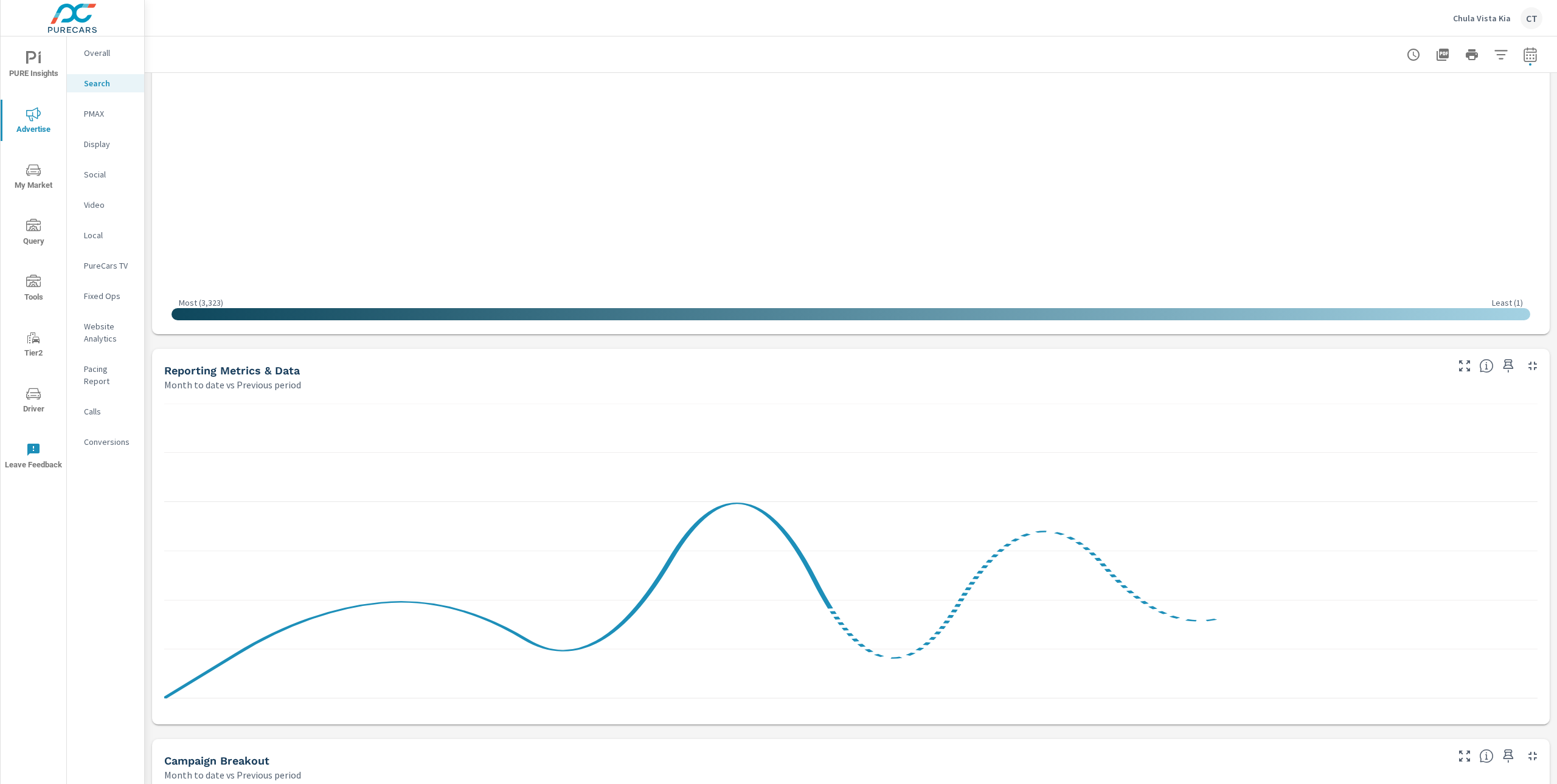
scroll to position [980, 0]
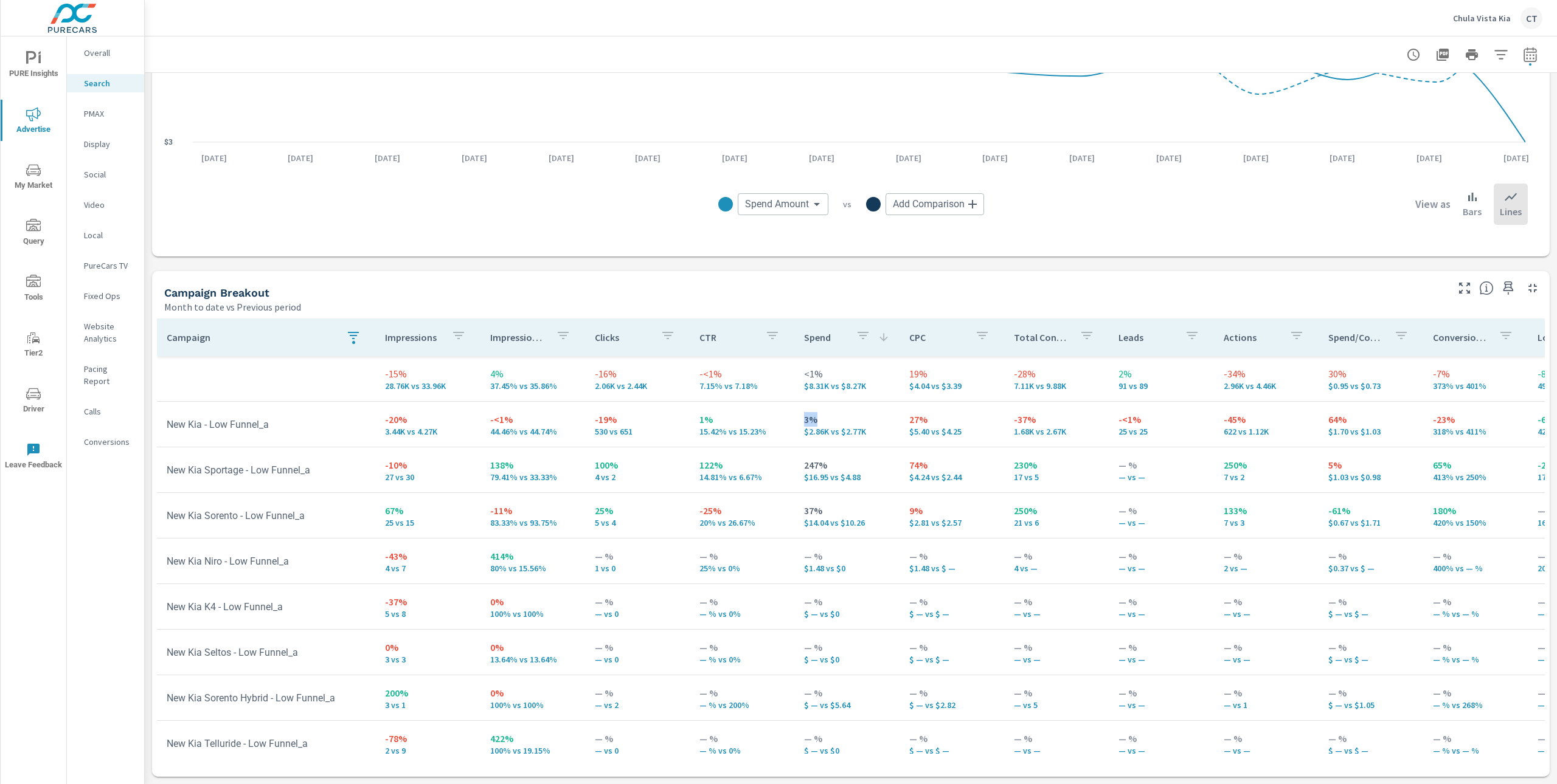
drag, startPoint x: 856, startPoint y: 425, endPoint x: 786, endPoint y: 423, distance: 70.0
click at [794, 424] on td "3% $2.86K vs $2.77K" at bounding box center [847, 424] width 104 height 43
click at [863, 441] on td "3% $2.86K vs $2.77K" at bounding box center [847, 424] width 104 height 43
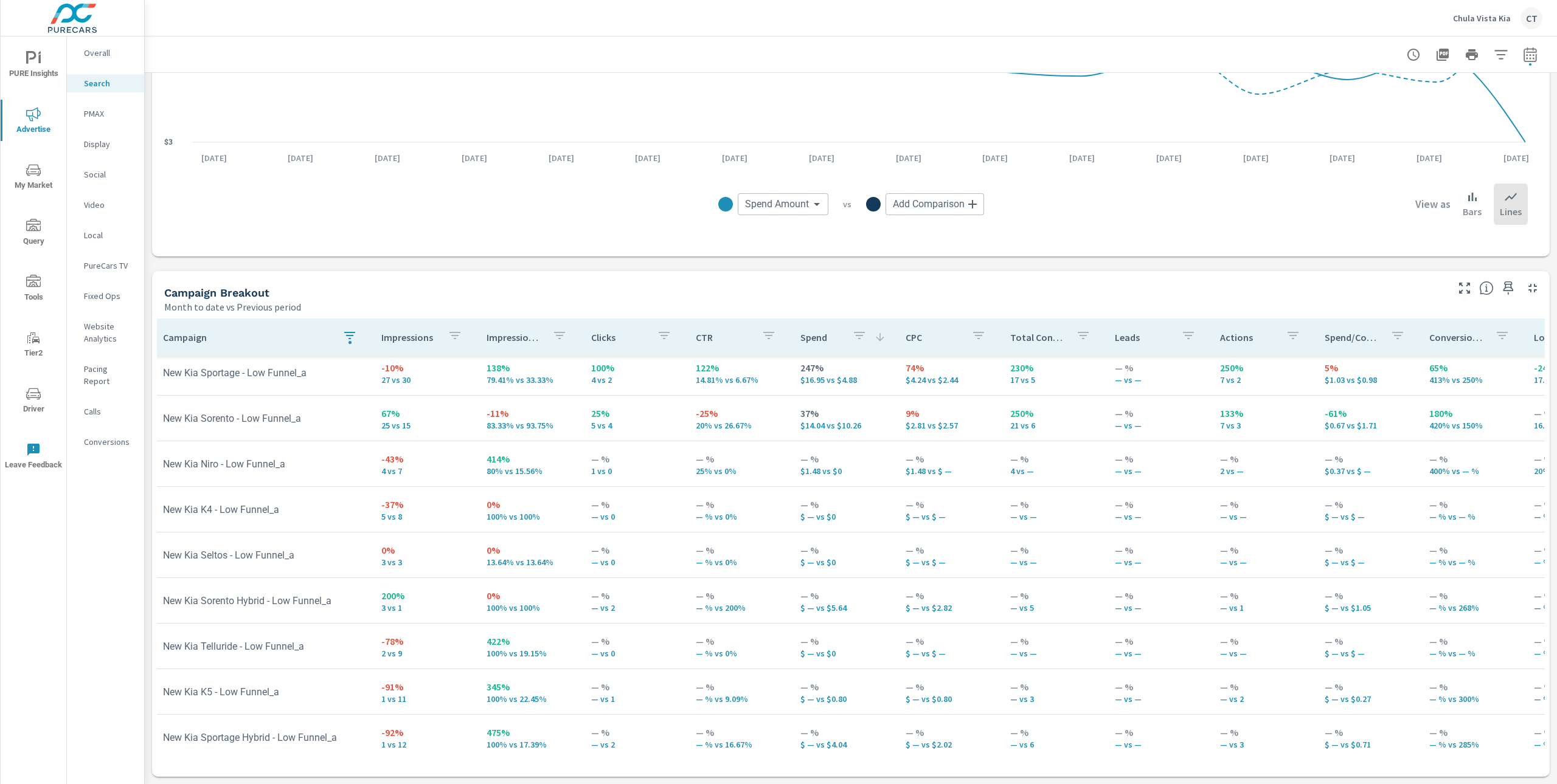
scroll to position [97, 0]
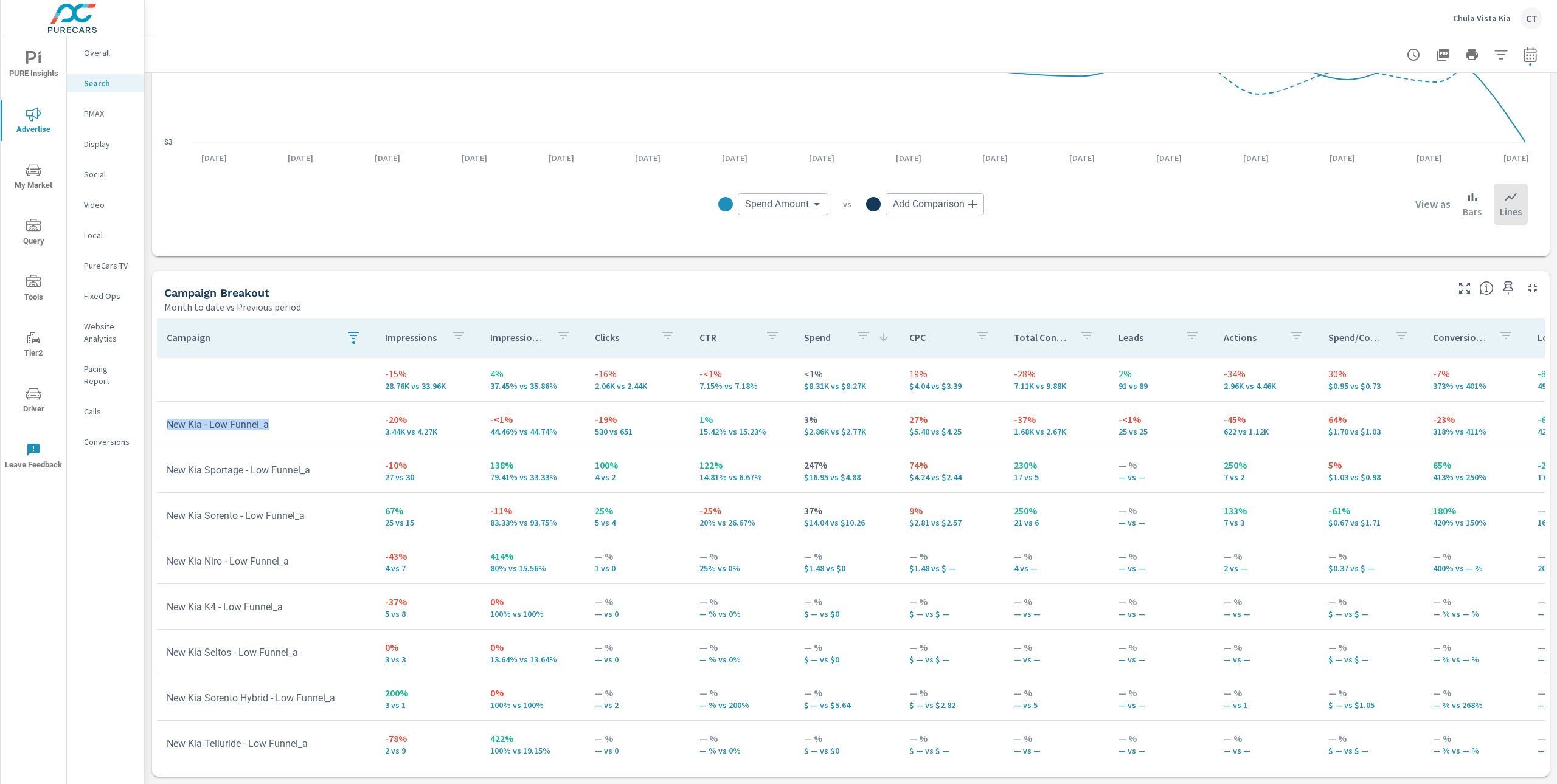
drag, startPoint x: 288, startPoint y: 428, endPoint x: 162, endPoint y: 425, distance: 126.0
click at [162, 425] on td "New Kia - Low Funnel_a" at bounding box center [265, 425] width 218 height 31
click at [353, 339] on icon "button" at bounding box center [353, 335] width 14 height 14
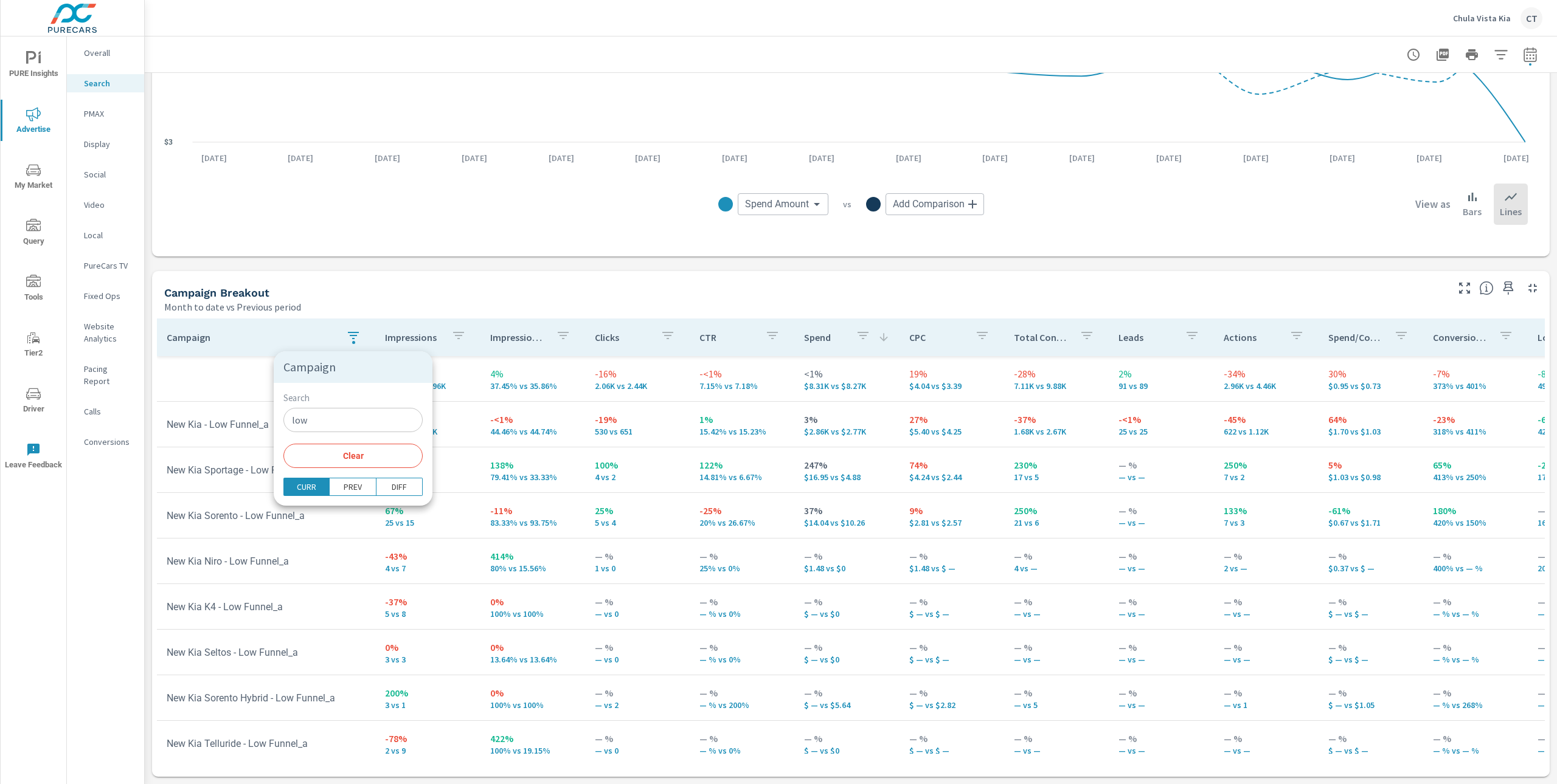
click at [327, 414] on input "low" at bounding box center [353, 420] width 139 height 25
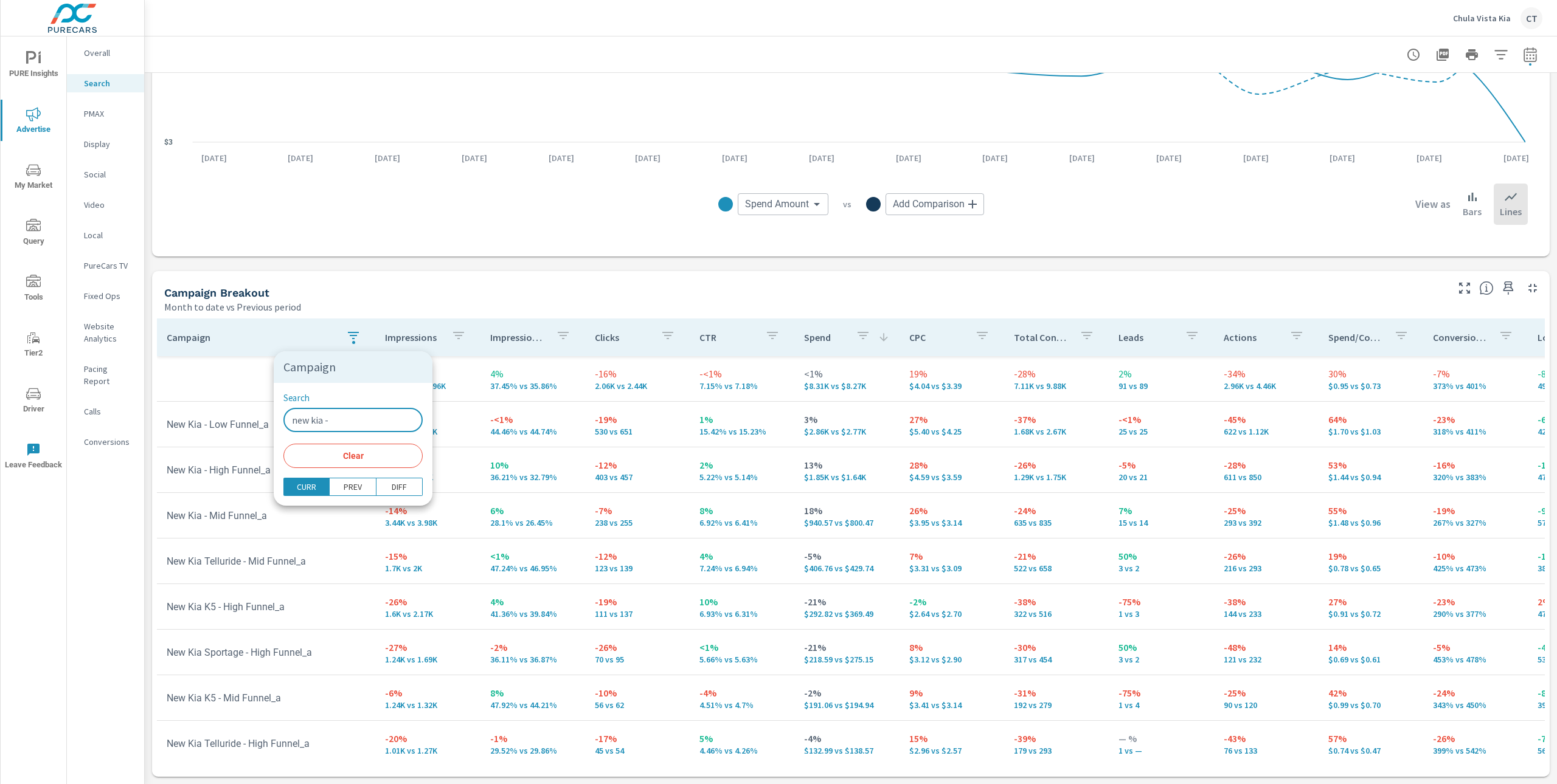
type input "new kia -"
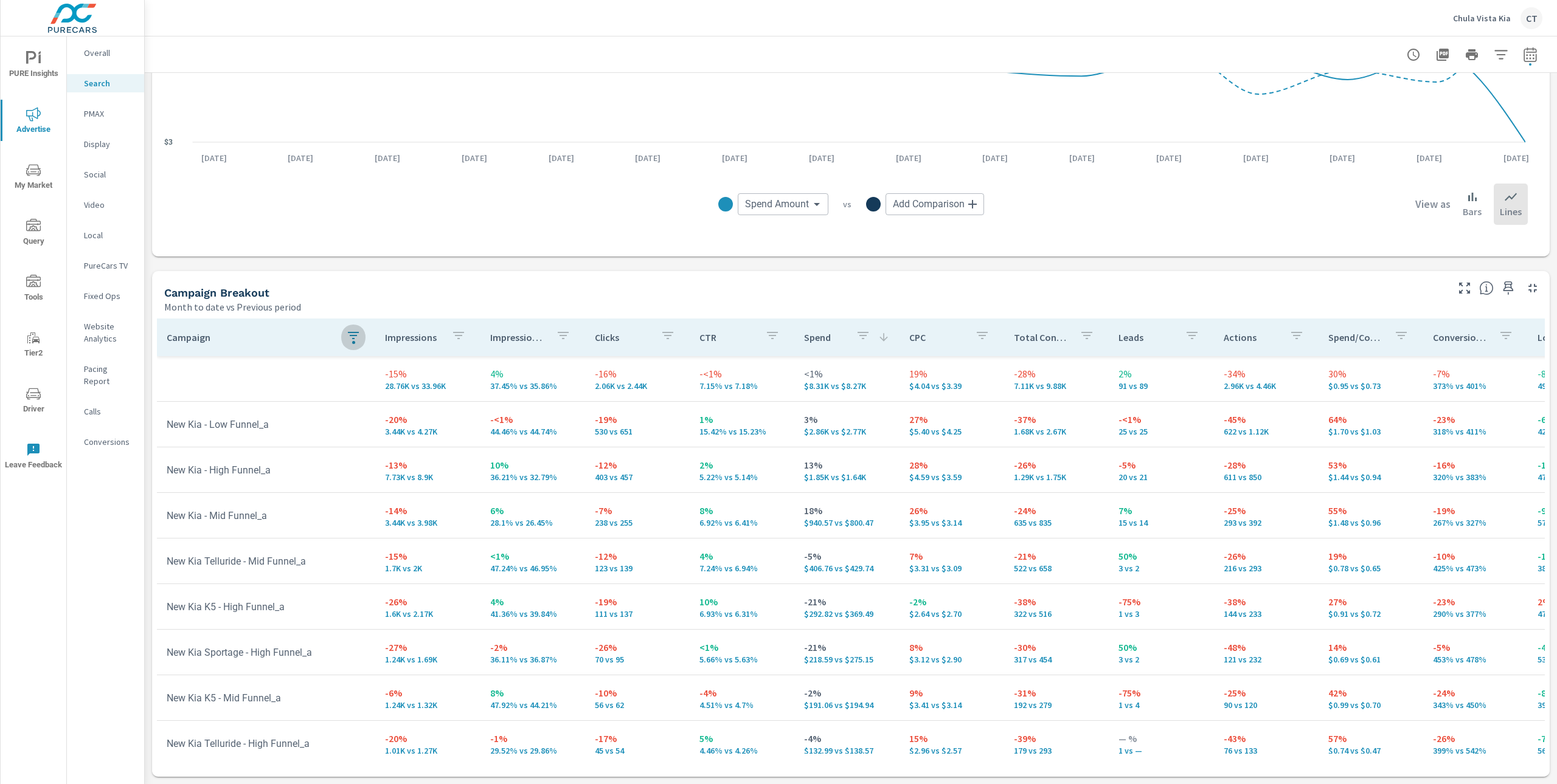
click at [353, 337] on icon "button" at bounding box center [353, 335] width 14 height 14
click at [354, 421] on input "new kia -" at bounding box center [353, 420] width 139 height 25
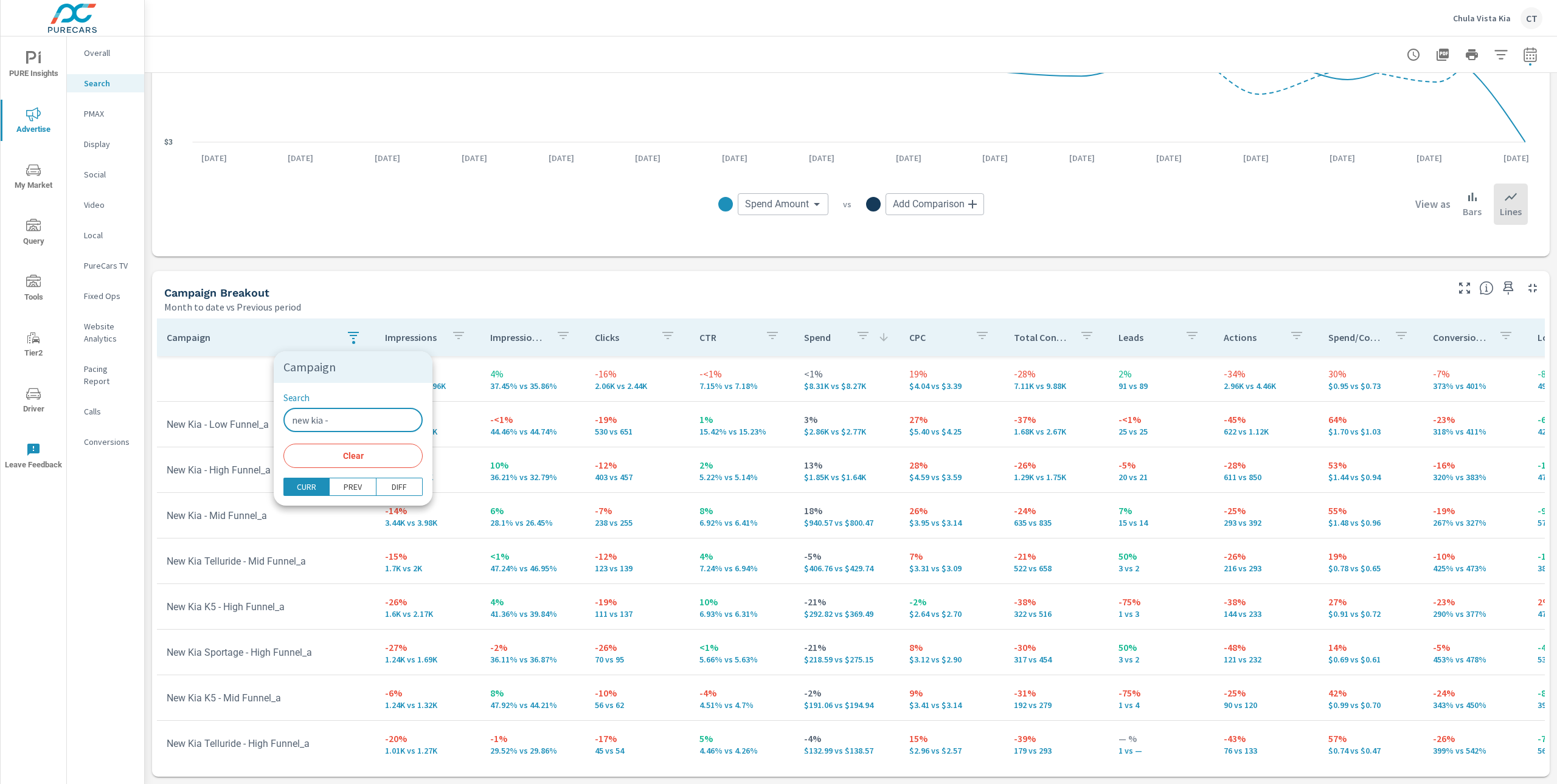
type input "new kia -"
click at [431, 288] on div at bounding box center [778, 392] width 1557 height 784
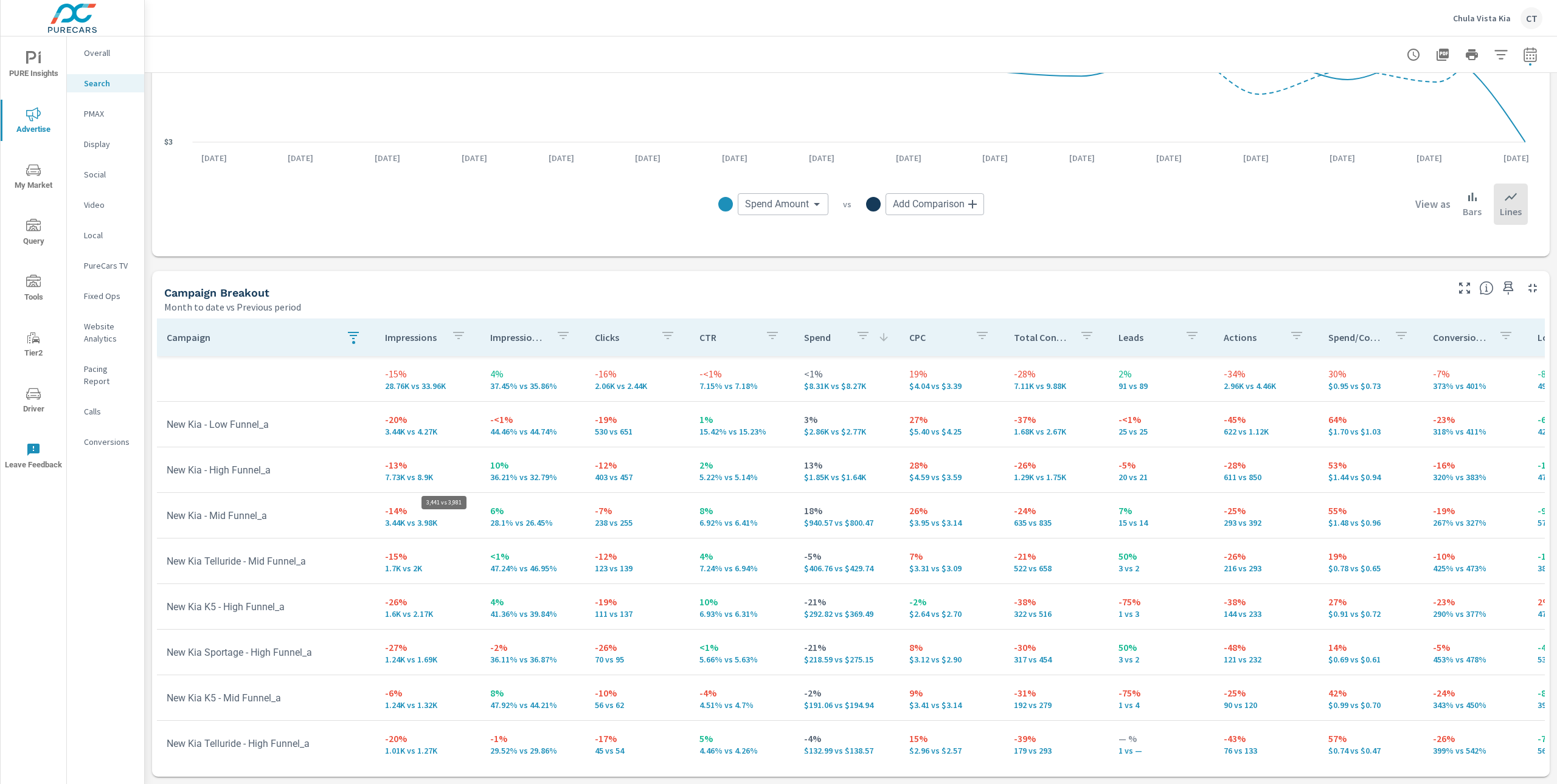
click at [441, 519] on p "3.44K vs 3.98K" at bounding box center [427, 522] width 85 height 9
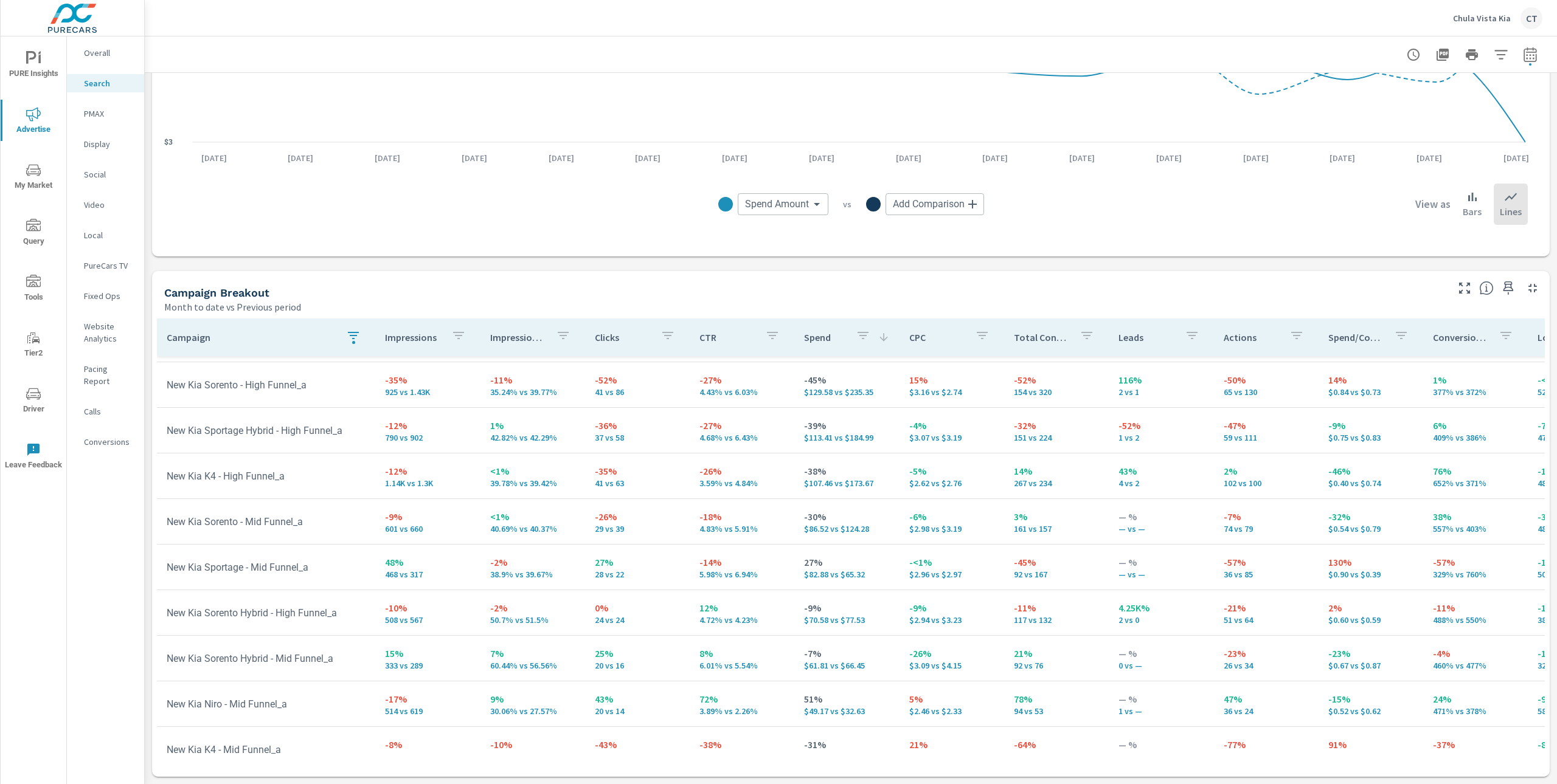
scroll to position [263, 0]
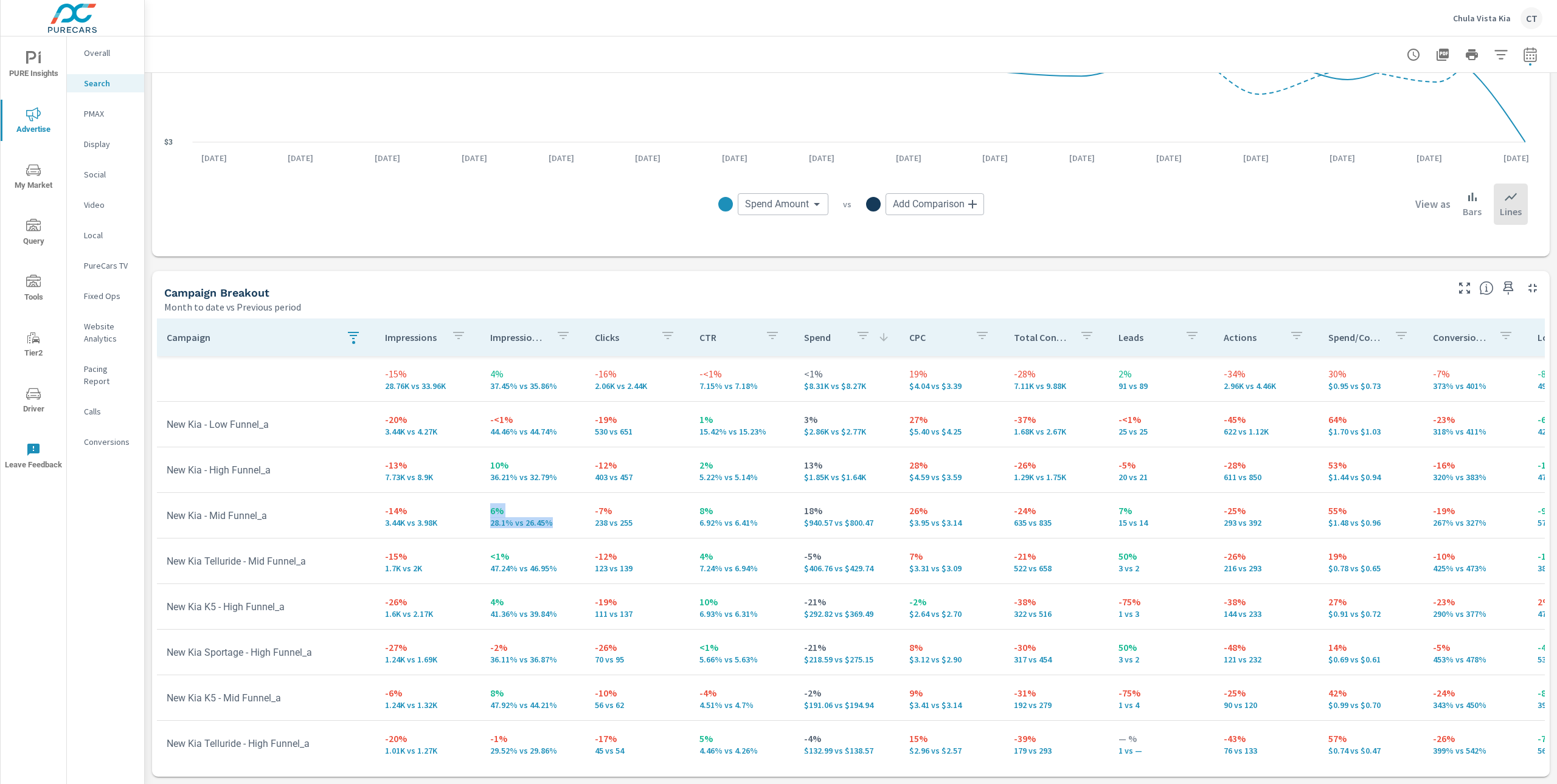
drag, startPoint x: 560, startPoint y: 525, endPoint x: 478, endPoint y: 516, distance: 82.5
click at [481, 516] on td "6% 28.1% vs 26.45%" at bounding box center [533, 515] width 104 height 43
click at [561, 481] on p "36.21% vs 32.79%" at bounding box center [532, 477] width 85 height 9
drag, startPoint x: 554, startPoint y: 479, endPoint x: 481, endPoint y: 466, distance: 74.1
click at [482, 468] on td "10% 36.21% vs 32.79%" at bounding box center [533, 470] width 104 height 43
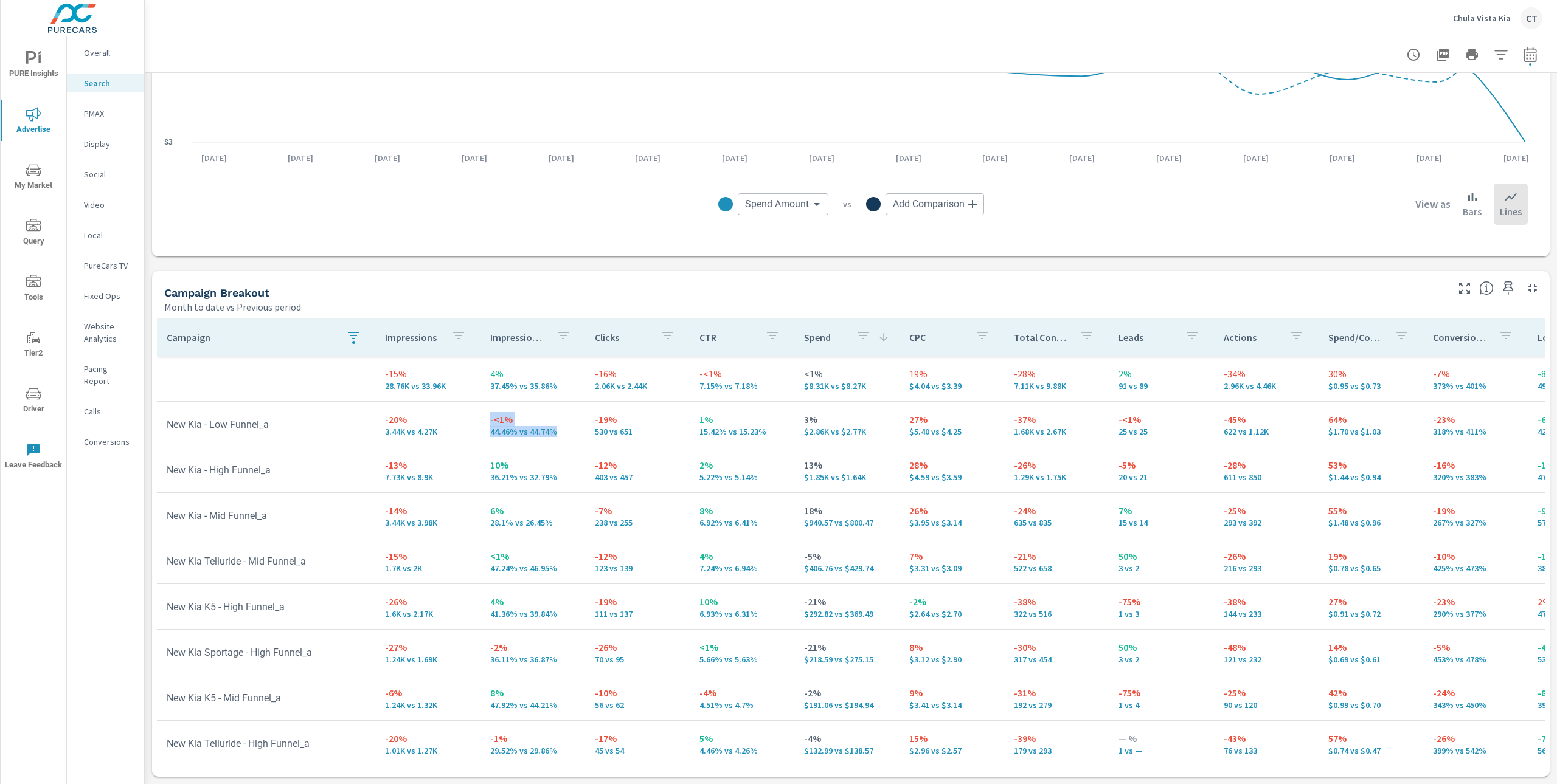
drag, startPoint x: 557, startPoint y: 431, endPoint x: 485, endPoint y: 422, distance: 72.6
click at [485, 422] on td "-<1% 44.46% vs 44.74%" at bounding box center [533, 424] width 104 height 43
click at [561, 473] on p "36.21% vs 32.79%" at bounding box center [532, 477] width 85 height 9
drag, startPoint x: 551, startPoint y: 522, endPoint x: 489, endPoint y: 538, distance: 64.0
click at [481, 524] on td "6% 28.1% vs 26.45%" at bounding box center [533, 515] width 104 height 43
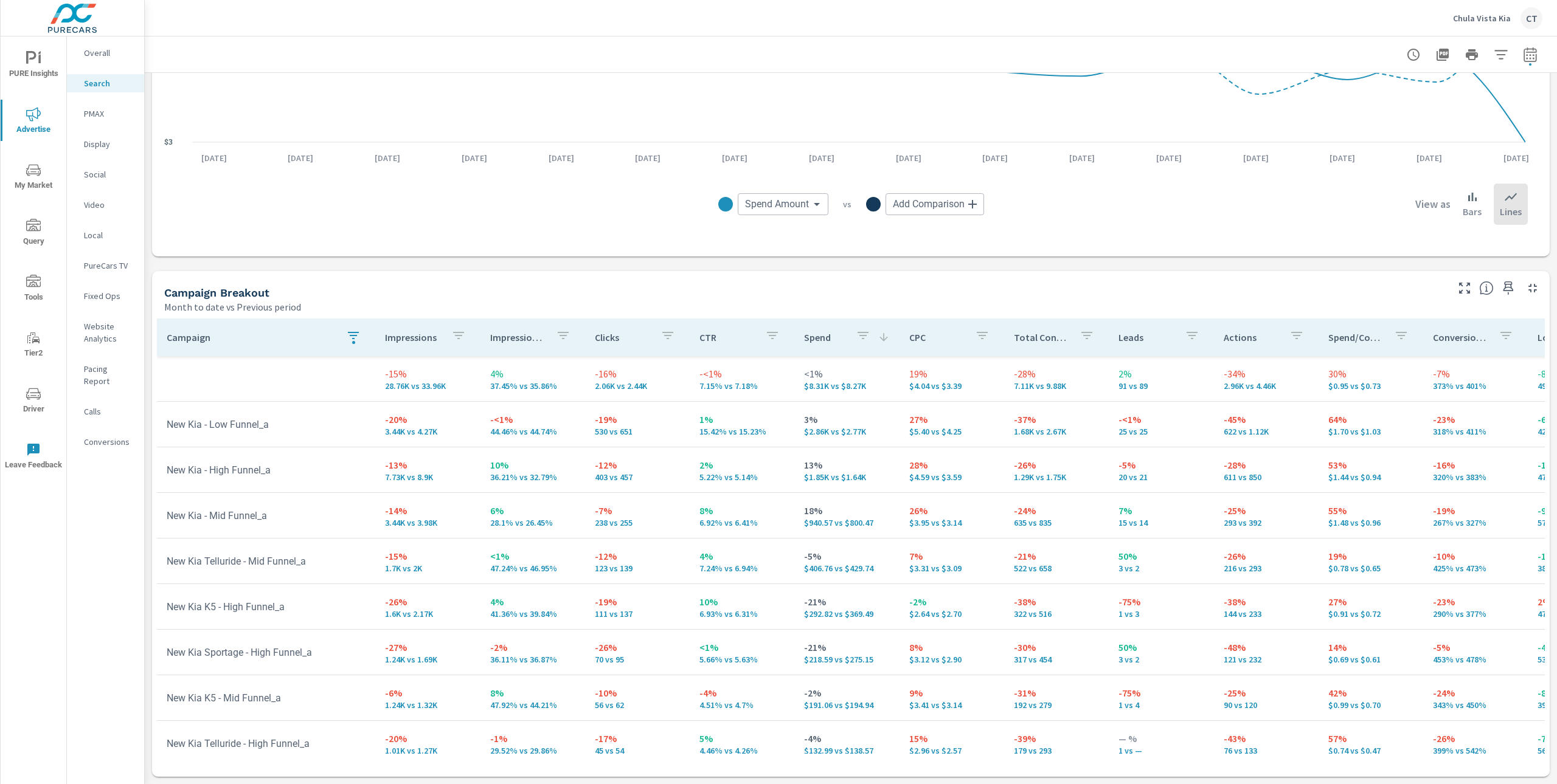
click at [547, 473] on p "36.21% vs 32.79%" at bounding box center [532, 477] width 85 height 9
drag, startPoint x: 565, startPoint y: 475, endPoint x: 486, endPoint y: 478, distance: 79.1
click at [484, 467] on td "10% 36.21% vs 32.79%" at bounding box center [533, 470] width 104 height 43
drag, startPoint x: 433, startPoint y: 477, endPoint x: 381, endPoint y: 478, distance: 52.0
click at [385, 478] on p "7.73K vs 8.9K" at bounding box center [427, 477] width 85 height 9
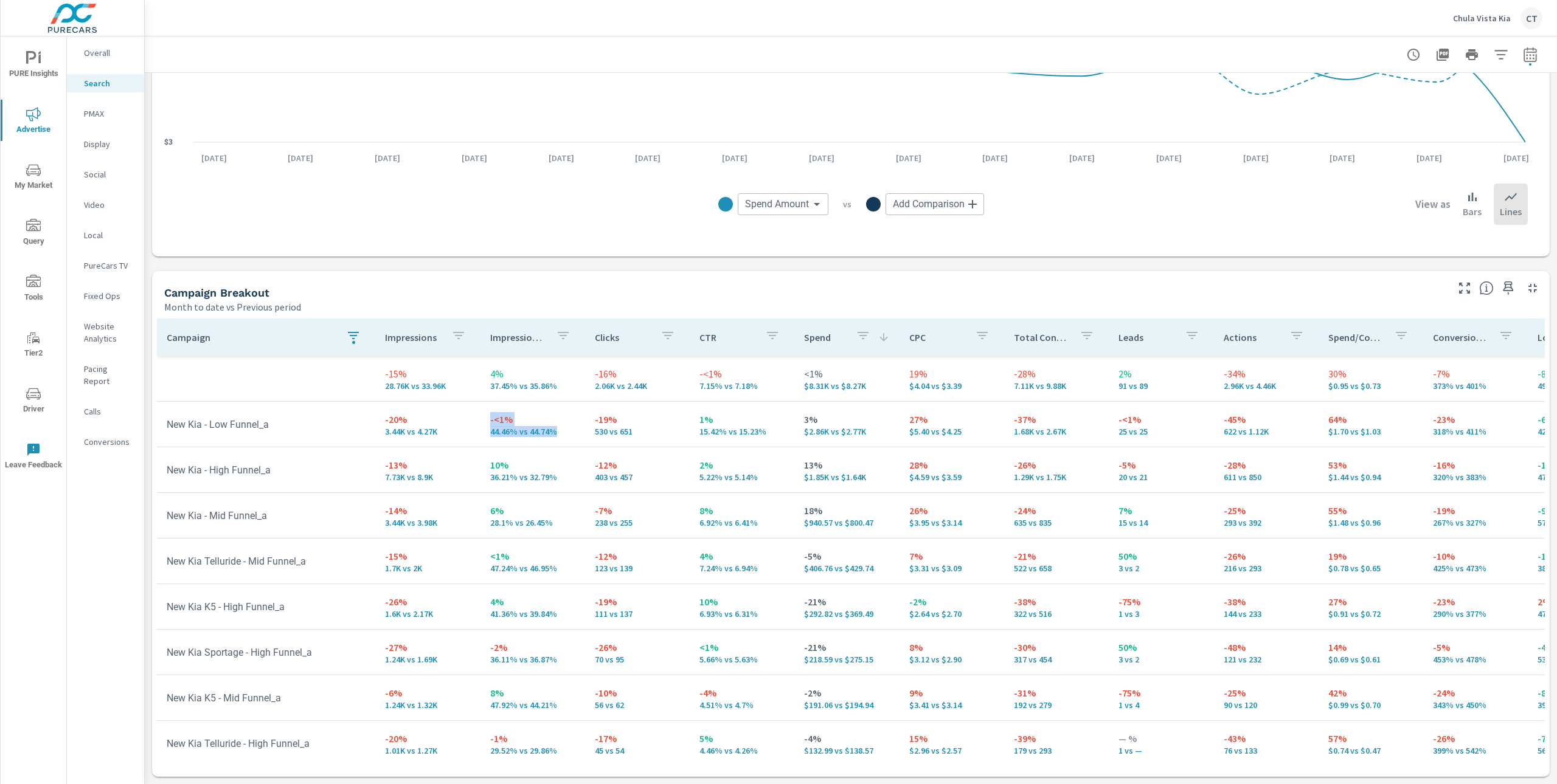
drag, startPoint x: 556, startPoint y: 428, endPoint x: 480, endPoint y: 418, distance: 76.7
click at [481, 418] on td "-<1% 44.46% vs 44.74%" at bounding box center [533, 424] width 104 height 43
drag, startPoint x: 1142, startPoint y: 433, endPoint x: 1105, endPoint y: 430, distance: 37.1
click at [1108, 430] on td "-<1% 25 vs 25" at bounding box center [1161, 424] width 104 height 43
click at [293, 420] on td "New Kia - Low Funnel_a" at bounding box center [265, 425] width 218 height 31
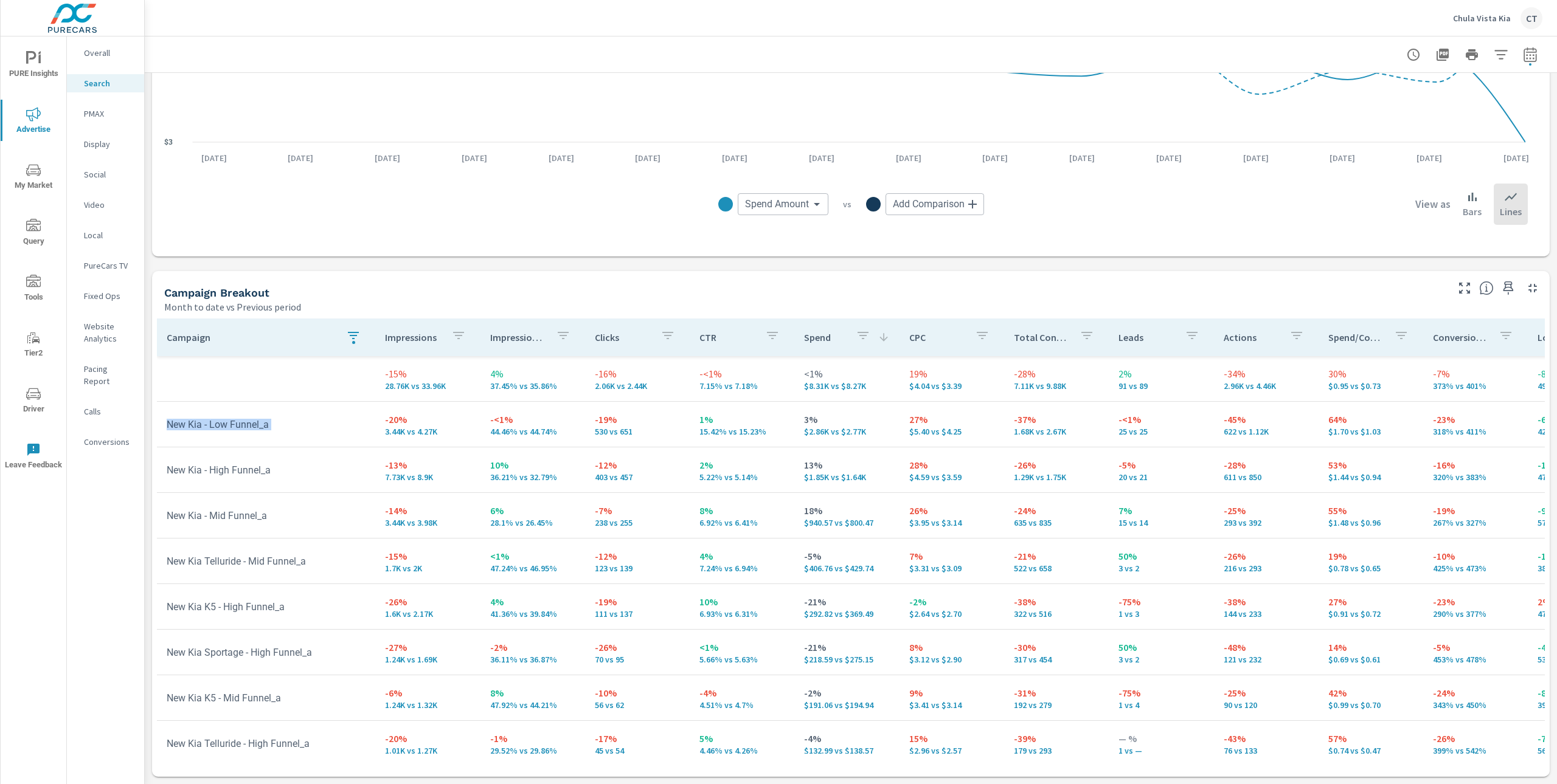
drag, startPoint x: 292, startPoint y: 421, endPoint x: 160, endPoint y: 421, distance: 132.0
click at [159, 422] on td "New Kia - Low Funnel_a" at bounding box center [265, 425] width 218 height 31
click at [288, 472] on td "New Kia - High Funnel_a" at bounding box center [265, 470] width 218 height 31
drag, startPoint x: 244, startPoint y: 470, endPoint x: 293, endPoint y: 481, distance: 50.2
click at [246, 470] on td "New Kia - High Funnel_a" at bounding box center [265, 470] width 218 height 31
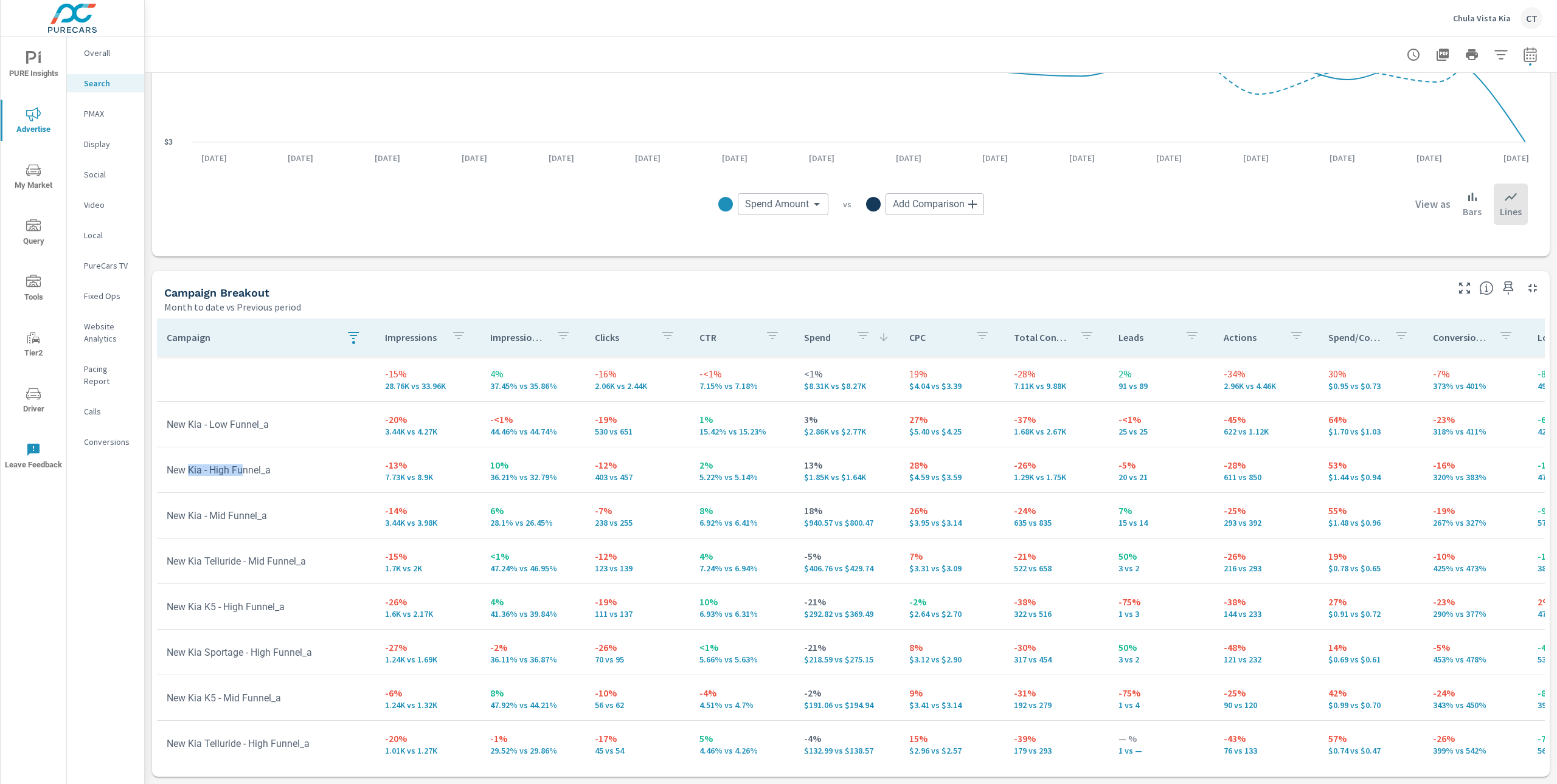
drag, startPoint x: 223, startPoint y: 473, endPoint x: 180, endPoint y: 474, distance: 43.0
click at [183, 475] on td "New Kia - High Funnel_a" at bounding box center [265, 470] width 218 height 31
click at [312, 478] on td "New Kia - High Funnel_a" at bounding box center [265, 470] width 218 height 31
drag, startPoint x: 553, startPoint y: 528, endPoint x: 472, endPoint y: 515, distance: 82.0
click at [471, 516] on tr "New Kia - Mid Funnel_a -14% 3.44K vs 3.98K 6% 28.1% vs 26.45% -7% 238 vs 255 8%…" at bounding box center [947, 515] width 1580 height 46
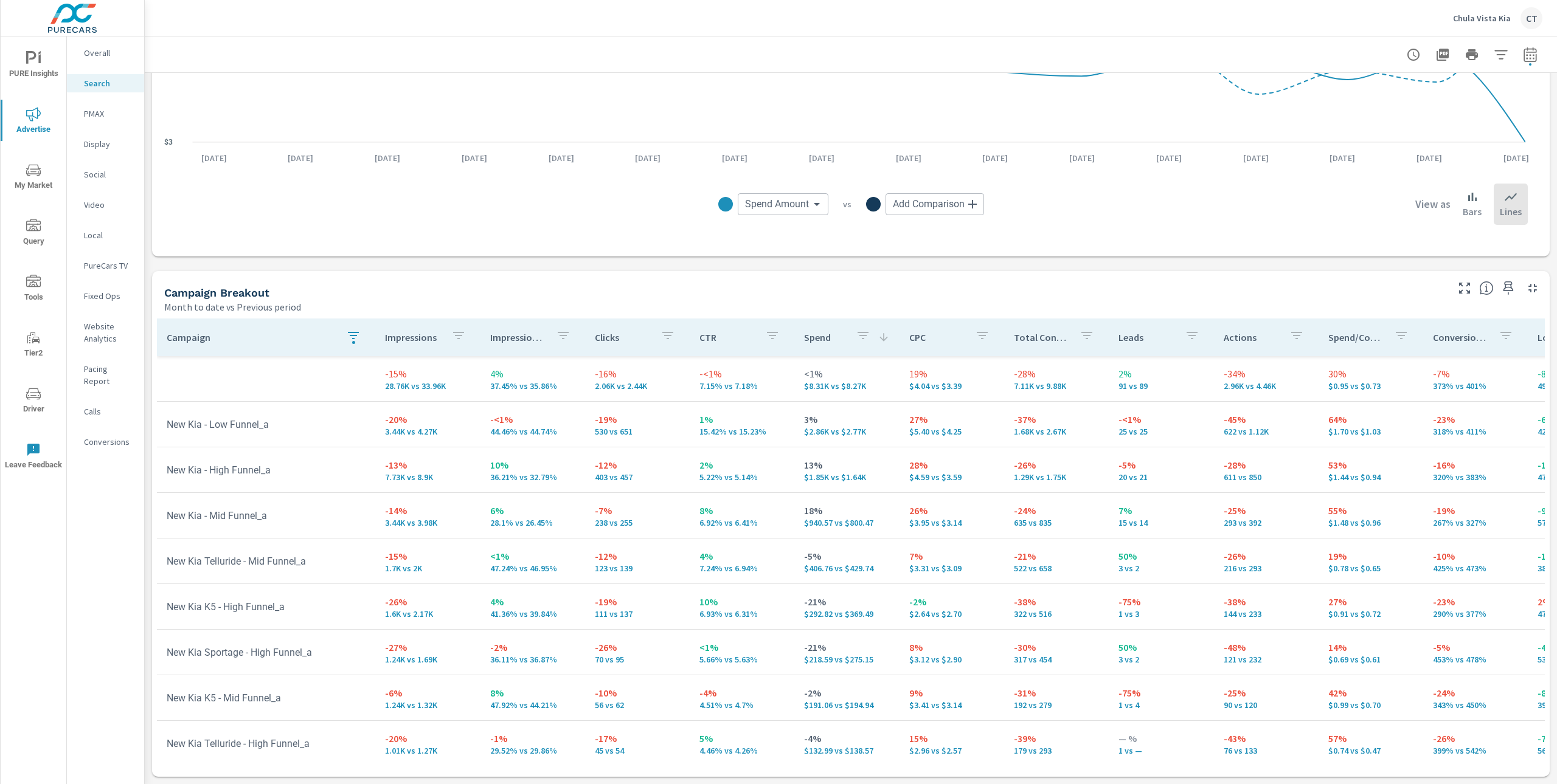
click at [523, 478] on p "36.21% vs 32.79%" at bounding box center [532, 477] width 85 height 9
drag, startPoint x: 556, startPoint y: 425, endPoint x: 478, endPoint y: 425, distance: 78.0
click at [481, 425] on td "-<1% 44.46% vs 44.74%" at bounding box center [533, 424] width 104 height 43
drag, startPoint x: 481, startPoint y: 427, endPoint x: 558, endPoint y: 436, distance: 77.5
click at [558, 436] on td "-<1% 44.46% vs 44.74%" at bounding box center [533, 424] width 104 height 43
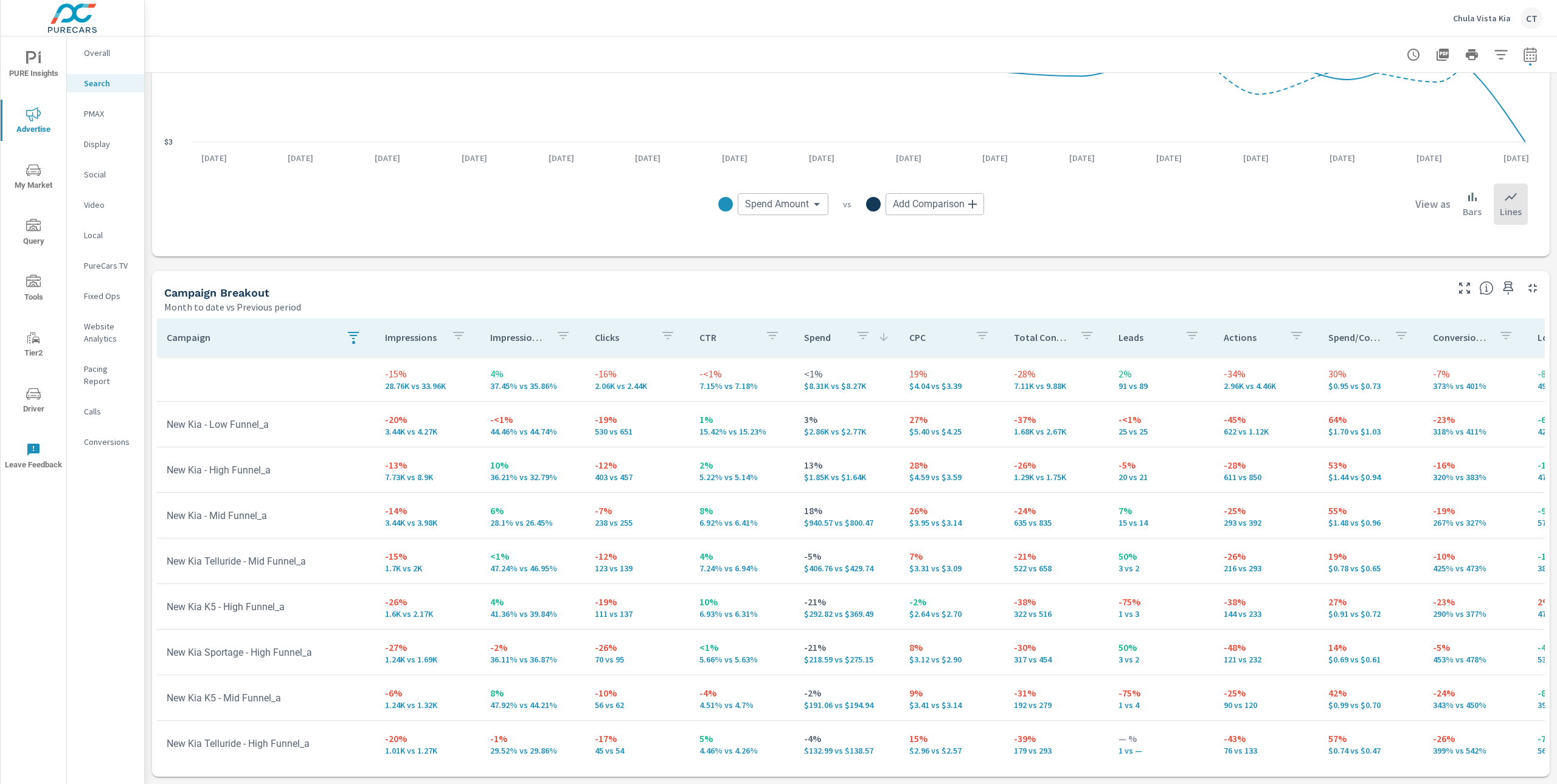
click at [900, 430] on td "27% $5.40 vs $4.25" at bounding box center [952, 424] width 104 height 43
click at [900, 430] on td "27% $5.40 vs $4.25" at bounding box center [952, 424] width 104 height 43
drag, startPoint x: 899, startPoint y: 431, endPoint x: 946, endPoint y: 429, distance: 47.0
click at [946, 428] on p "$5.40 vs $4.25" at bounding box center [951, 431] width 85 height 9
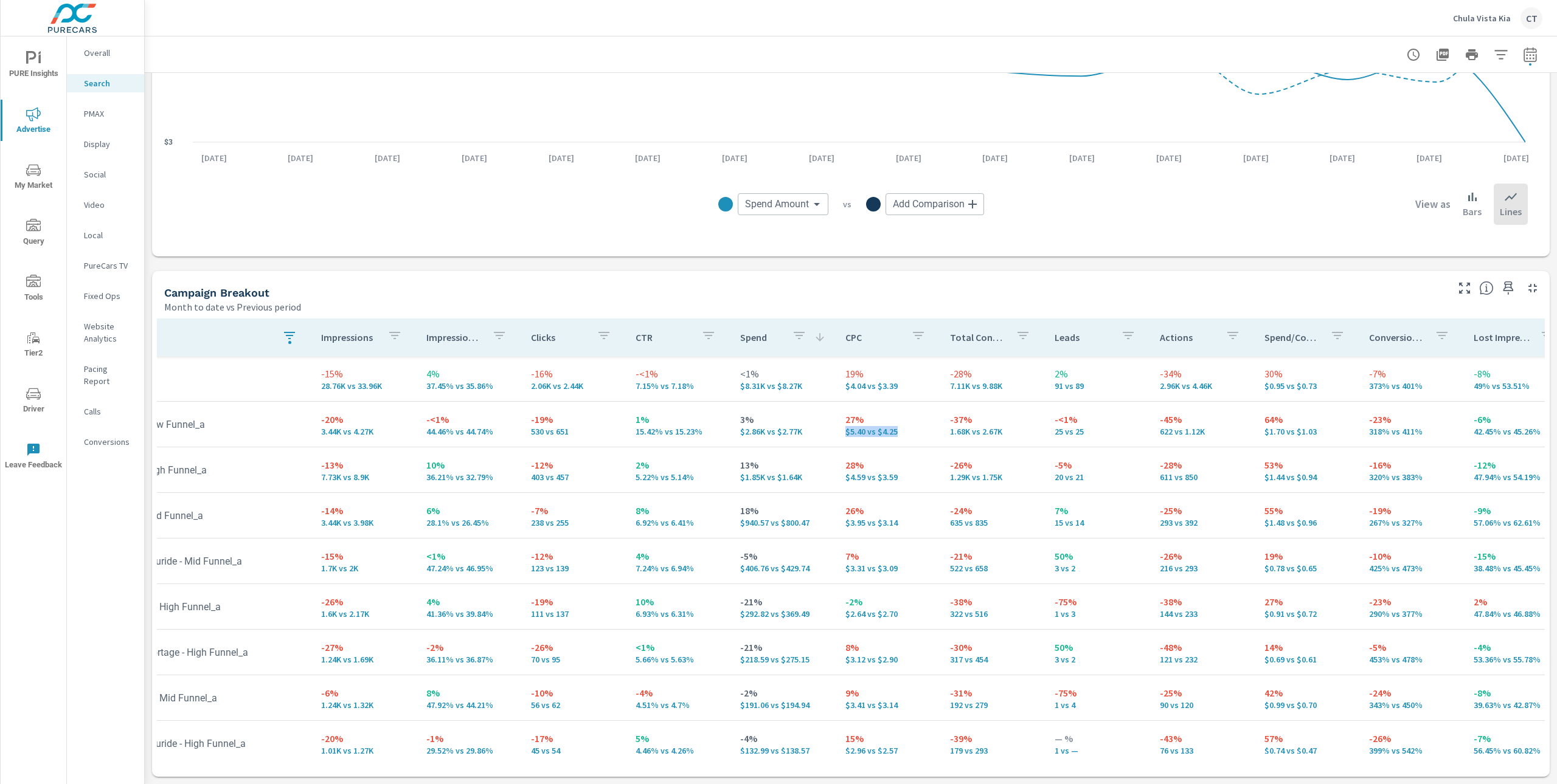
scroll to position [0, 198]
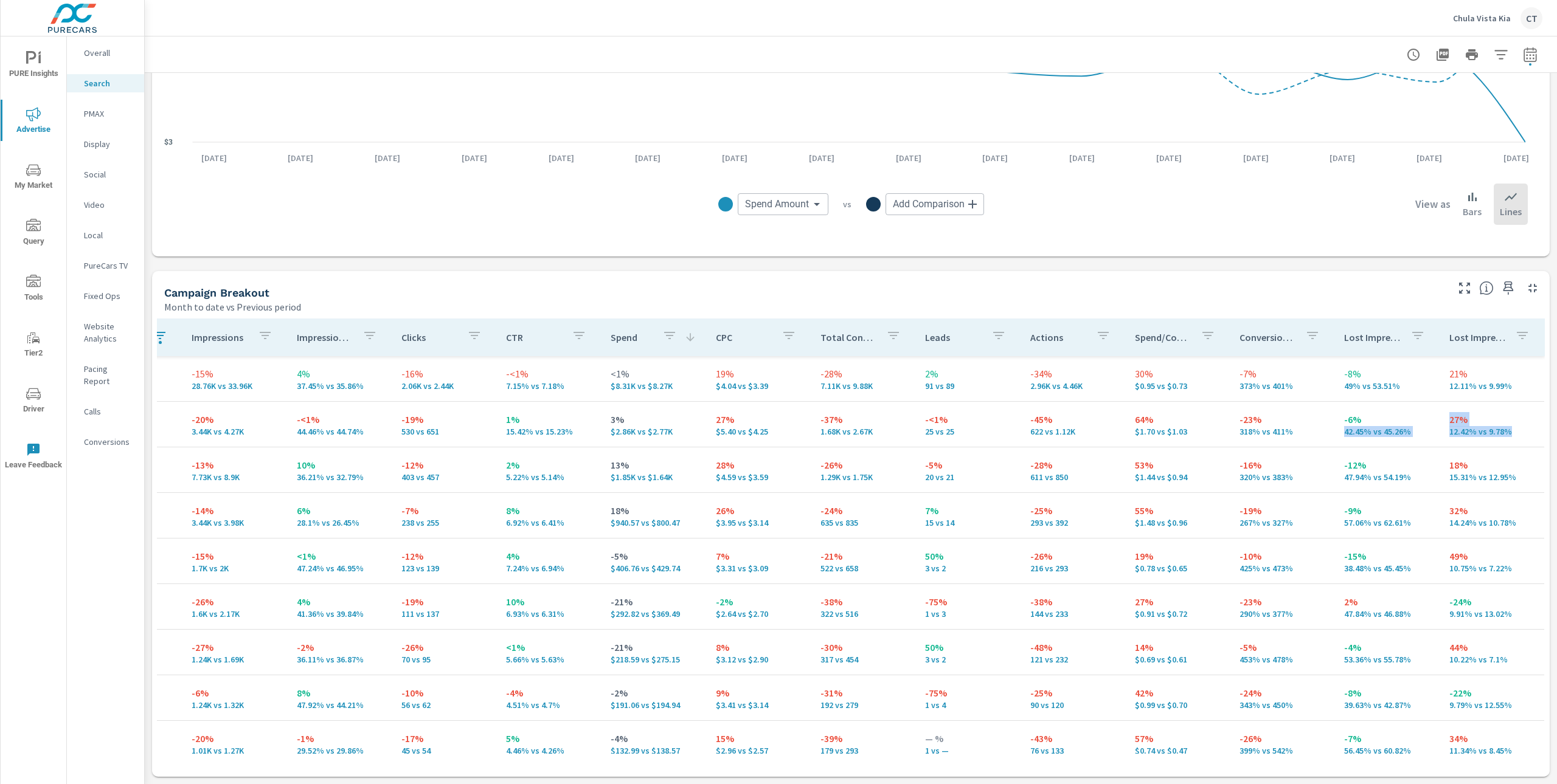
drag, startPoint x: 1486, startPoint y: 428, endPoint x: 1412, endPoint y: 425, distance: 74.1
click at [1412, 425] on tr "New Kia - Low Funnel_a -20% 3.44K vs 4.27K -<1% 44.46% vs 44.74% -19% 530 vs 65…" at bounding box center [754, 425] width 1580 height 46
click at [1449, 428] on p "12.42% vs 9.78%" at bounding box center [1491, 431] width 85 height 9
drag, startPoint x: 1492, startPoint y: 430, endPoint x: 1424, endPoint y: 414, distance: 69.9
click at [1440, 414] on td "27% 12.42% vs 9.78%" at bounding box center [1492, 424] width 104 height 43
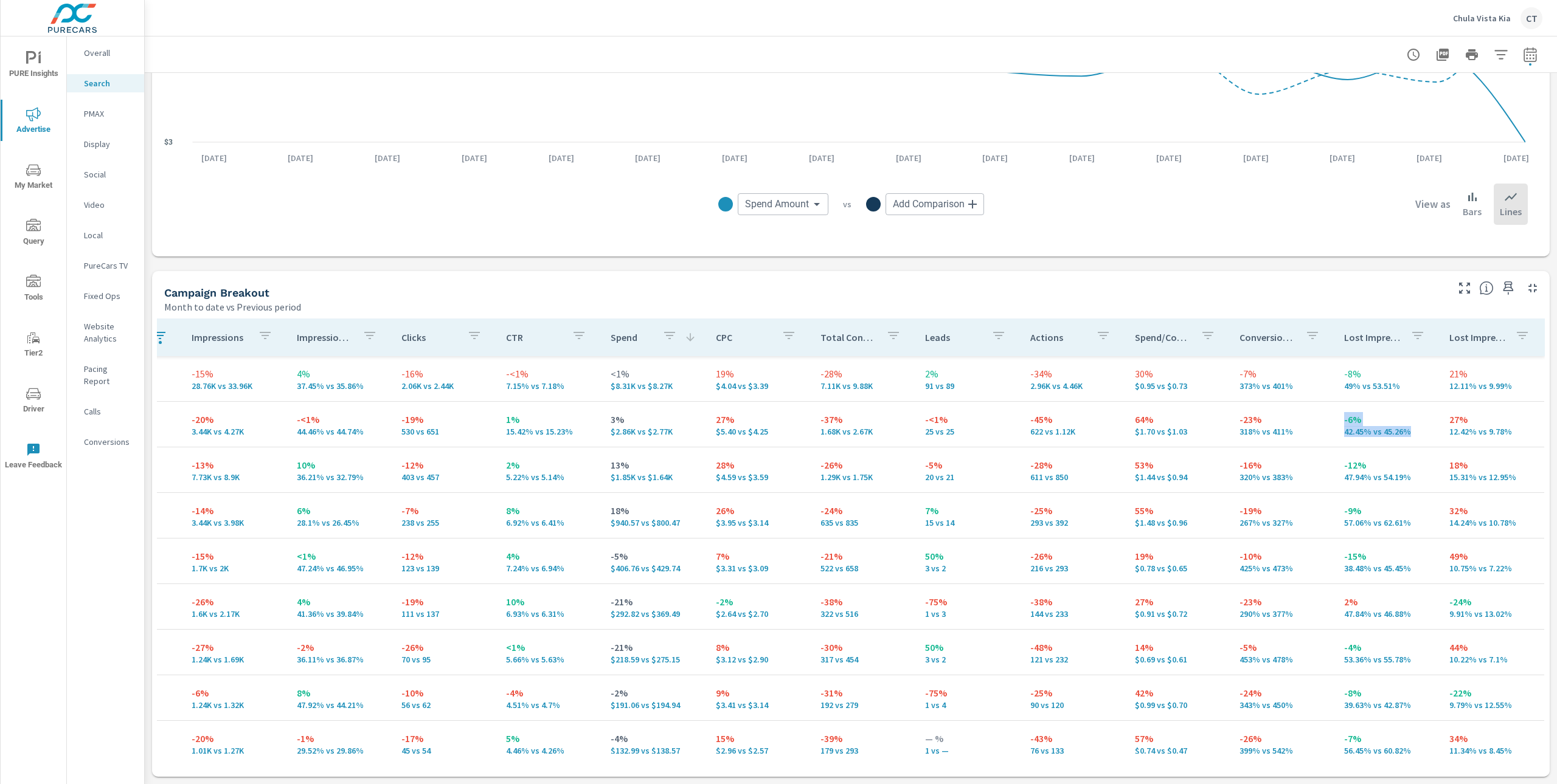
drag, startPoint x: 1369, startPoint y: 424, endPoint x: 1319, endPoint y: 419, distance: 50.2
click at [1334, 419] on td "-6% 42.45% vs 45.26%" at bounding box center [1387, 424] width 104 height 43
drag, startPoint x: 1497, startPoint y: 434, endPoint x: 1424, endPoint y: 419, distance: 74.5
click at [1440, 419] on td "27% 12.42% vs 9.78%" at bounding box center [1492, 424] width 104 height 43
drag, startPoint x: 758, startPoint y: 434, endPoint x: 704, endPoint y: 419, distance: 56.0
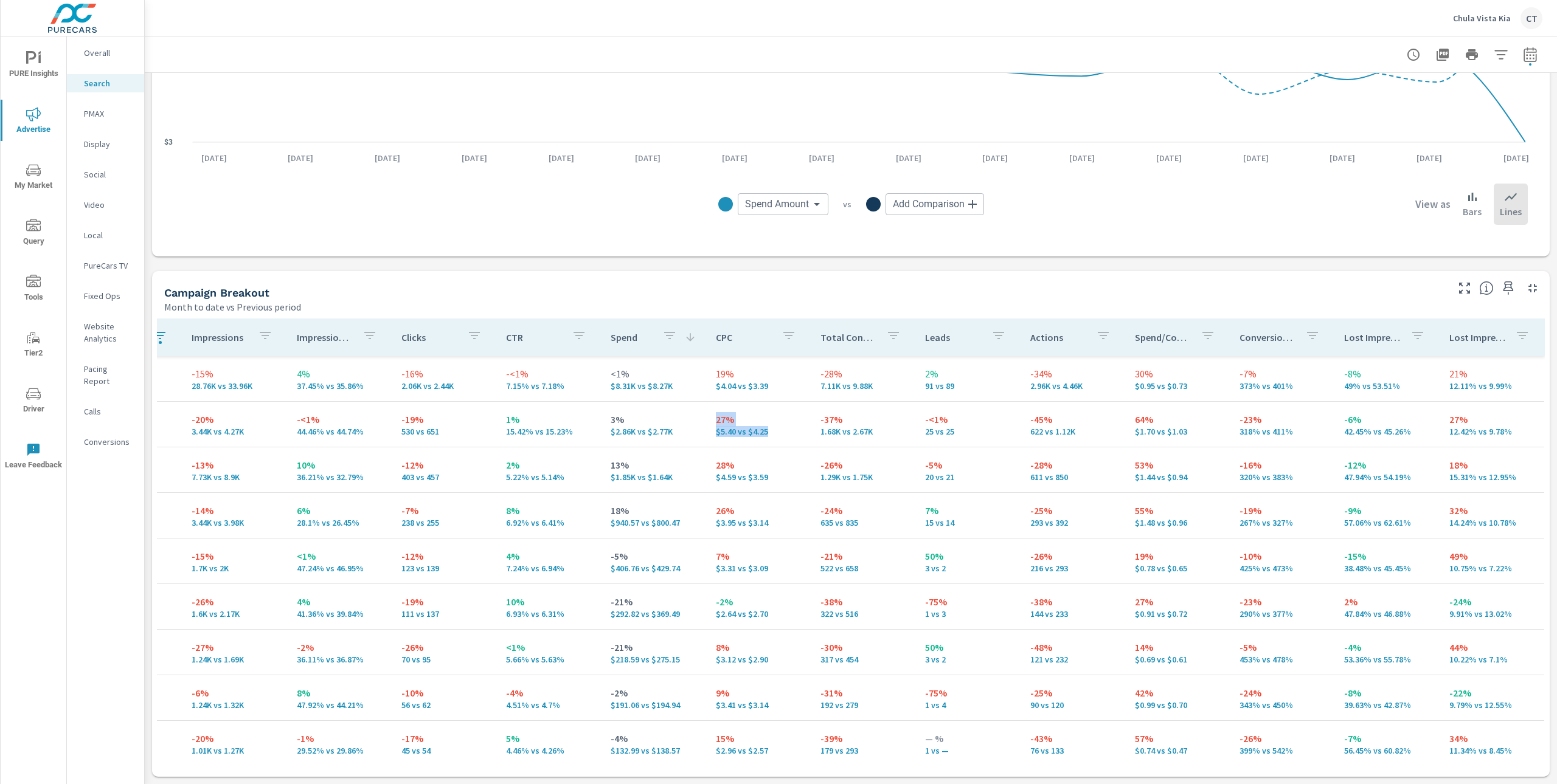
click at [706, 421] on td "27% $5.40 vs $4.25" at bounding box center [758, 424] width 104 height 43
click at [1361, 413] on p "-6%" at bounding box center [1386, 420] width 85 height 14
drag, startPoint x: 1448, startPoint y: 422, endPoint x: 1425, endPoint y: 420, distance: 23.1
click at [1440, 420] on td "27% 12.42% vs 9.78%" at bounding box center [1492, 424] width 104 height 43
drag, startPoint x: 757, startPoint y: 434, endPoint x: 697, endPoint y: 417, distance: 62.4
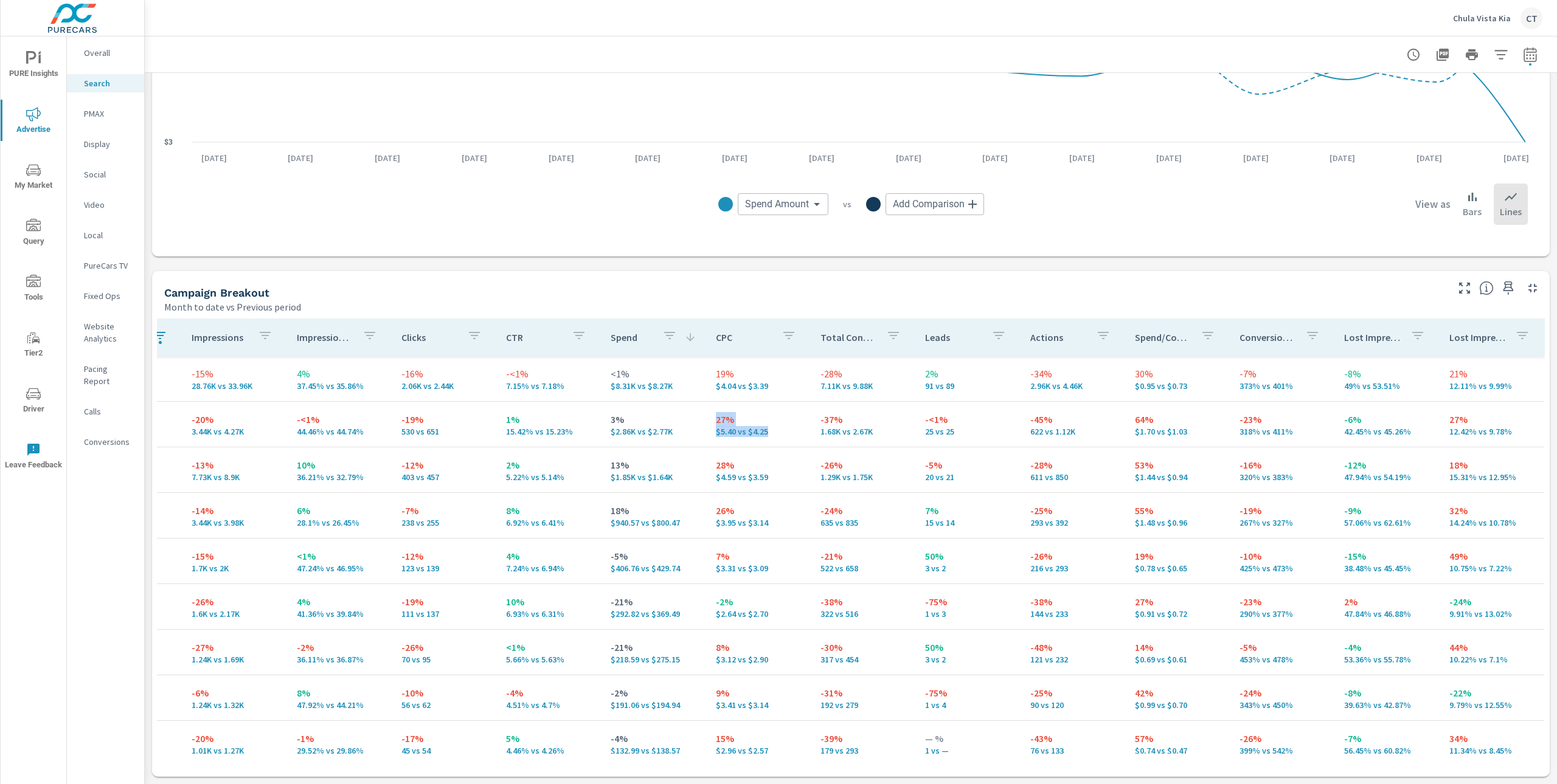
click at [706, 417] on td "27% $5.40 vs $4.25" at bounding box center [758, 424] width 104 height 43
click at [587, 401] on tr "-15% 28.76K vs 33.96K 4% 37.45% vs 35.86% -16% 2.06K vs 2.44K -<1% 7.15% vs 7.1…" at bounding box center [754, 379] width 1580 height 46
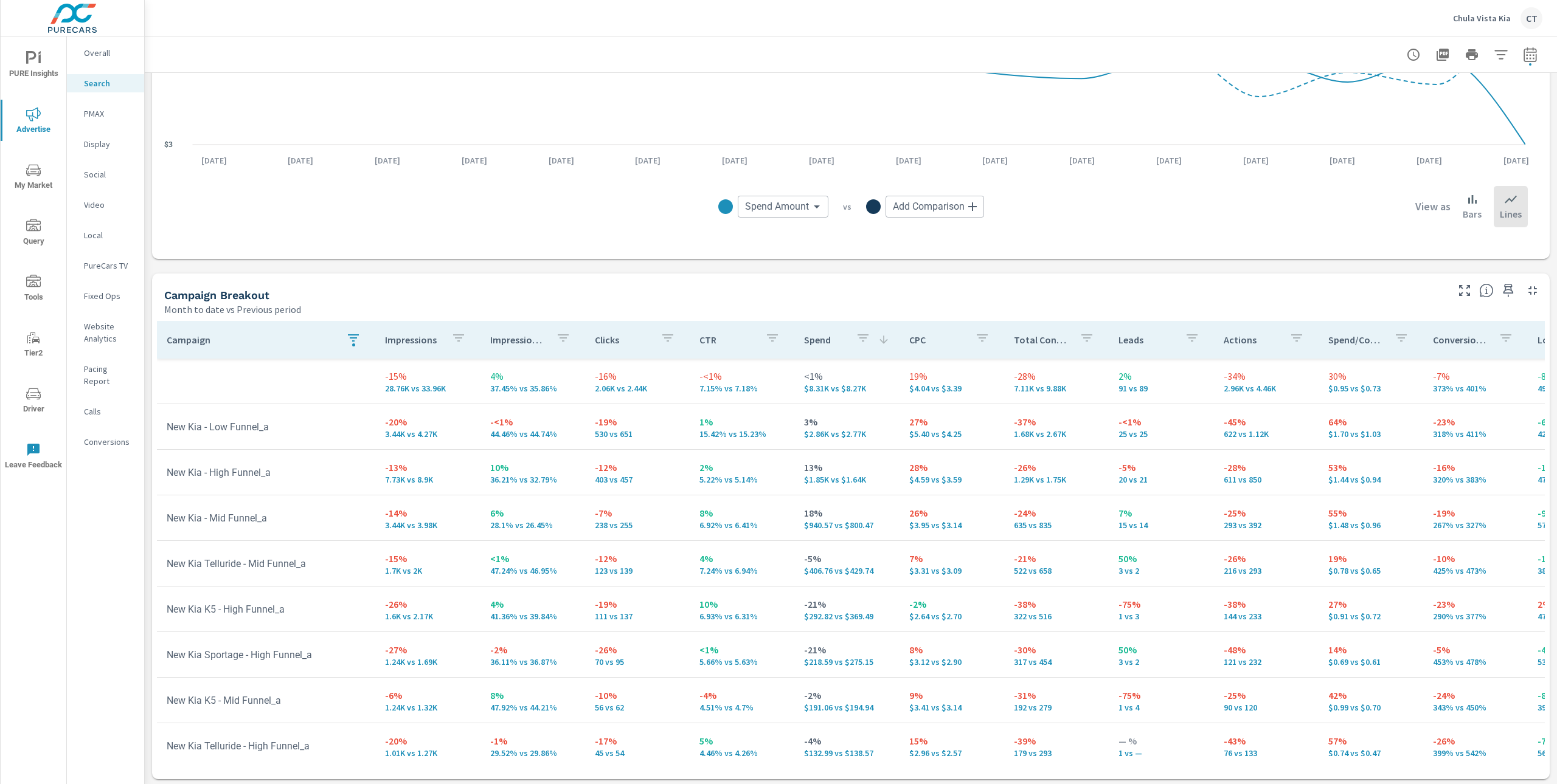
scroll to position [978, 0]
drag, startPoint x: 396, startPoint y: 408, endPoint x: 634, endPoint y: 422, distance: 238.4
click at [618, 425] on tr "New Kia - Low Funnel_a -20% 3.44K vs 4.27K -<1% 44.46% vs 44.74% -19% 530 vs 65…" at bounding box center [947, 426] width 1580 height 46
click at [304, 428] on td "New Kia - Low Funnel_a" at bounding box center [265, 426] width 218 height 31
drag, startPoint x: 865, startPoint y: 436, endPoint x: 792, endPoint y: 420, distance: 74.7
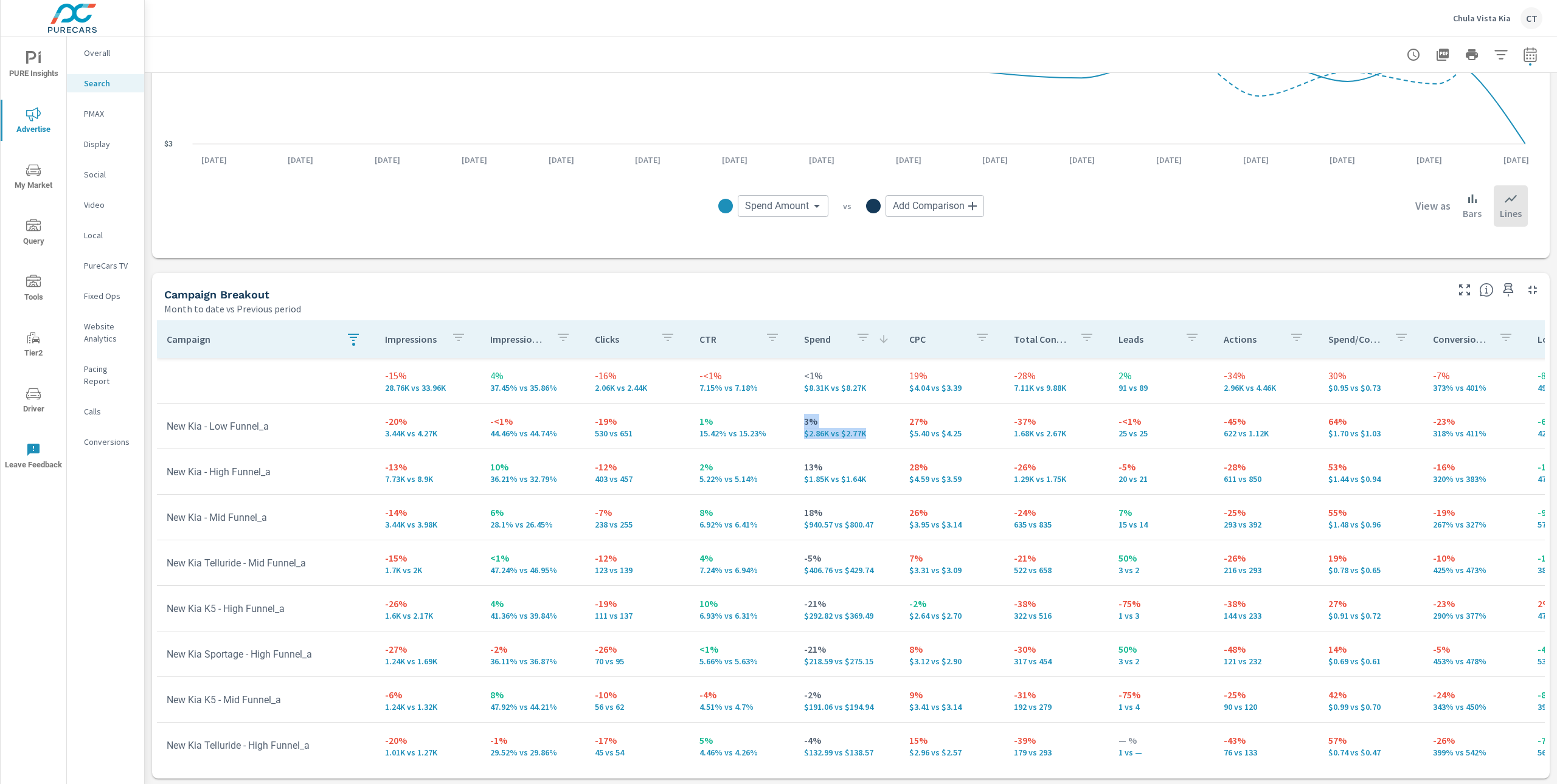
click at [794, 420] on td "3% $2.86K vs $2.77K" at bounding box center [847, 426] width 104 height 43
click at [38, 387] on icon "nav menu" at bounding box center [33, 394] width 14 height 14
